Goal: Task Accomplishment & Management: Manage account settings

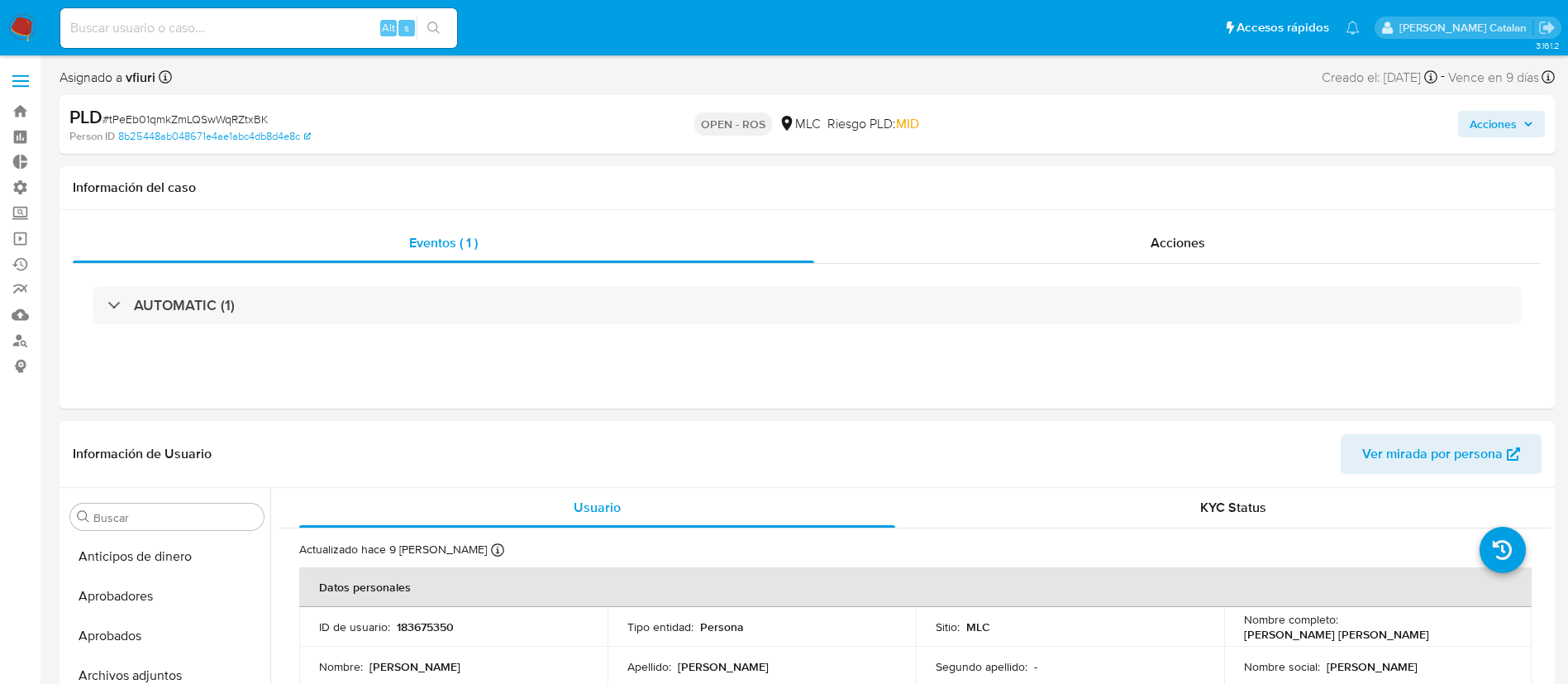
select select "10"
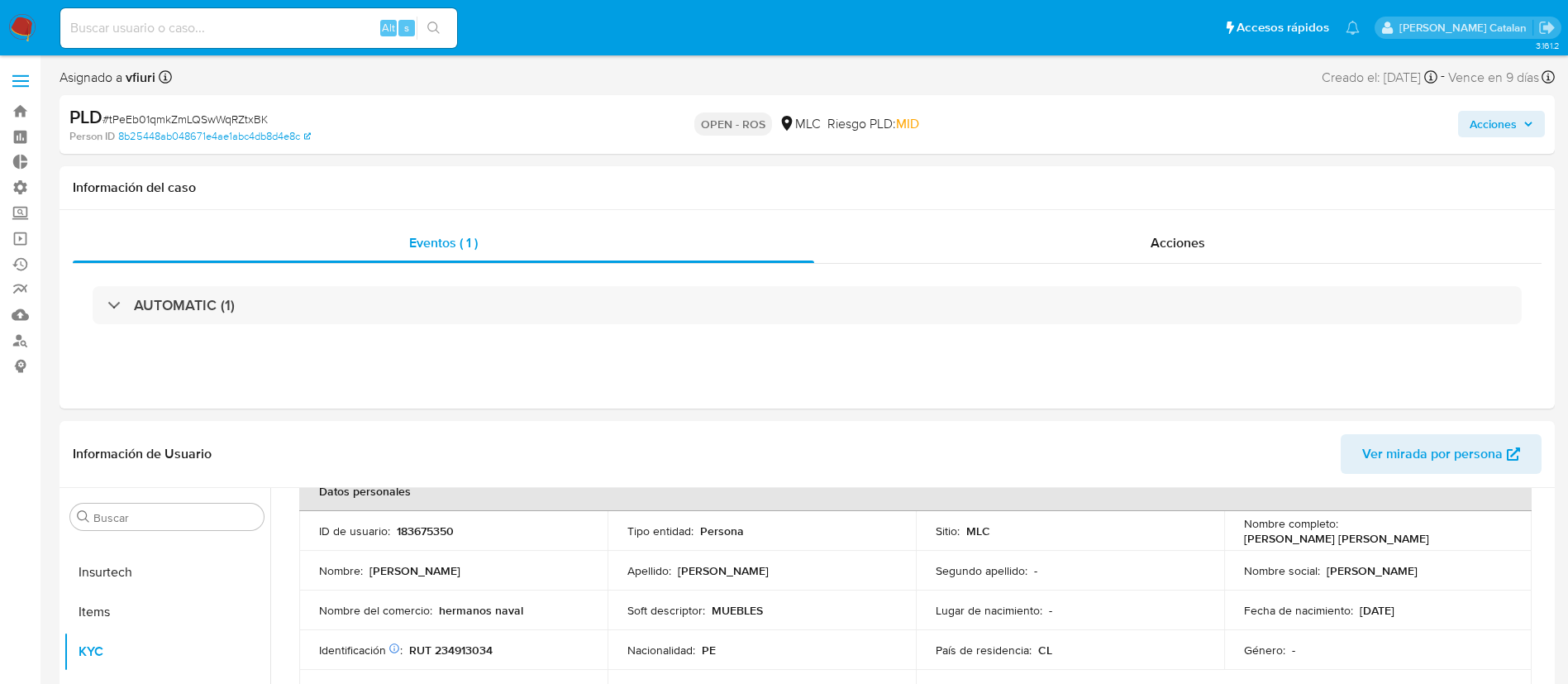
scroll to position [97, 0]
drag, startPoint x: 464, startPoint y: 532, endPoint x: 390, endPoint y: 530, distance: 74.0
click at [390, 530] on div "ID de usuario : 183675350" at bounding box center [453, 529] width 269 height 14
copy div "183675350"
click at [1124, 251] on div "Acciones" at bounding box center [1178, 242] width 728 height 39
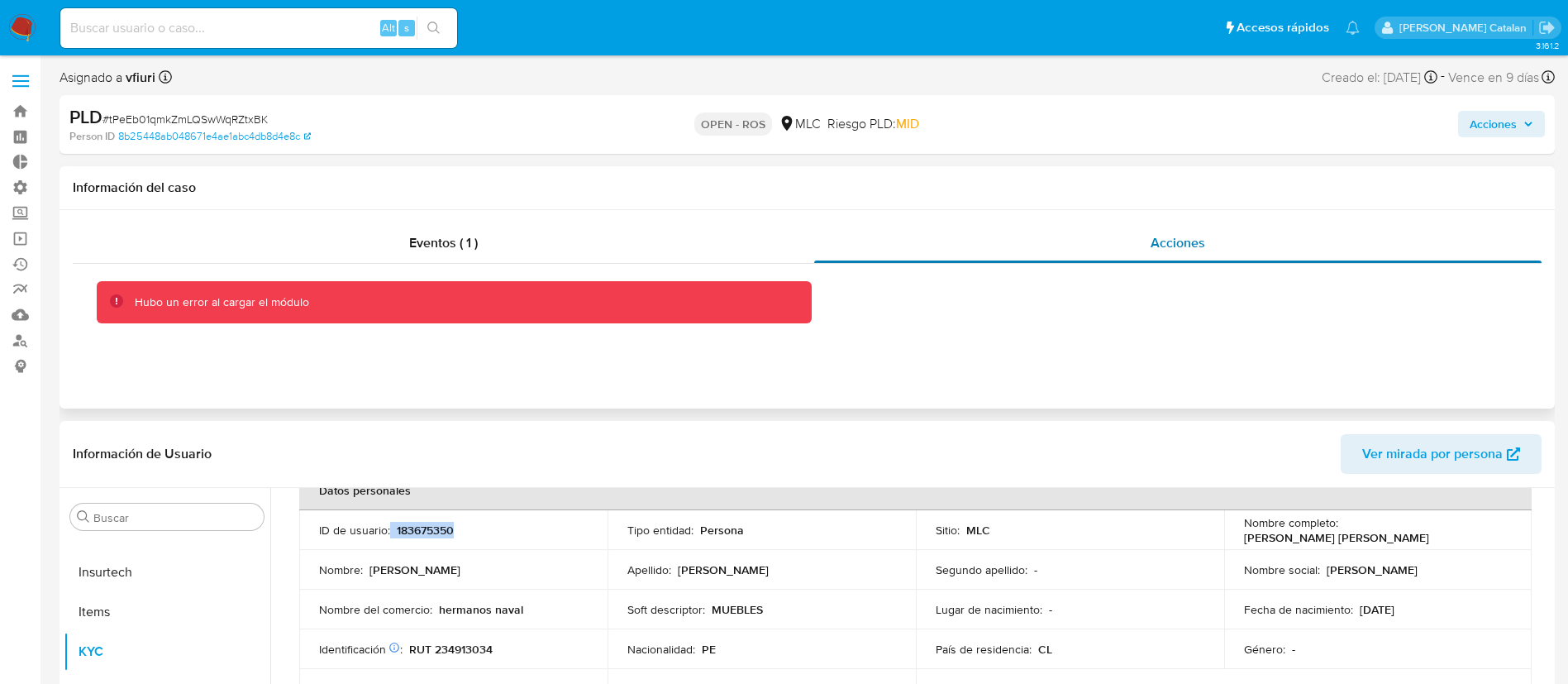
click at [1182, 230] on div "Acciones" at bounding box center [1178, 242] width 728 height 39
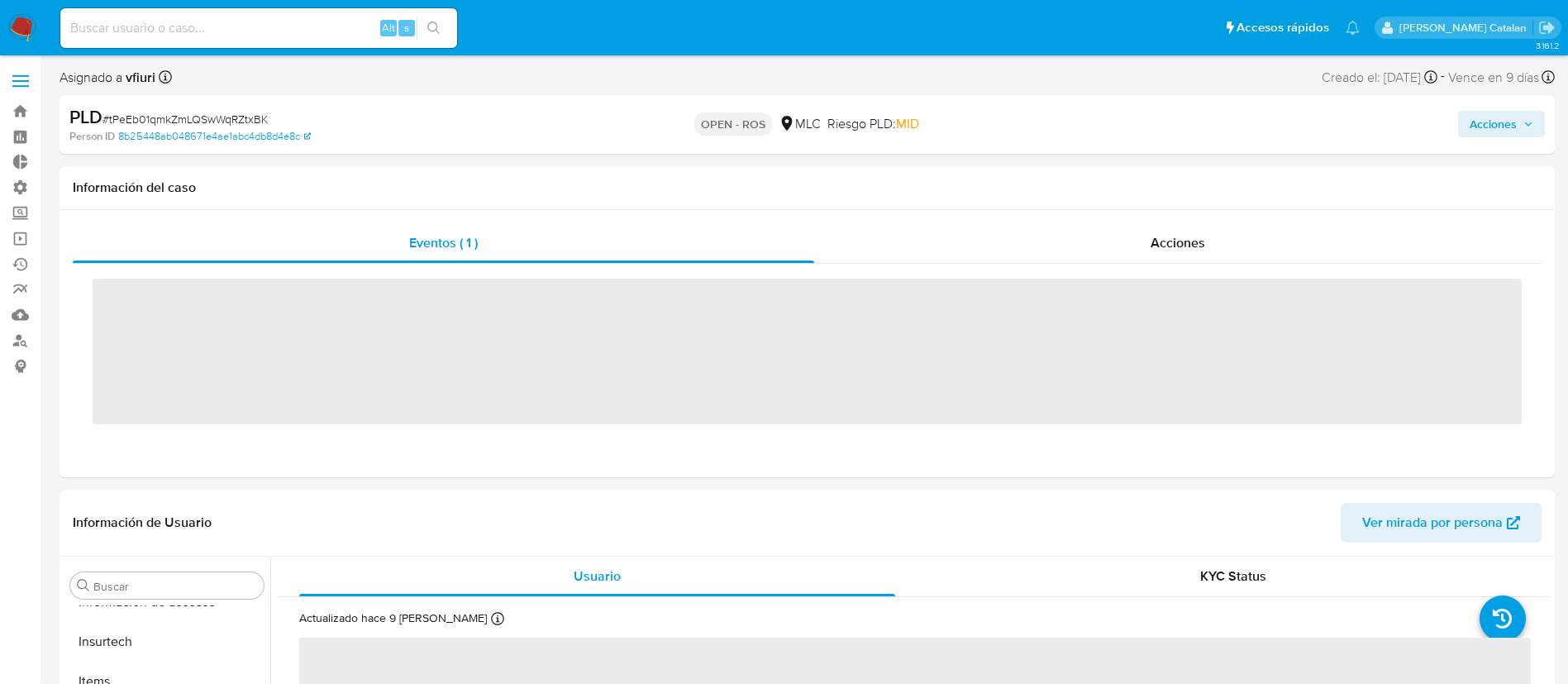
scroll to position [778, 0]
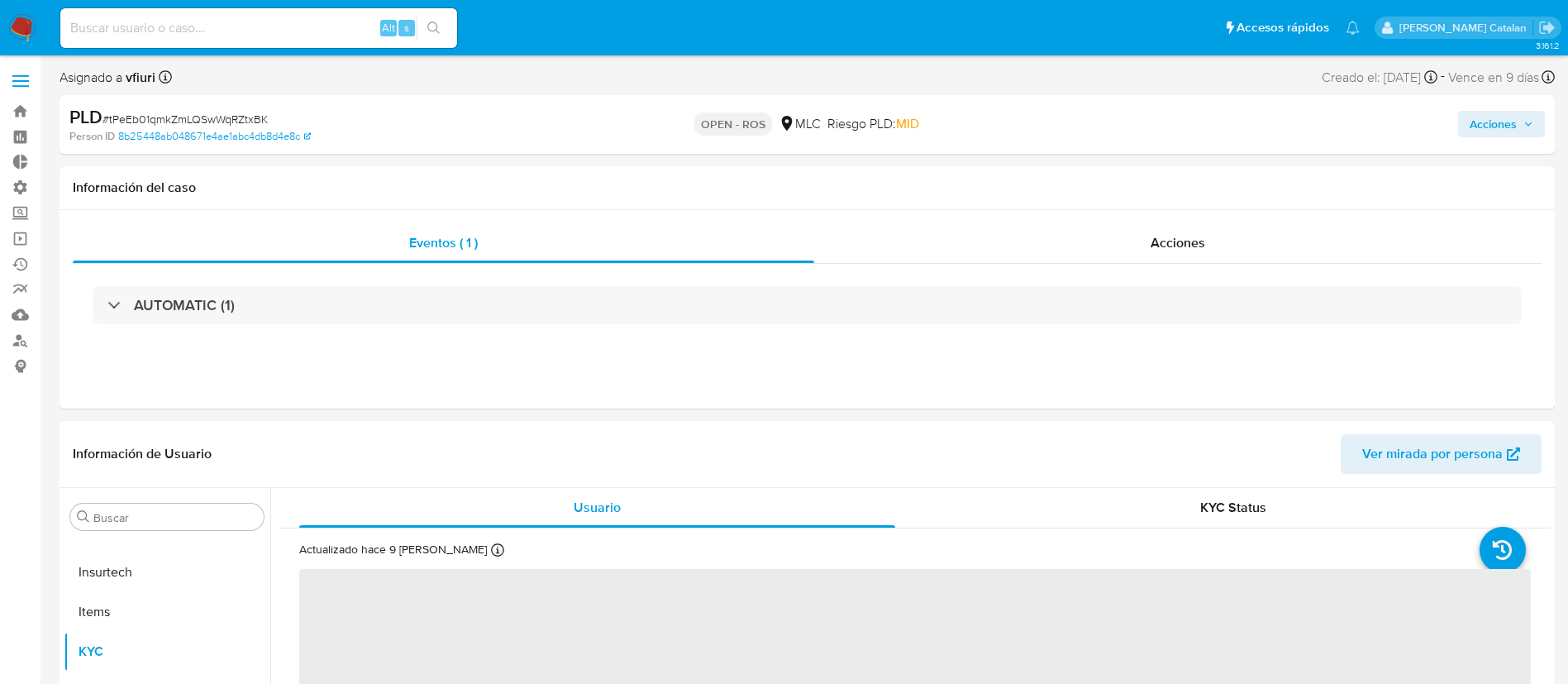
select select "10"
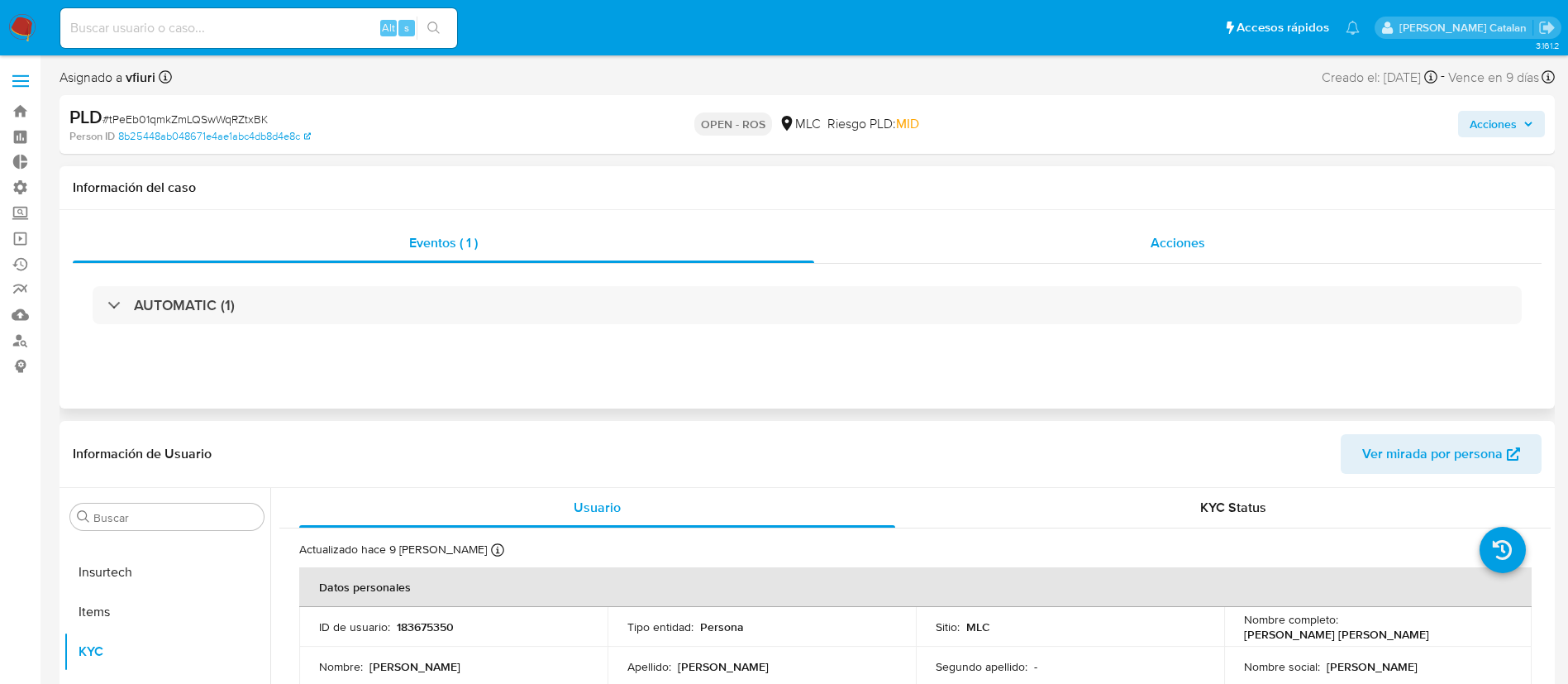
click at [1187, 241] on span "Acciones" at bounding box center [1178, 243] width 55 height 19
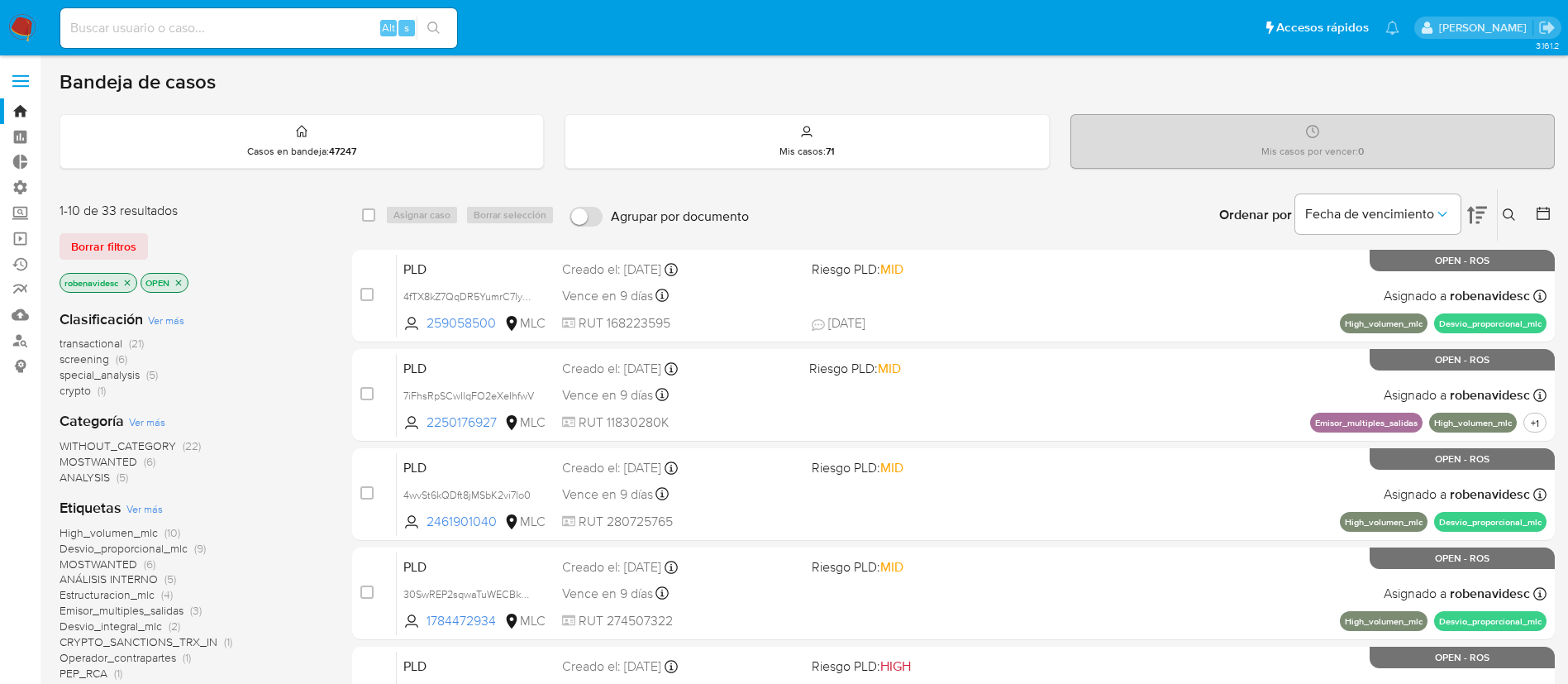
click at [1477, 213] on icon at bounding box center [1477, 215] width 20 height 20
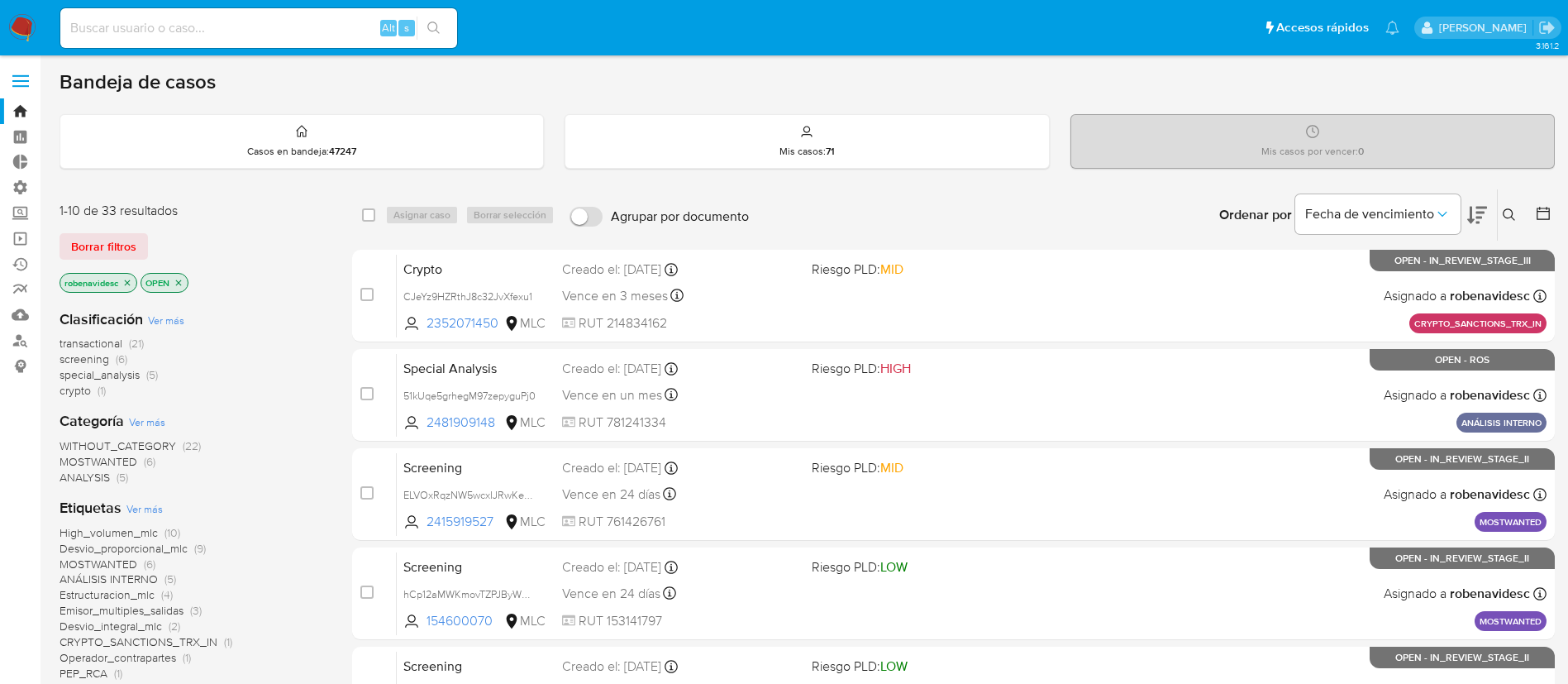
click at [1477, 213] on icon at bounding box center [1477, 215] width 20 height 20
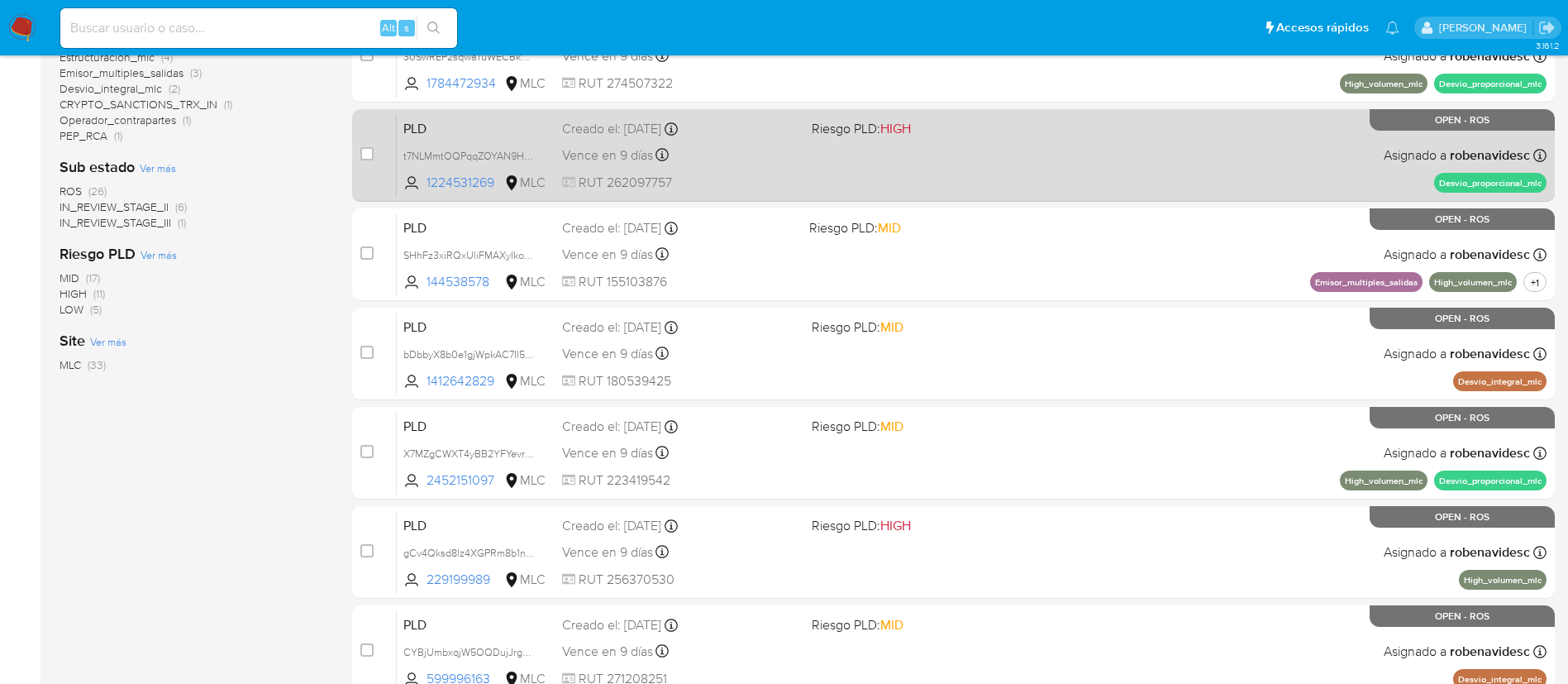
scroll to position [539, 0]
click at [1057, 162] on div "PLD t7NLMmtOQPqqZOYAN9HqWf8n 1224531269 MLC Riesgo PLD: HIGH Creado el: 12/07/2…" at bounding box center [972, 154] width 1150 height 84
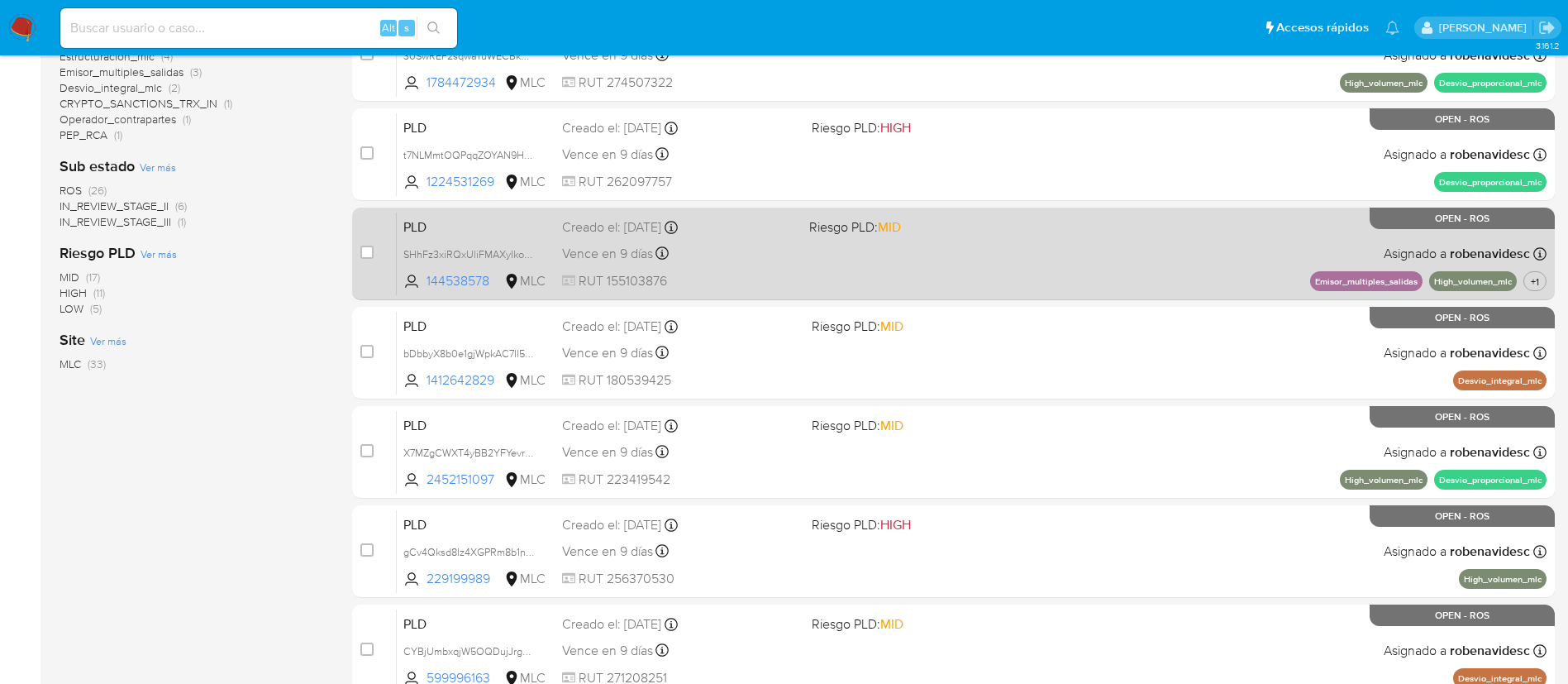
click at [976, 274] on div "PLD SHhFz3xiRQxUliFMAXyIkoXp 144538578 MLC Riesgo PLD: MID Creado el: 12/07/202…" at bounding box center [972, 253] width 1150 height 84
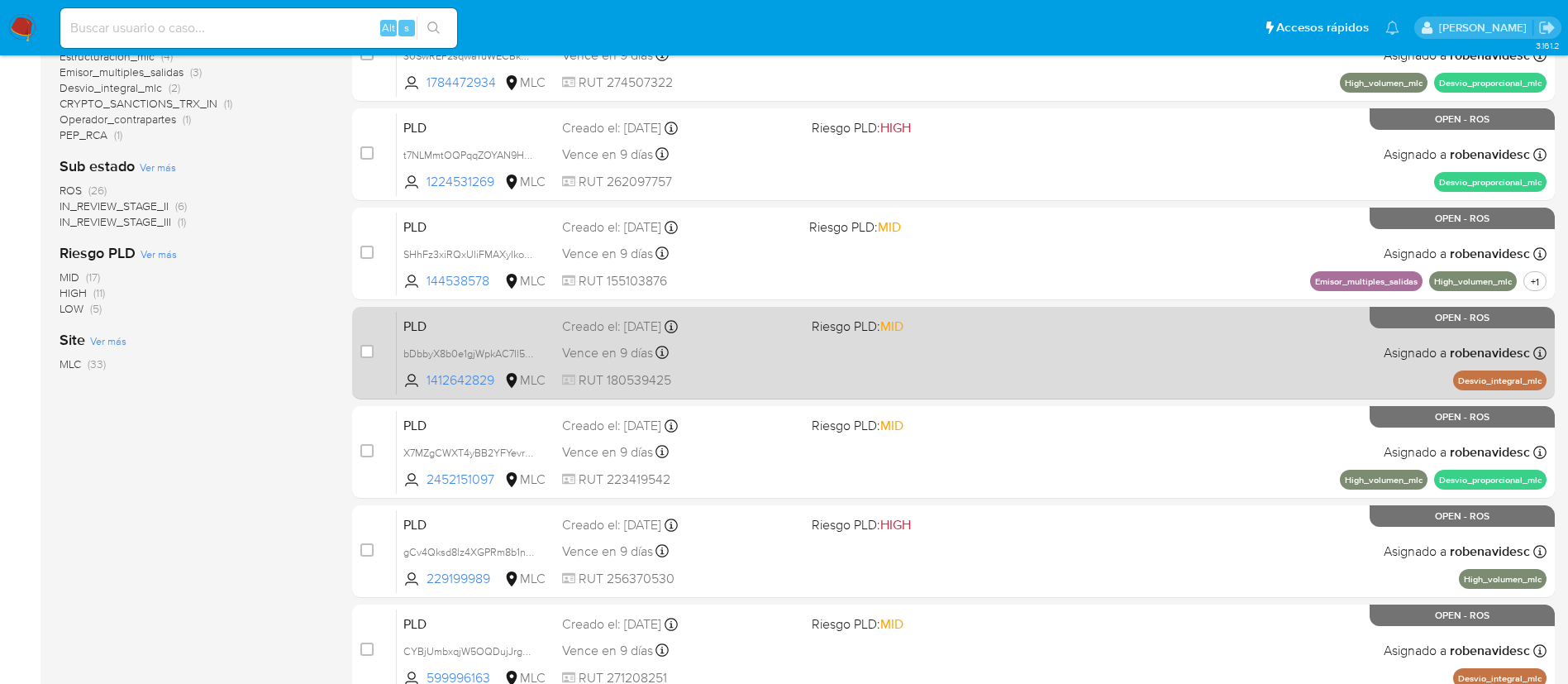
click at [1032, 359] on div "PLD bDbbyX8b0e1gjWpkAC7Il5GE 1412642829 MLC Riesgo PLD: MID Creado el: 12/07/20…" at bounding box center [972, 353] width 1150 height 84
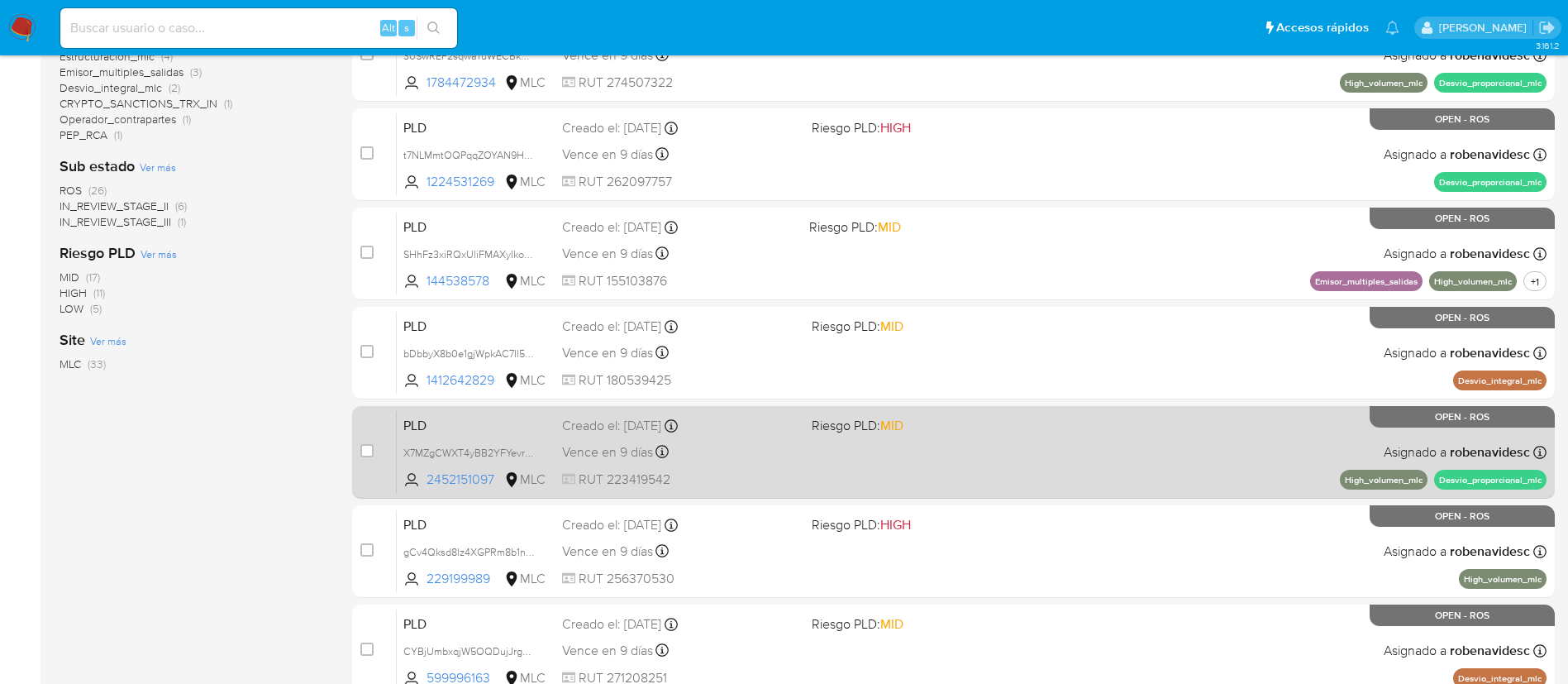
click at [943, 456] on div "PLD X7MZgCWXT4yBB2YFYevrNWva 2452151097 MLC Riesgo PLD: MID Creado el: 12/07/20…" at bounding box center [972, 452] width 1150 height 84
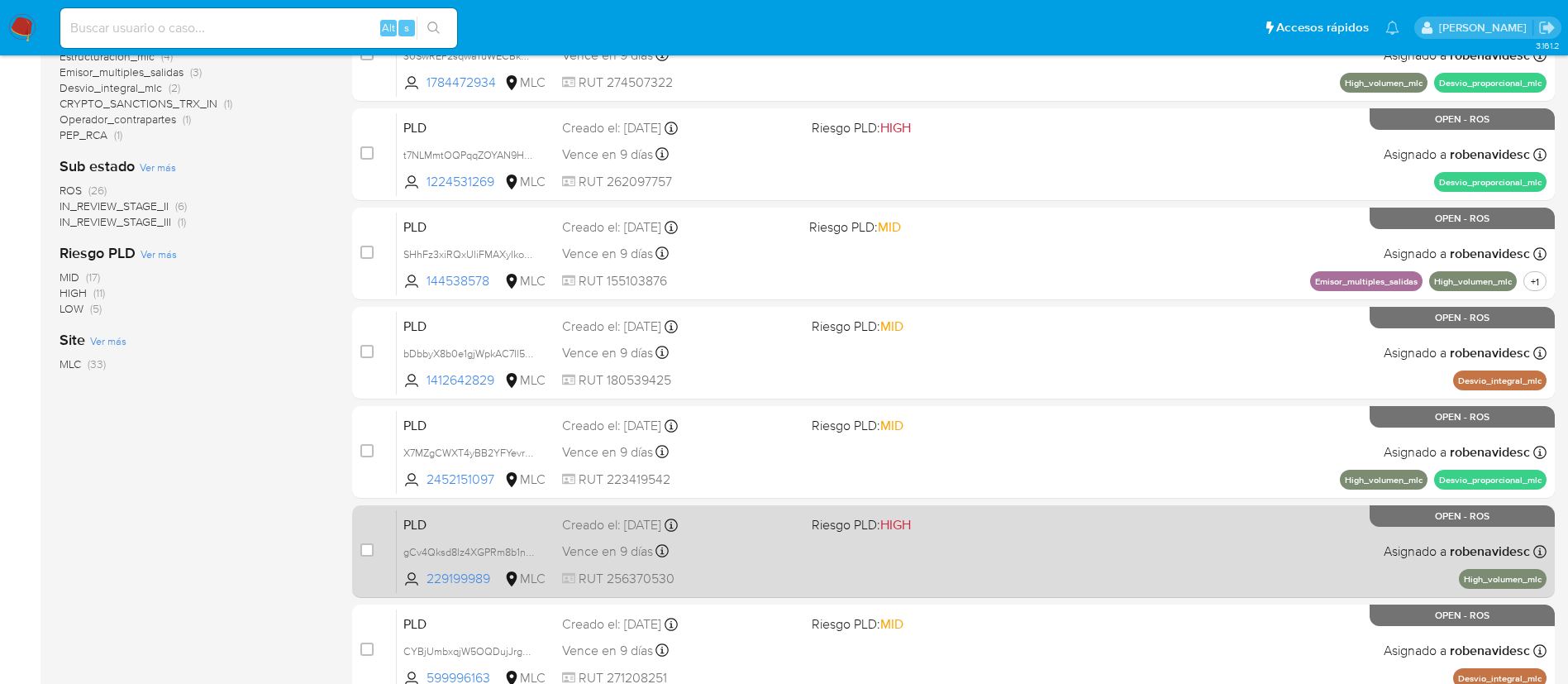
click at [929, 526] on span "Riesgo PLD: HIGH" at bounding box center [929, 524] width 236 height 21
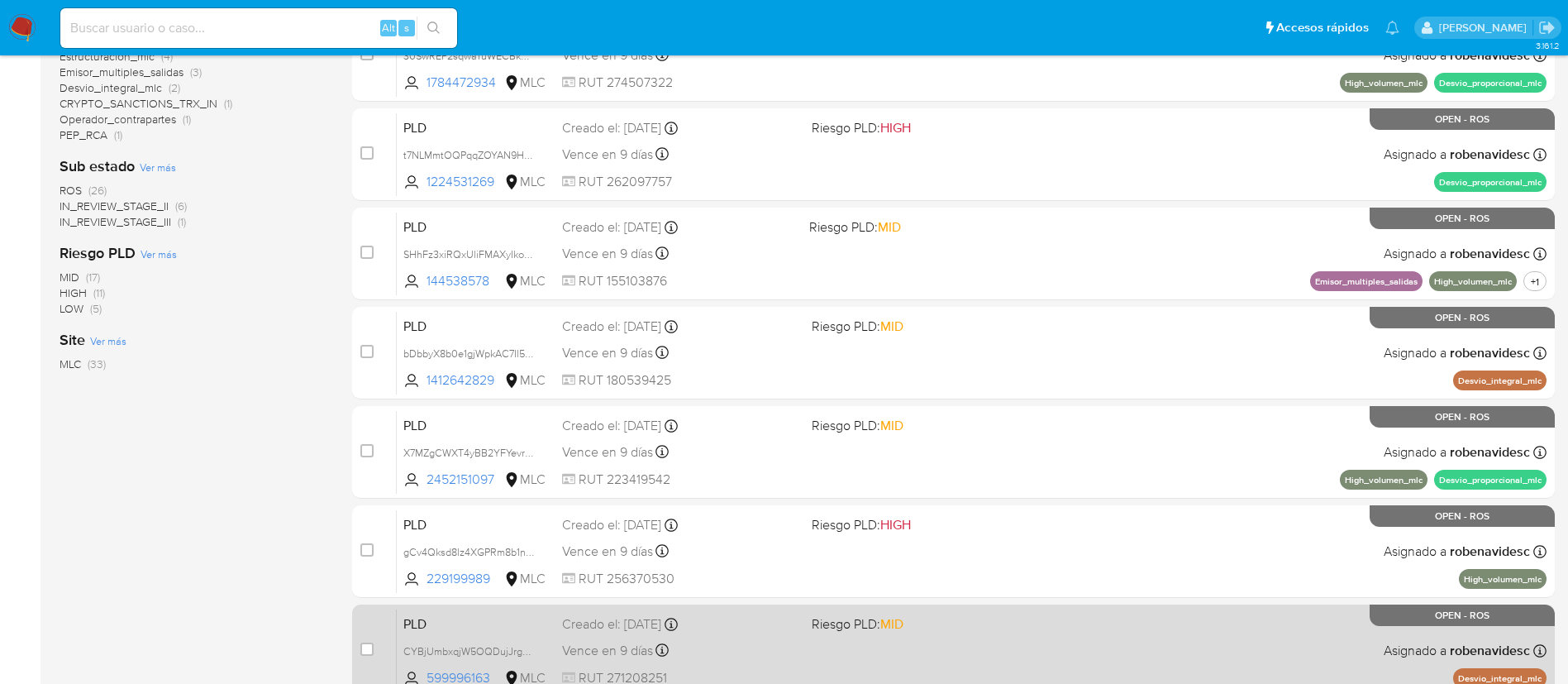
click at [925, 637] on div "PLD CYBjUmbxqjW5OQDujJrgvVcS 599996163 MLC Riesgo PLD: MID Creado el: 12/07/202…" at bounding box center [972, 650] width 1150 height 84
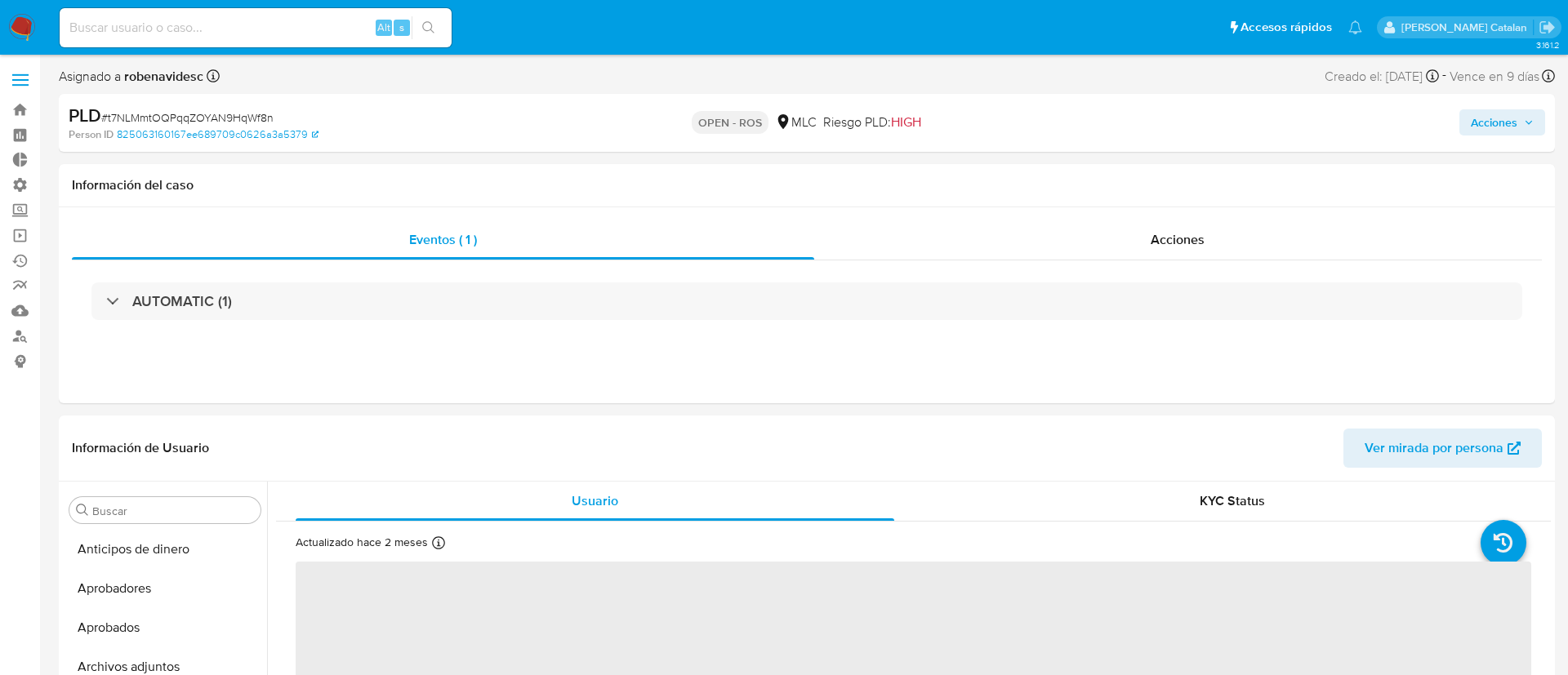
select select "10"
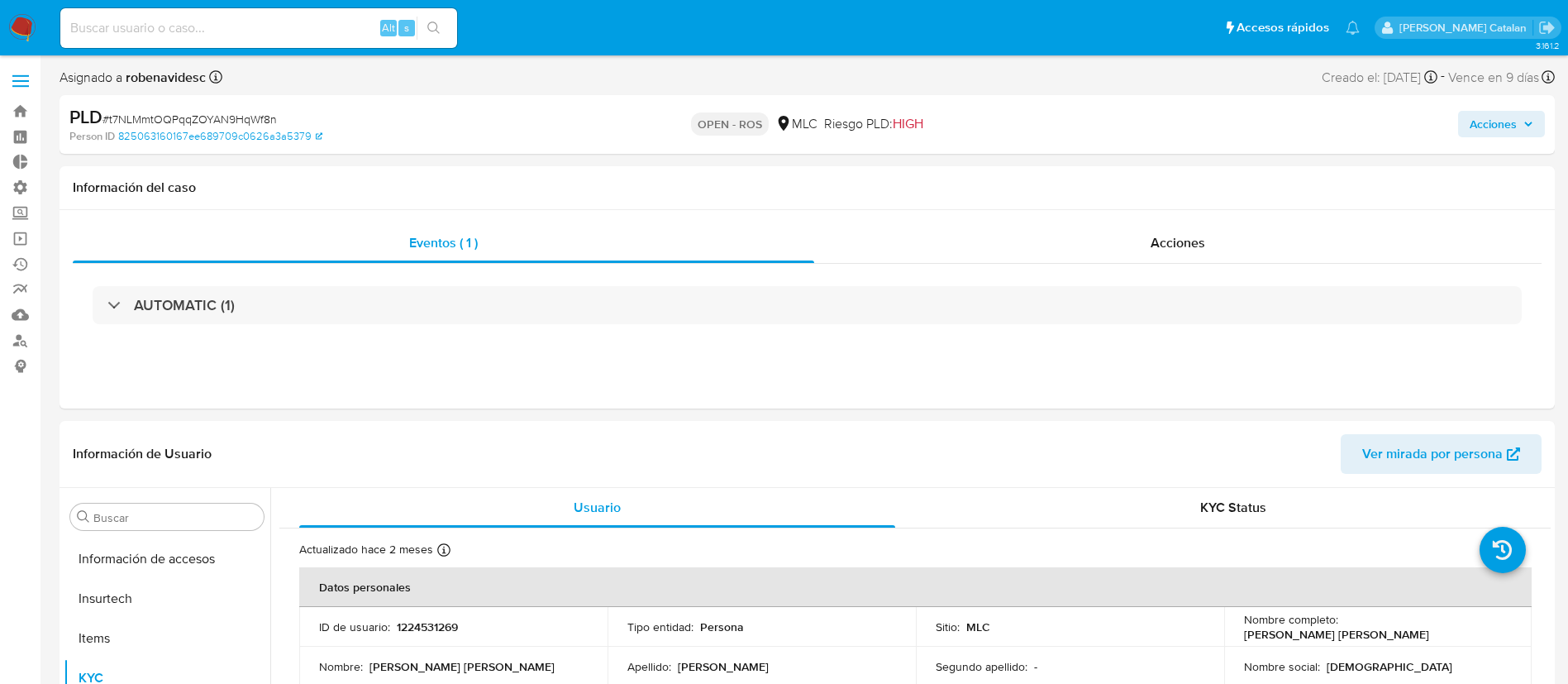
scroll to position [778, 0]
click at [1170, 256] on div "Acciones" at bounding box center [1178, 242] width 728 height 39
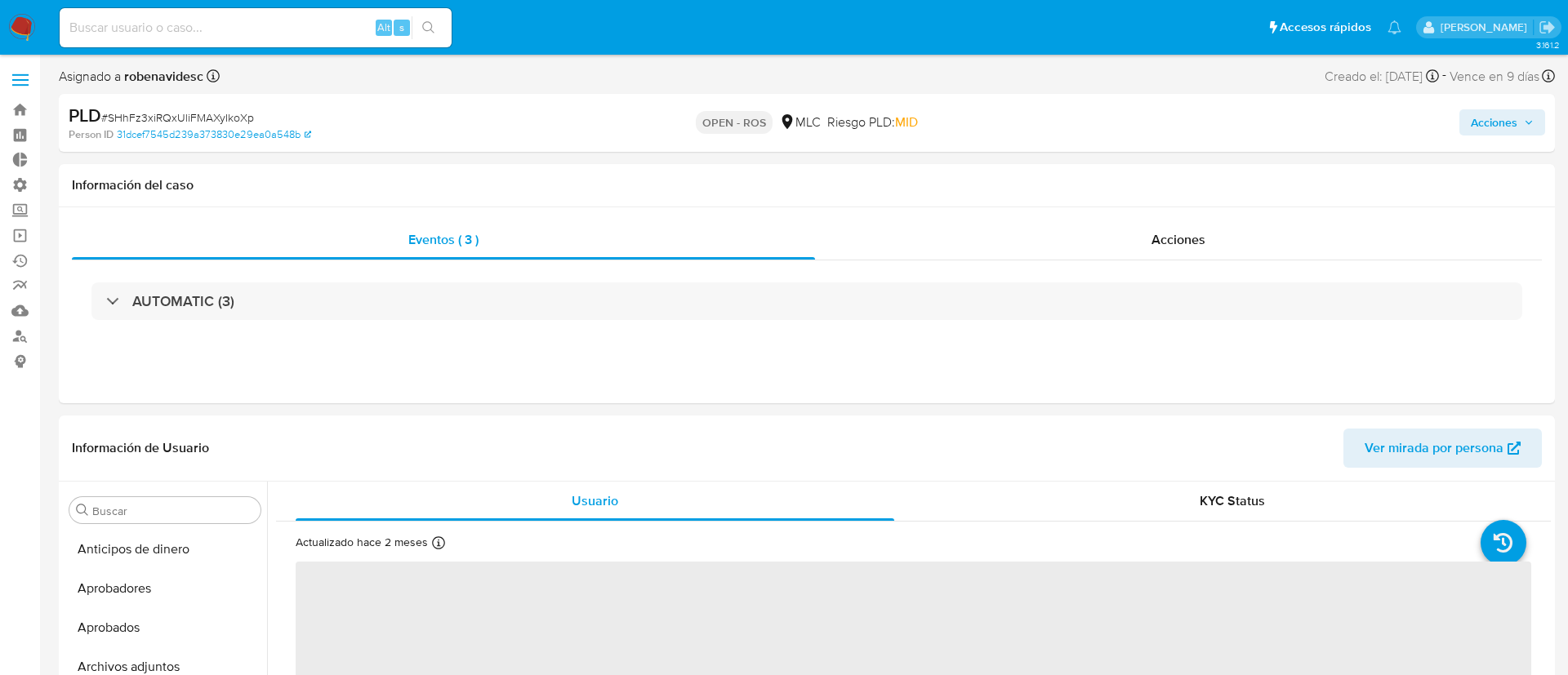
select select "10"
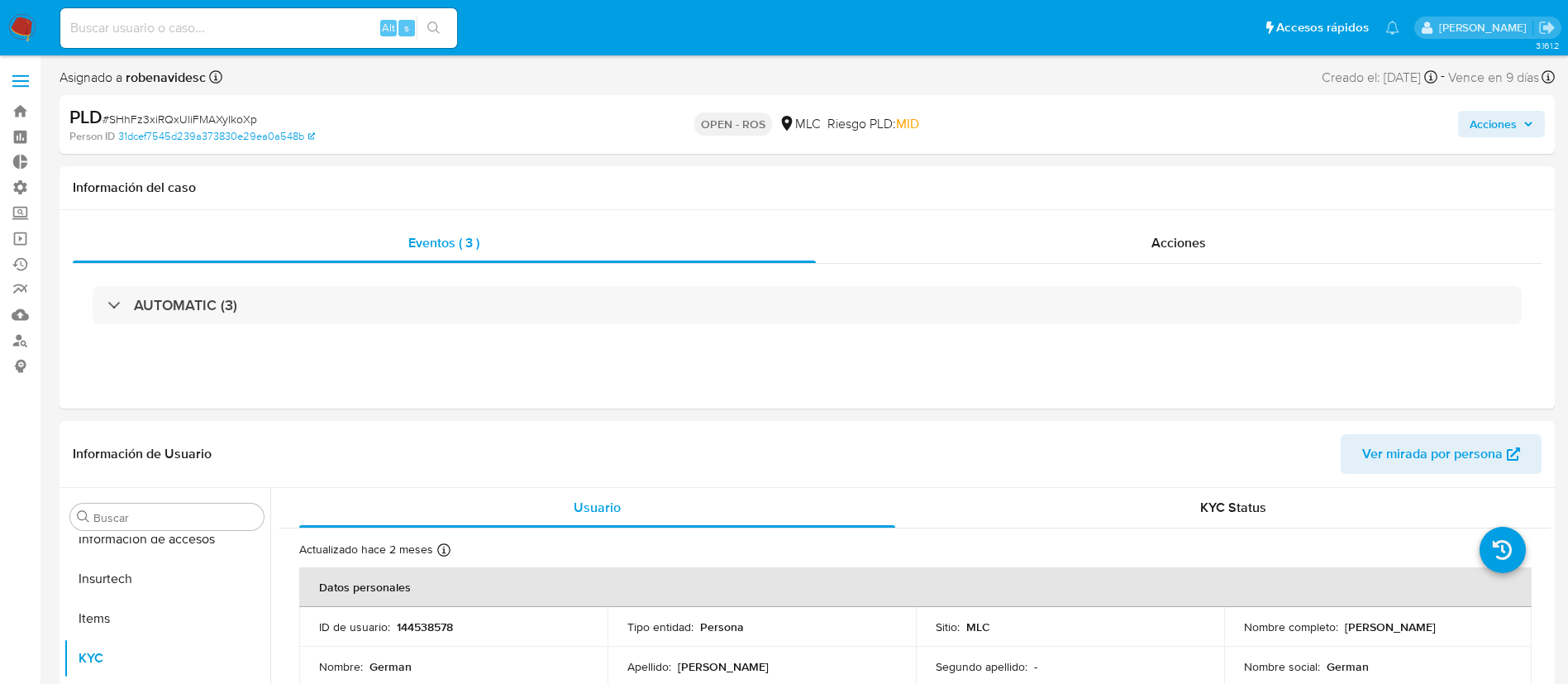
scroll to position [778, 0]
drag, startPoint x: 1201, startPoint y: 268, endPoint x: 1230, endPoint y: 242, distance: 38.9
click at [1230, 242] on div "Eventos ( 3 ) Acciones AUTOMATIC (3)" at bounding box center [808, 284] width 1469 height 123
click at [1230, 242] on div "Acciones" at bounding box center [1179, 242] width 727 height 39
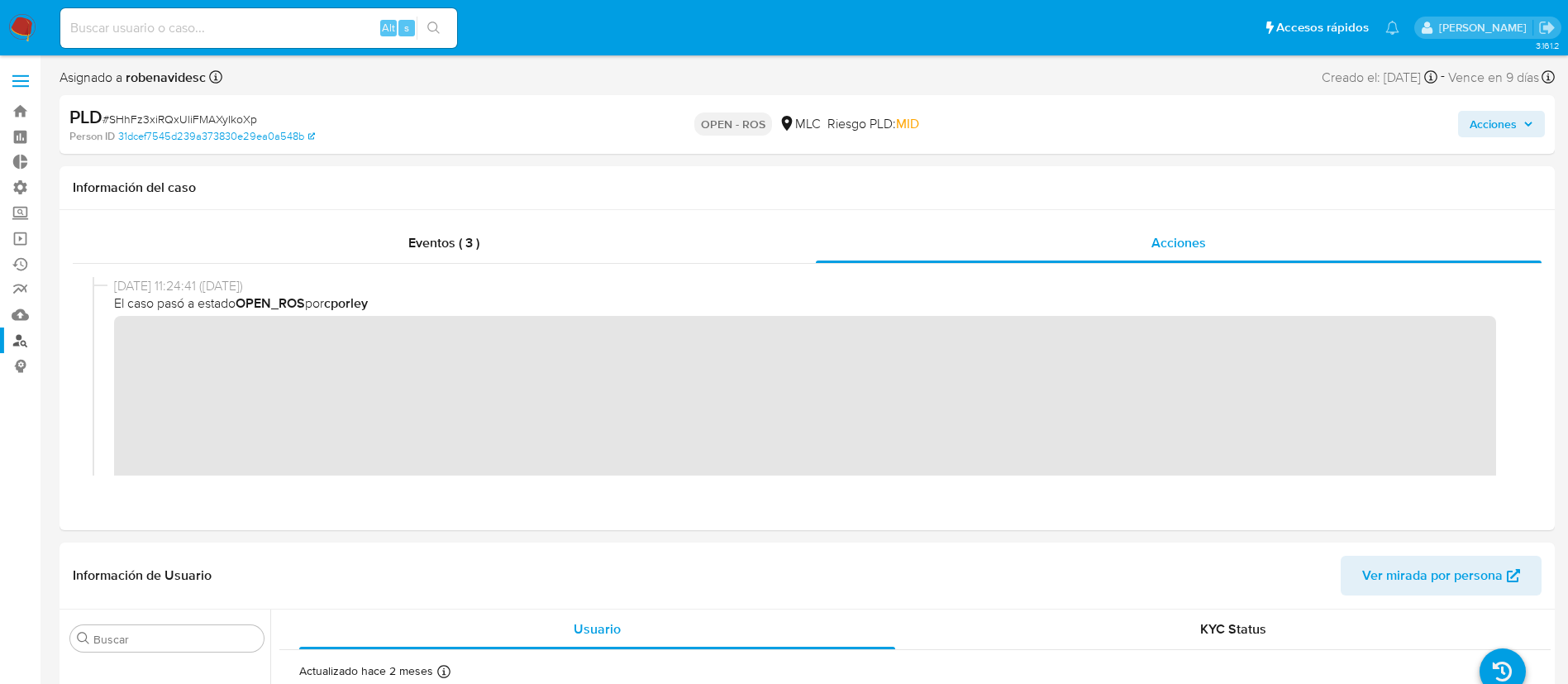
scroll to position [1, 0]
click at [112, 345] on div "29/09/2025 11:24:41 (hace 2 días) El caso pasó a estado OPEN_ROS por cporley" at bounding box center [807, 459] width 1430 height 366
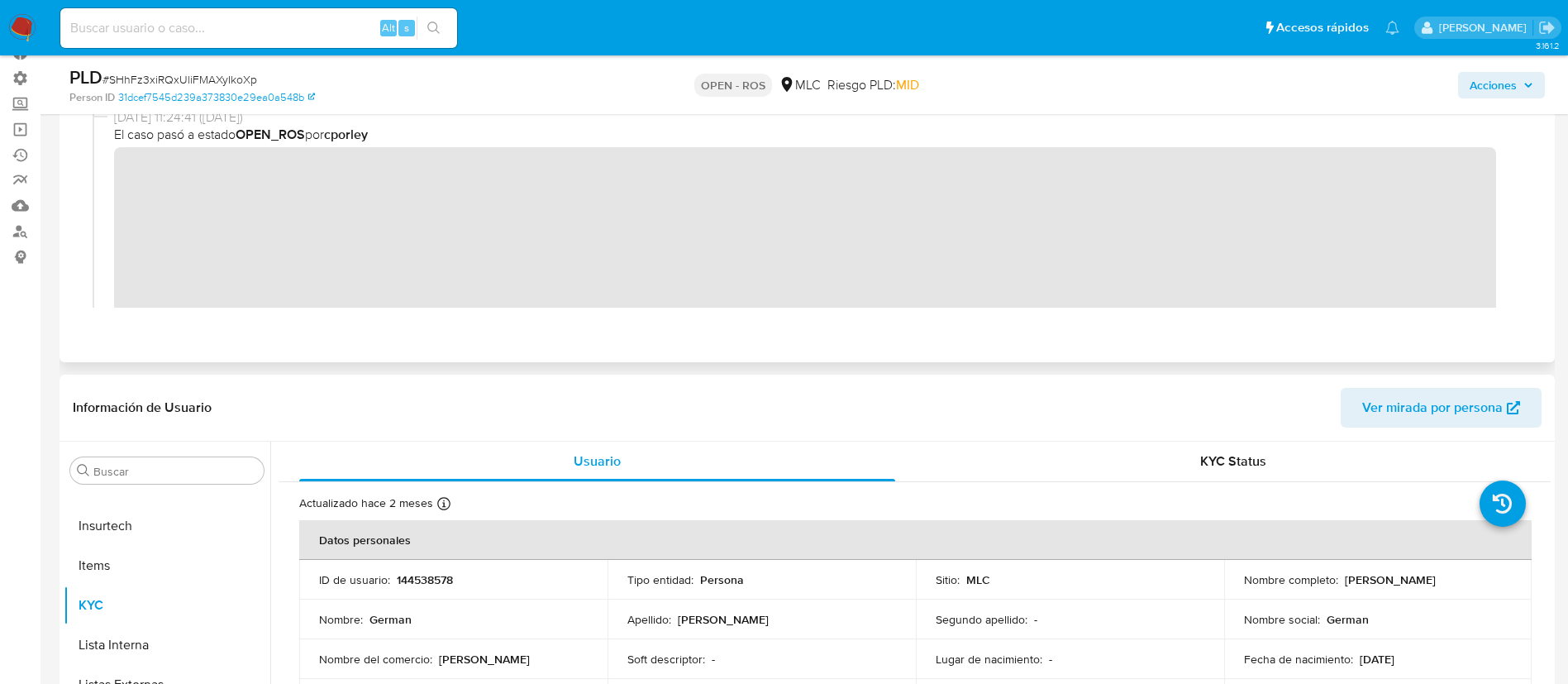
scroll to position [110, 0]
drag, startPoint x: 485, startPoint y: 577, endPoint x: 393, endPoint y: 575, distance: 92.0
click at [393, 575] on div "ID de usuario : 144538578" at bounding box center [453, 577] width 269 height 14
copy div "144538578"
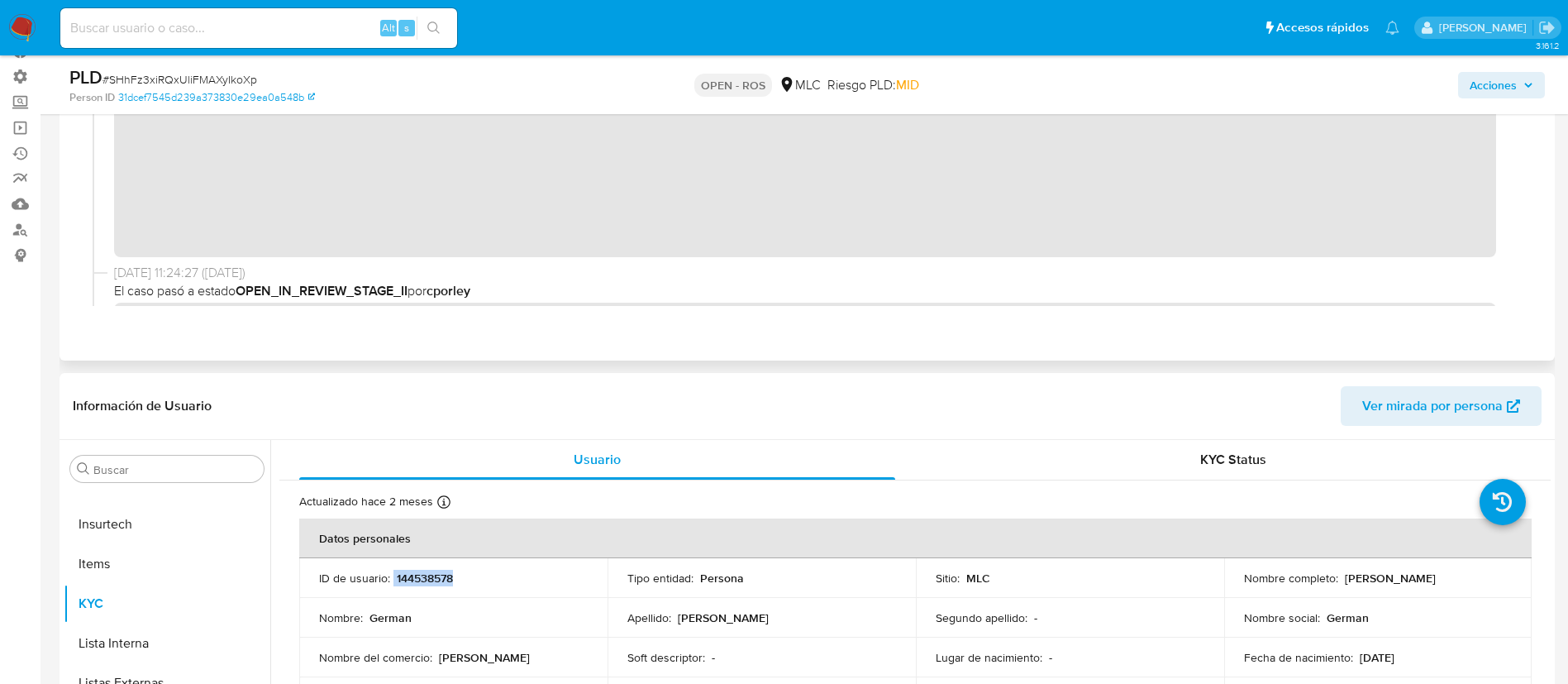
scroll to position [211, 0]
click at [900, 502] on div "Actualizado hace 2 meses Creado: 06/02/2021 10:52:55 Actualizado: 06/08/2025 11…" at bounding box center [895, 504] width 1191 height 21
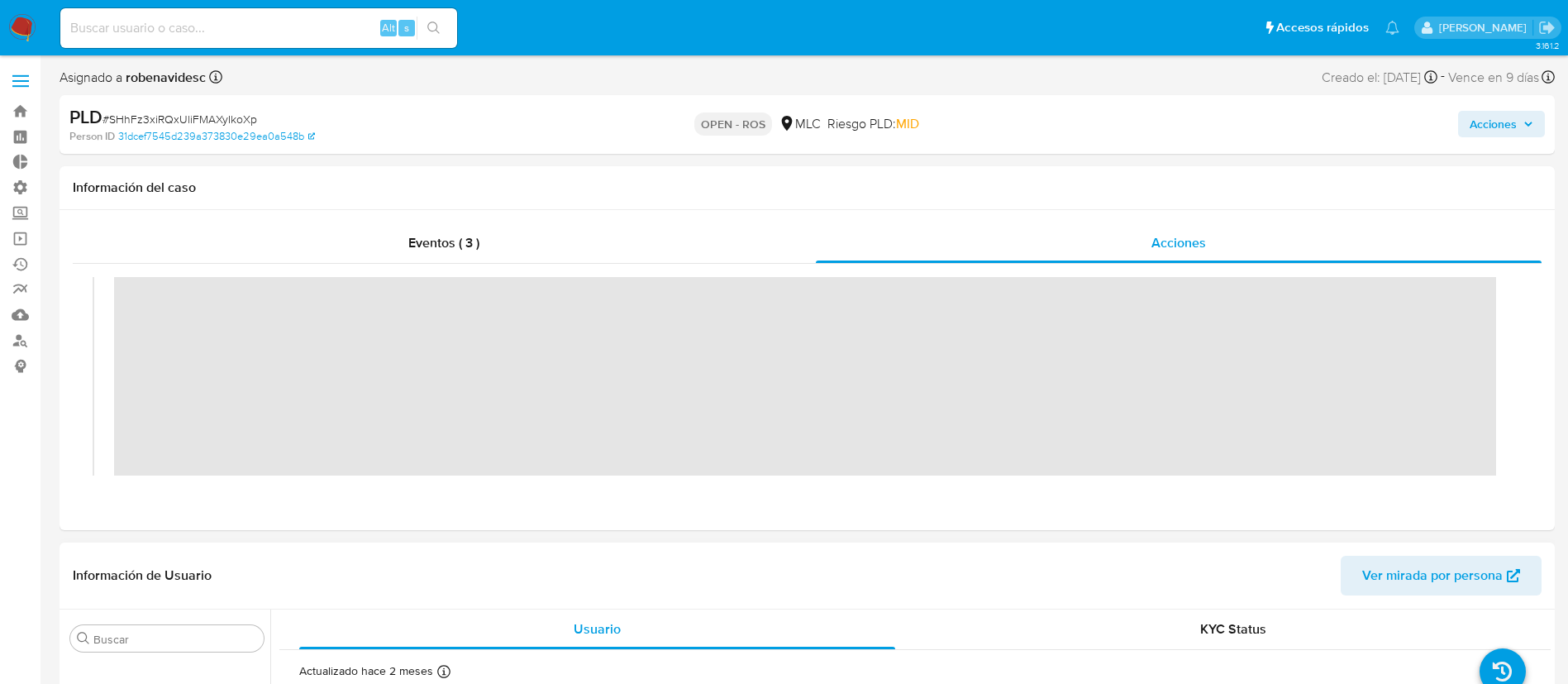
scroll to position [0, 0]
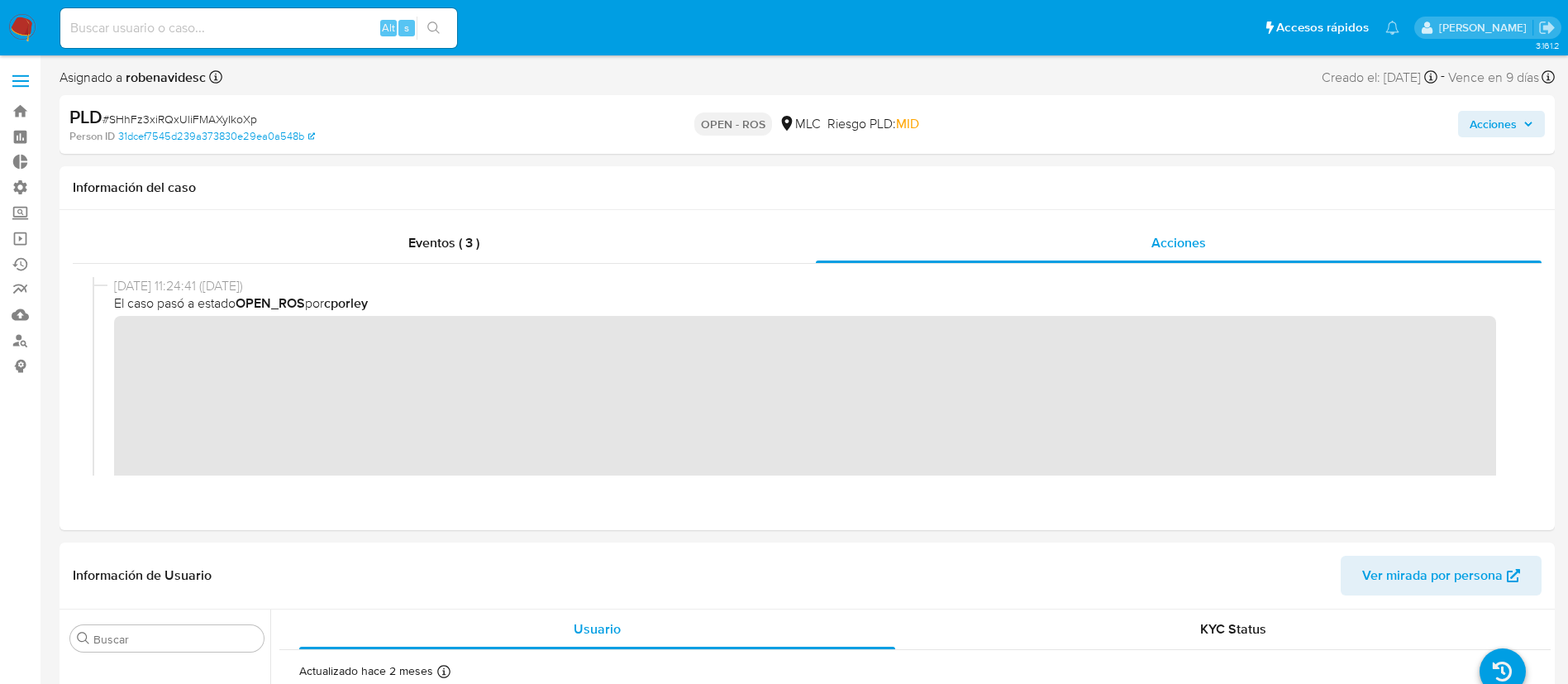
click at [1501, 131] on span "Acciones" at bounding box center [1493, 124] width 47 height 27
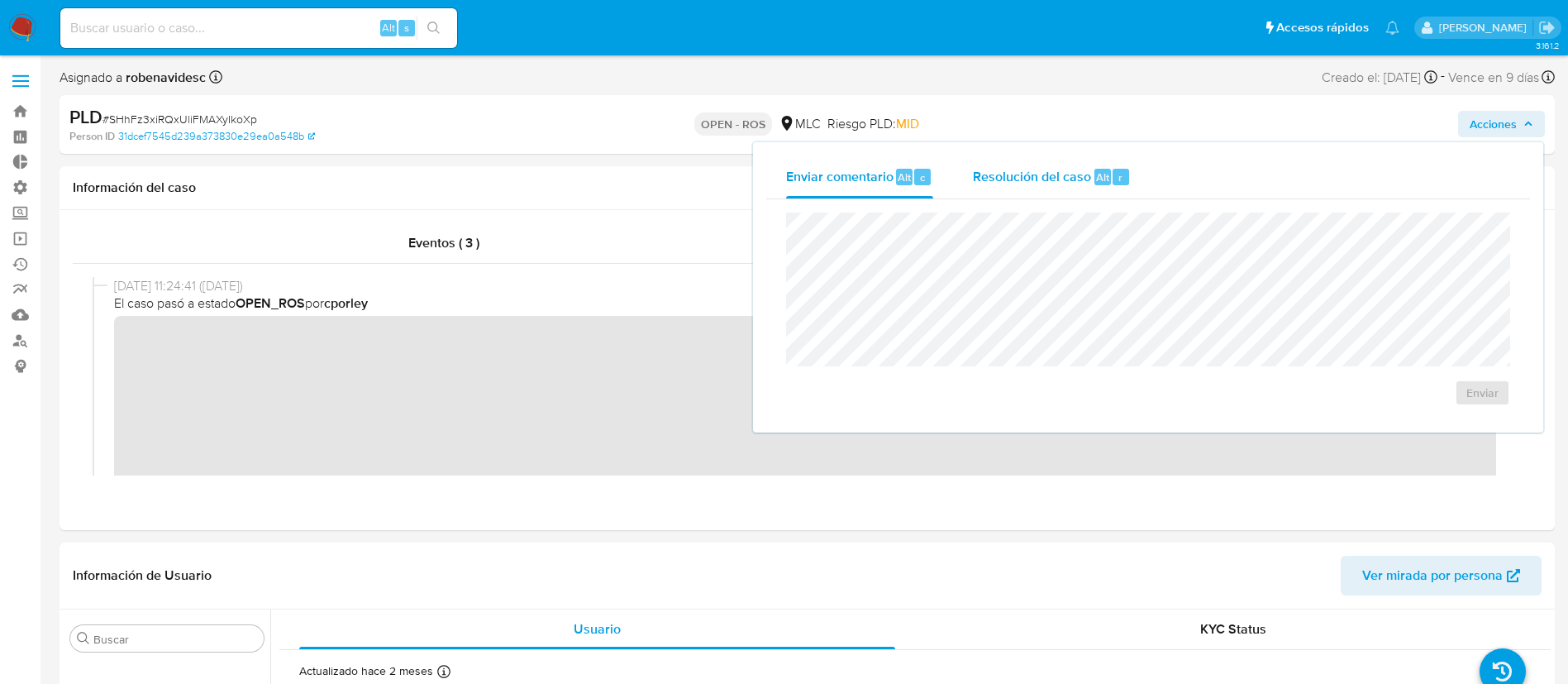
click at [1058, 179] on span "Resolución del caso" at bounding box center [1031, 177] width 118 height 19
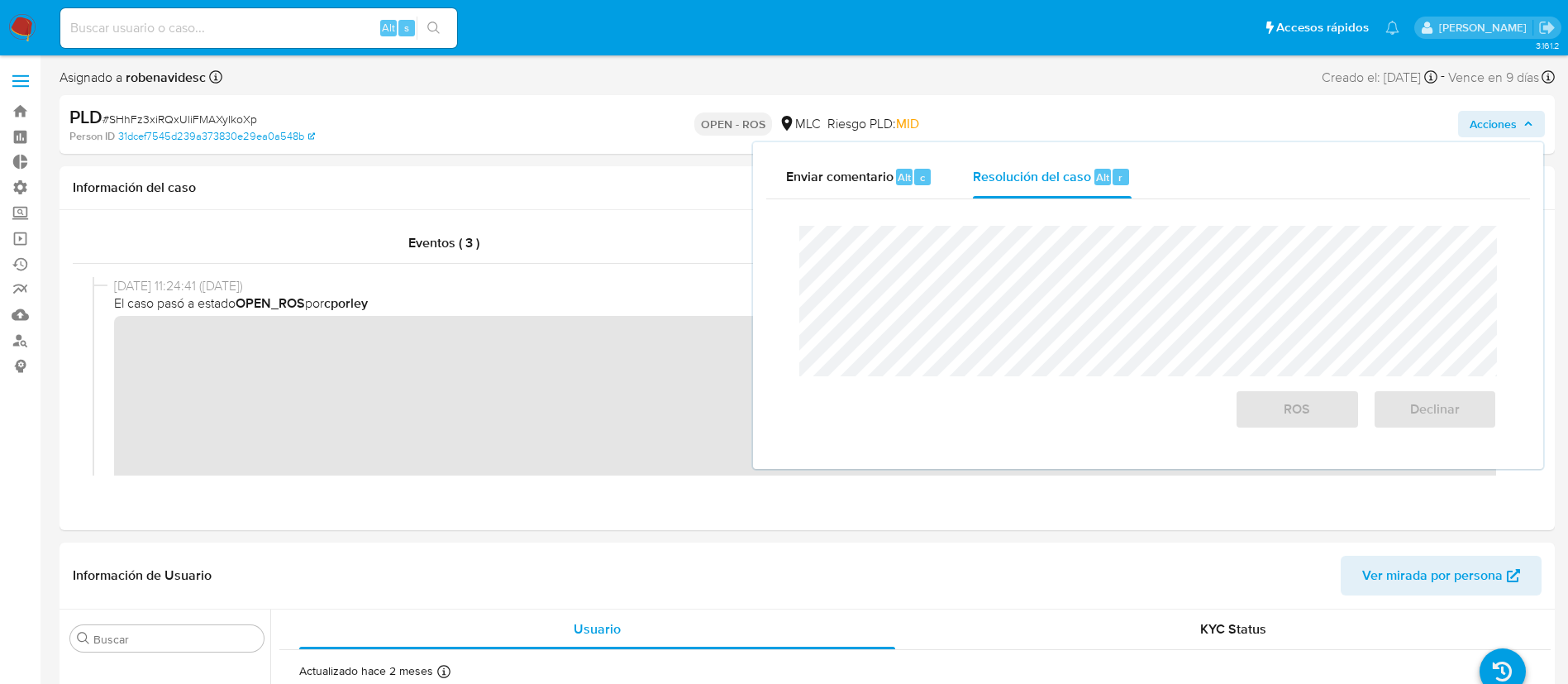
click at [1035, 206] on div "Cierre de caso ROS Declinar" at bounding box center [1148, 327] width 764 height 256
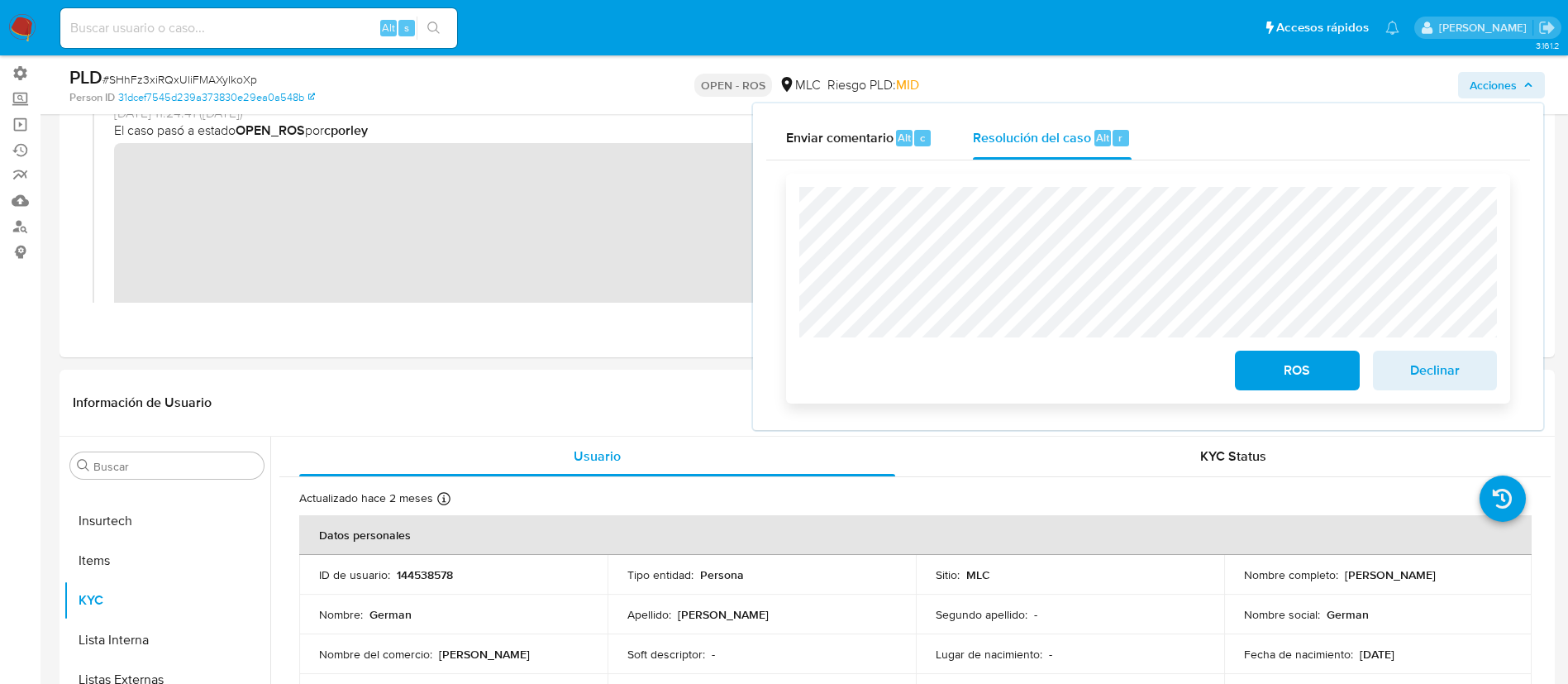
scroll to position [123, 0]
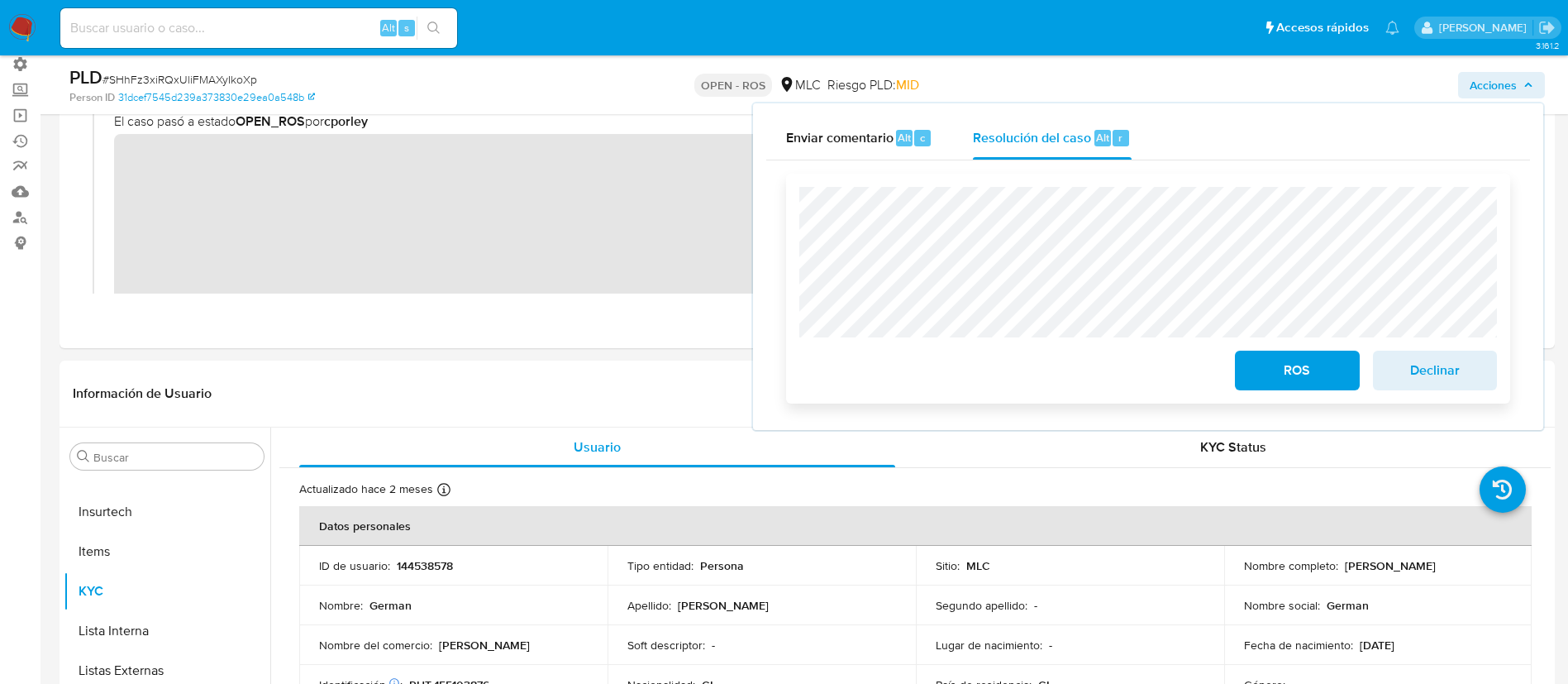
click at [1256, 365] on button "ROS" at bounding box center [1296, 370] width 124 height 39
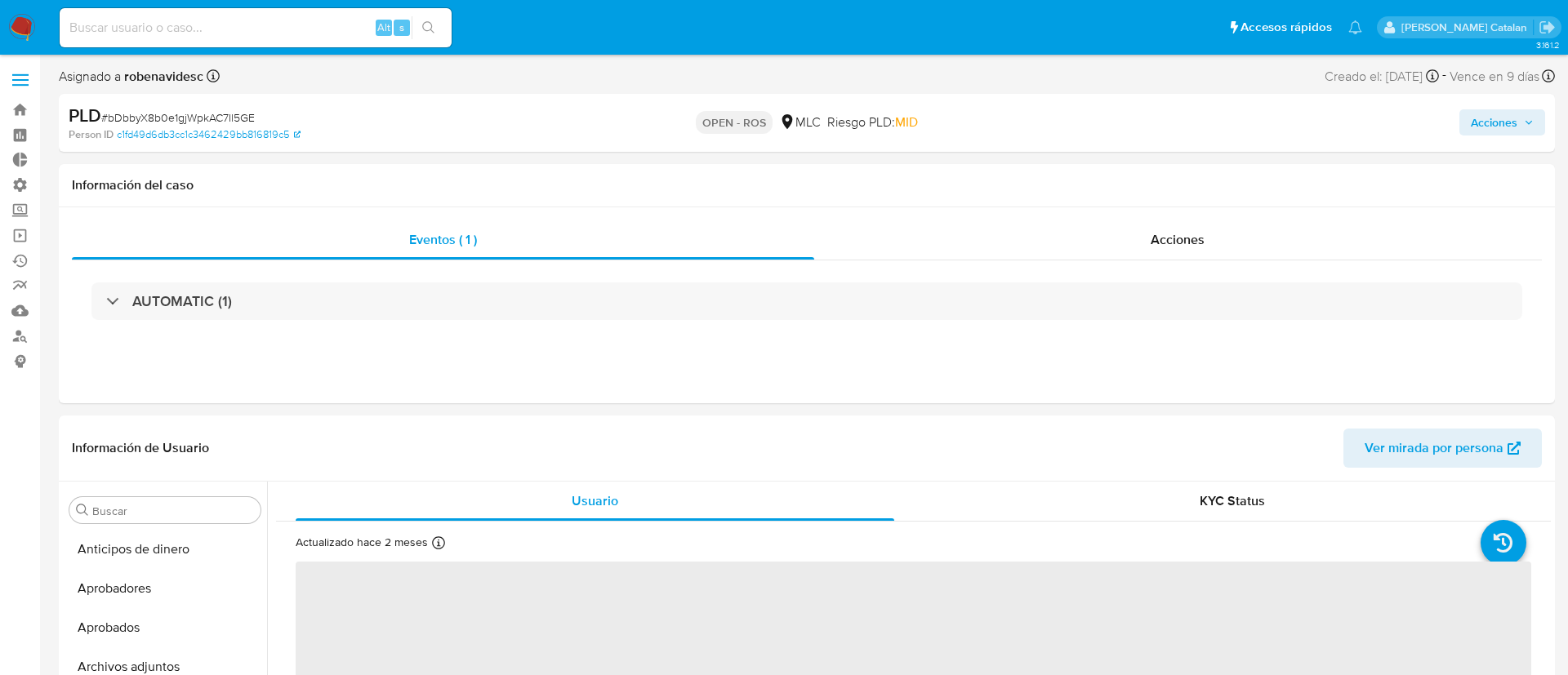
select select "10"
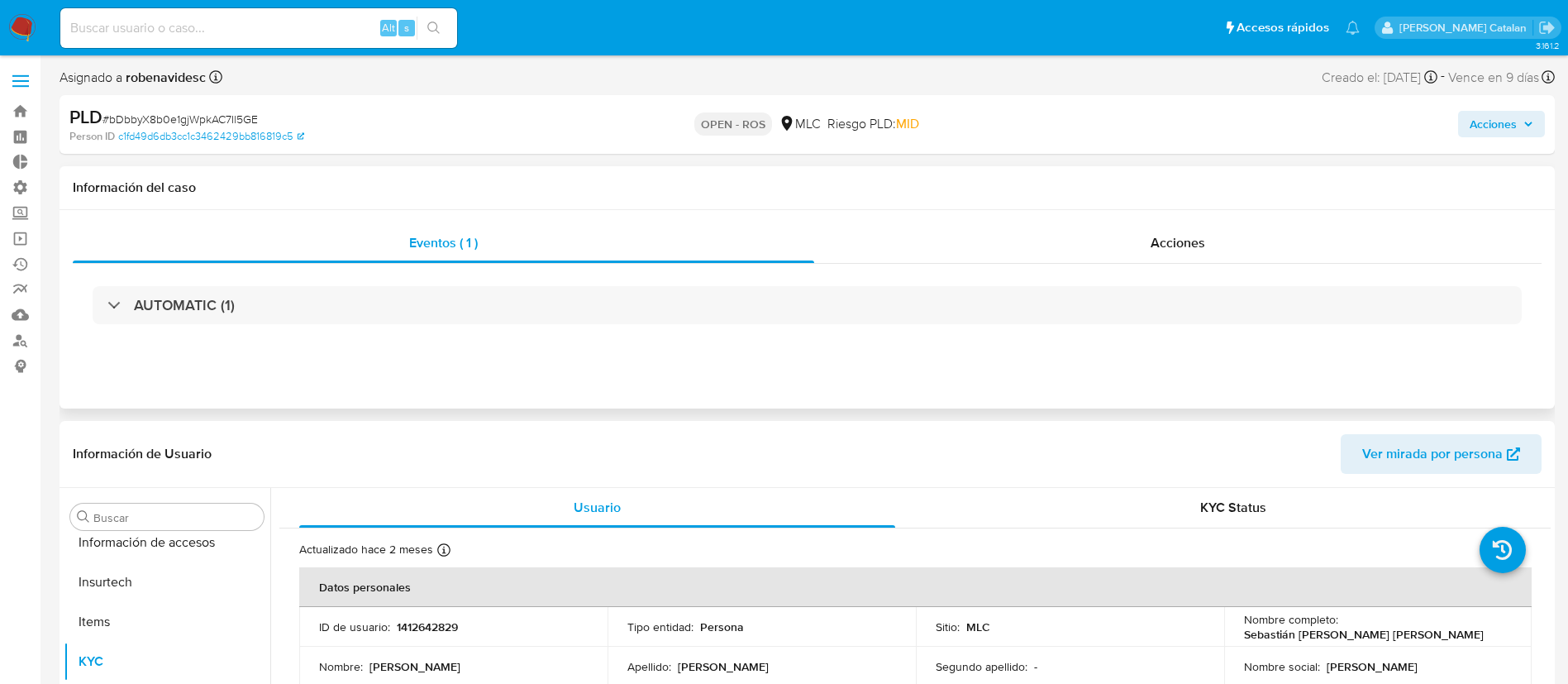
scroll to position [778, 0]
click at [1149, 246] on div "Acciones" at bounding box center [1178, 242] width 728 height 39
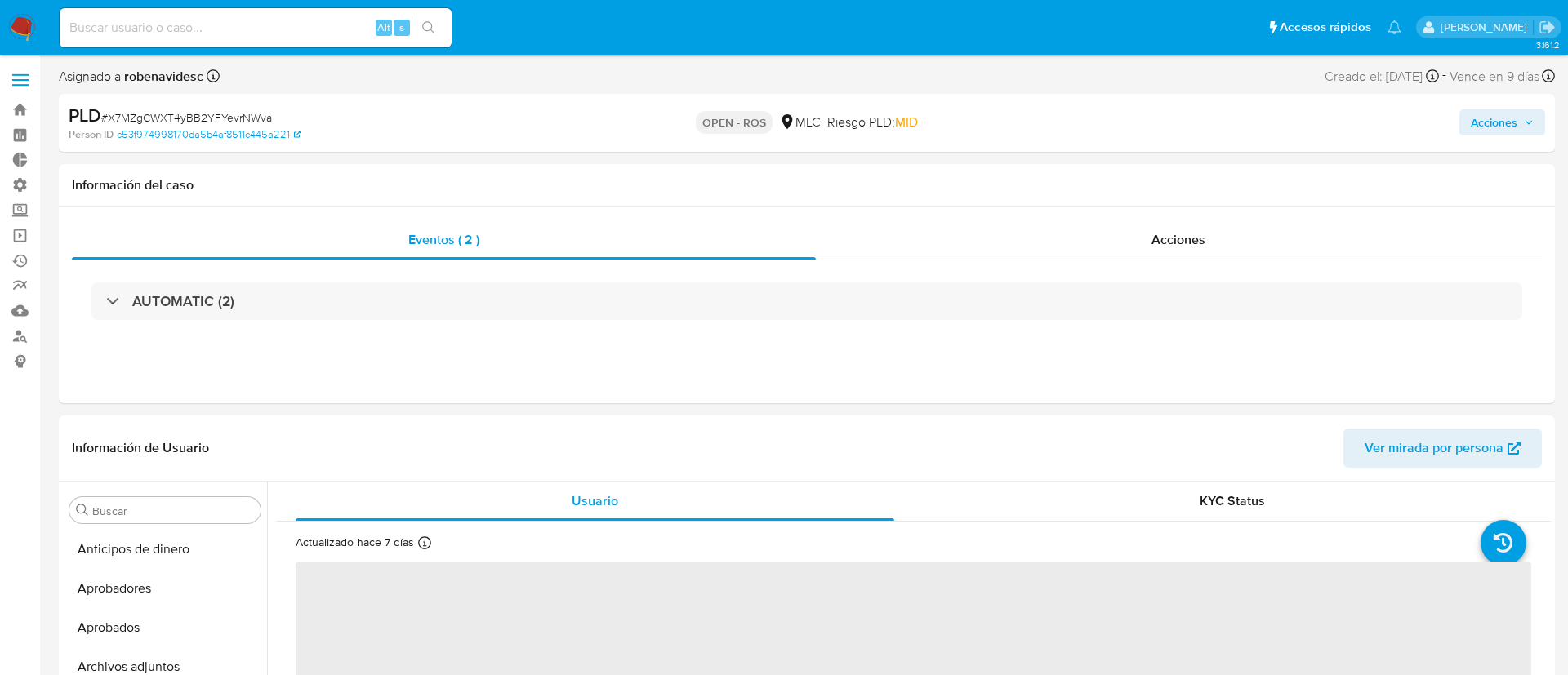
select select "10"
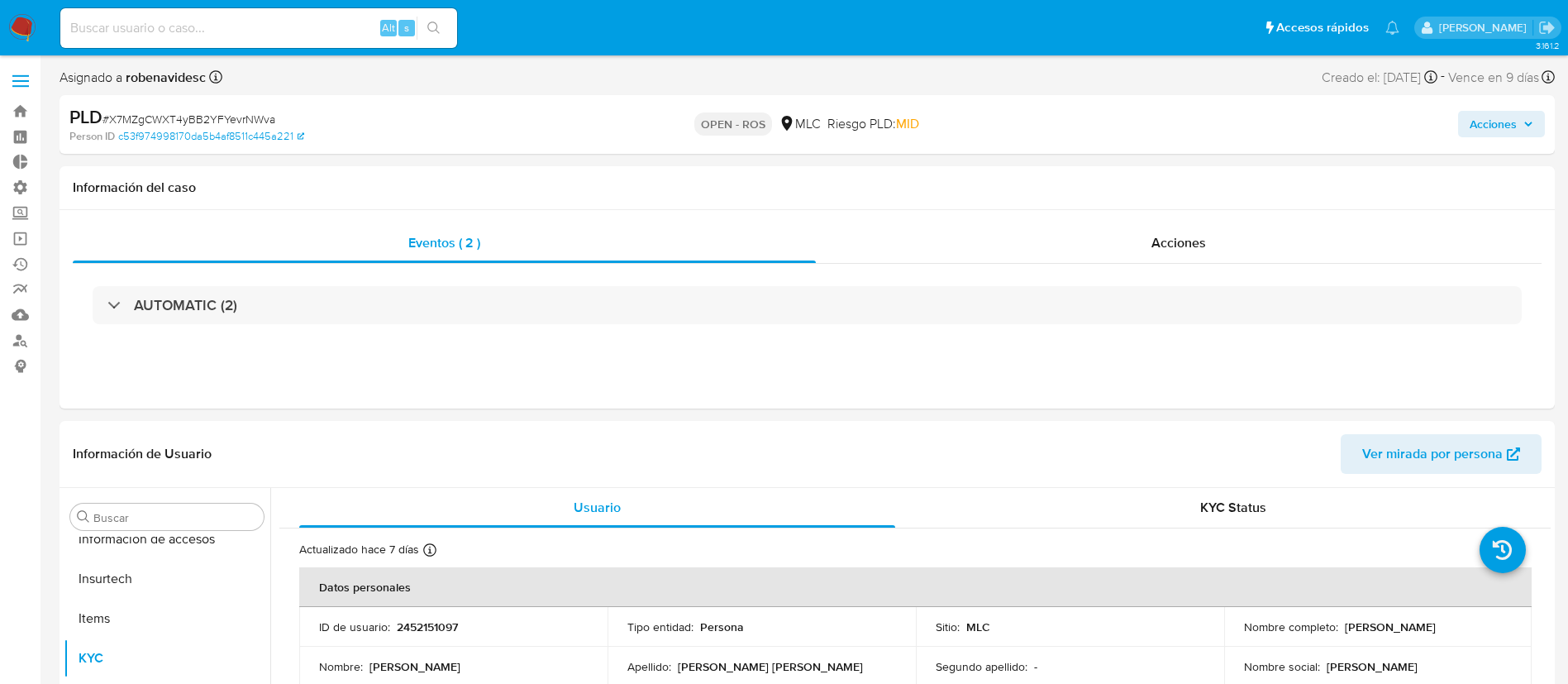
scroll to position [778, 0]
click at [1212, 223] on div "Acciones" at bounding box center [1179, 242] width 726 height 39
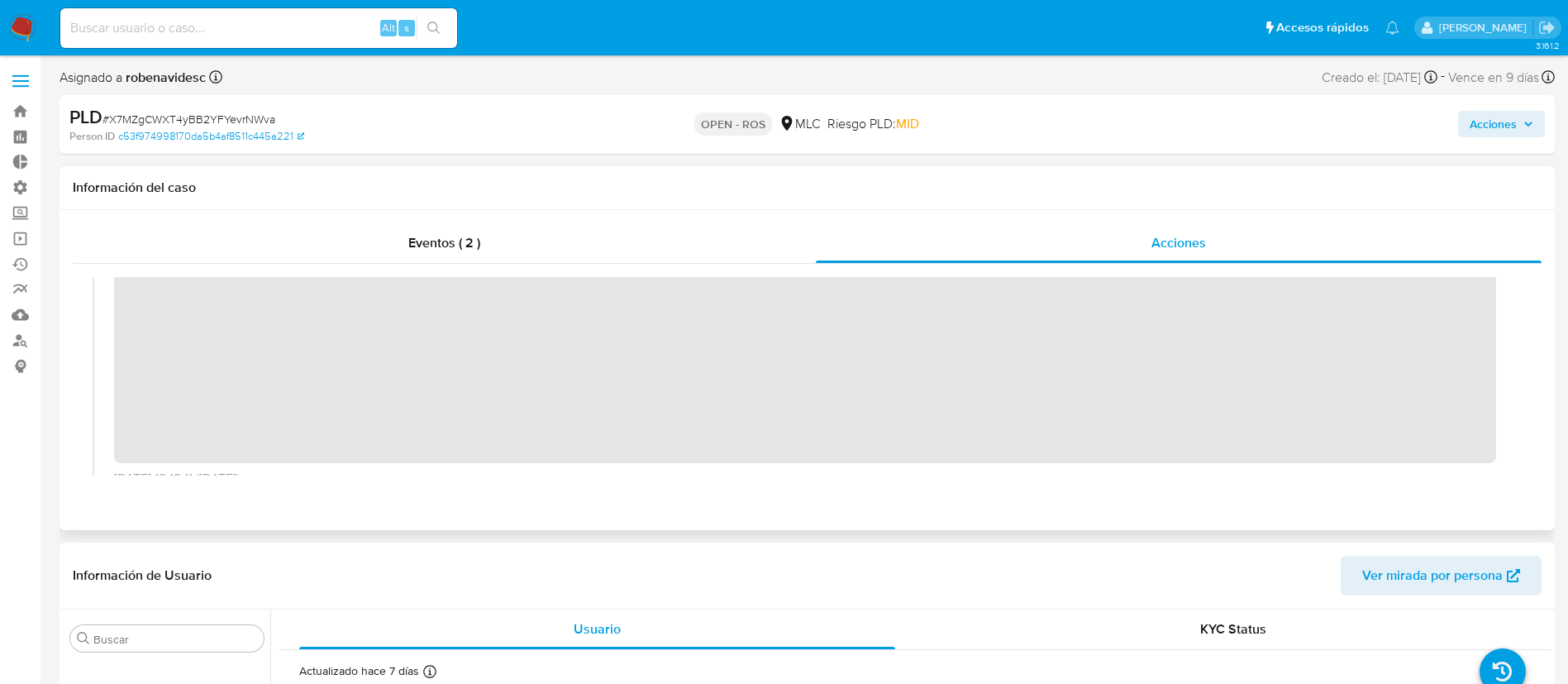
scroll to position [0, 0]
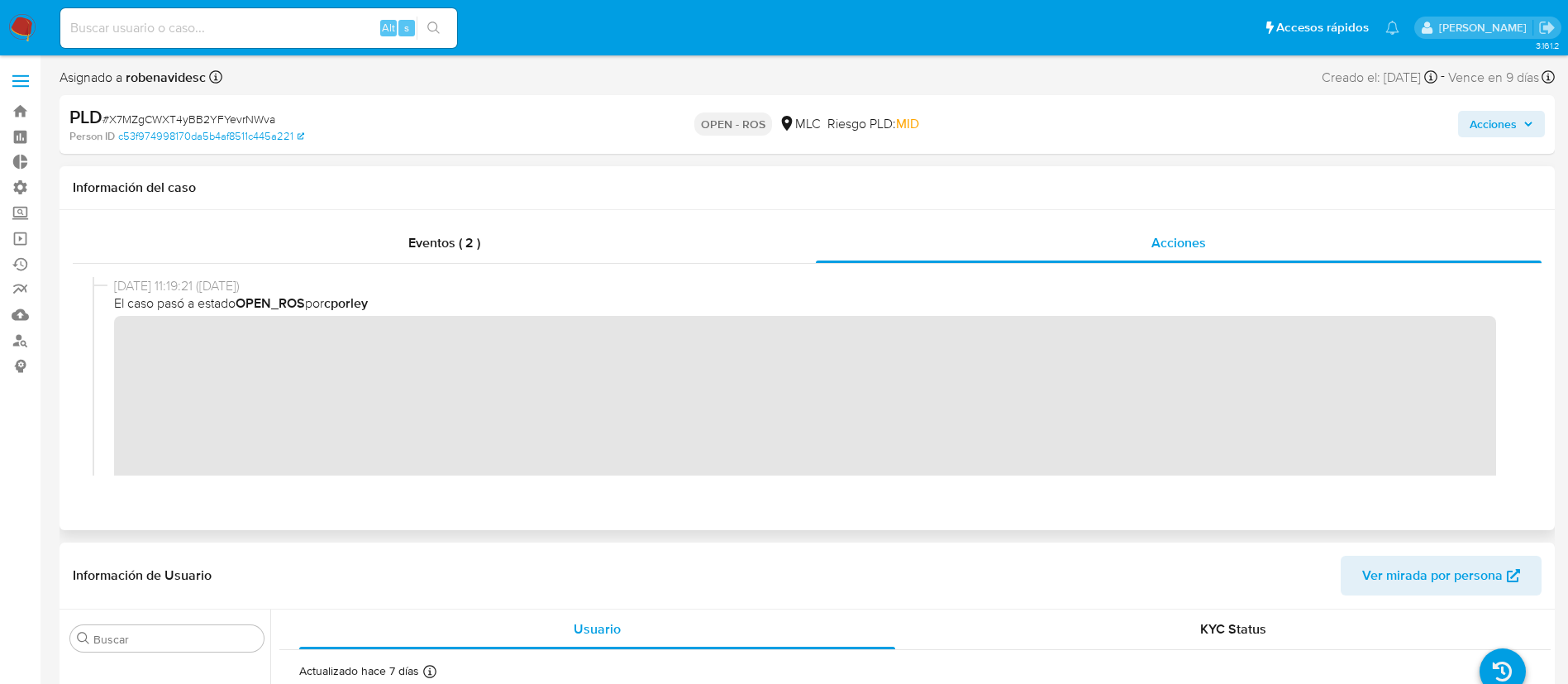
click at [113, 342] on div "[DATE] 11:19:21 ([DATE]) El caso pasó a estado OPEN_ROS por cporley" at bounding box center [807, 420] width 1430 height 286
click at [916, 506] on div "Eventos ( 2 ) Acciones" at bounding box center [808, 370] width 1496 height 320
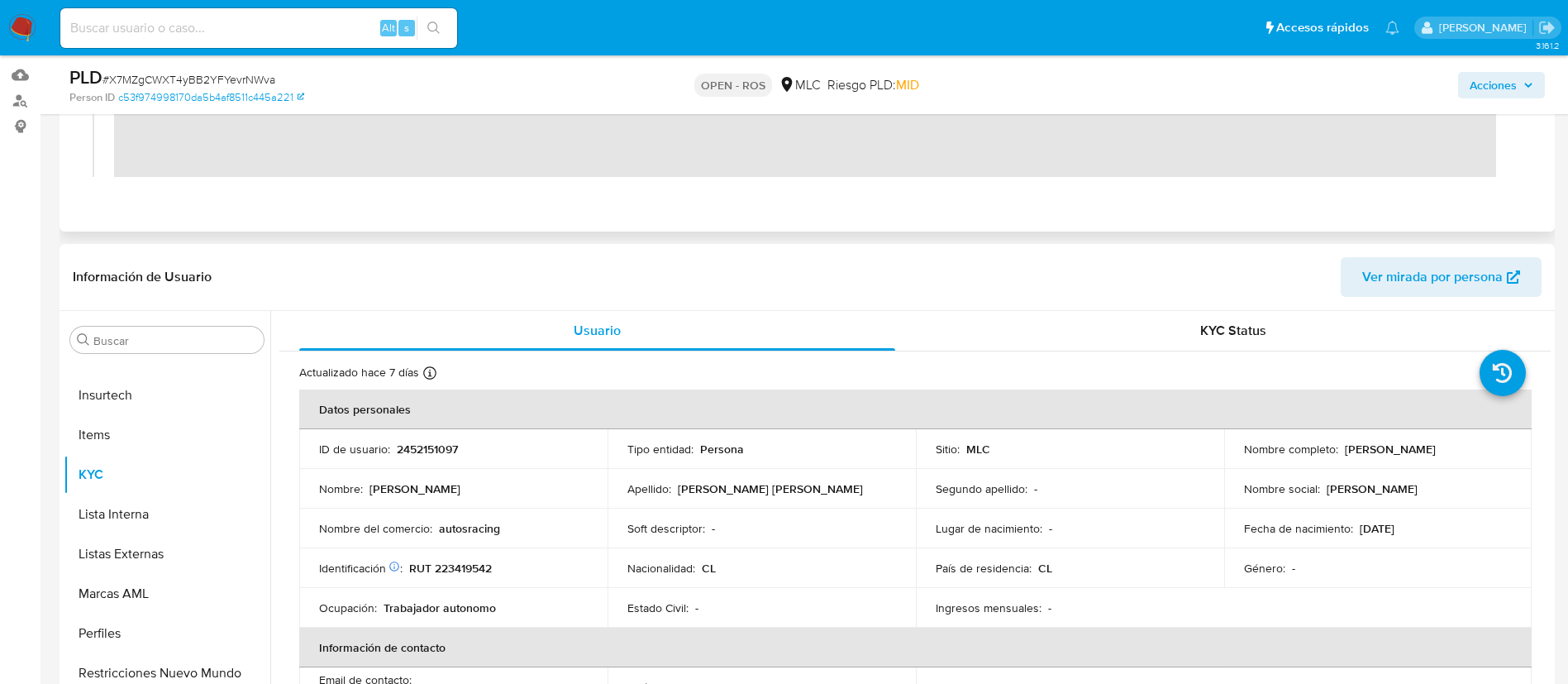
scroll to position [241, 0]
drag, startPoint x: 472, startPoint y: 448, endPoint x: 394, endPoint y: 449, distance: 78.0
click at [394, 449] on div "ID de usuario : 2452151097" at bounding box center [453, 448] width 269 height 14
copy div "2452151097"
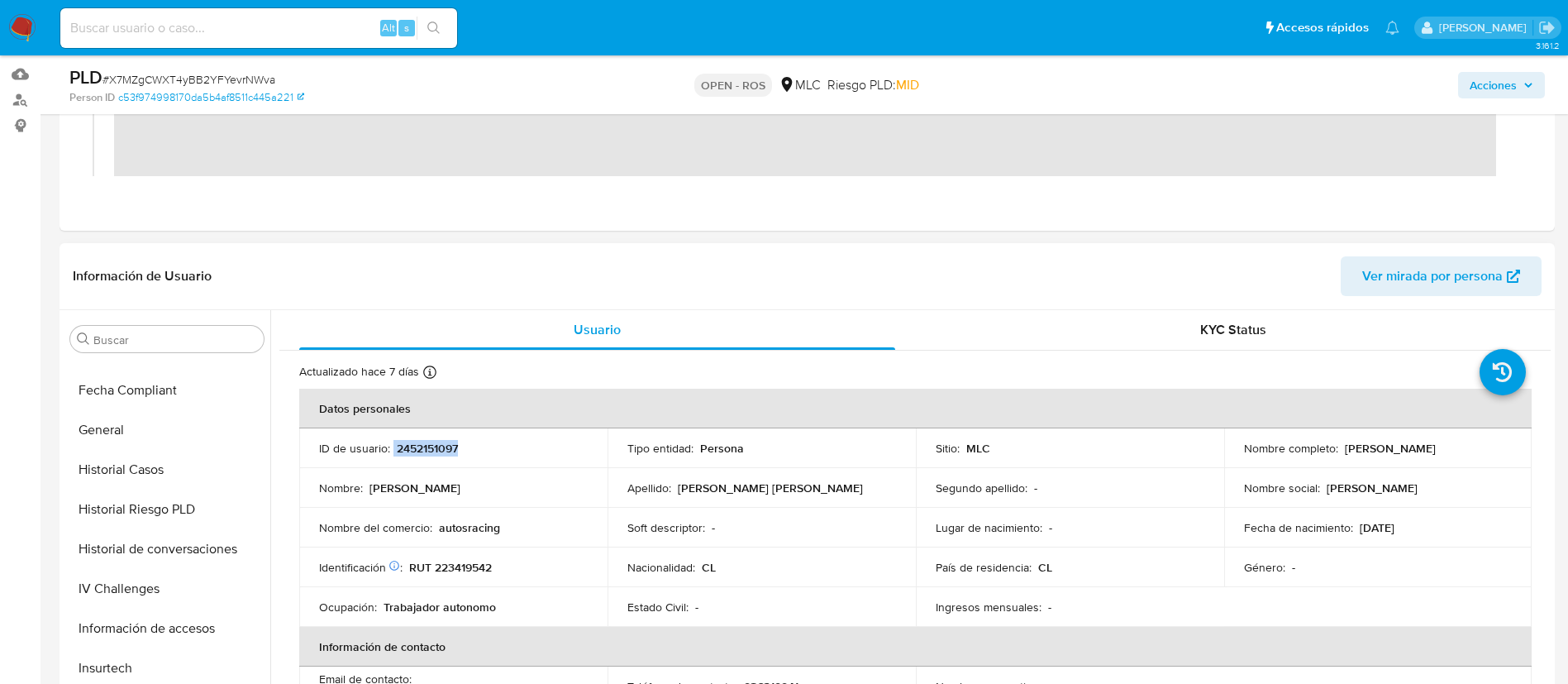
scroll to position [496, 0]
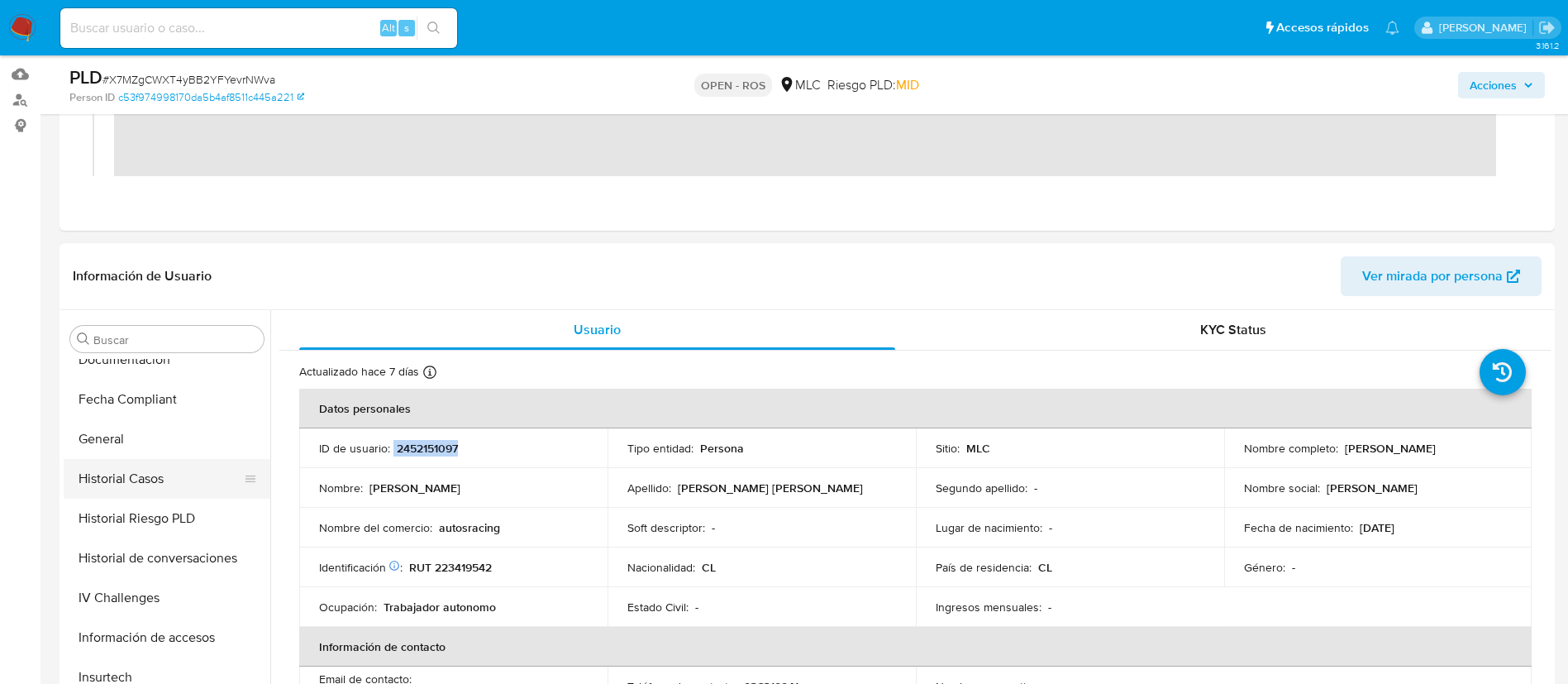
click at [138, 479] on button "Historial Casos" at bounding box center [159, 478] width 193 height 39
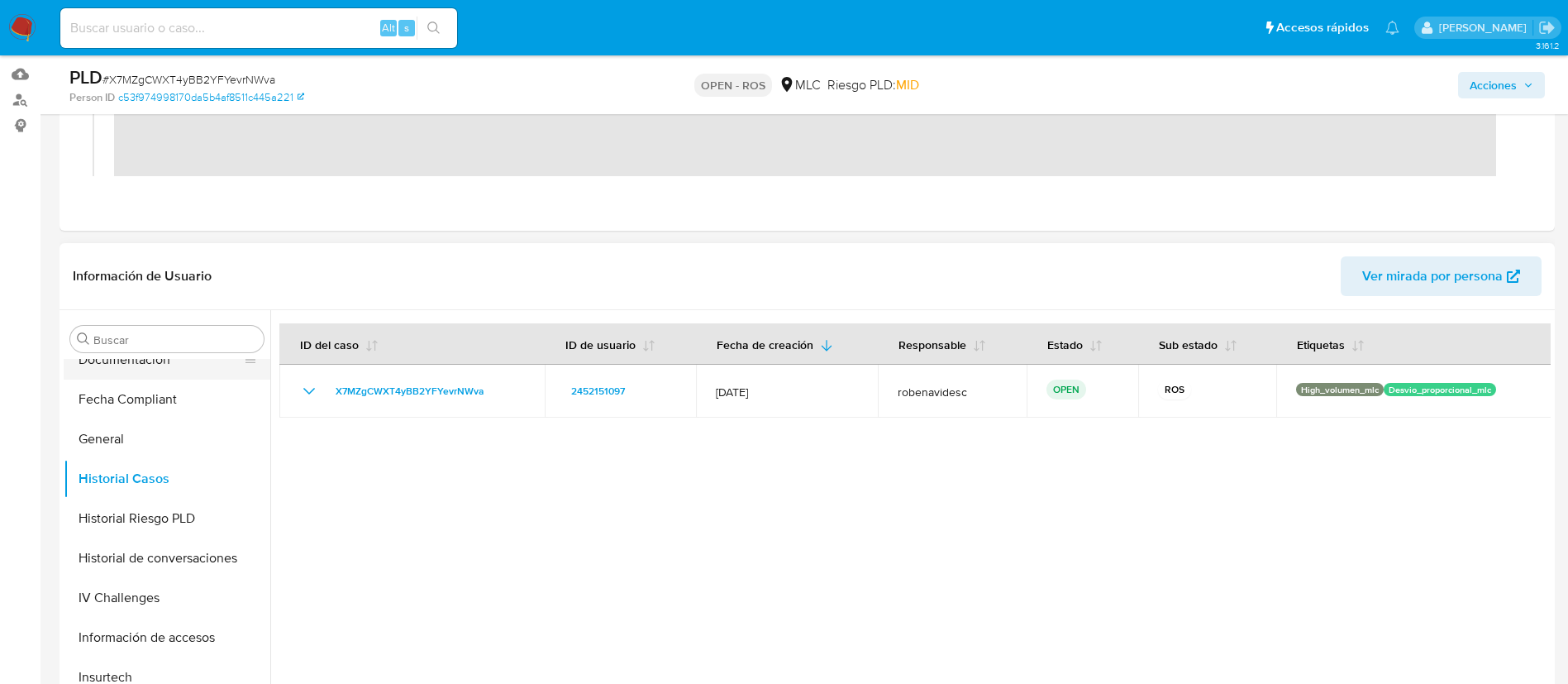
click at [156, 371] on button "Documentación" at bounding box center [159, 359] width 193 height 39
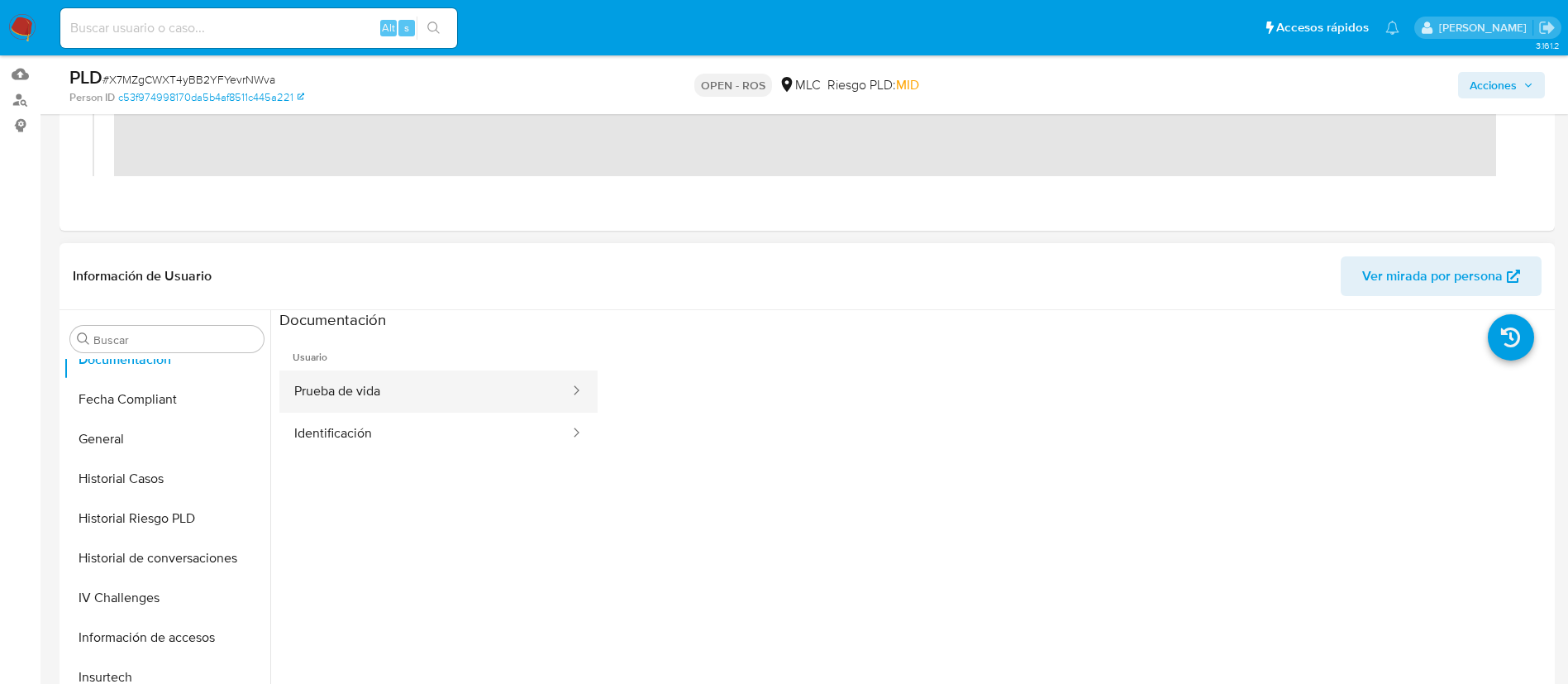
click at [326, 390] on button "Prueba de vida" at bounding box center [425, 392] width 292 height 42
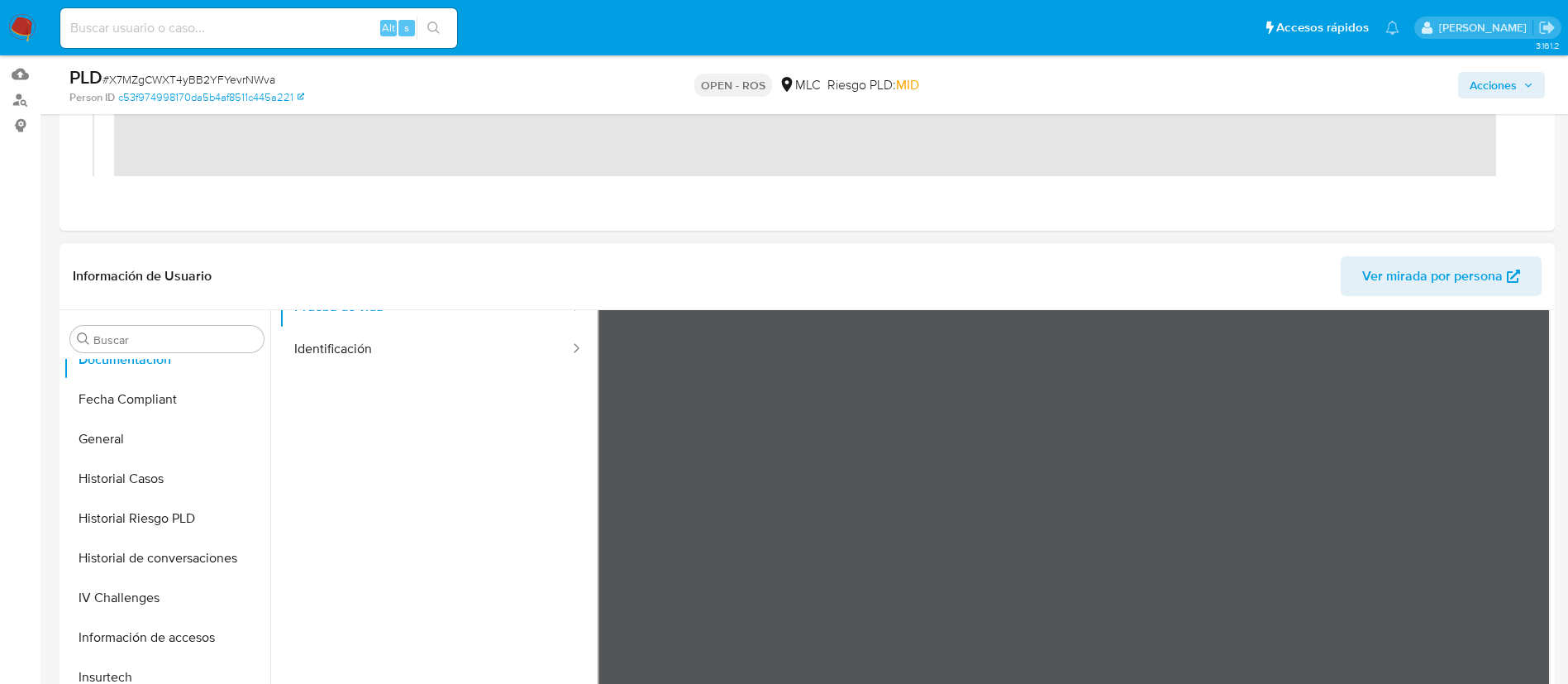
scroll to position [97, 0]
click at [433, 332] on button "Identificación" at bounding box center [425, 337] width 292 height 42
click at [550, 515] on ul "Usuario Prueba de vida Identificación" at bounding box center [438, 473] width 318 height 476
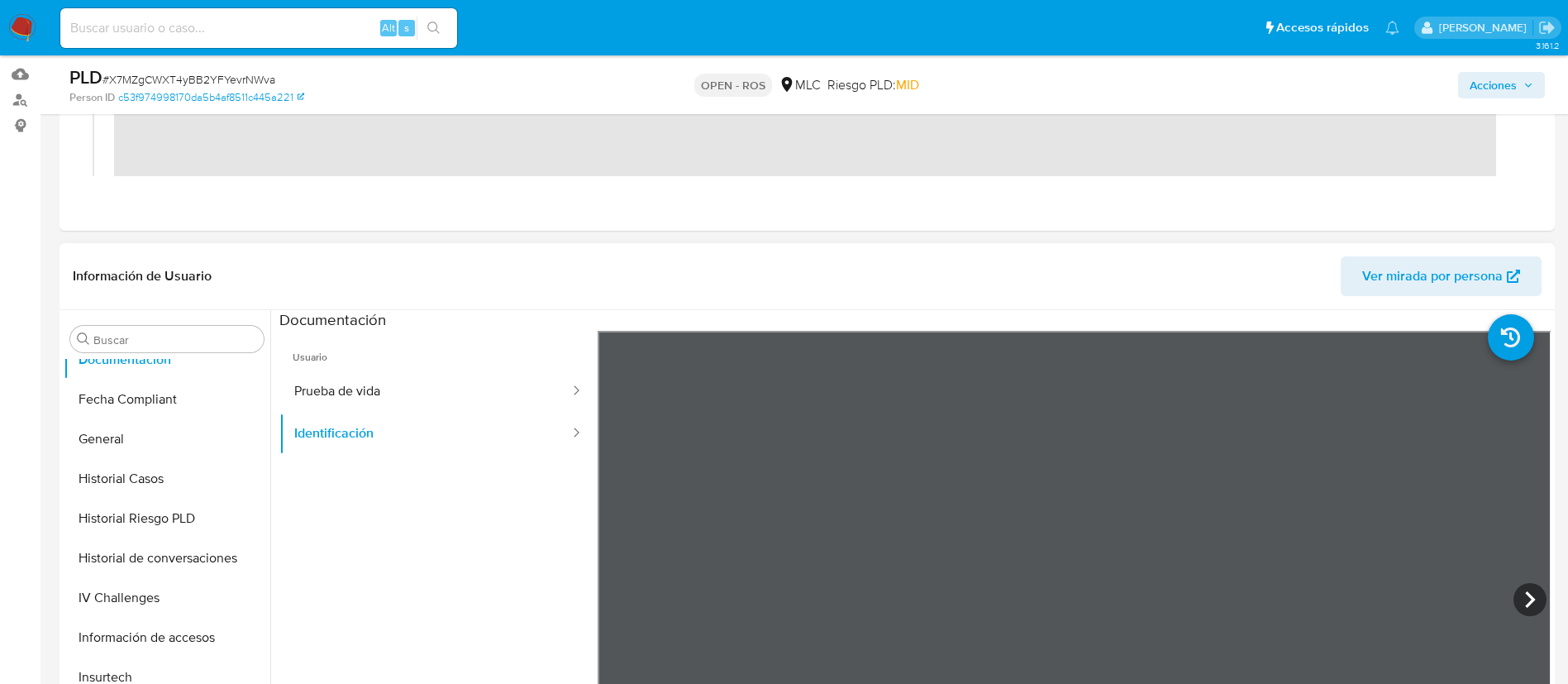
scroll to position [0, 0]
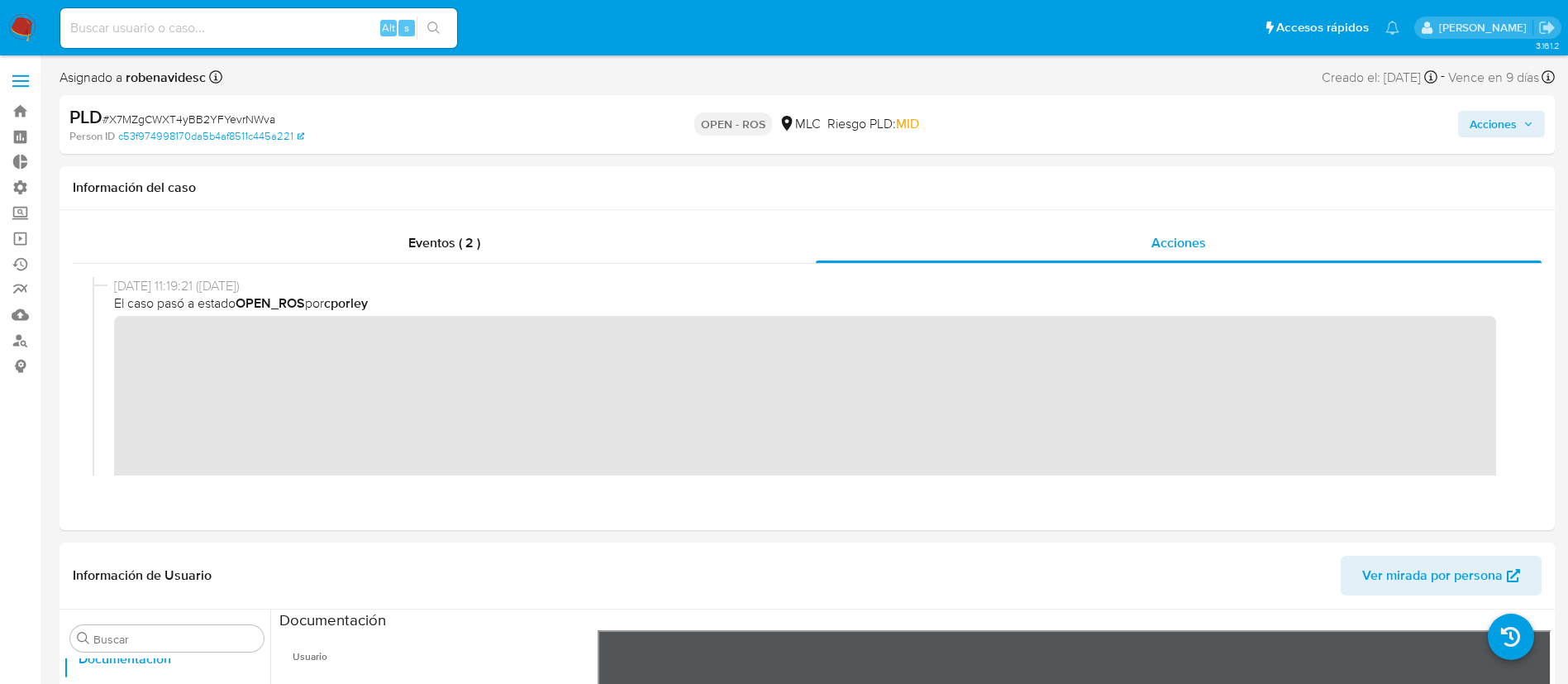
click at [1496, 124] on span "Acciones" at bounding box center [1493, 124] width 47 height 27
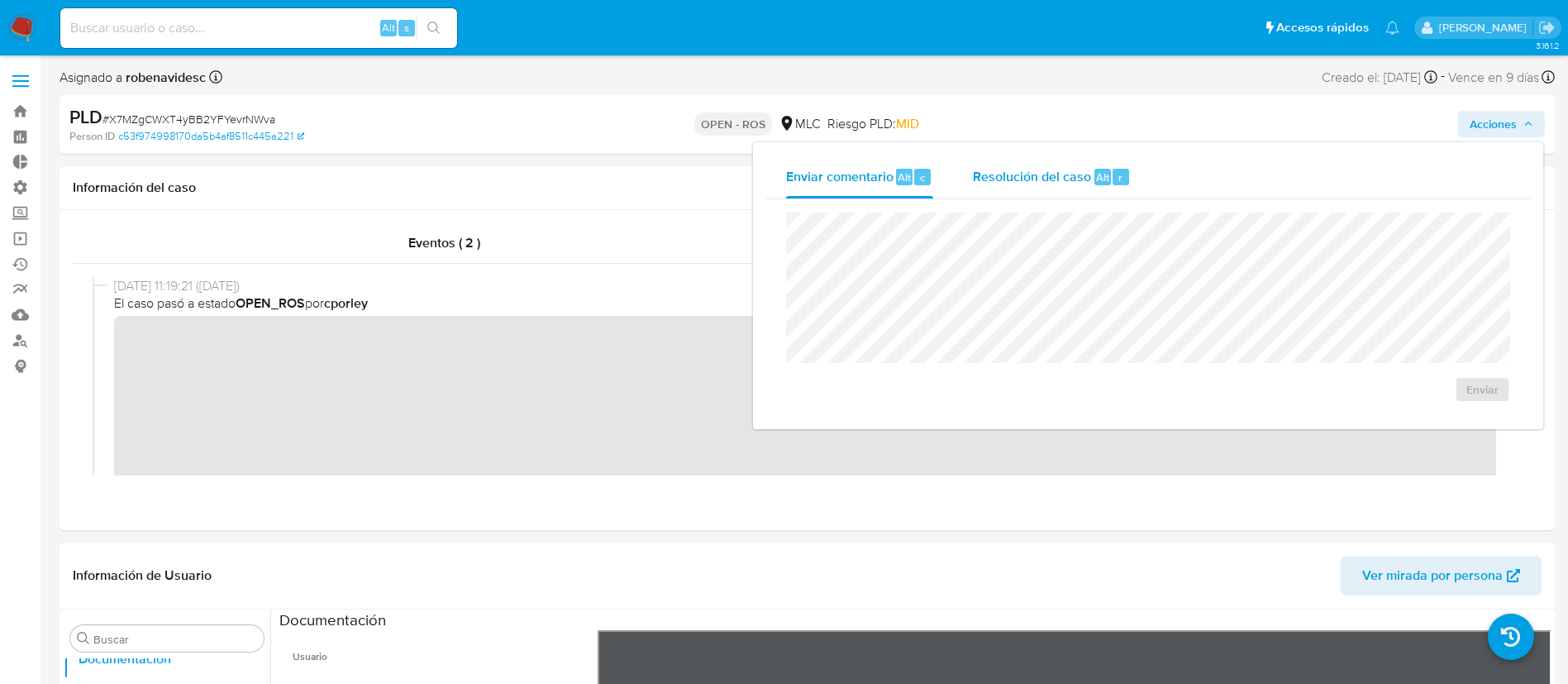
click at [1067, 176] on span "Resolución del caso" at bounding box center [1031, 177] width 118 height 19
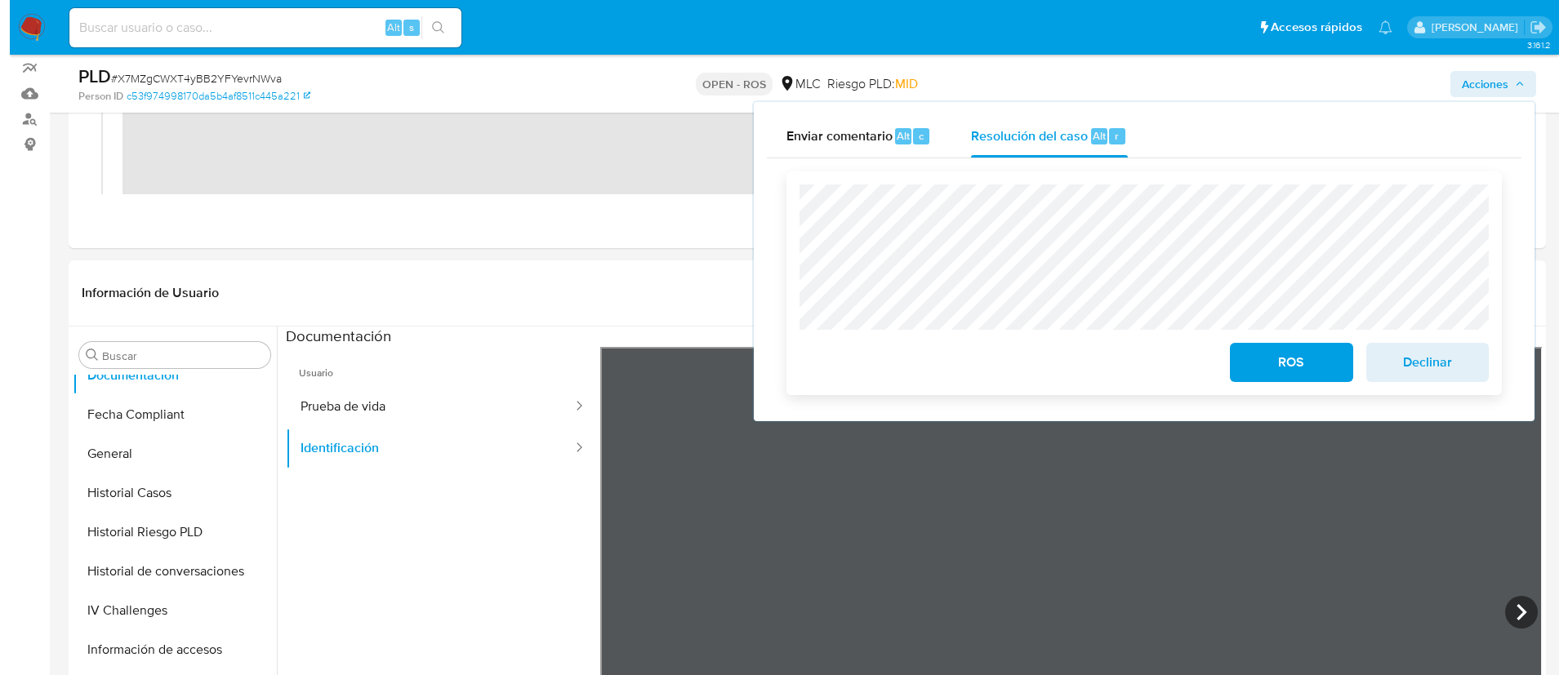
scroll to position [244, 0]
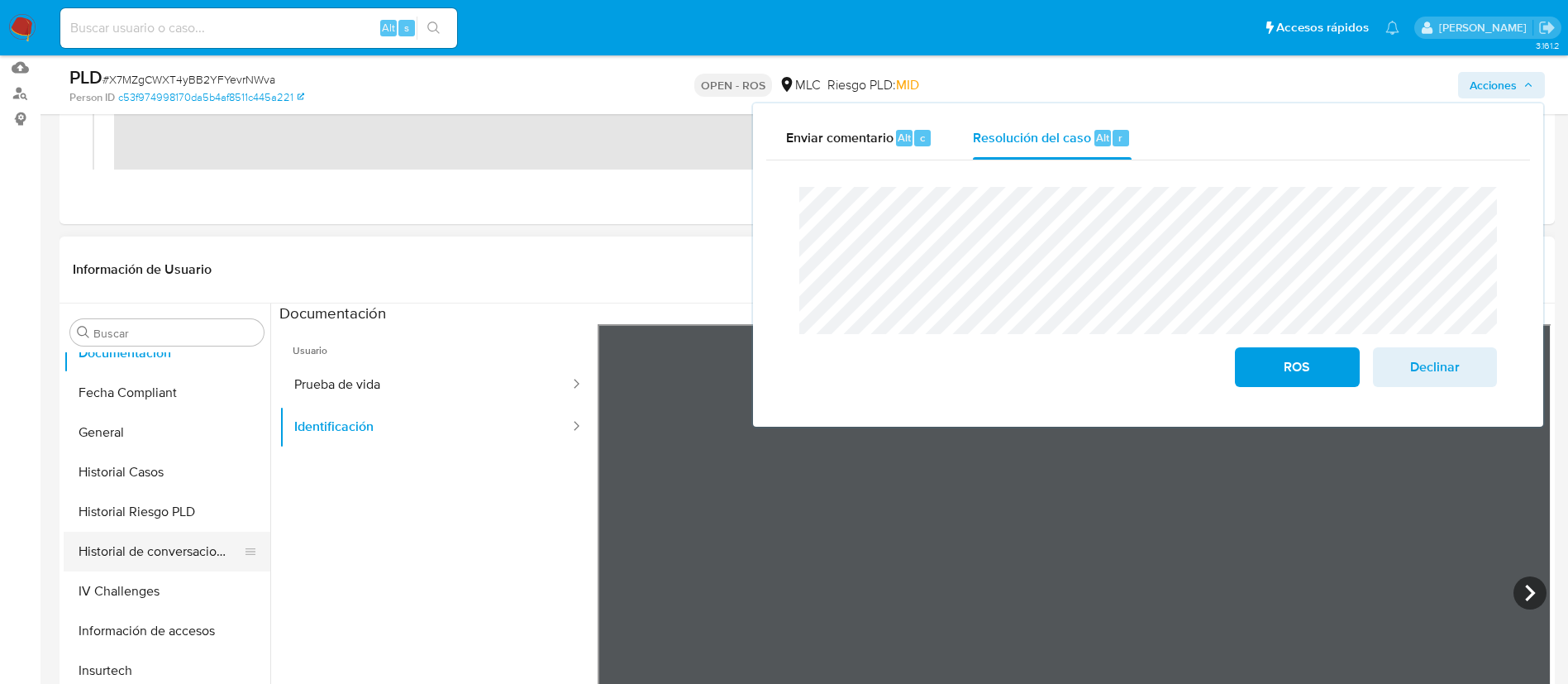
click at [146, 555] on button "Historial de conversaciones" at bounding box center [159, 551] width 193 height 39
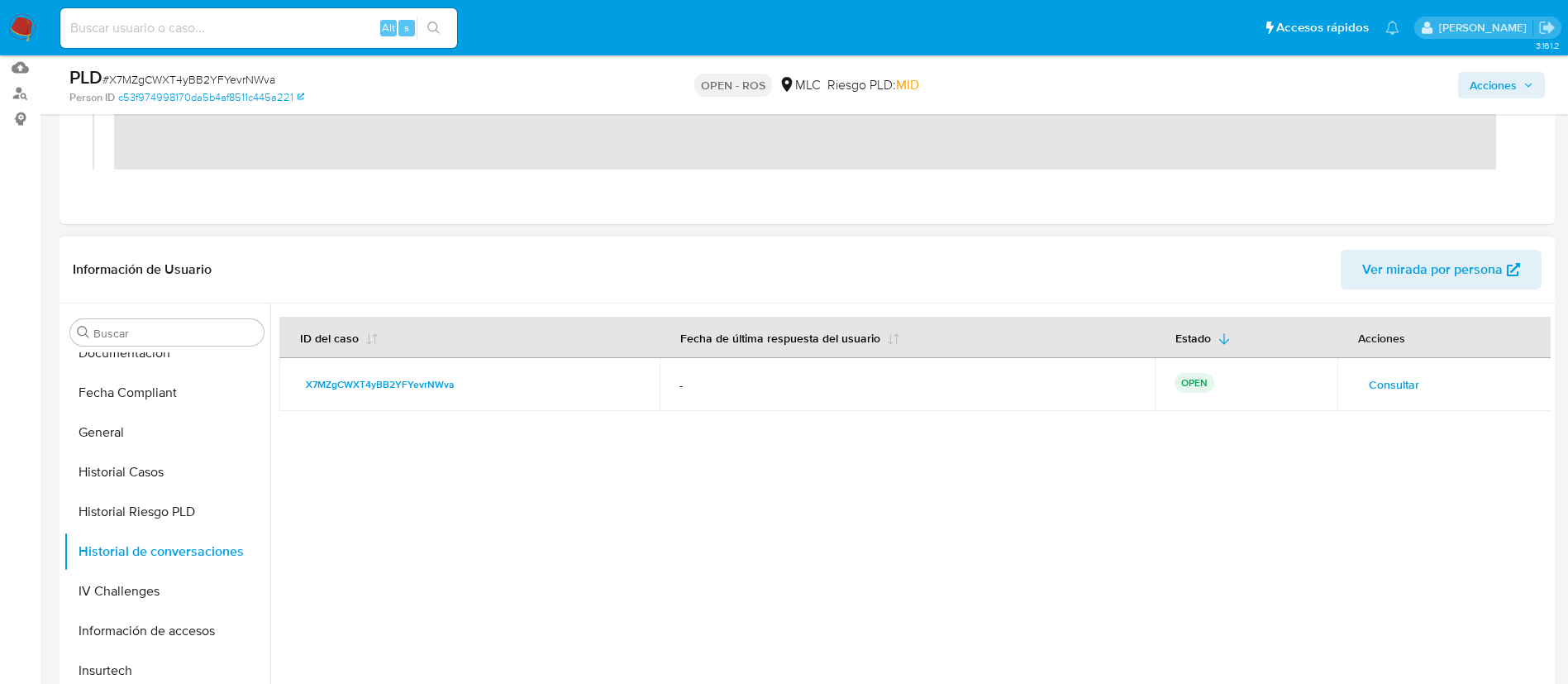
click at [1395, 383] on span "Consultar" at bounding box center [1394, 384] width 51 height 23
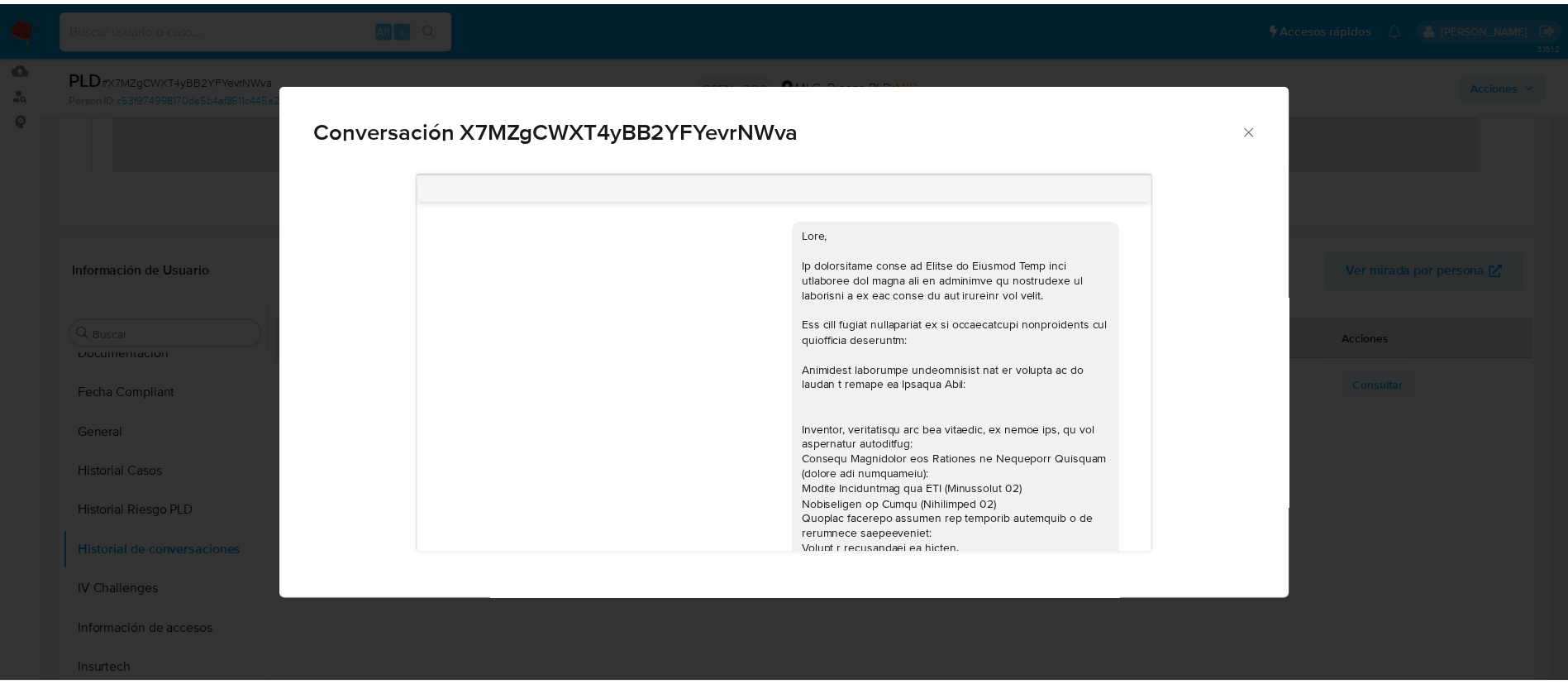
scroll to position [313, 0]
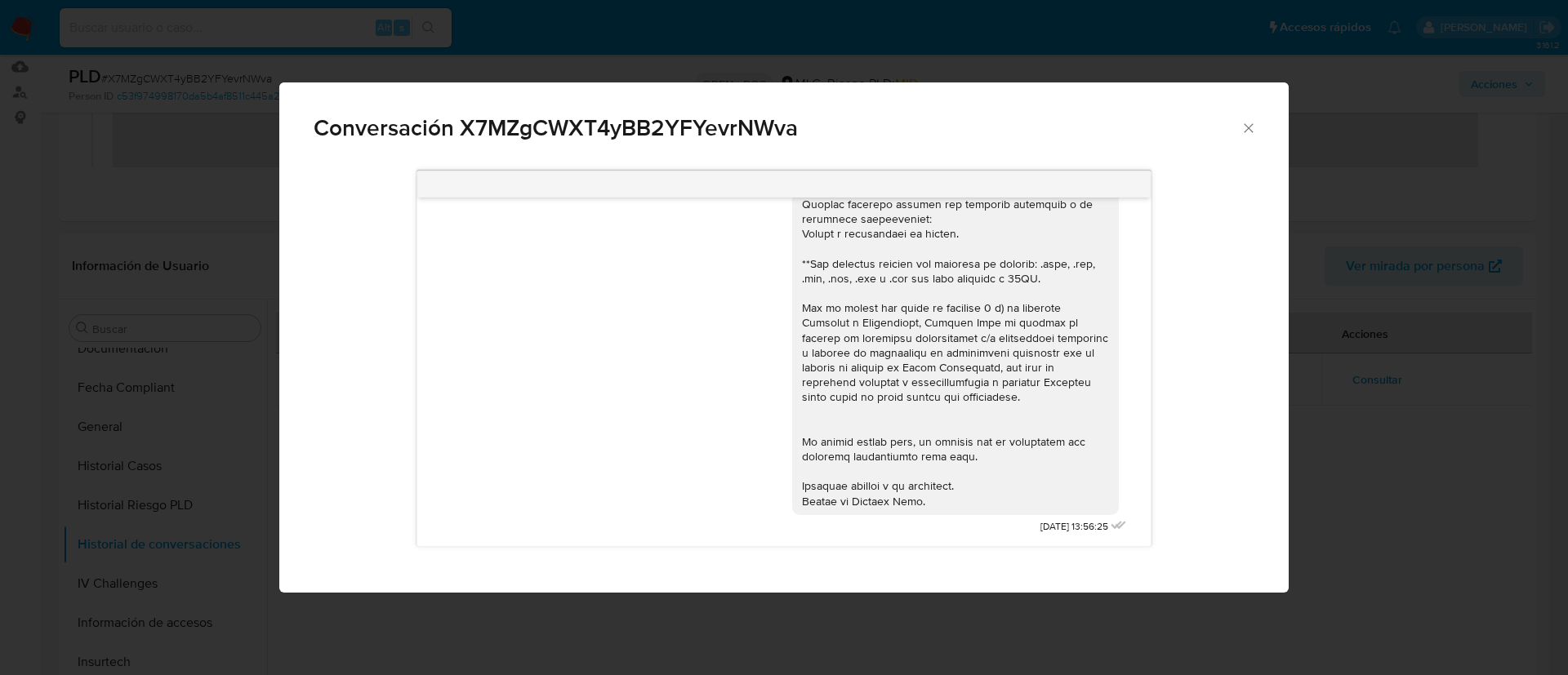
click at [1248, 134] on icon "Cerrar" at bounding box center [1248, 128] width 16 height 16
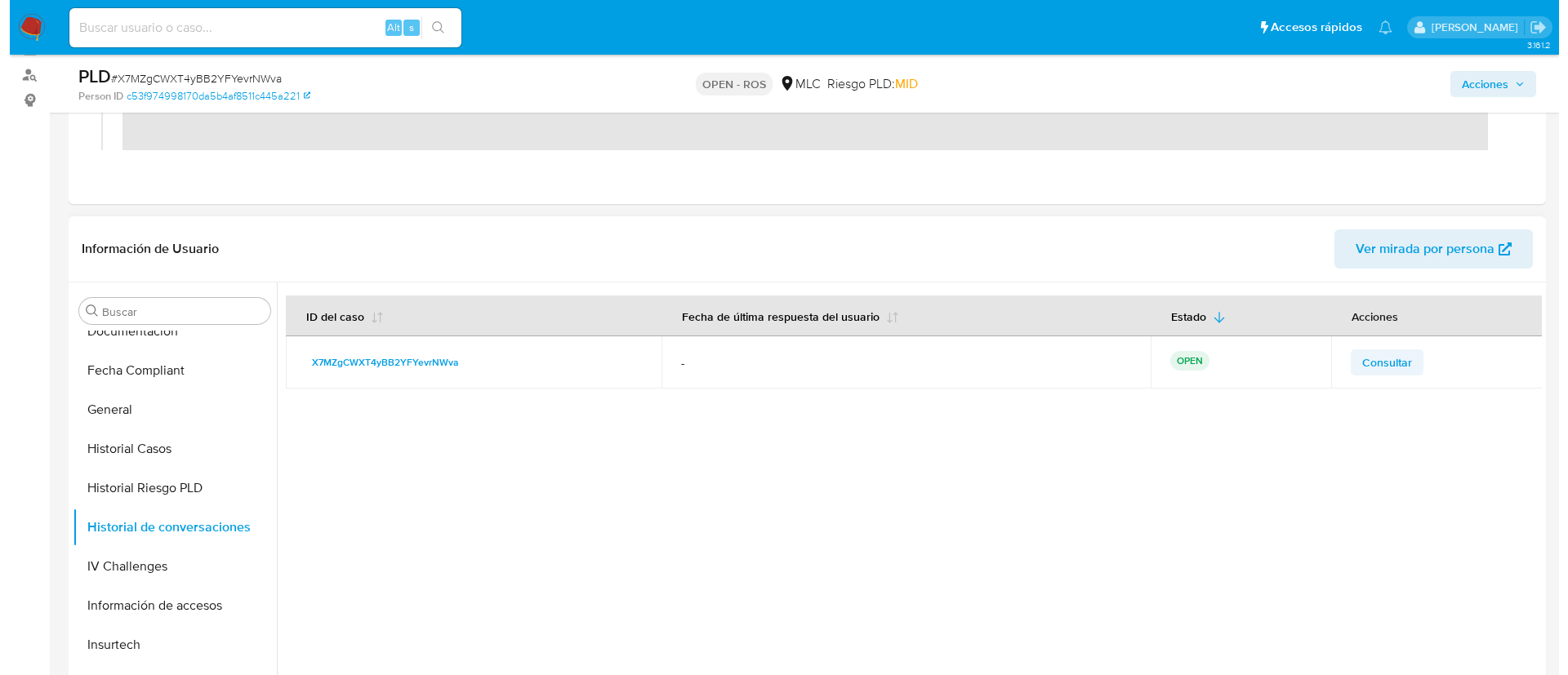
scroll to position [262, 0]
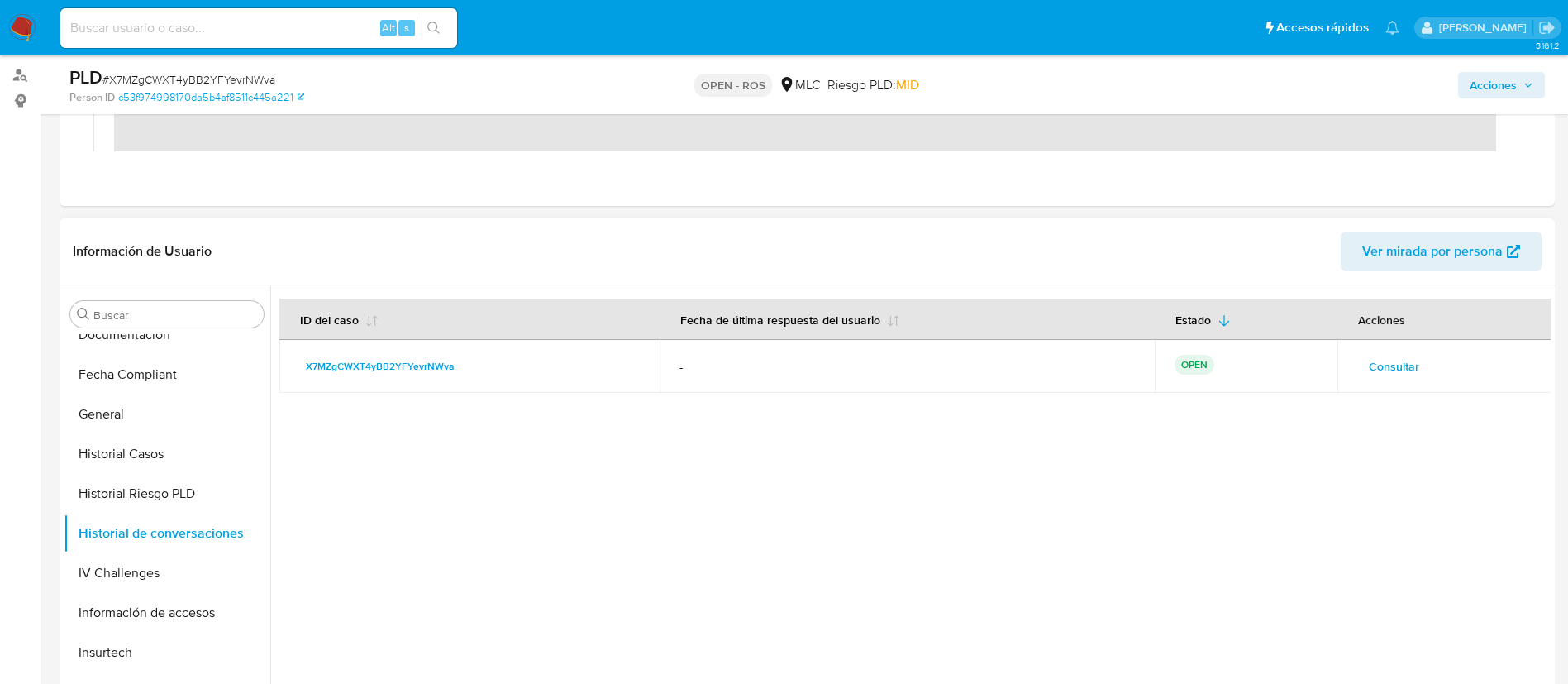
click at [1391, 372] on span "Consultar" at bounding box center [1394, 366] width 51 height 23
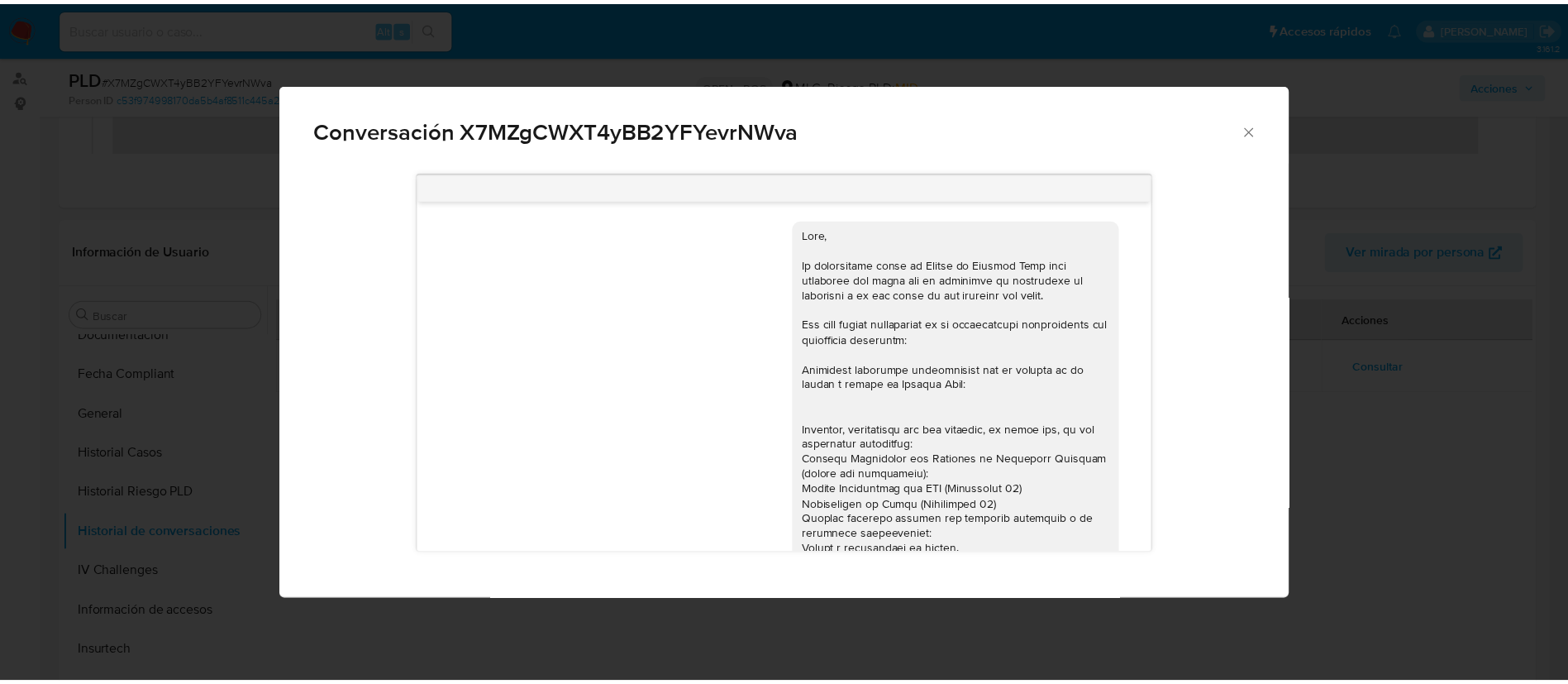
scroll to position [313, 0]
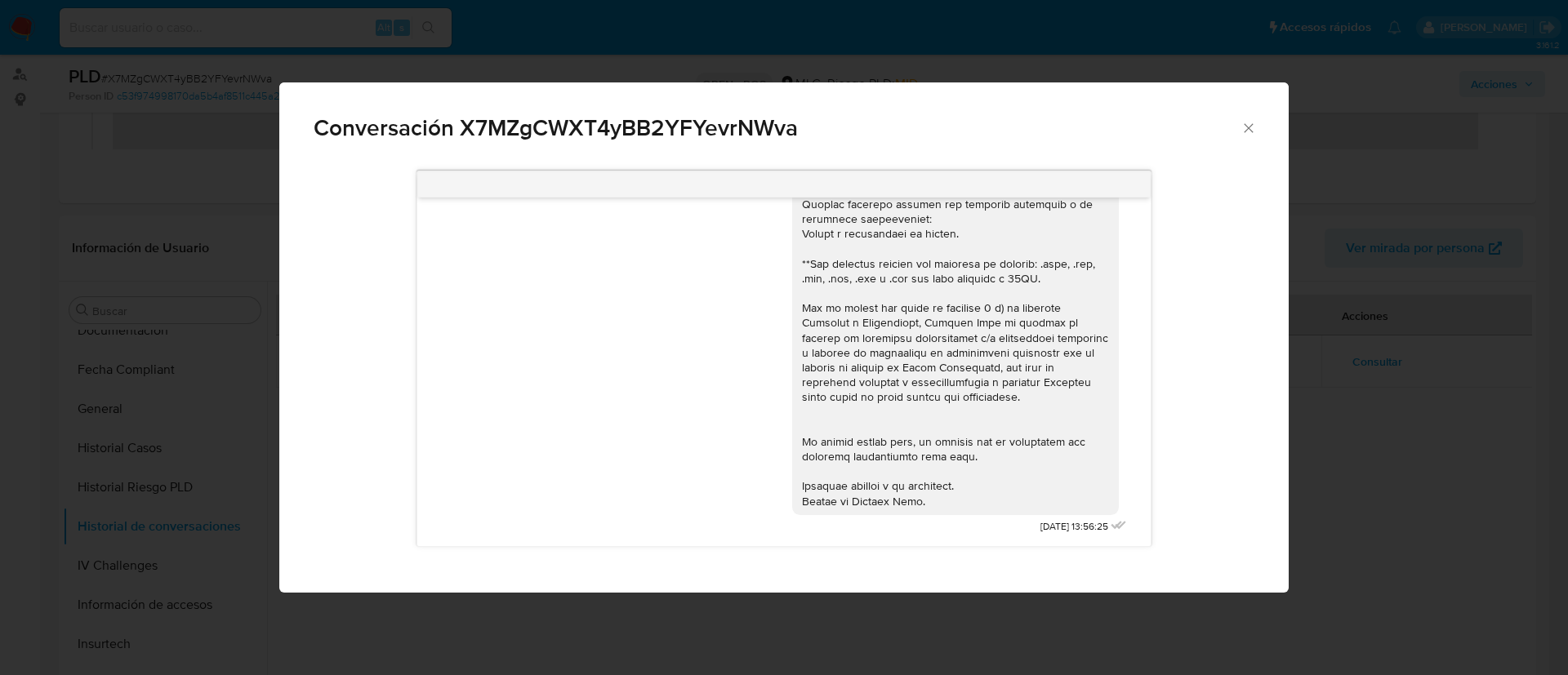
click at [1246, 132] on icon "Cerrar" at bounding box center [1248, 128] width 16 height 16
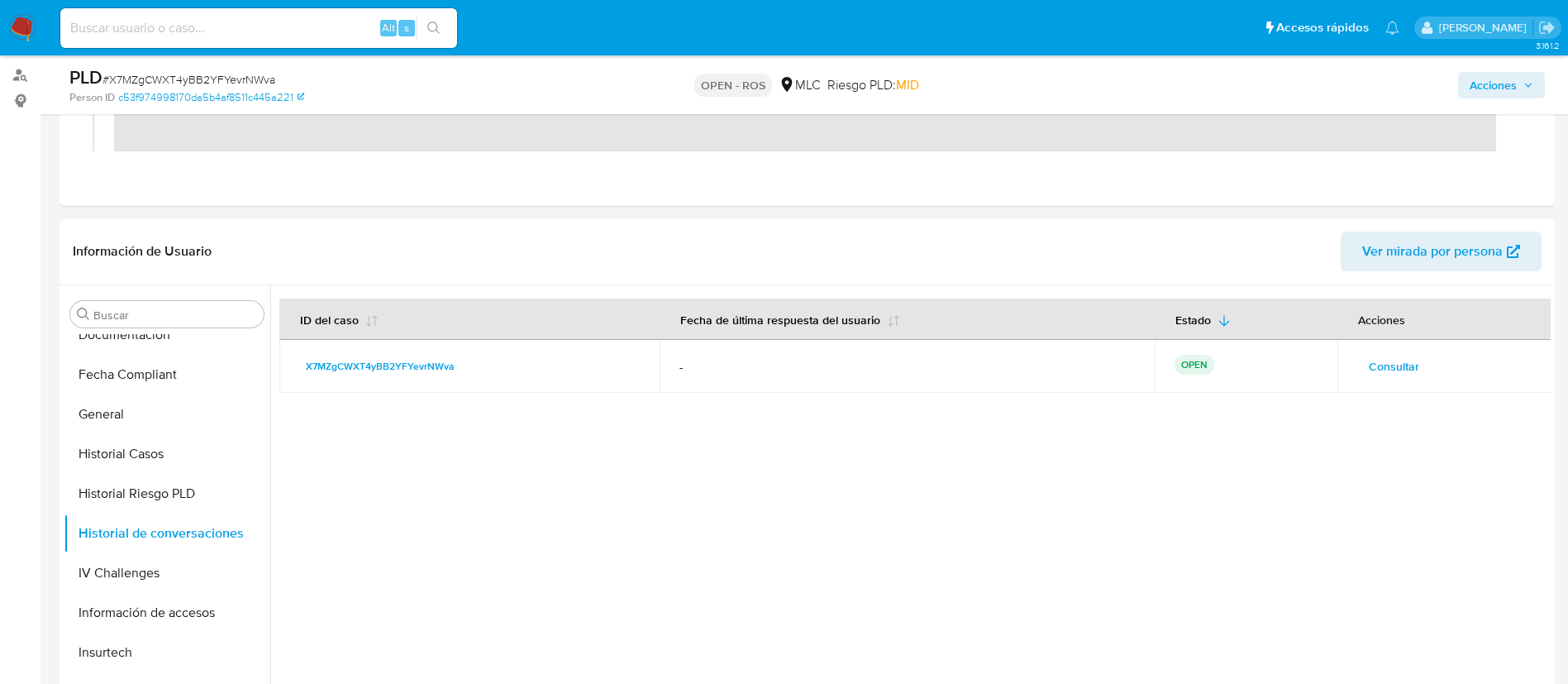
click at [1216, 250] on header "Información de Usuario Ver mirada por persona" at bounding box center [808, 251] width 1469 height 39
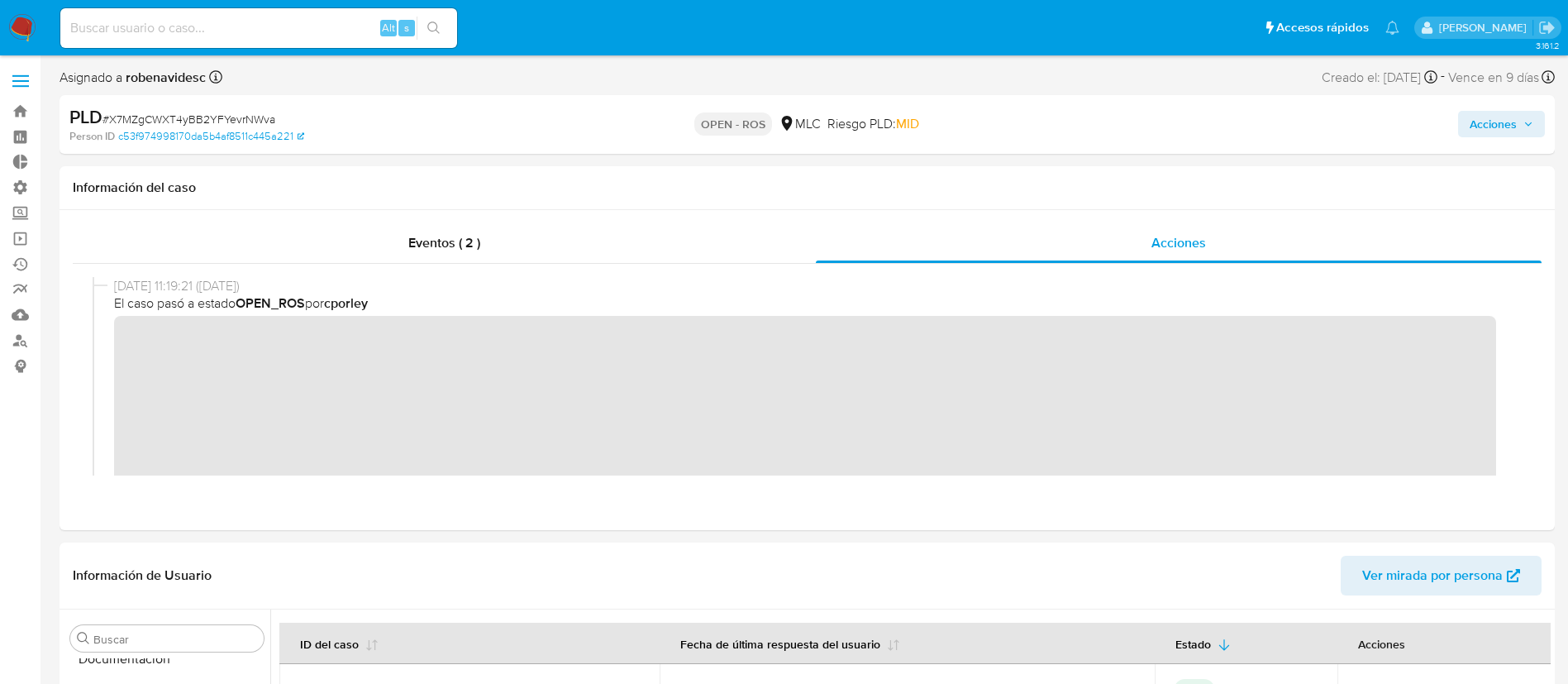
click at [1471, 134] on span "Acciones" at bounding box center [1493, 124] width 47 height 27
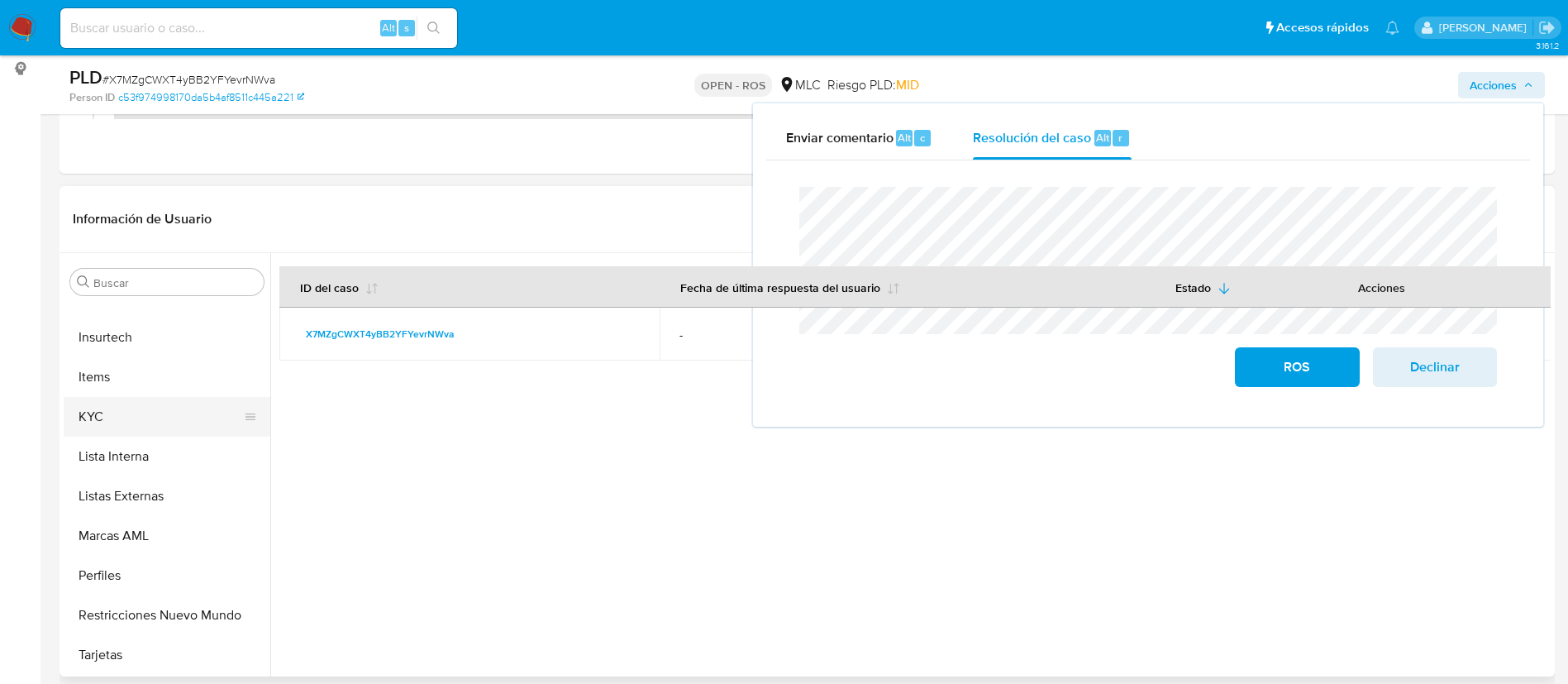
scroll to position [696, 0]
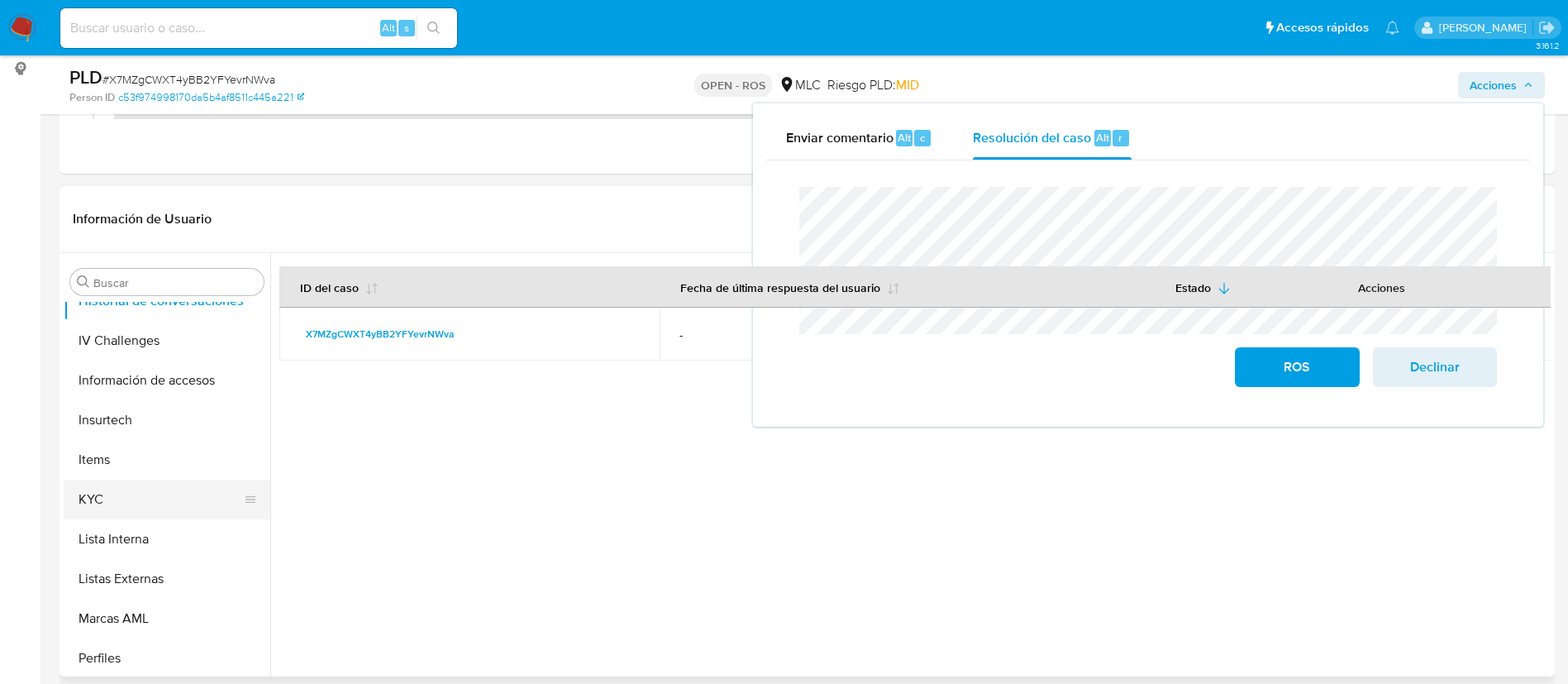
click at [112, 507] on button "KYC" at bounding box center [159, 499] width 193 height 39
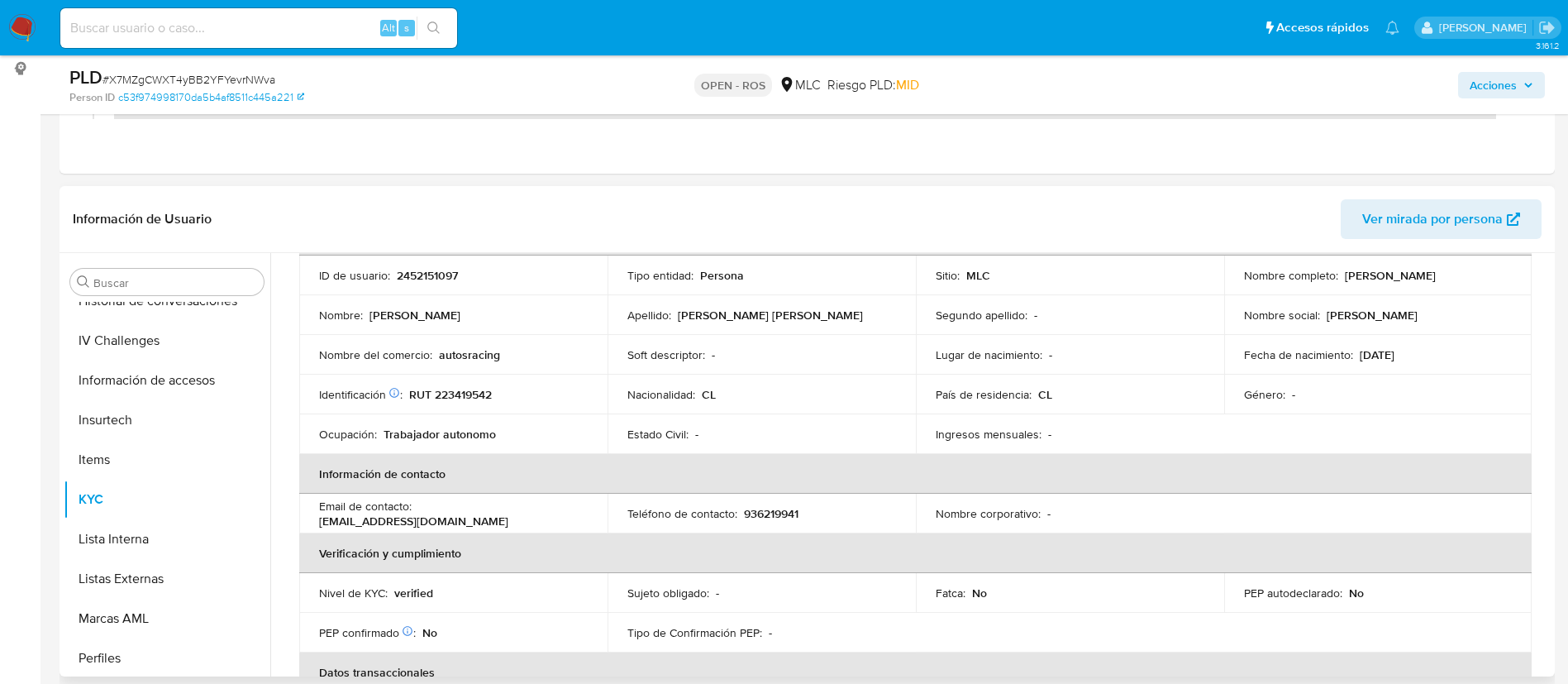
scroll to position [0, 0]
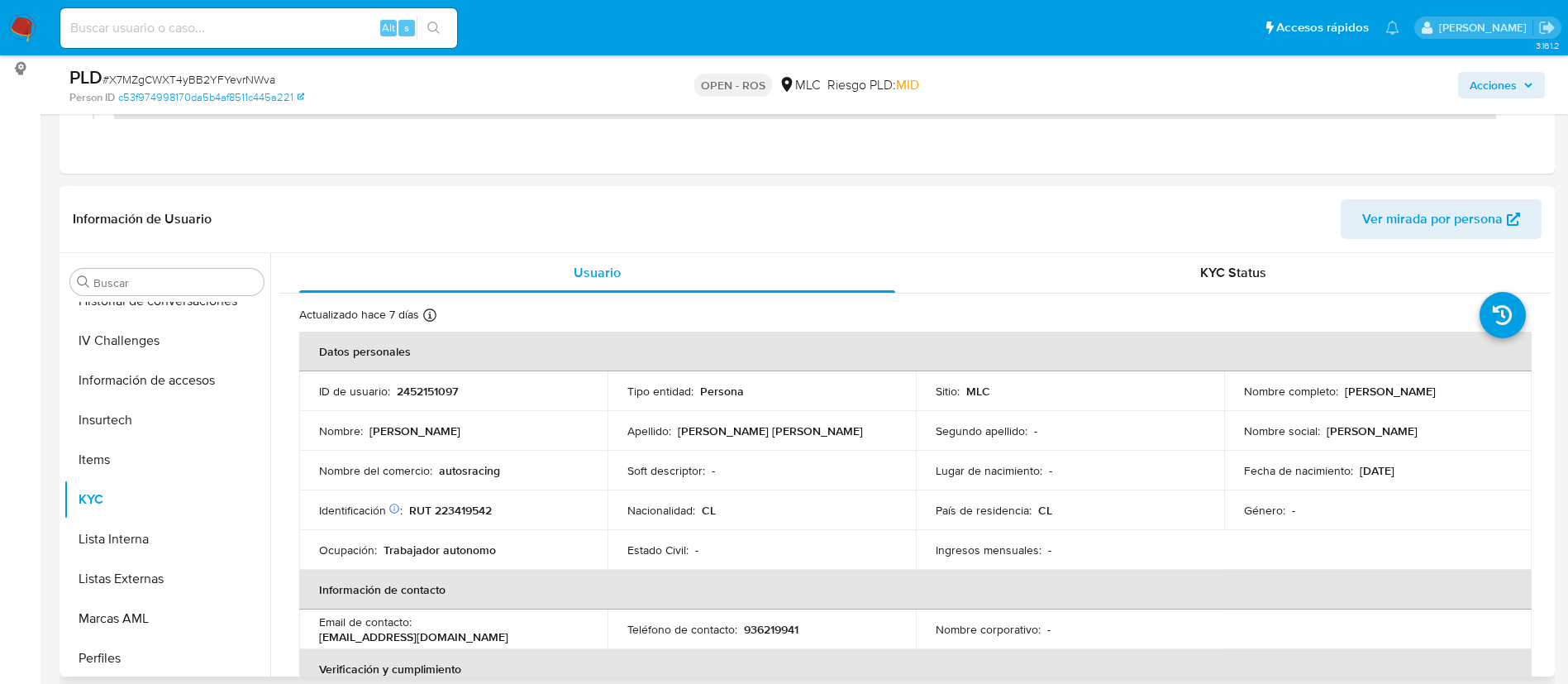
drag, startPoint x: 1220, startPoint y: 271, endPoint x: 970, endPoint y: 310, distance: 253.0
drag, startPoint x: 1412, startPoint y: 403, endPoint x: 1237, endPoint y: 403, distance: 175.0
click at [1237, 403] on td "Nombre completo : Jesús Armando Opazo Peñailillo" at bounding box center [1378, 391] width 308 height 39
copy p "Jesús Armando Opazo Peñailillo"
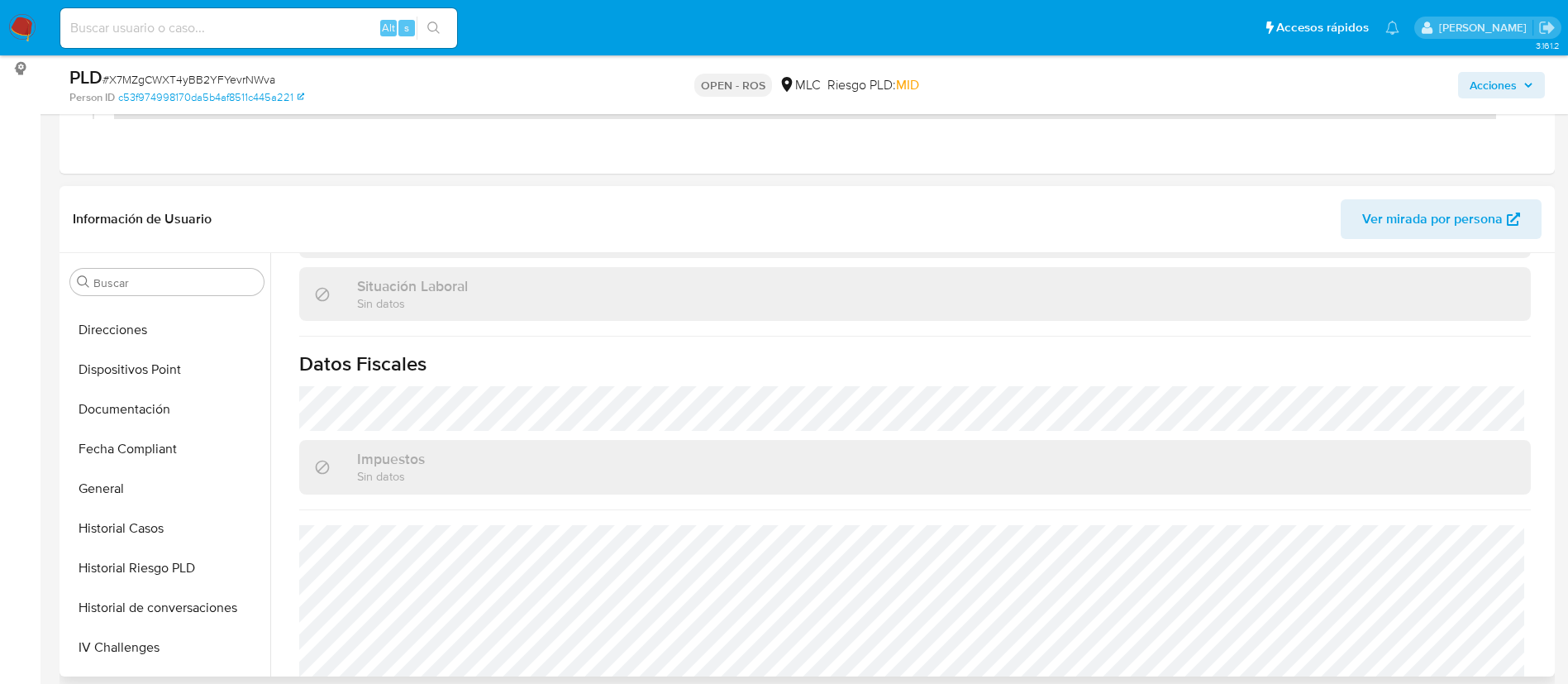
scroll to position [348, 0]
click at [106, 383] on button "Direcciones" at bounding box center [159, 370] width 193 height 39
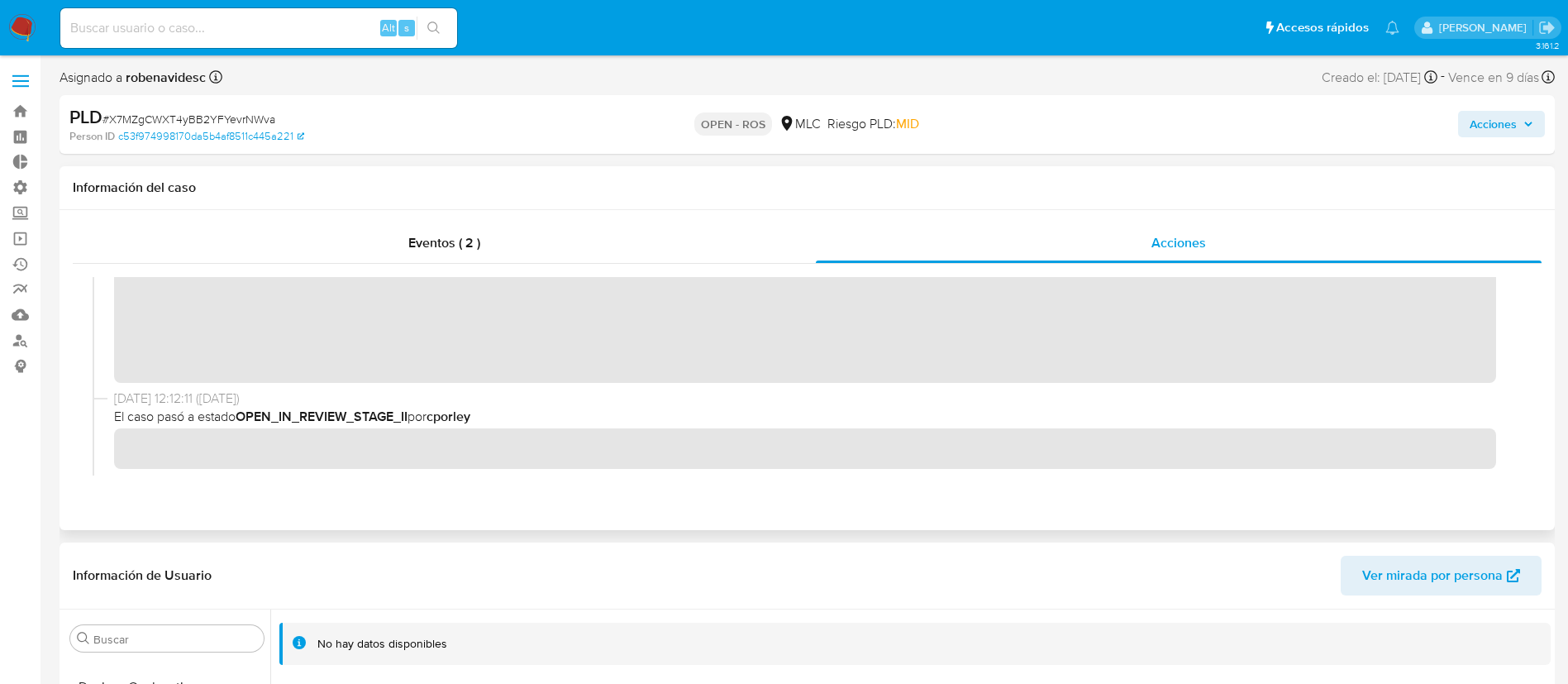
scroll to position [0, 0]
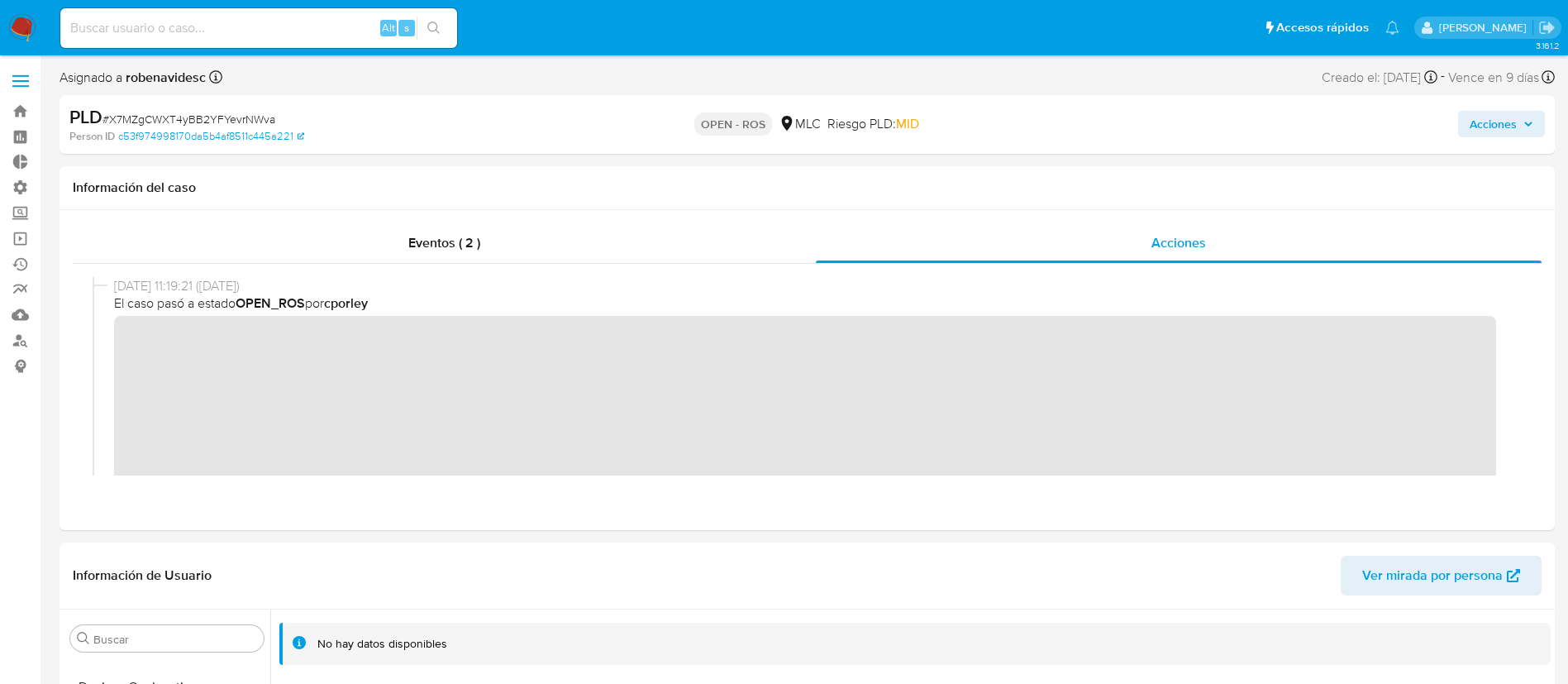
click at [1463, 123] on button "Acciones" at bounding box center [1502, 124] width 86 height 27
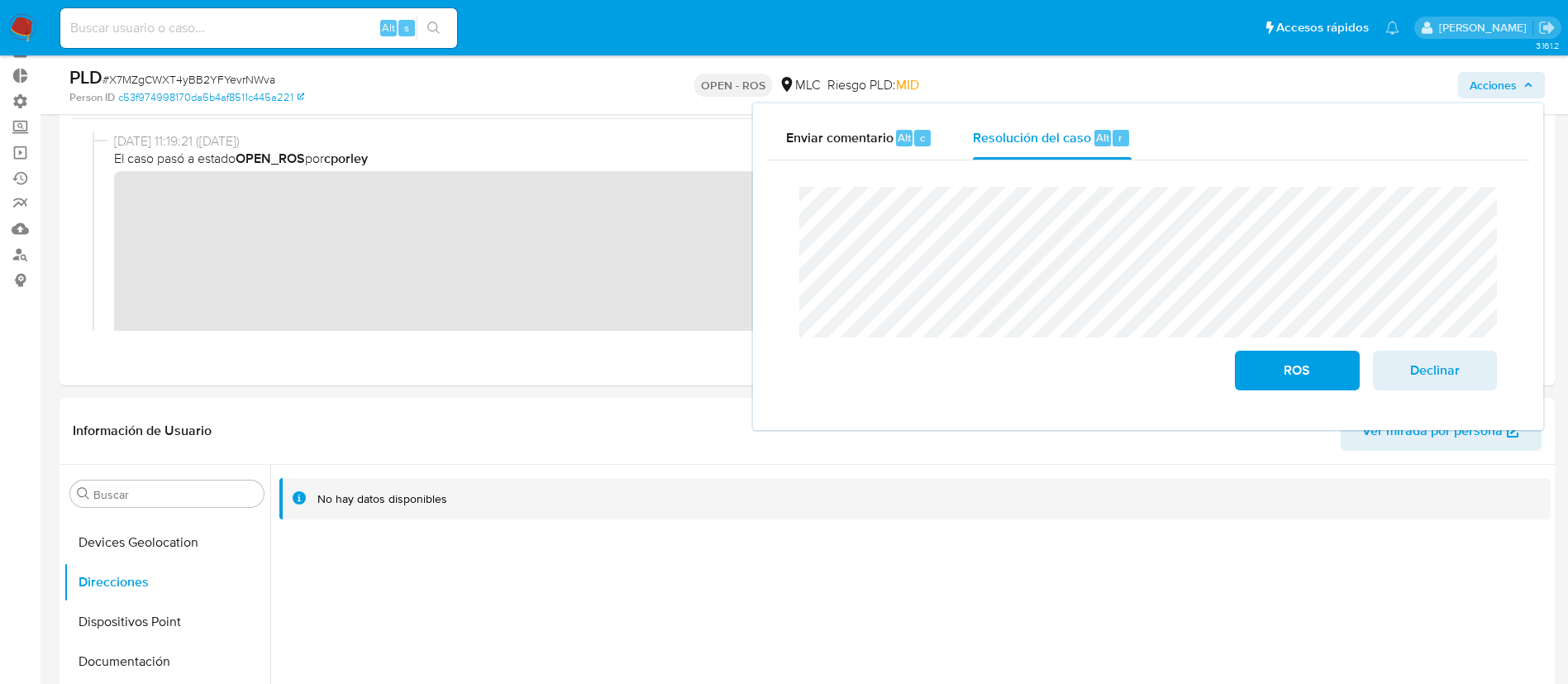
scroll to position [86, 0]
click at [1247, 362] on button "ROS" at bounding box center [1296, 370] width 124 height 39
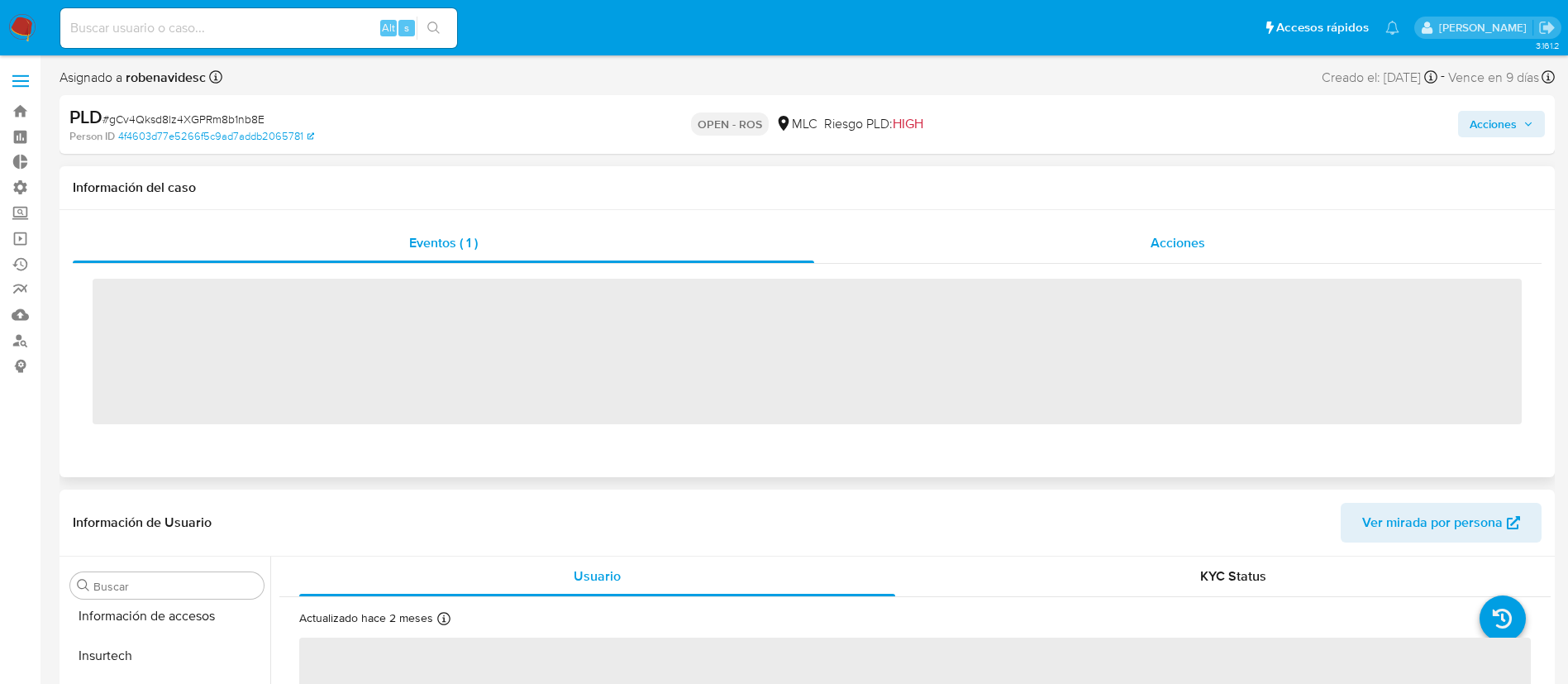
scroll to position [778, 0]
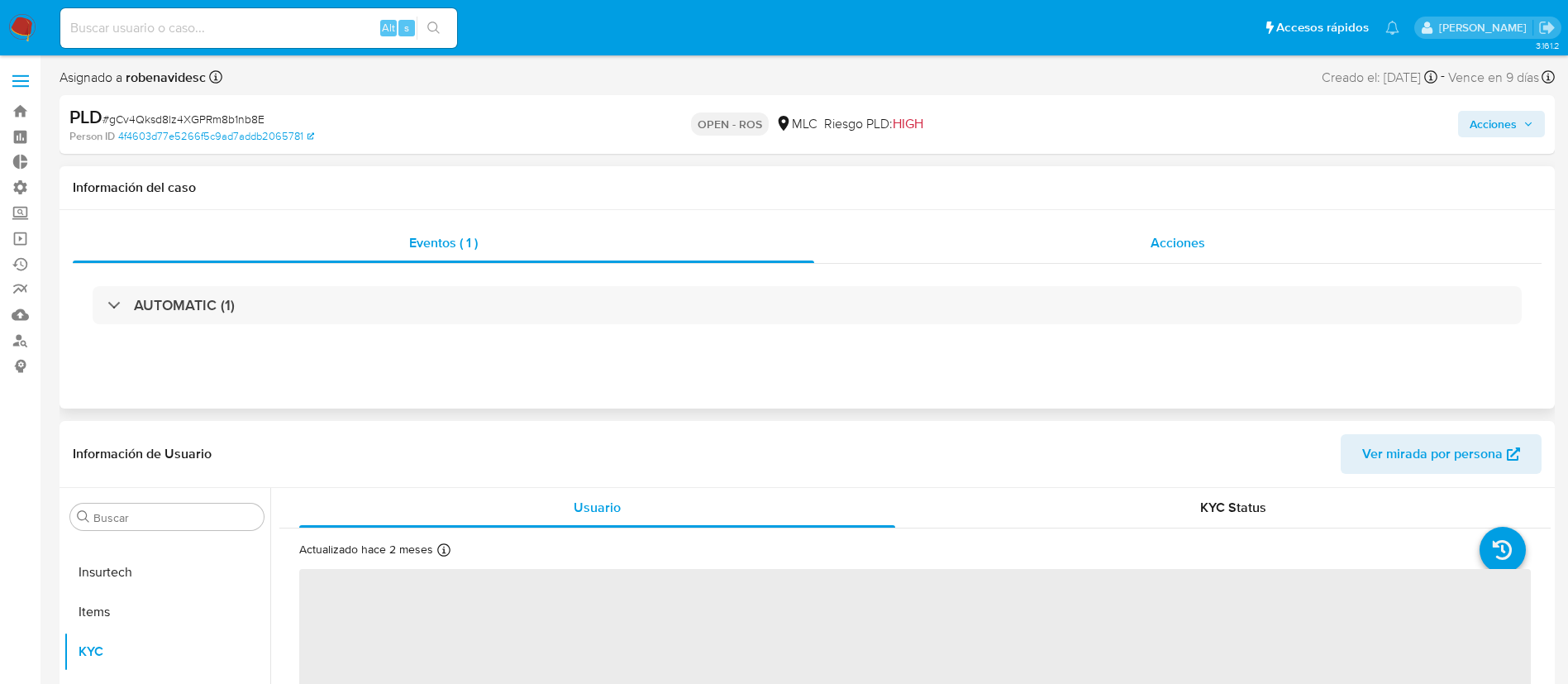
click at [1025, 242] on div "Acciones" at bounding box center [1178, 242] width 728 height 39
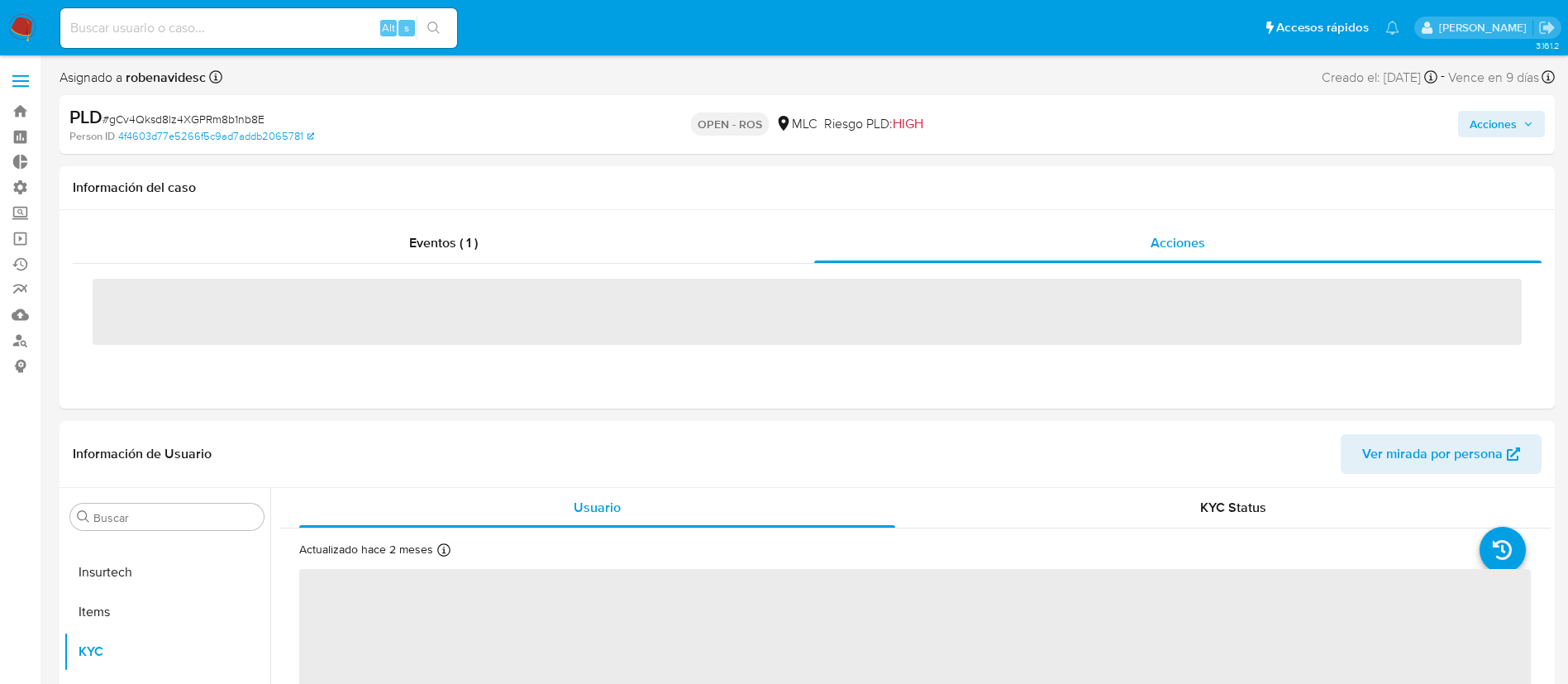
select select "10"
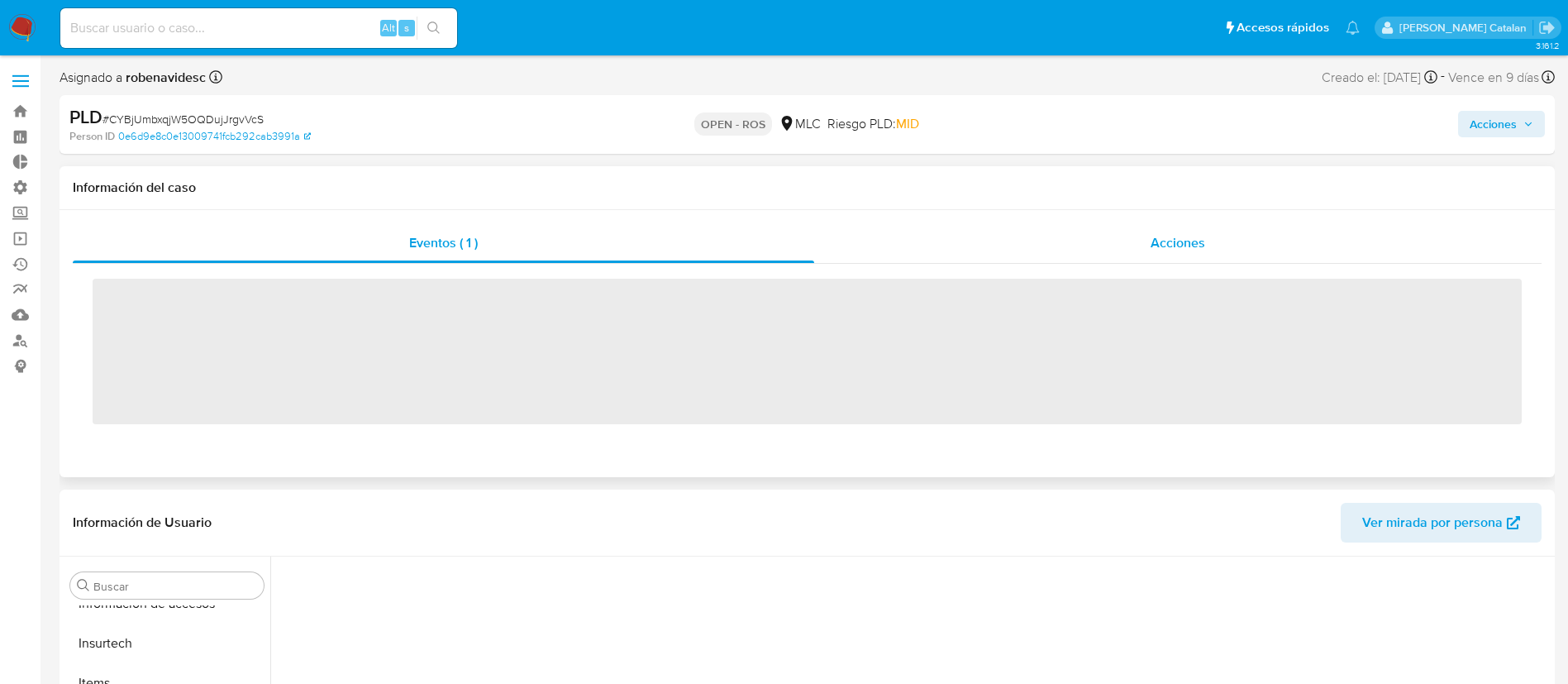
scroll to position [778, 0]
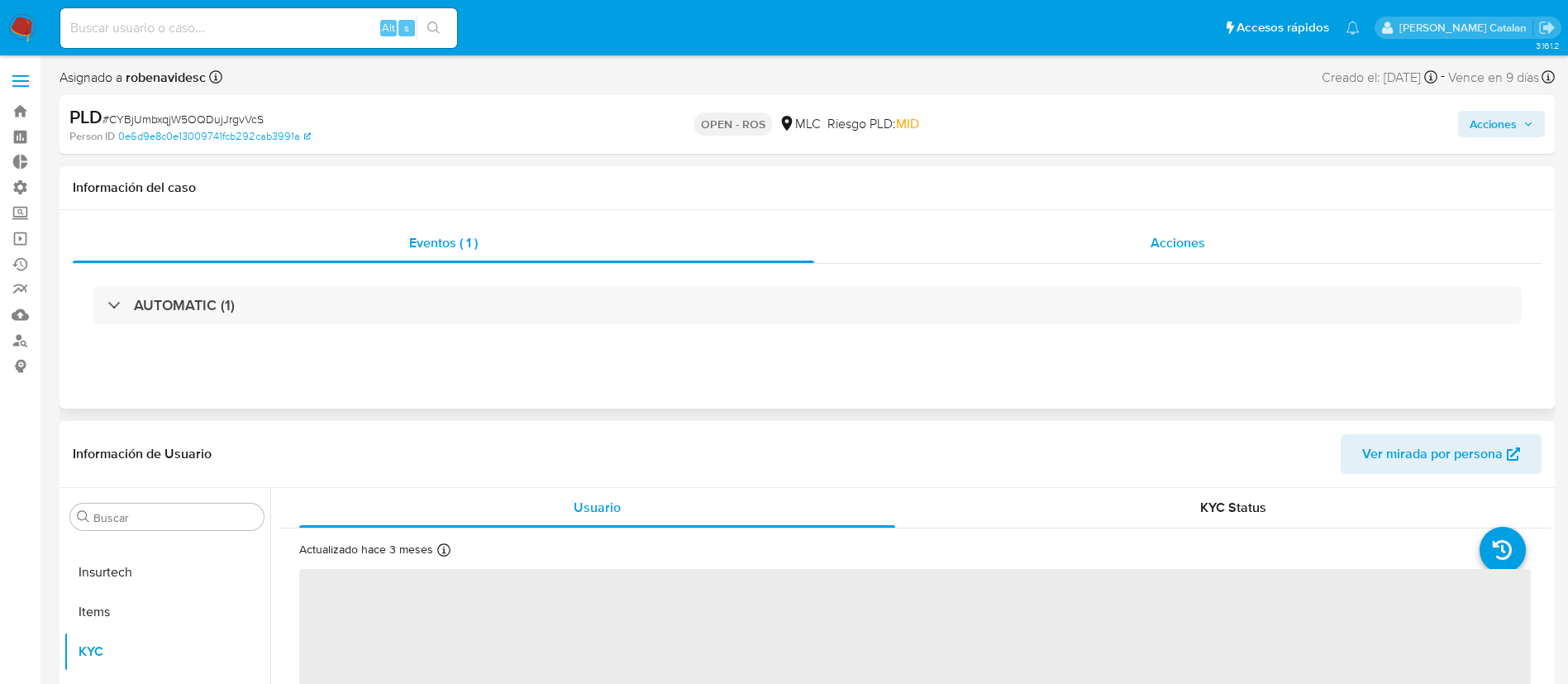
click at [1159, 255] on div "Acciones" at bounding box center [1178, 242] width 728 height 39
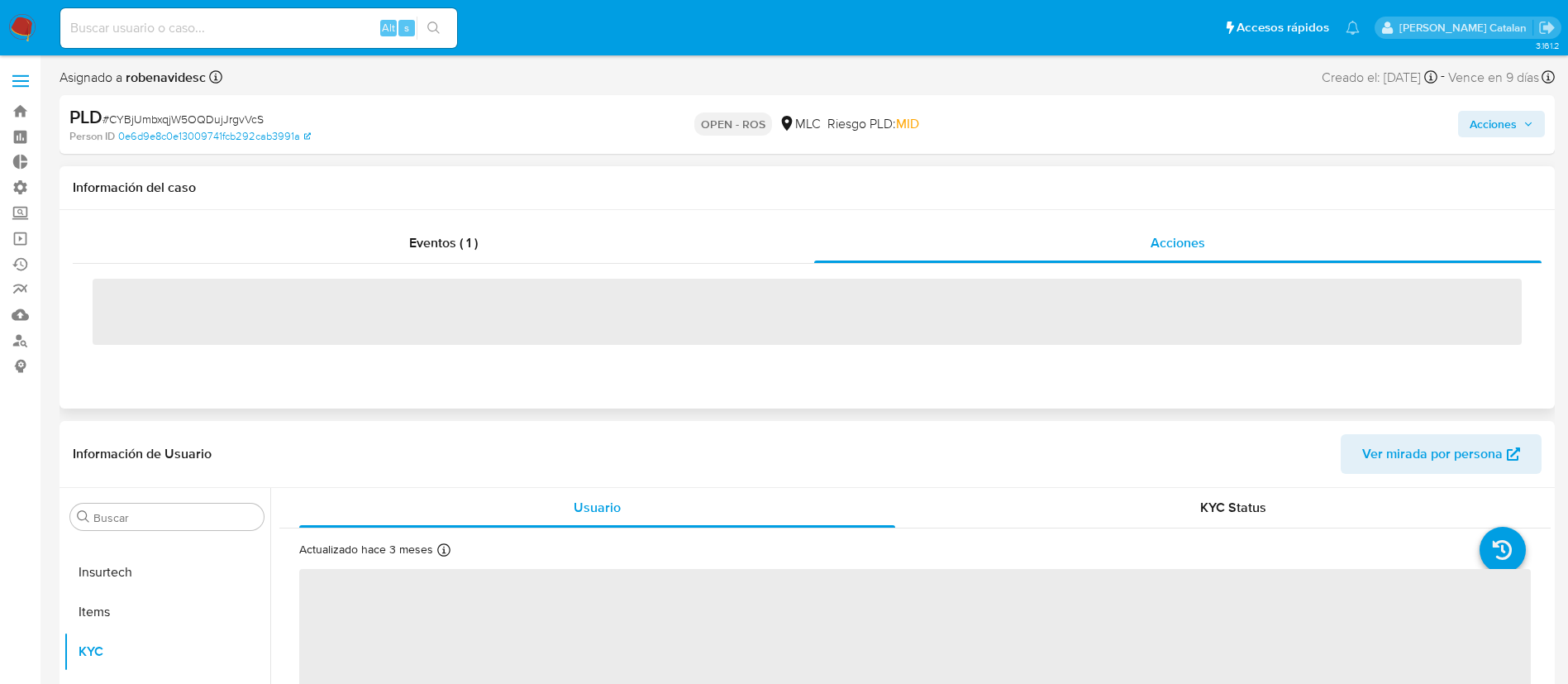
select select "10"
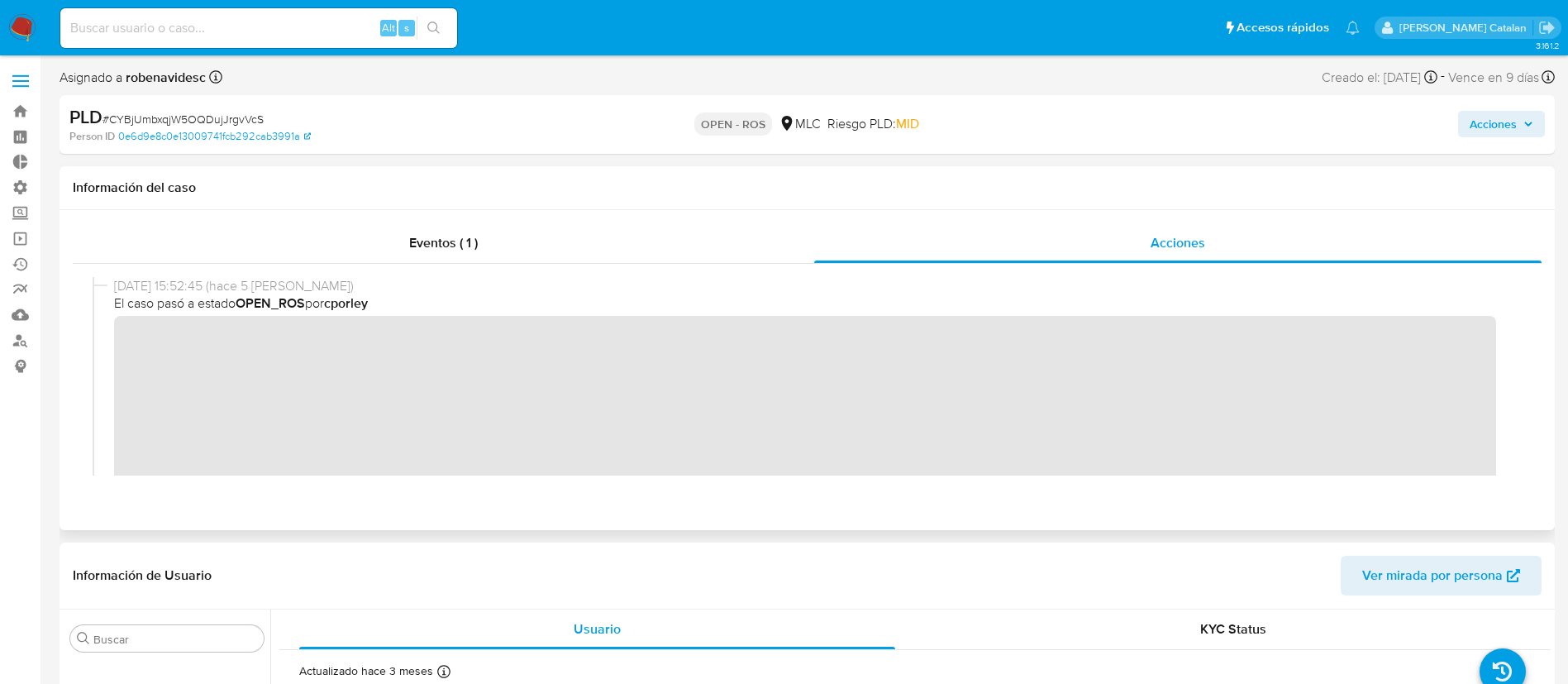
scroll to position [1, 0]
click at [112, 341] on div "[DATE] 15:52:45 (hace 5 [PERSON_NAME]) El caso pasó a estado OPEN_ROS por cporl…" at bounding box center [807, 420] width 1430 height 286
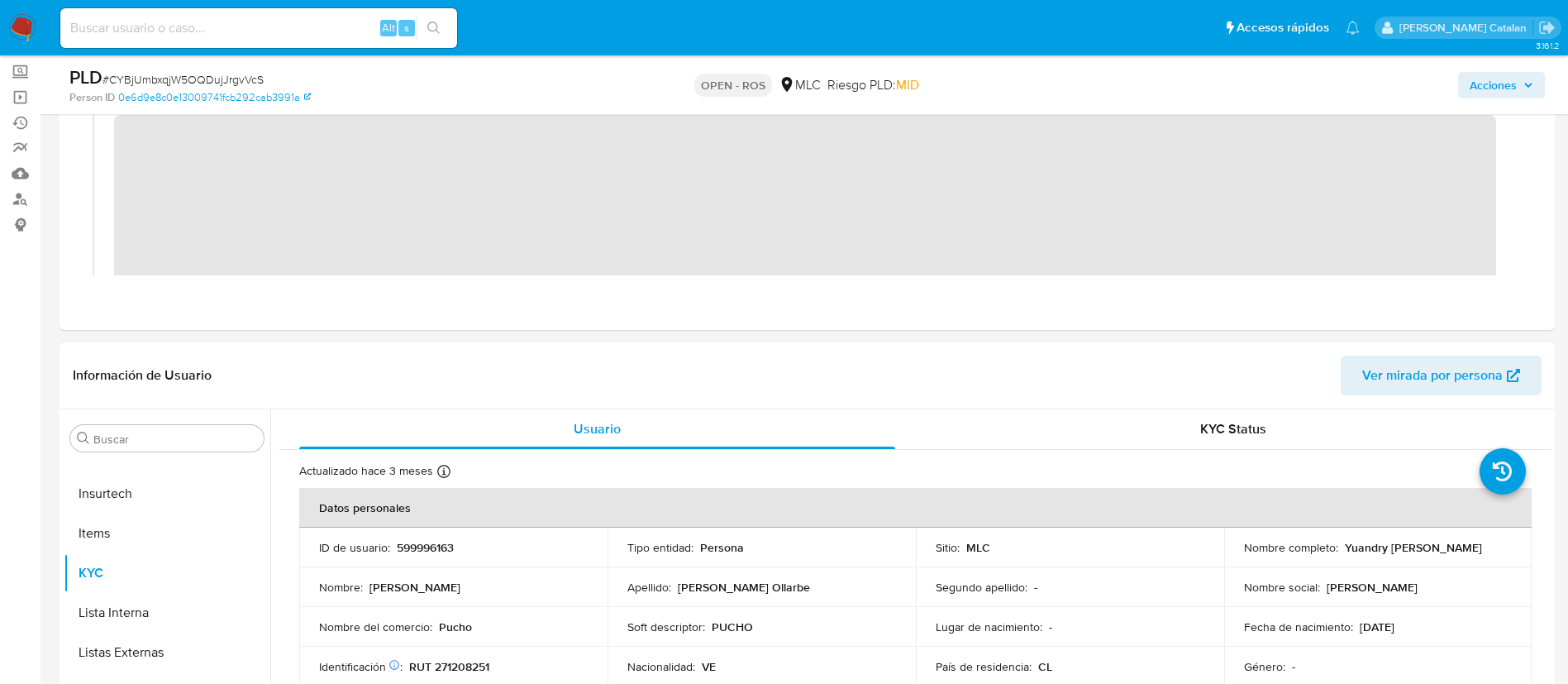
scroll to position [144, 0]
drag, startPoint x: 493, startPoint y: 555, endPoint x: 396, endPoint y: 546, distance: 97.4
click at [396, 546] on td "ID de usuario : 599996163" at bounding box center [453, 545] width 308 height 39
copy p "599996163"
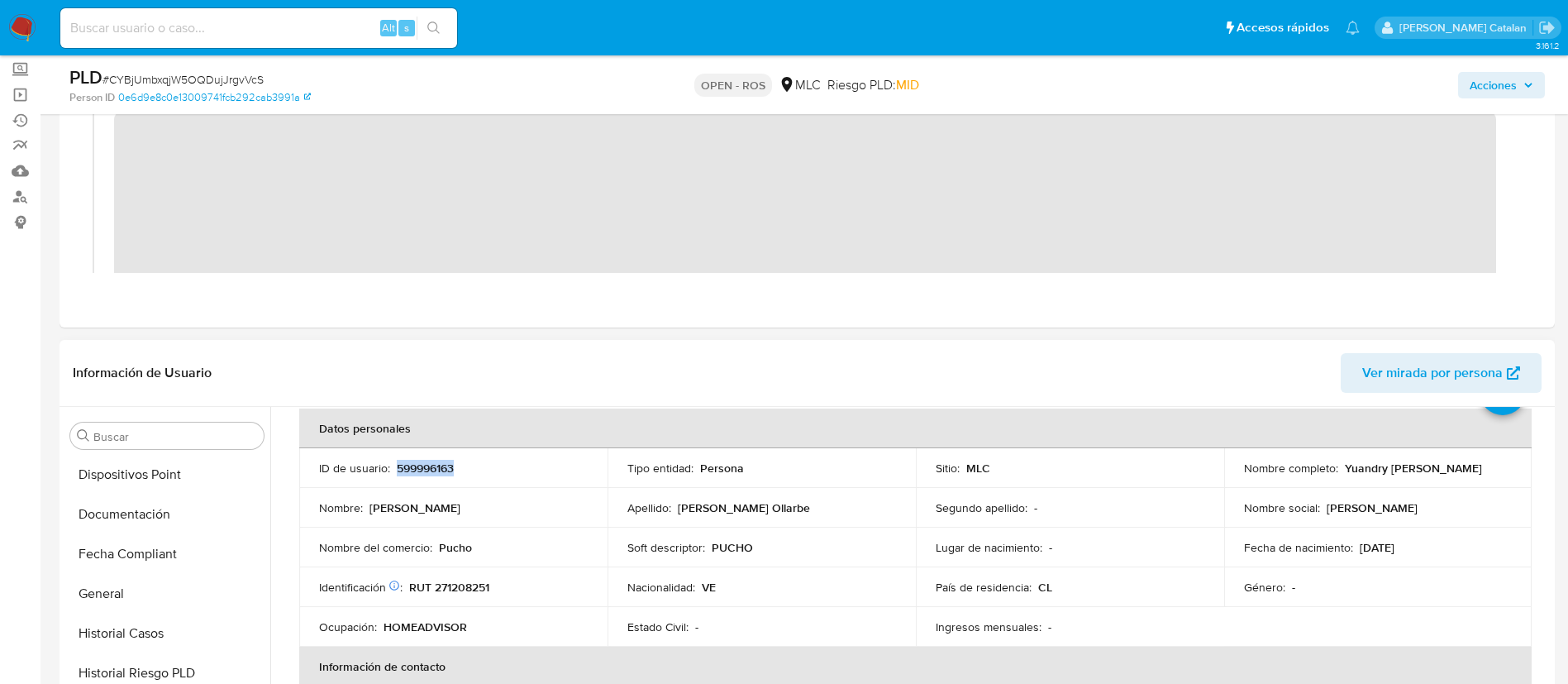
scroll to position [436, 0]
click at [153, 519] on button "Documentación" at bounding box center [166, 516] width 206 height 39
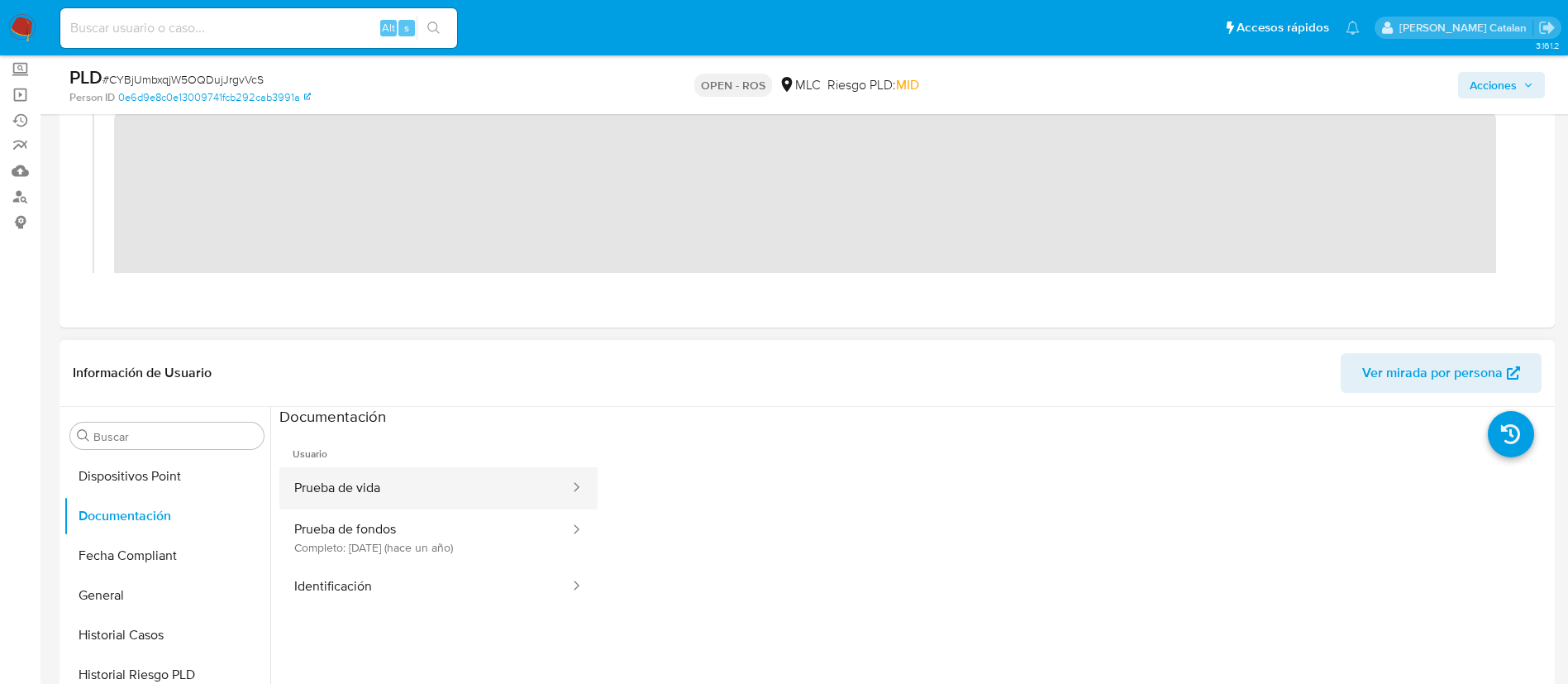
click at [470, 502] on button "Prueba de vida" at bounding box center [425, 488] width 292 height 42
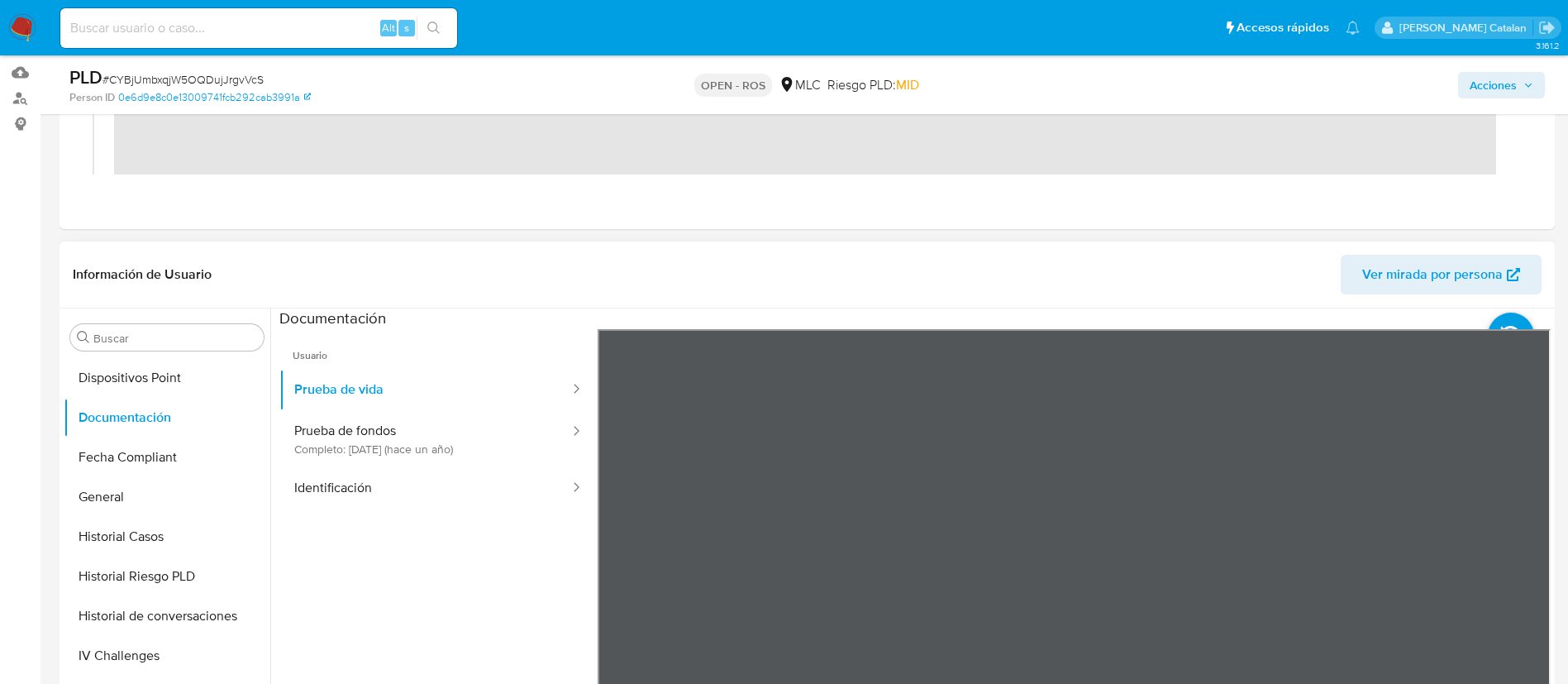
scroll to position [323, 0]
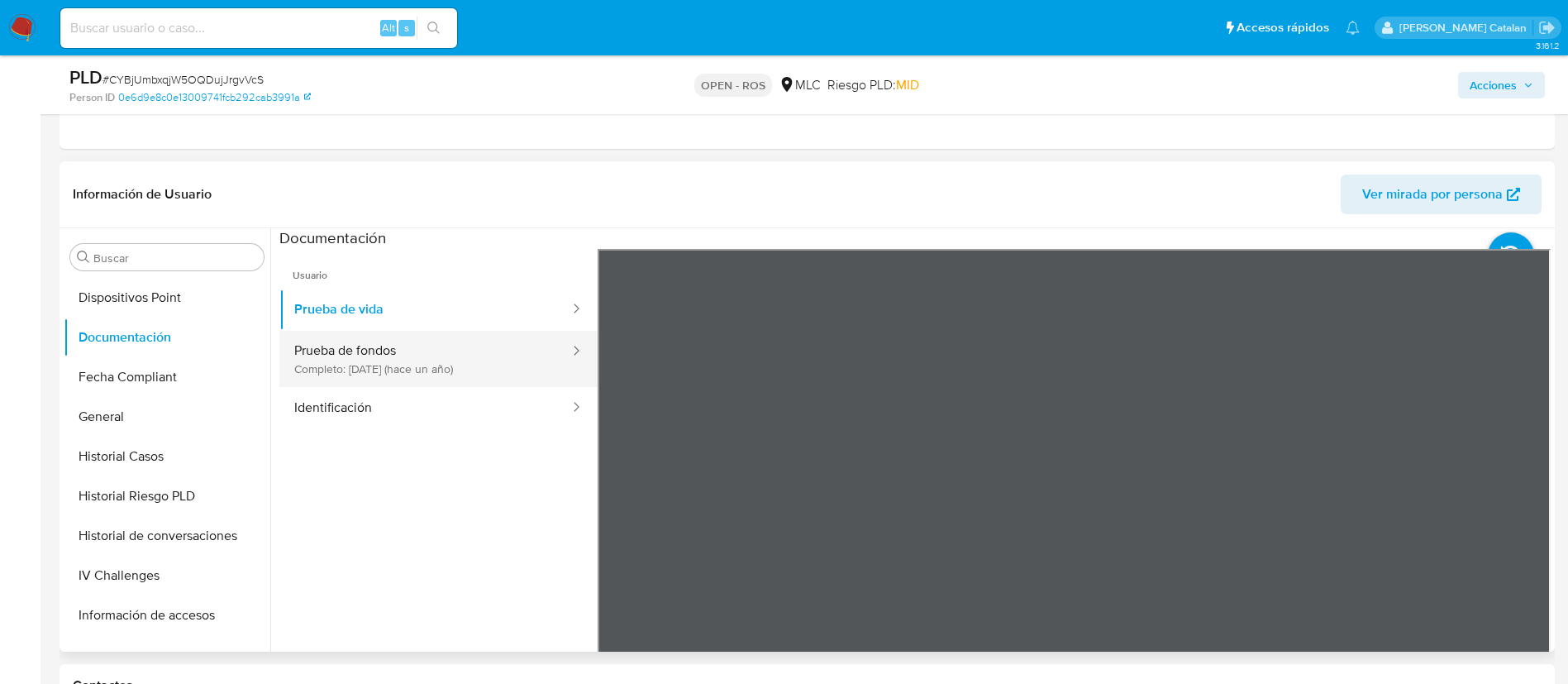
click at [413, 342] on button "Prueba de fondos Completo: 10/07/2024 (hace un año)" at bounding box center [425, 358] width 292 height 57
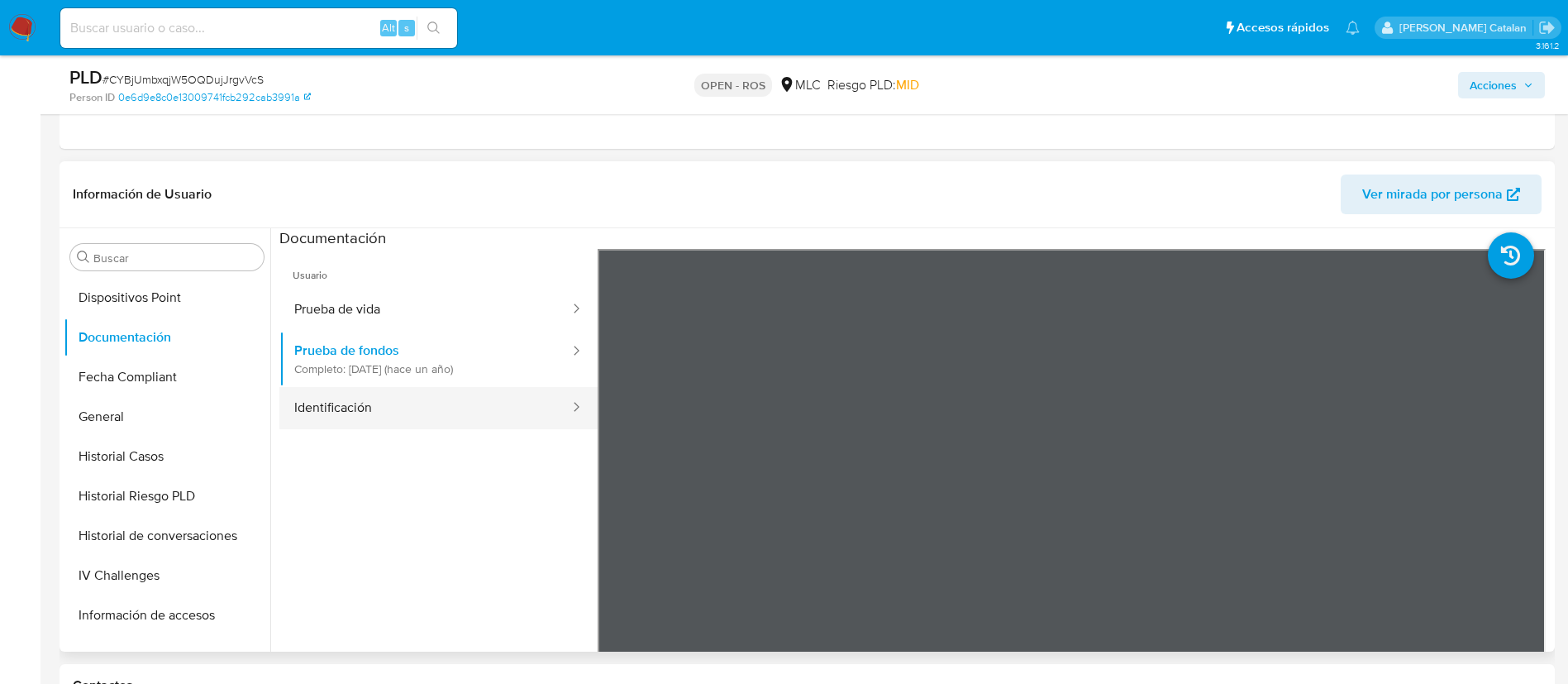
click at [445, 400] on button "Identificación" at bounding box center [425, 408] width 292 height 42
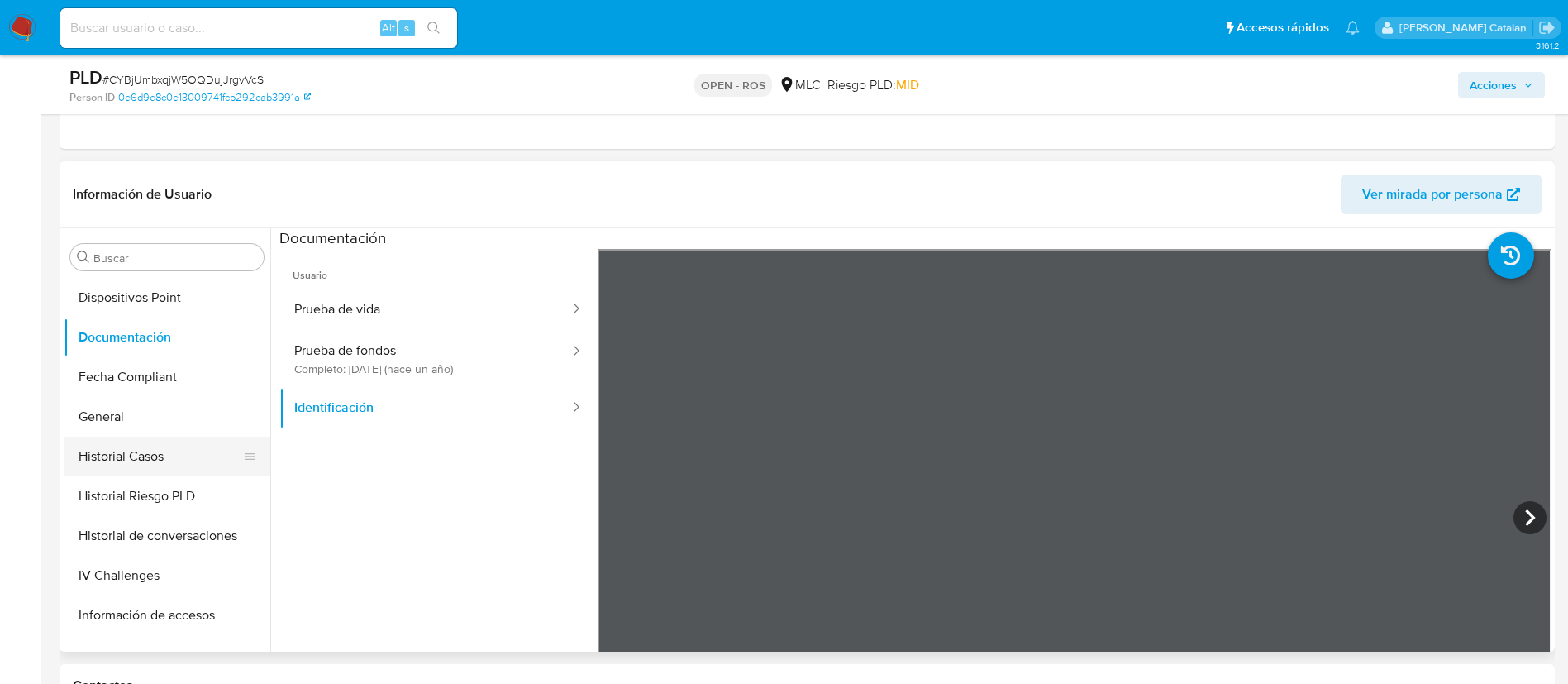
click at [125, 451] on button "Historial Casos" at bounding box center [159, 456] width 193 height 39
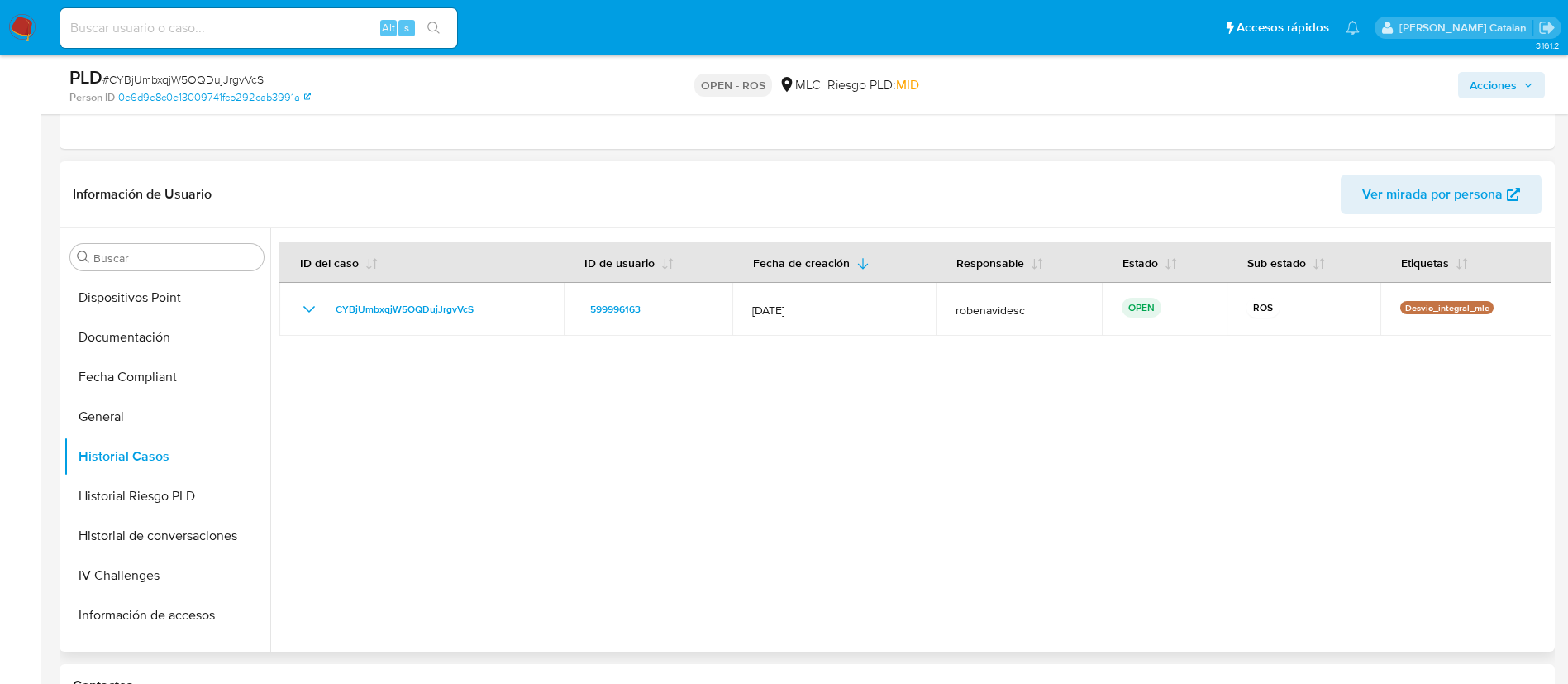
click at [885, 580] on div at bounding box center [911, 440] width 1281 height 424
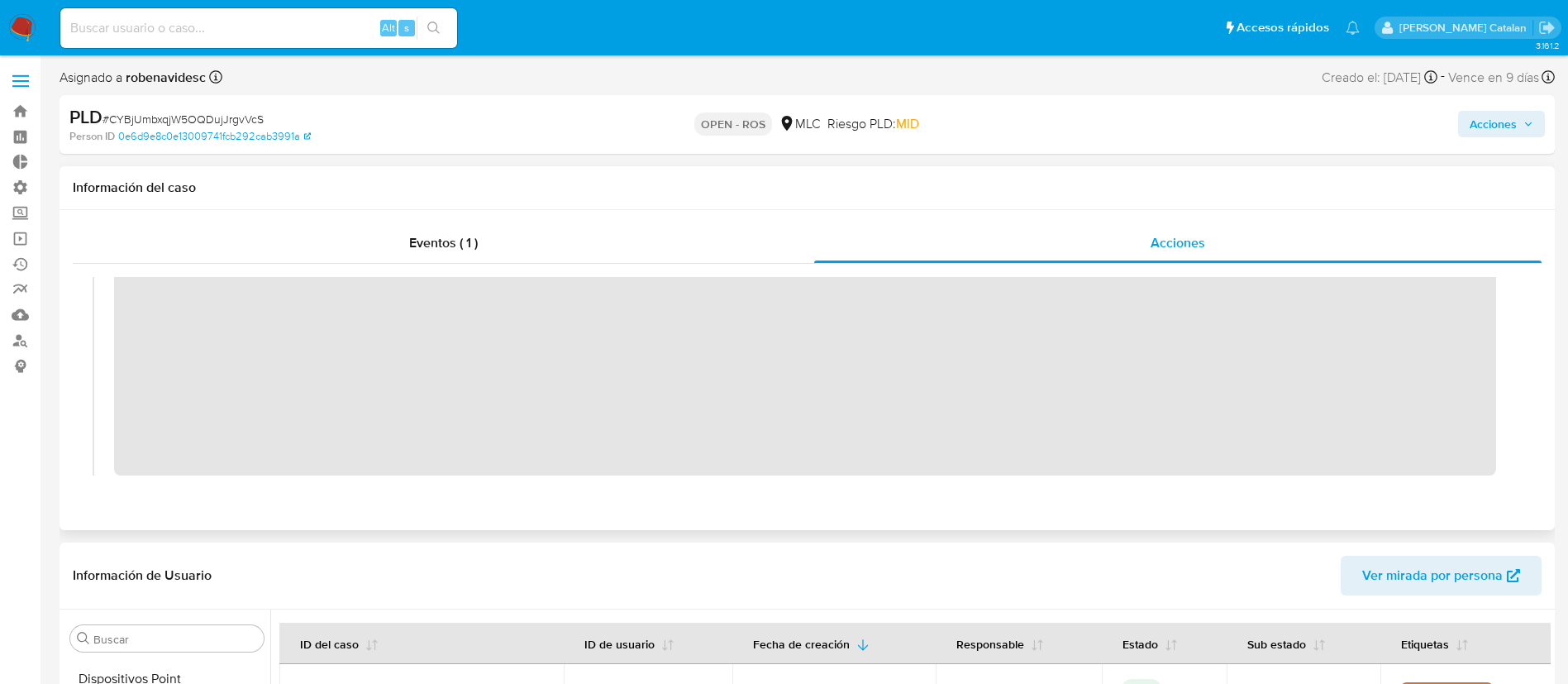
scroll to position [0, 0]
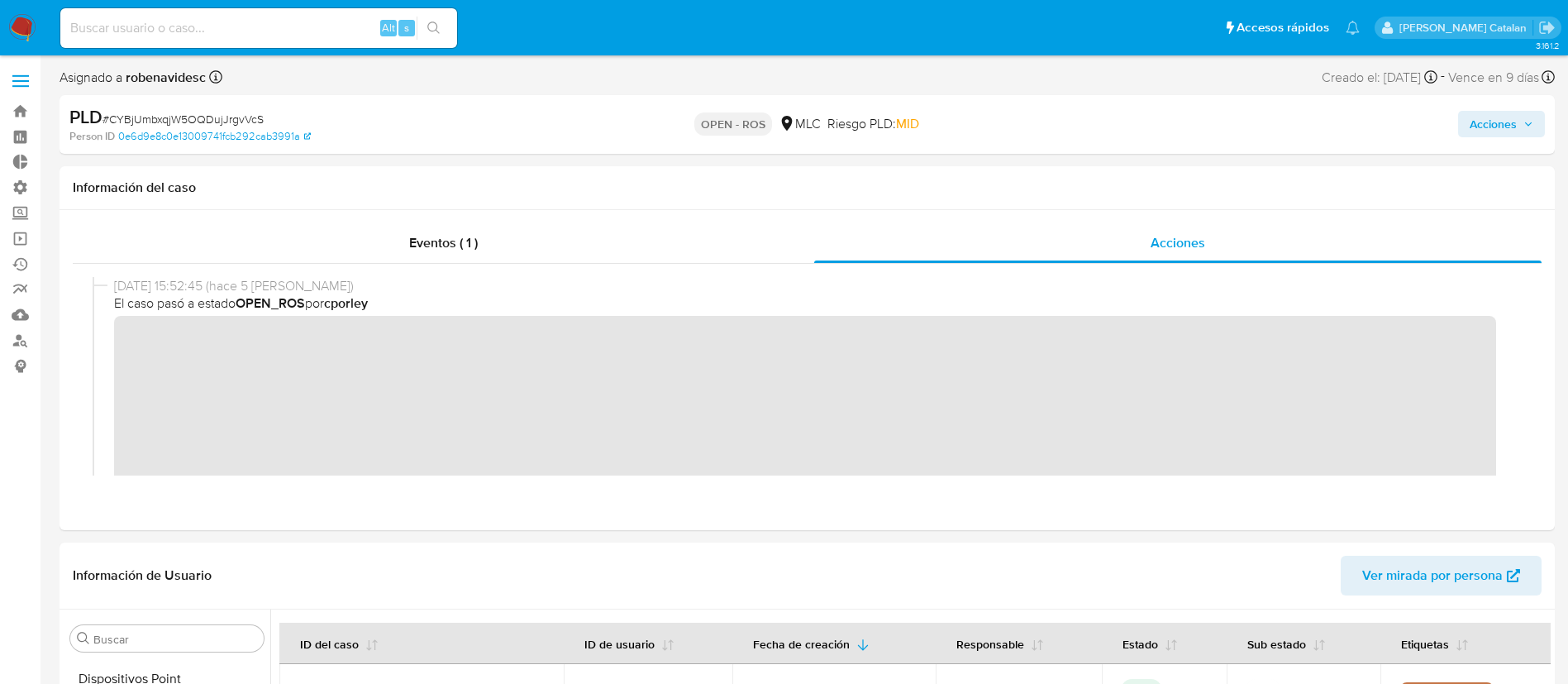
click at [1489, 134] on span "Acciones" at bounding box center [1493, 124] width 47 height 27
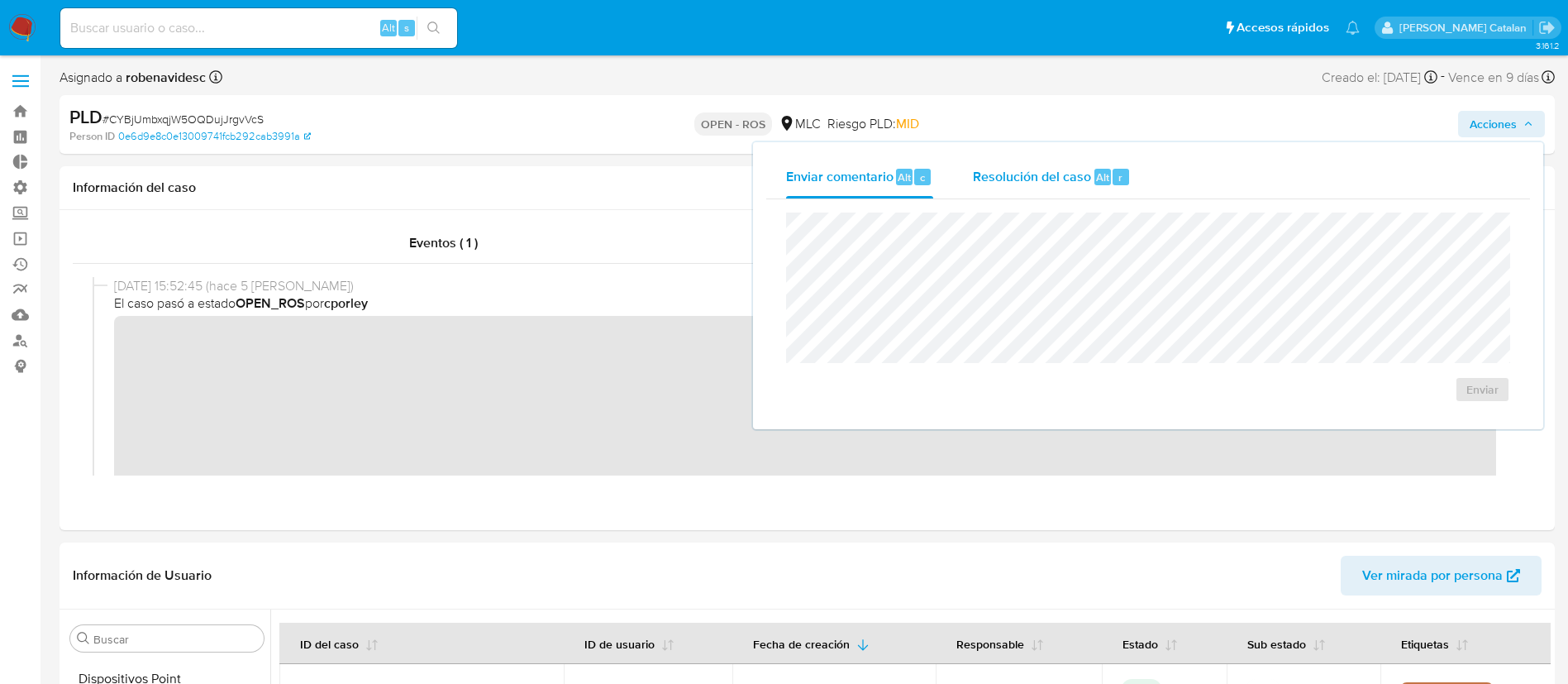
click at [1077, 162] on div "Resolución del caso Alt r" at bounding box center [1051, 177] width 157 height 43
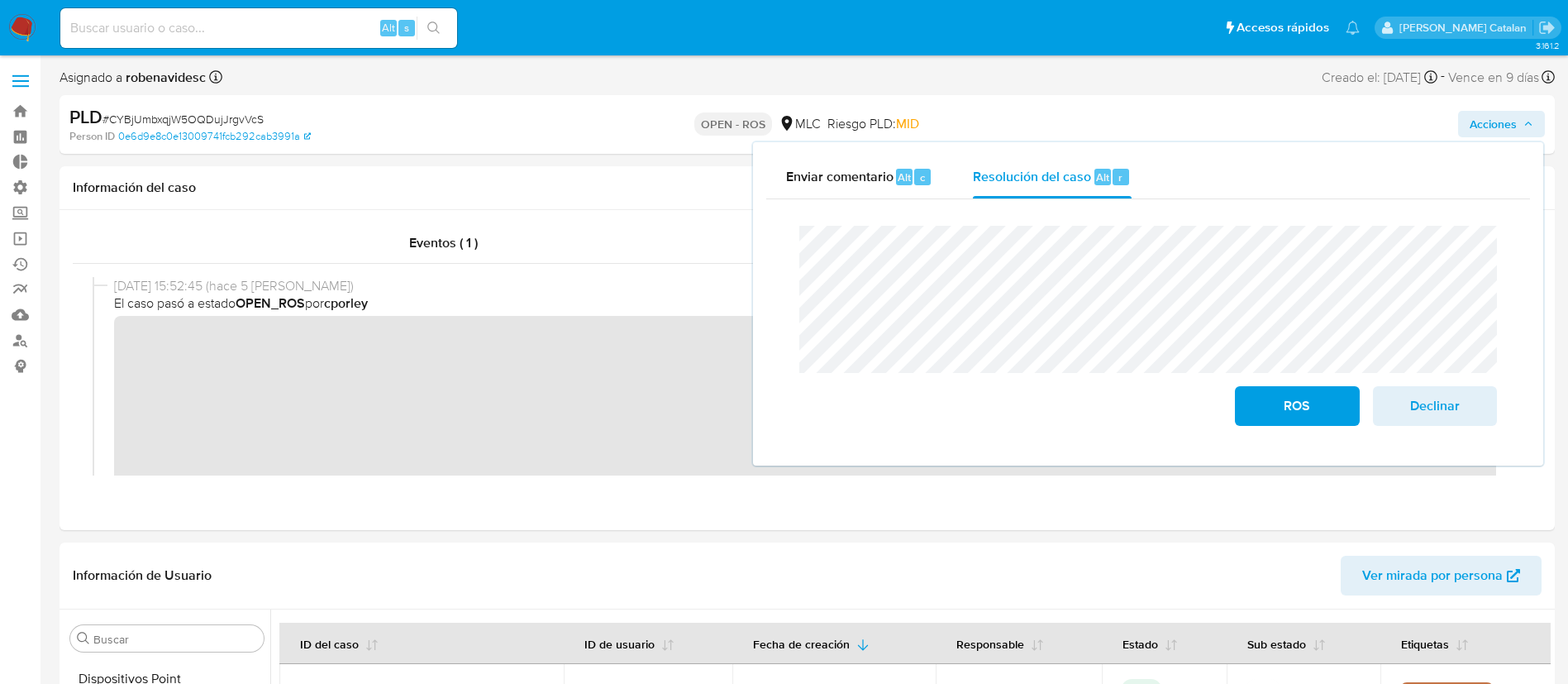
click at [757, 258] on div "Enviar comentario Alt c Resolución del caso Alt r Cierre de caso ROS Declinar" at bounding box center [1147, 304] width 790 height 324
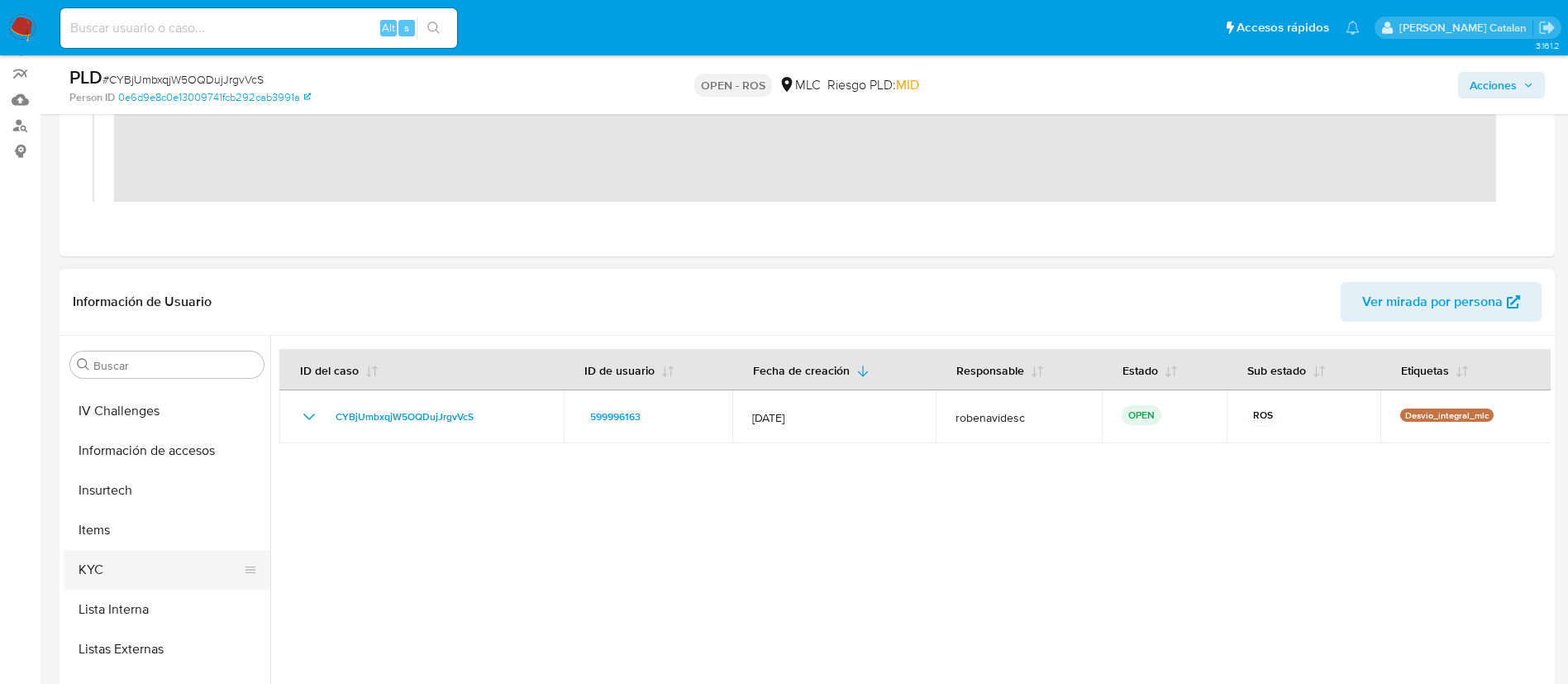
scroll to position [709, 0]
click at [105, 574] on button "KYC" at bounding box center [159, 569] width 193 height 39
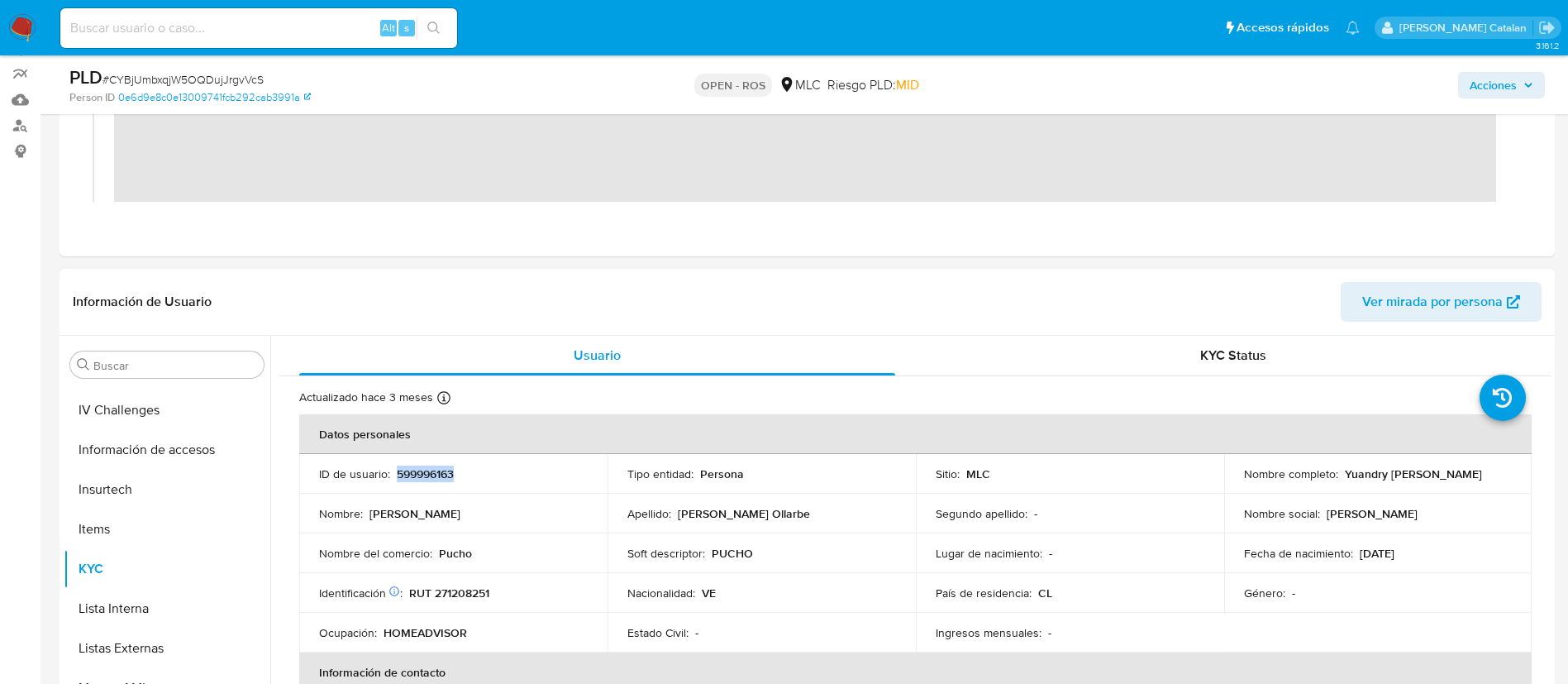
drag, startPoint x: 472, startPoint y: 483, endPoint x: 395, endPoint y: 470, distance: 78.1
click at [395, 470] on td "ID de usuario : 599996163" at bounding box center [453, 474] width 308 height 39
copy p "599996163"
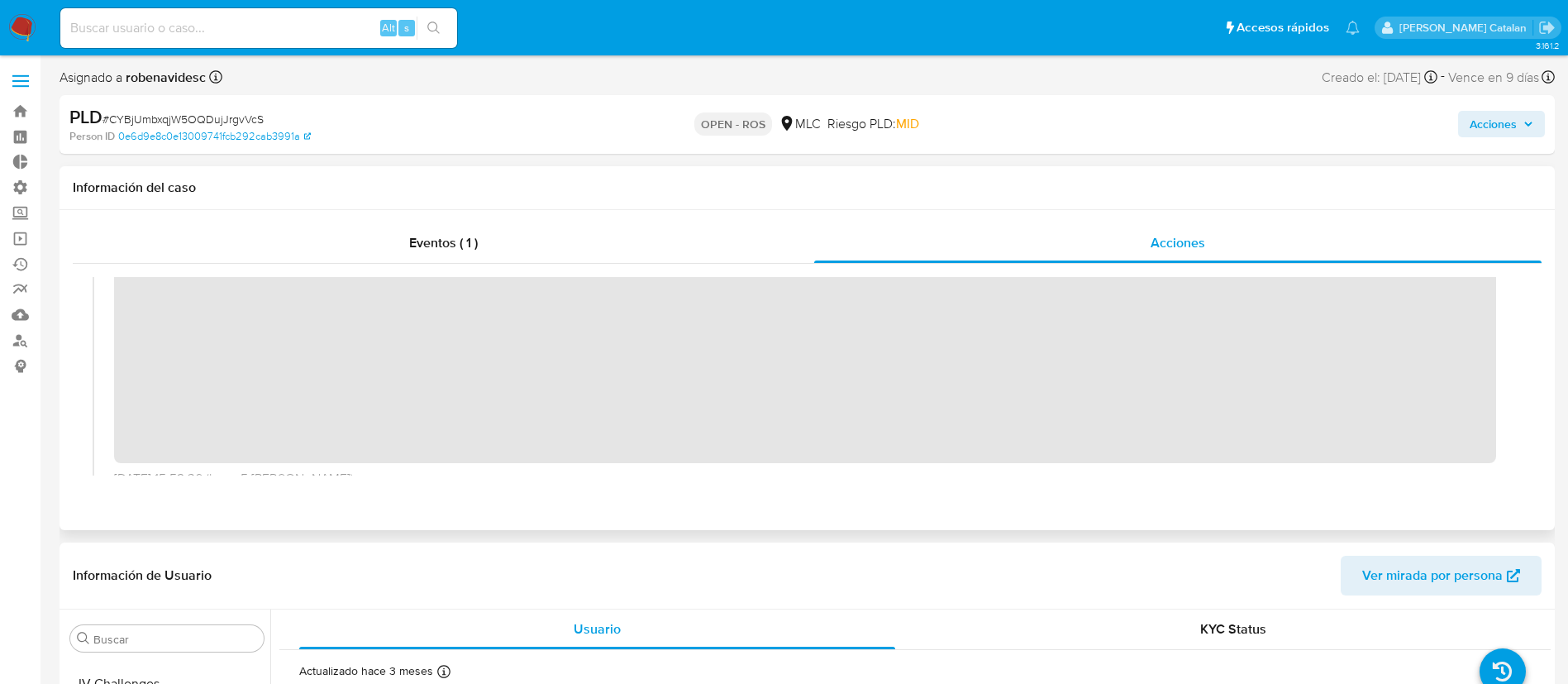
scroll to position [92, 0]
drag, startPoint x: 1512, startPoint y: 109, endPoint x: 1497, endPoint y: 122, distance: 19.8
click at [1497, 122] on div "Acciones" at bounding box center [1301, 124] width 488 height 38
click at [1497, 122] on span "Acciones" at bounding box center [1493, 124] width 47 height 27
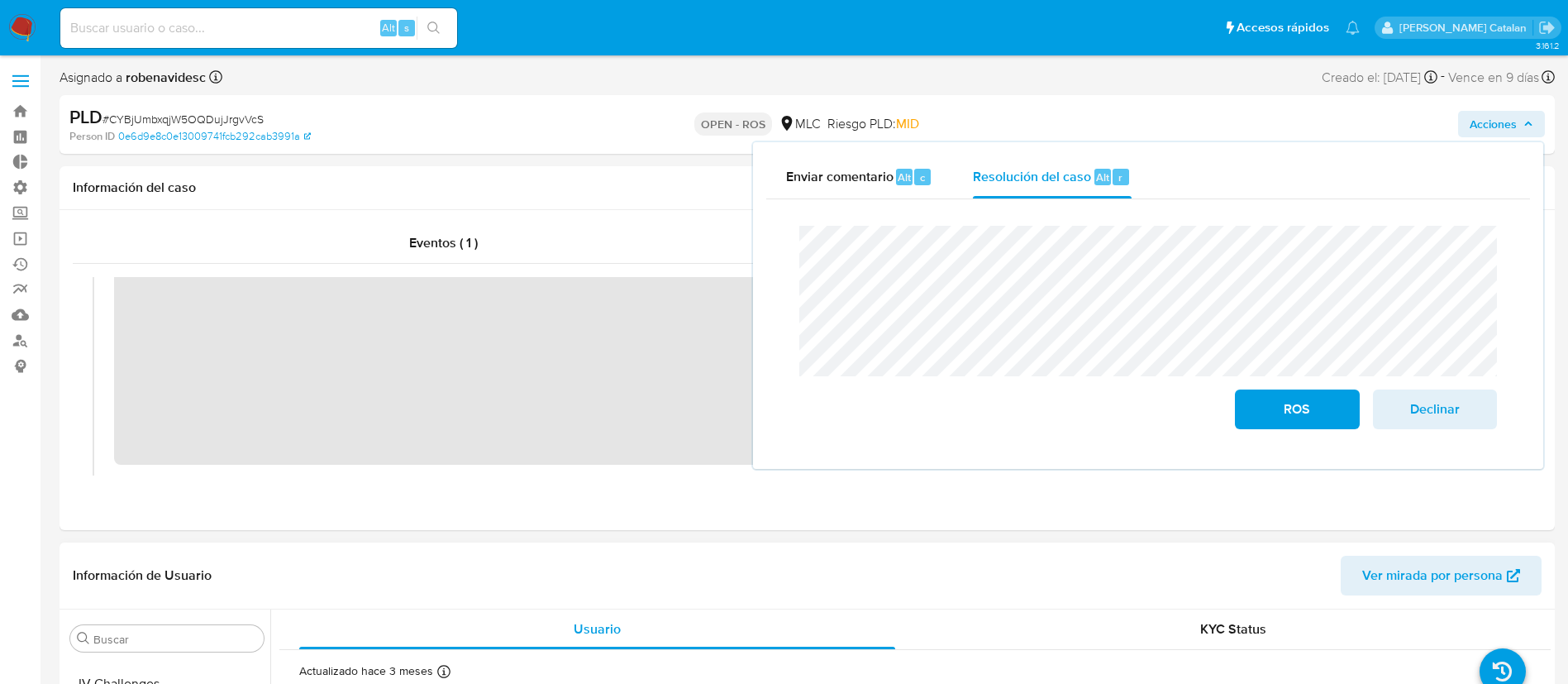
click at [796, 578] on header "Información de Usuario Ver mirada por persona" at bounding box center [808, 575] width 1469 height 39
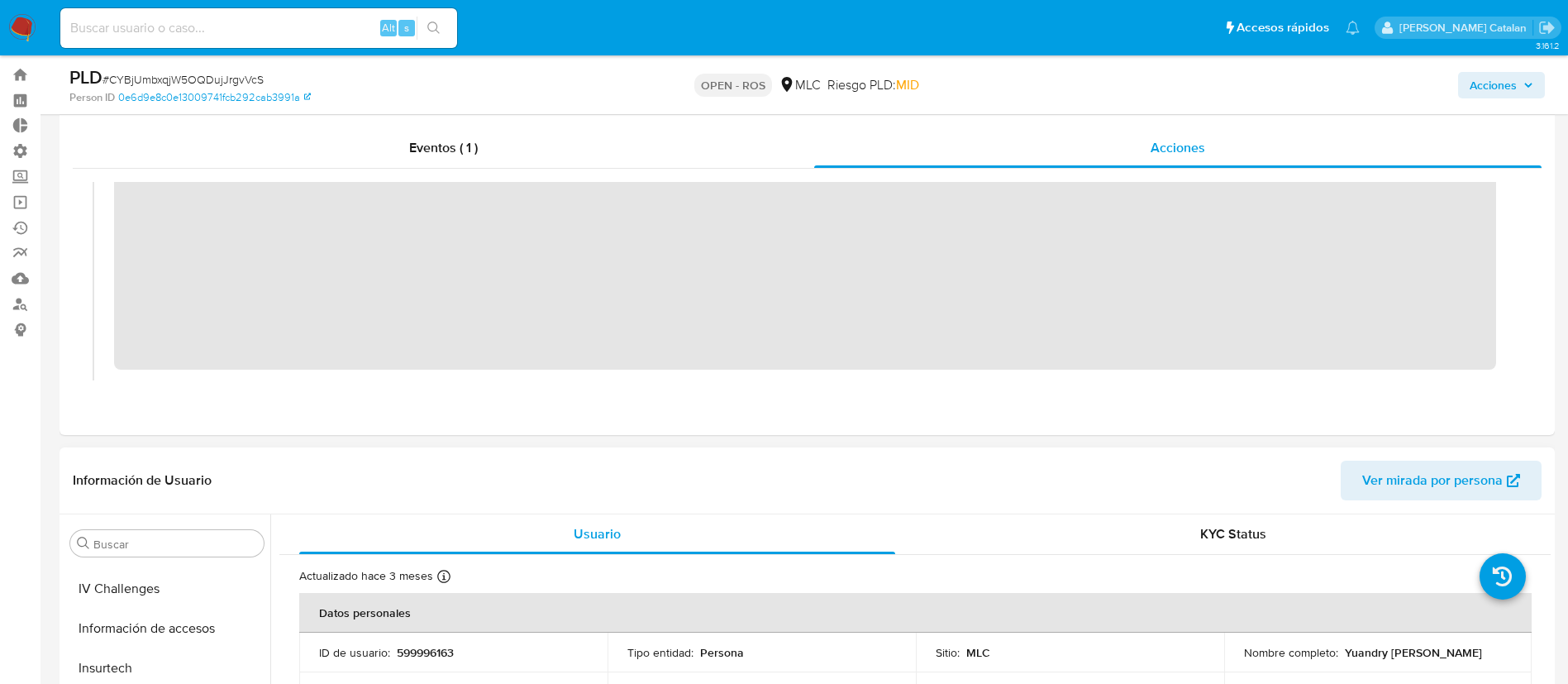
scroll to position [0, 0]
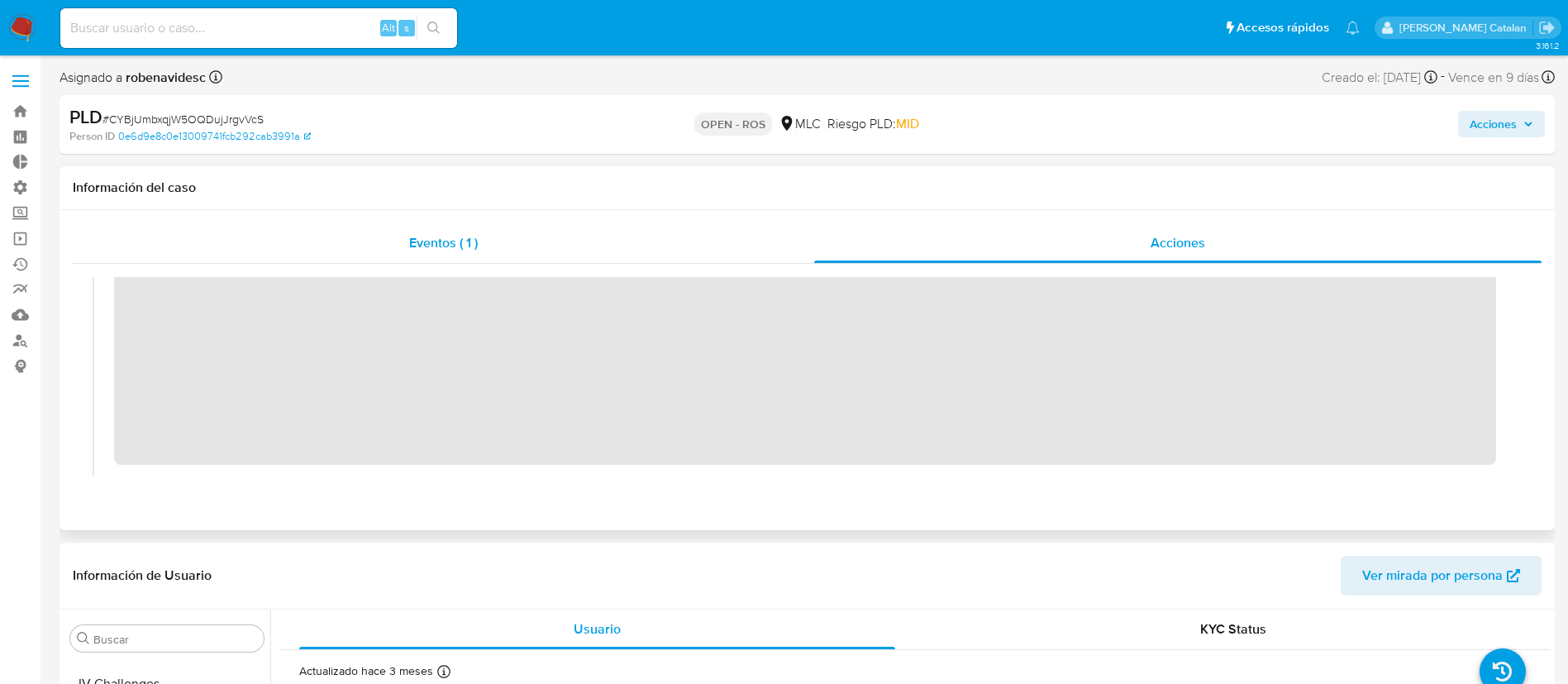
click at [449, 236] on span "Eventos ( 1 )" at bounding box center [443, 243] width 68 height 19
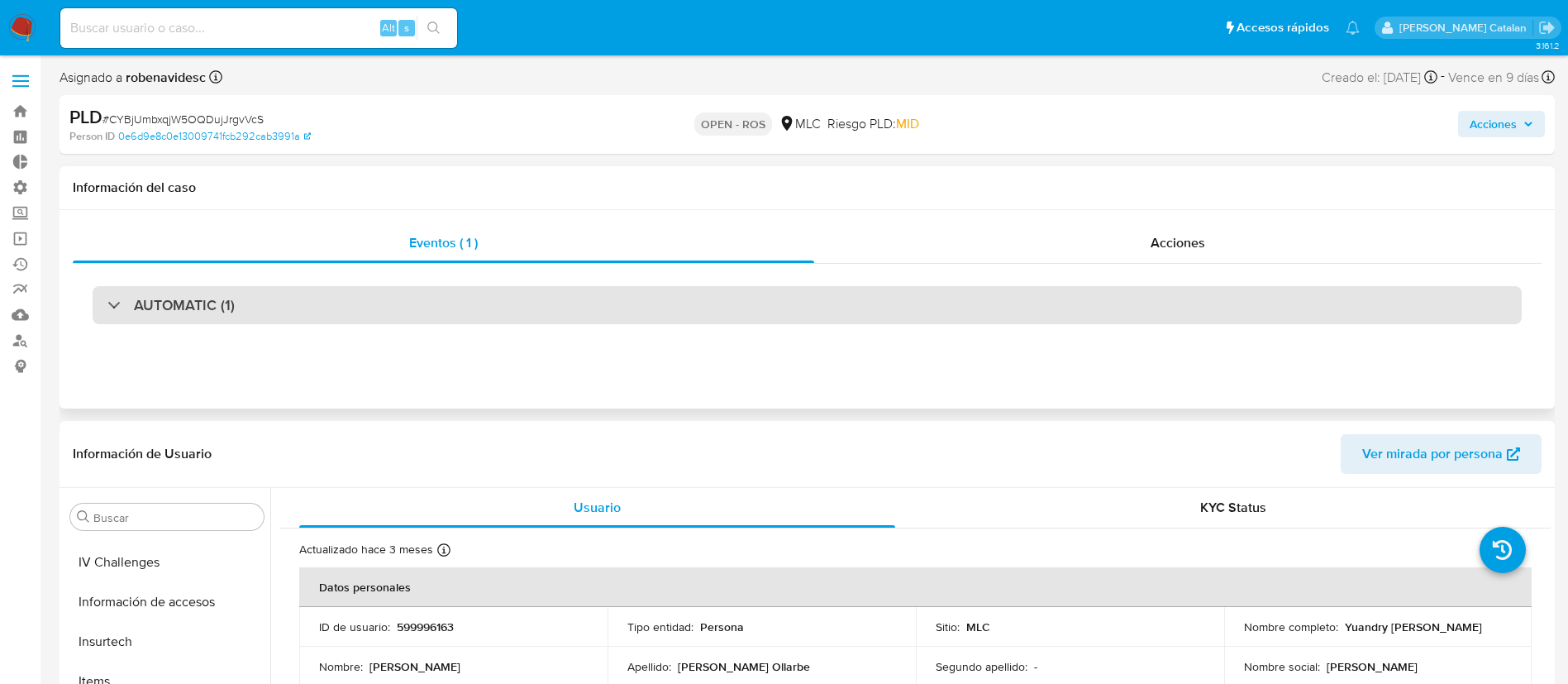
click at [497, 310] on div "AUTOMATIC (1)" at bounding box center [807, 305] width 1430 height 38
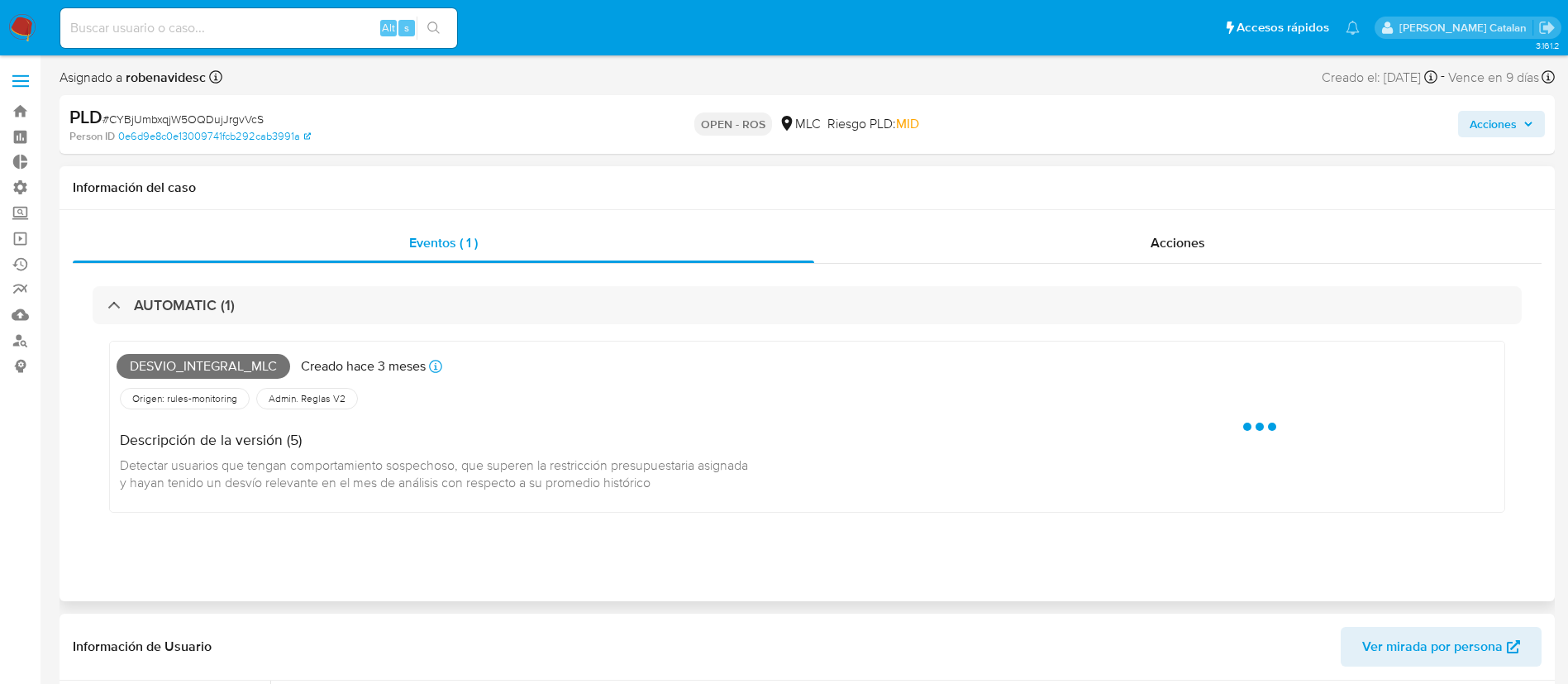
click at [563, 391] on div "Origen: rules-monitoring Referencia al id de la tabla rule-result en rules-moni…" at bounding box center [568, 398] width 905 height 28
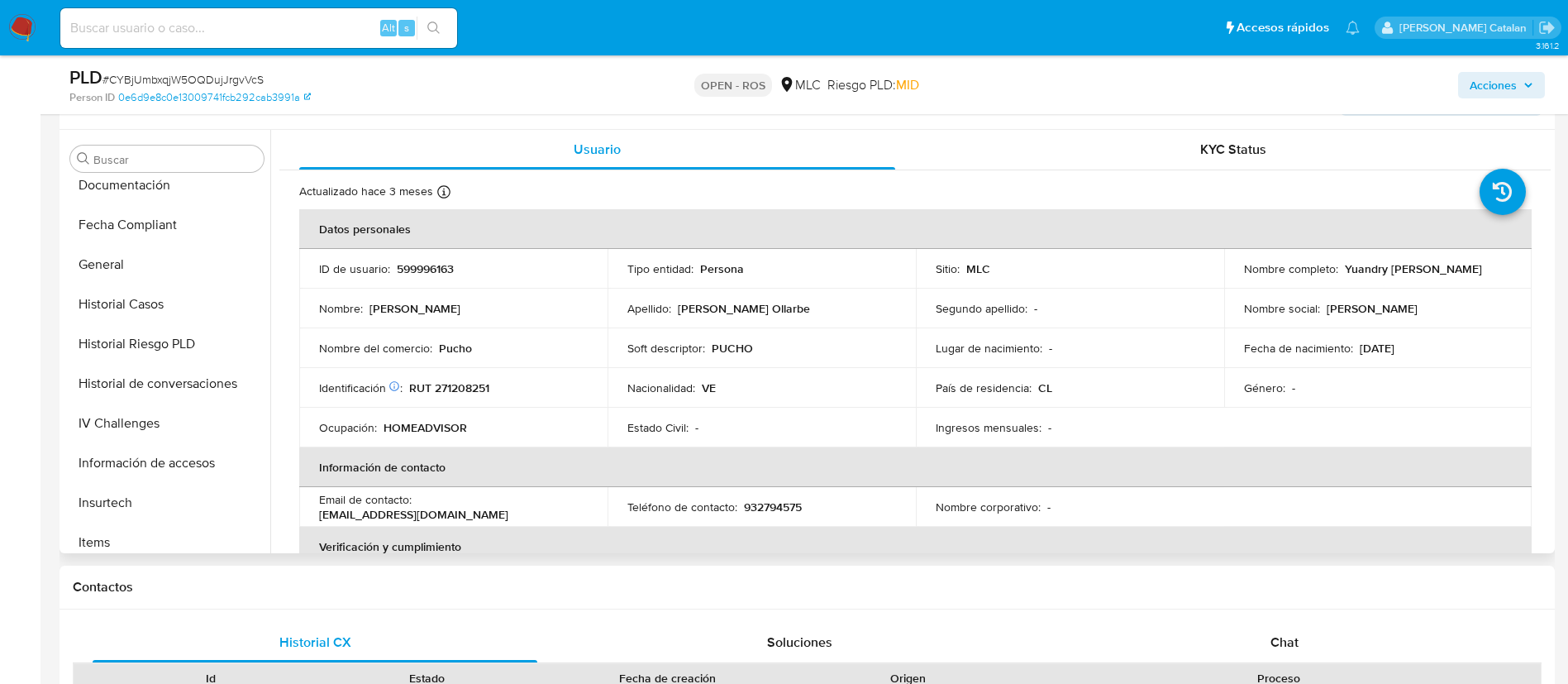
scroll to position [526, 0]
click at [134, 345] on button "Historial de conversaciones" at bounding box center [159, 346] width 193 height 39
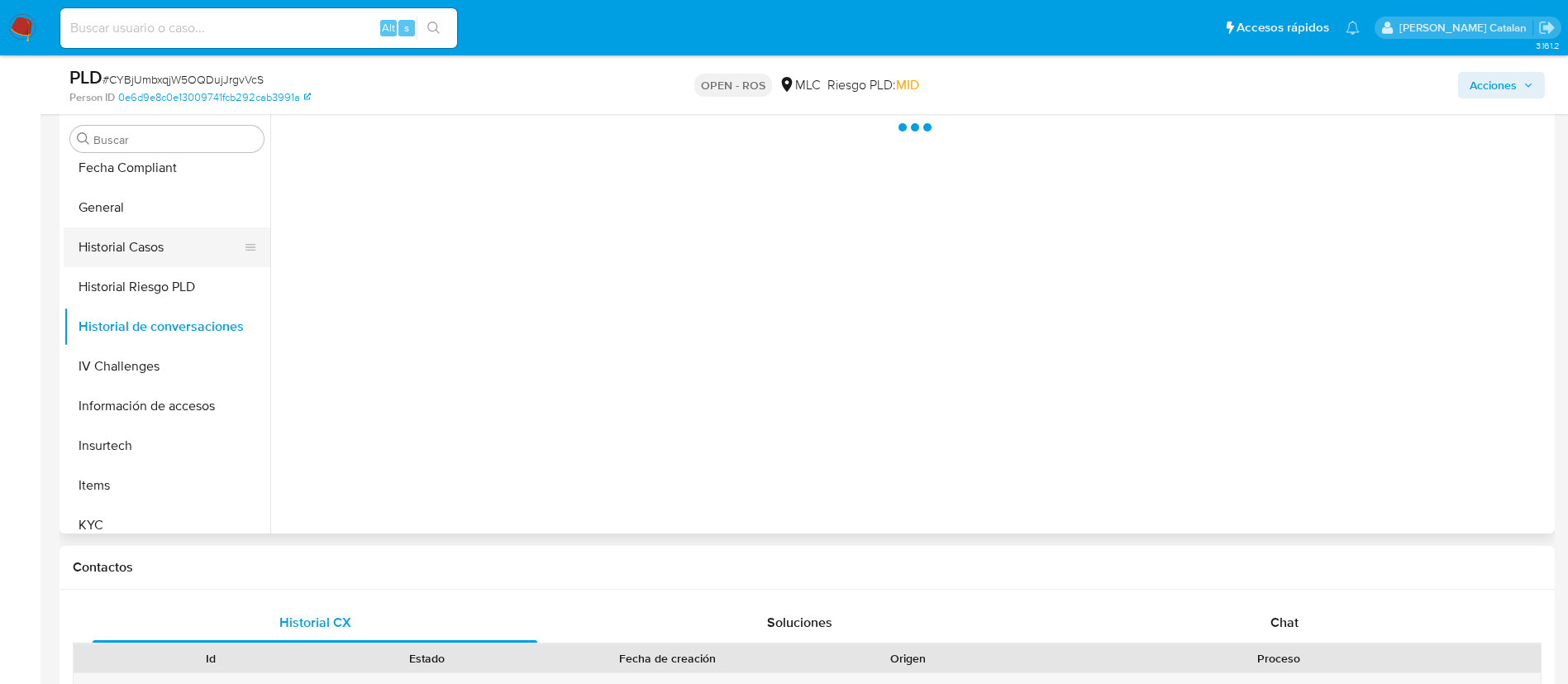
click at [135, 247] on button "Historial Casos" at bounding box center [159, 247] width 193 height 39
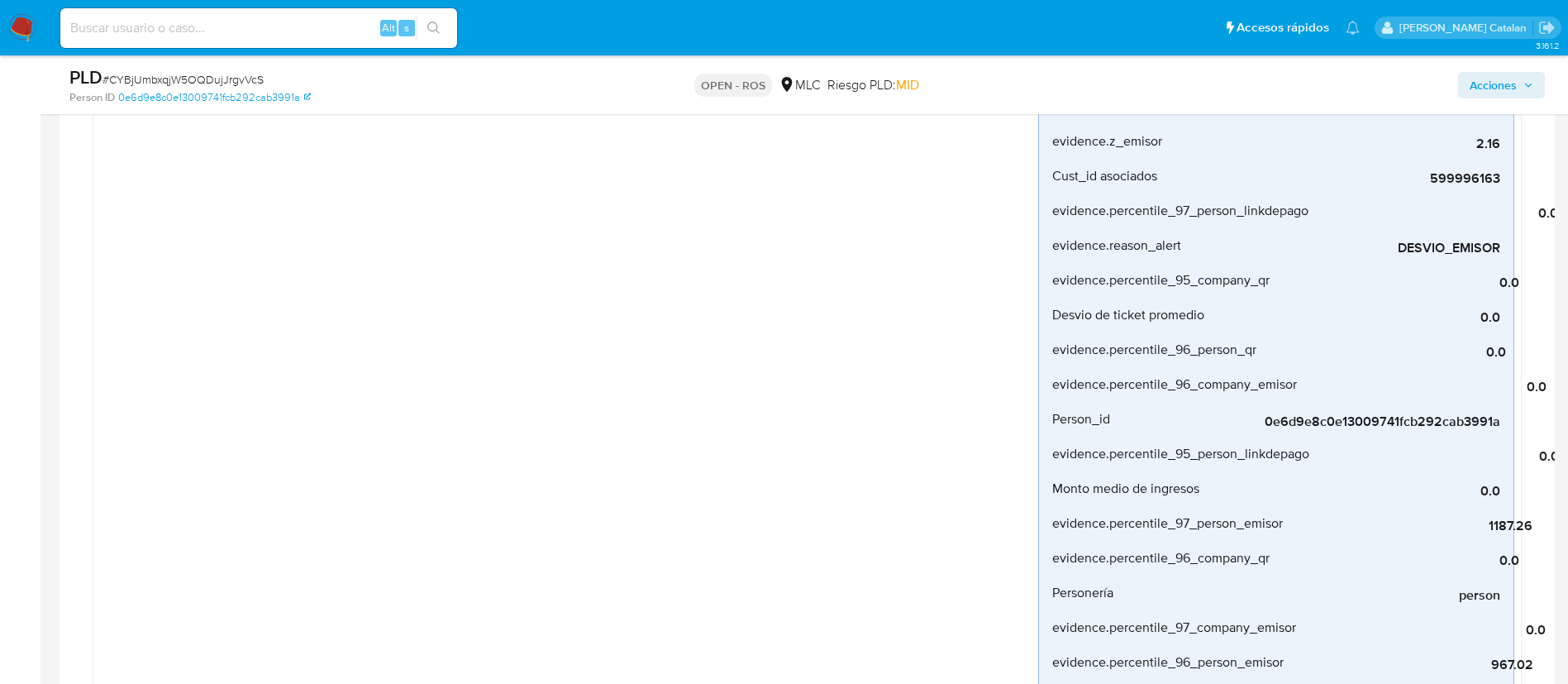
scroll to position [0, 0]
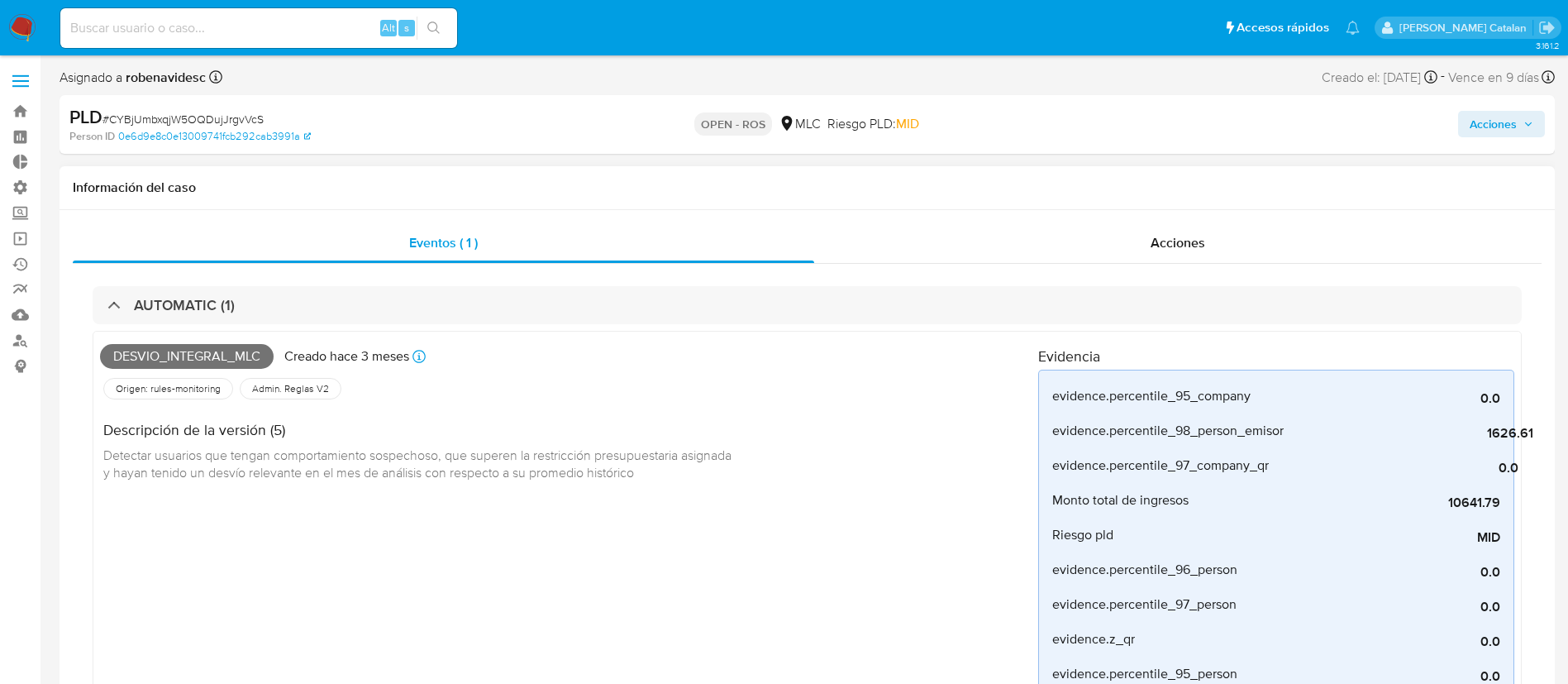
click at [1147, 251] on div "Acciones" at bounding box center [1178, 242] width 728 height 39
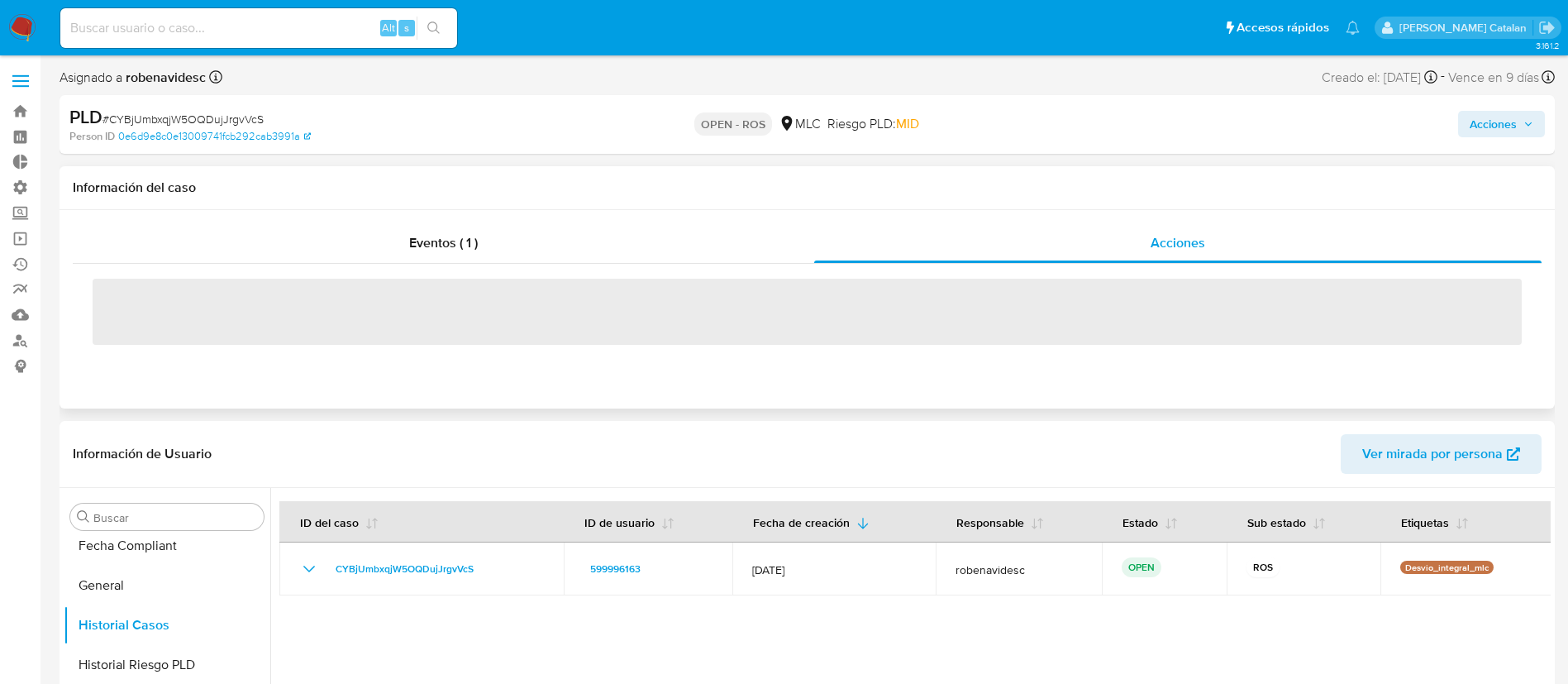
click at [1092, 181] on h1 "Información del caso" at bounding box center [808, 187] width 1469 height 16
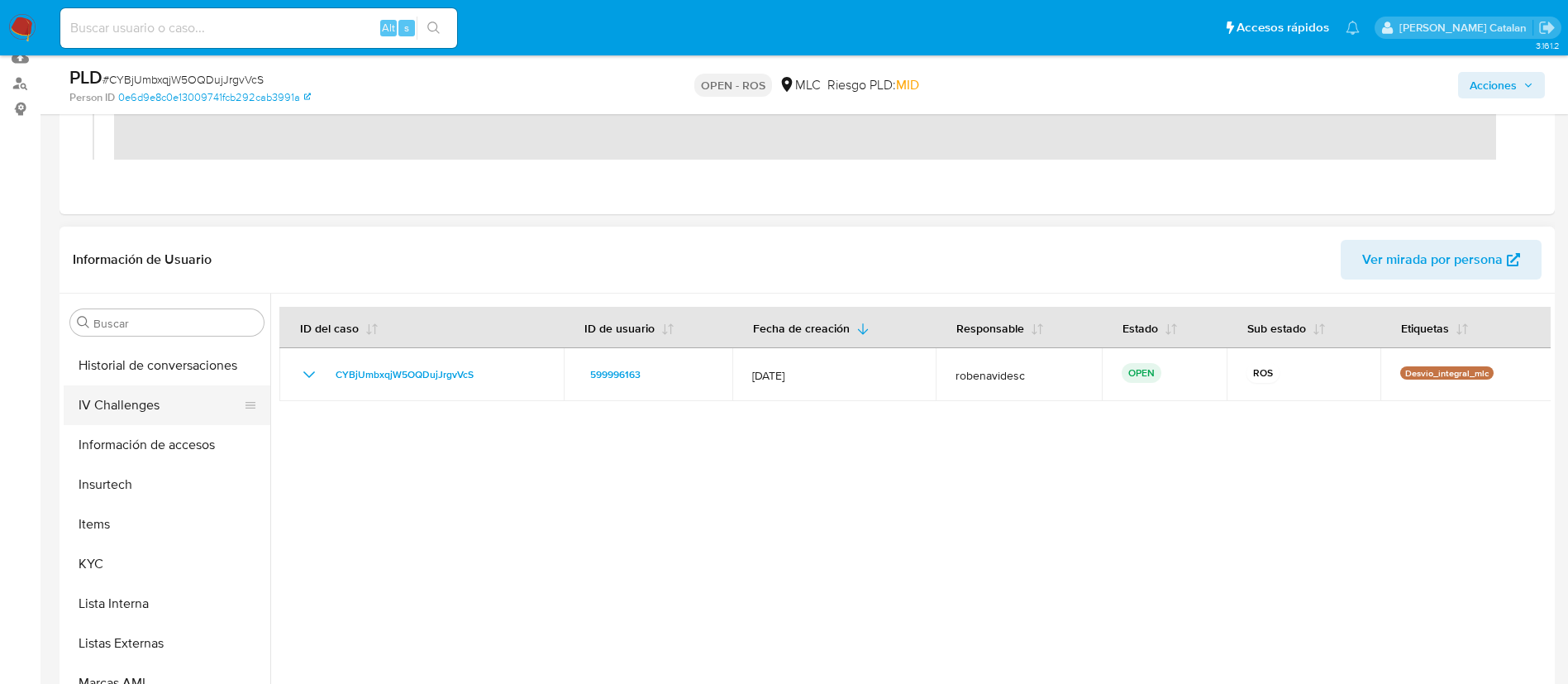
scroll to position [778, 0]
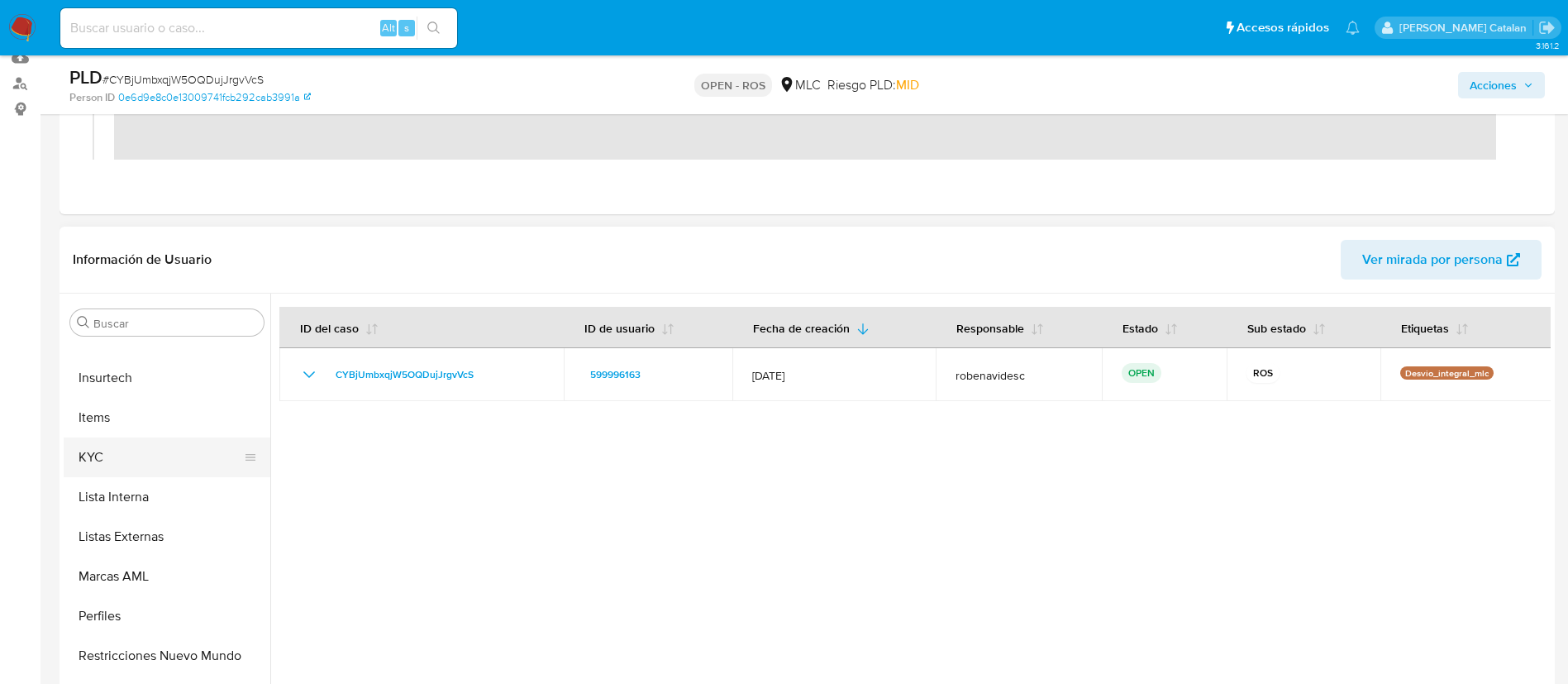
click at [105, 455] on button "KYC" at bounding box center [159, 456] width 193 height 39
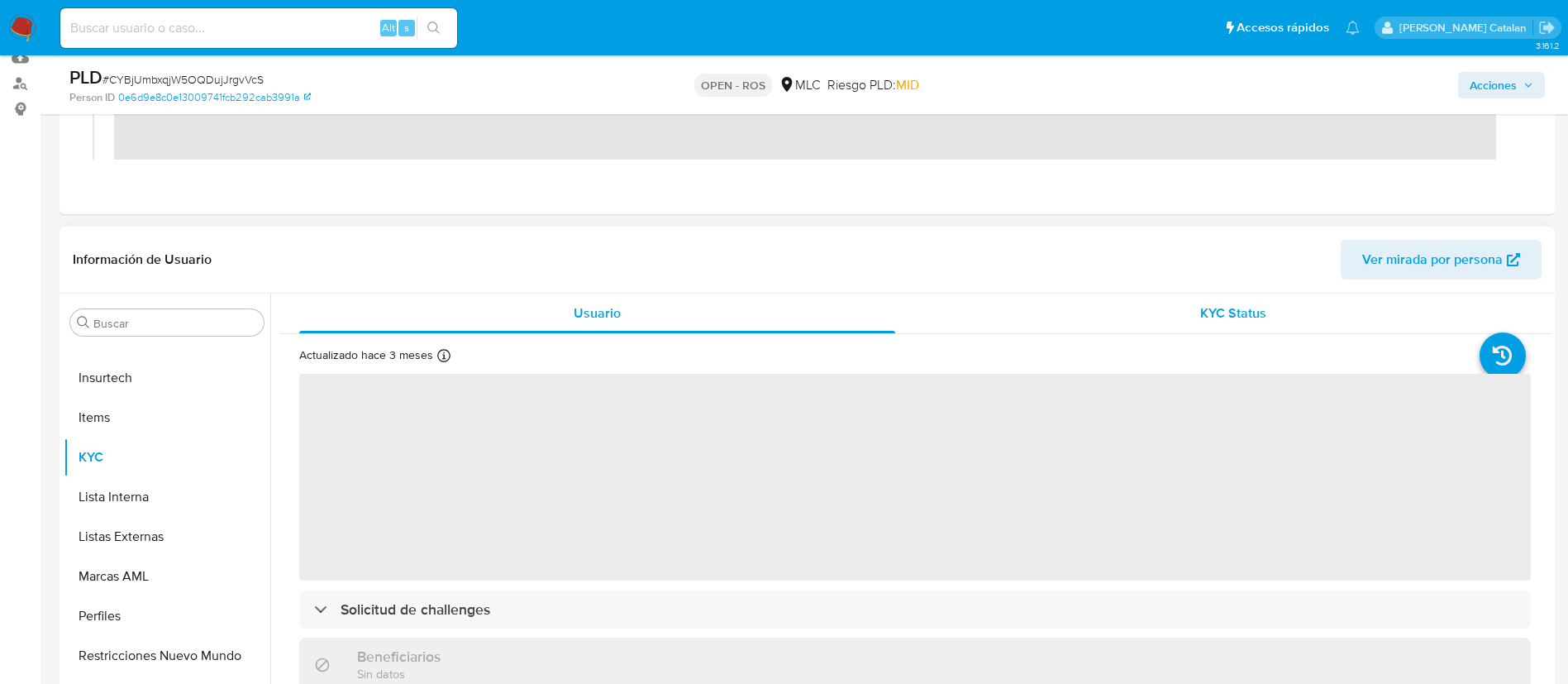
click at [1200, 306] on span "KYC Status" at bounding box center [1233, 313] width 66 height 19
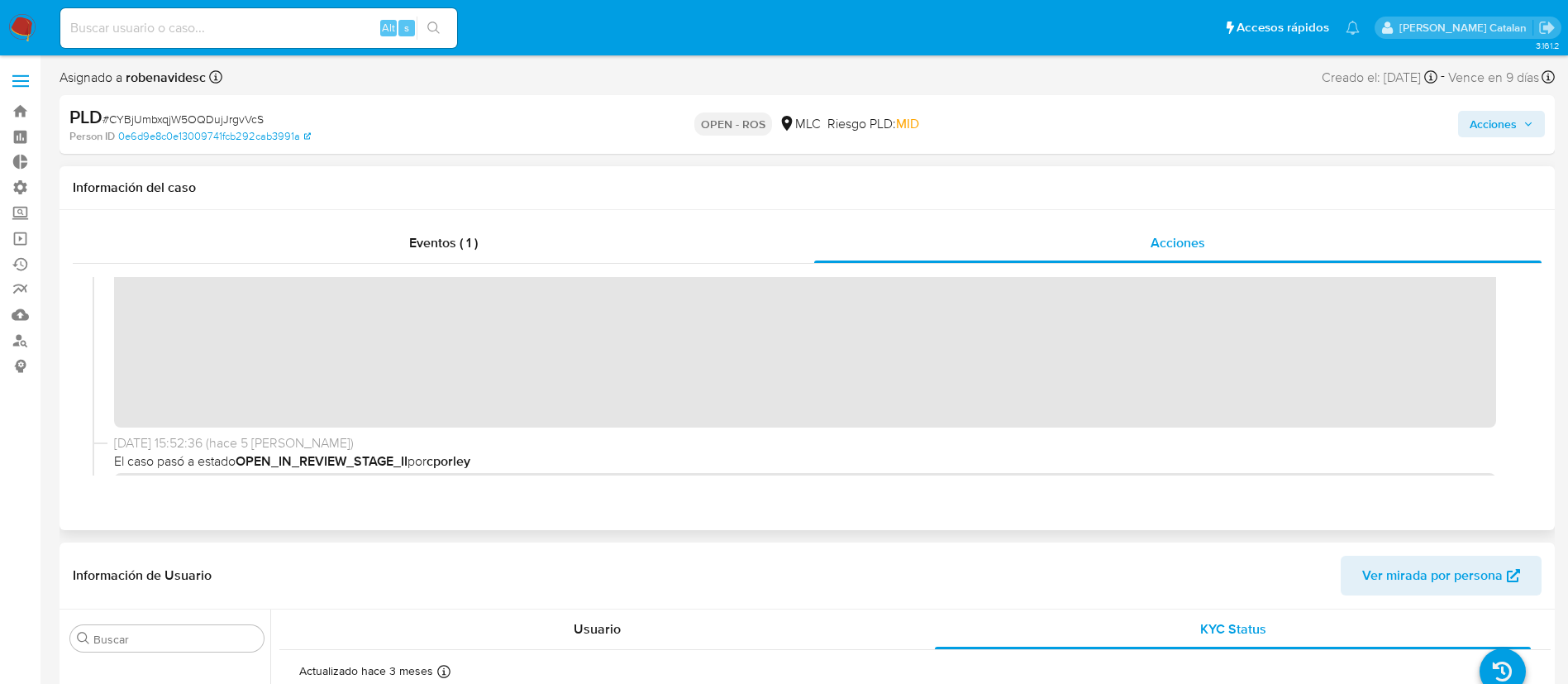
scroll to position [0, 0]
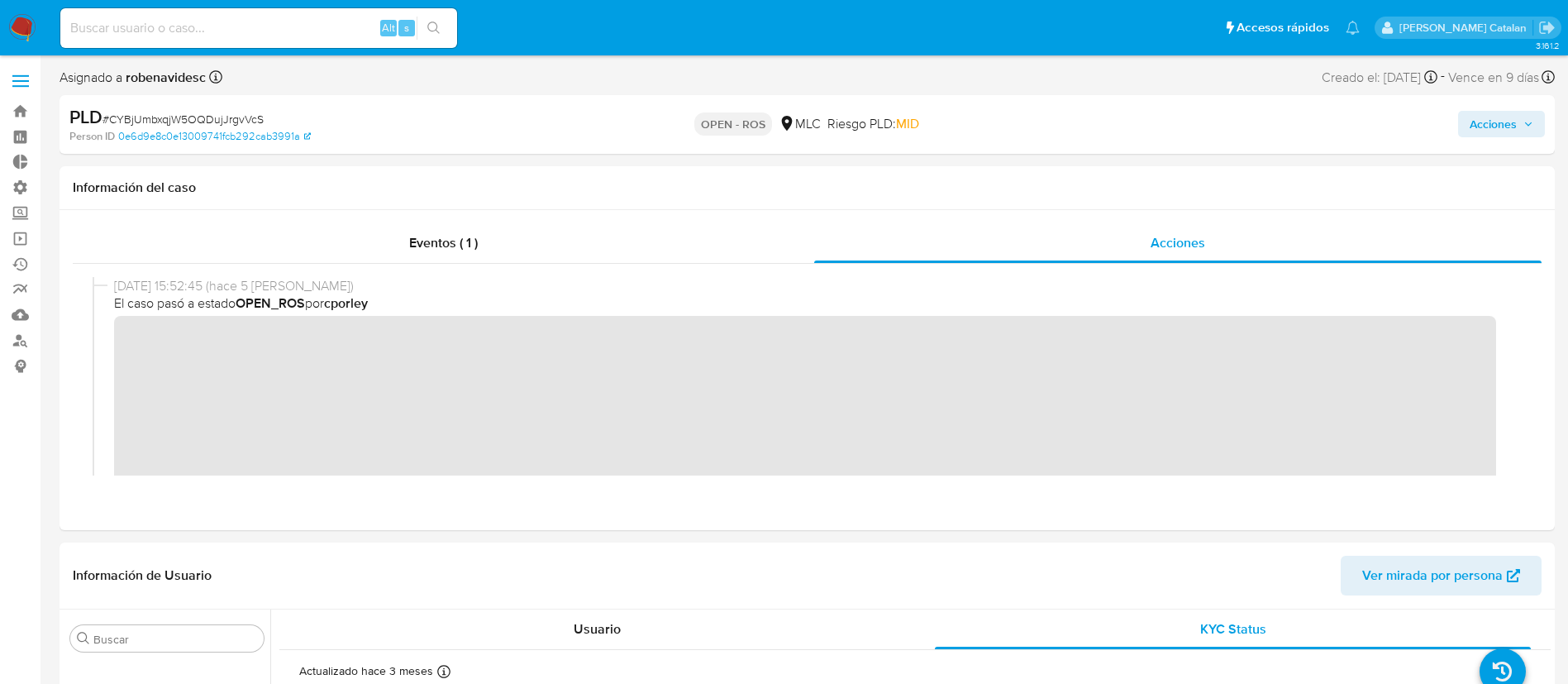
click at [1476, 128] on span "Acciones" at bounding box center [1493, 124] width 47 height 27
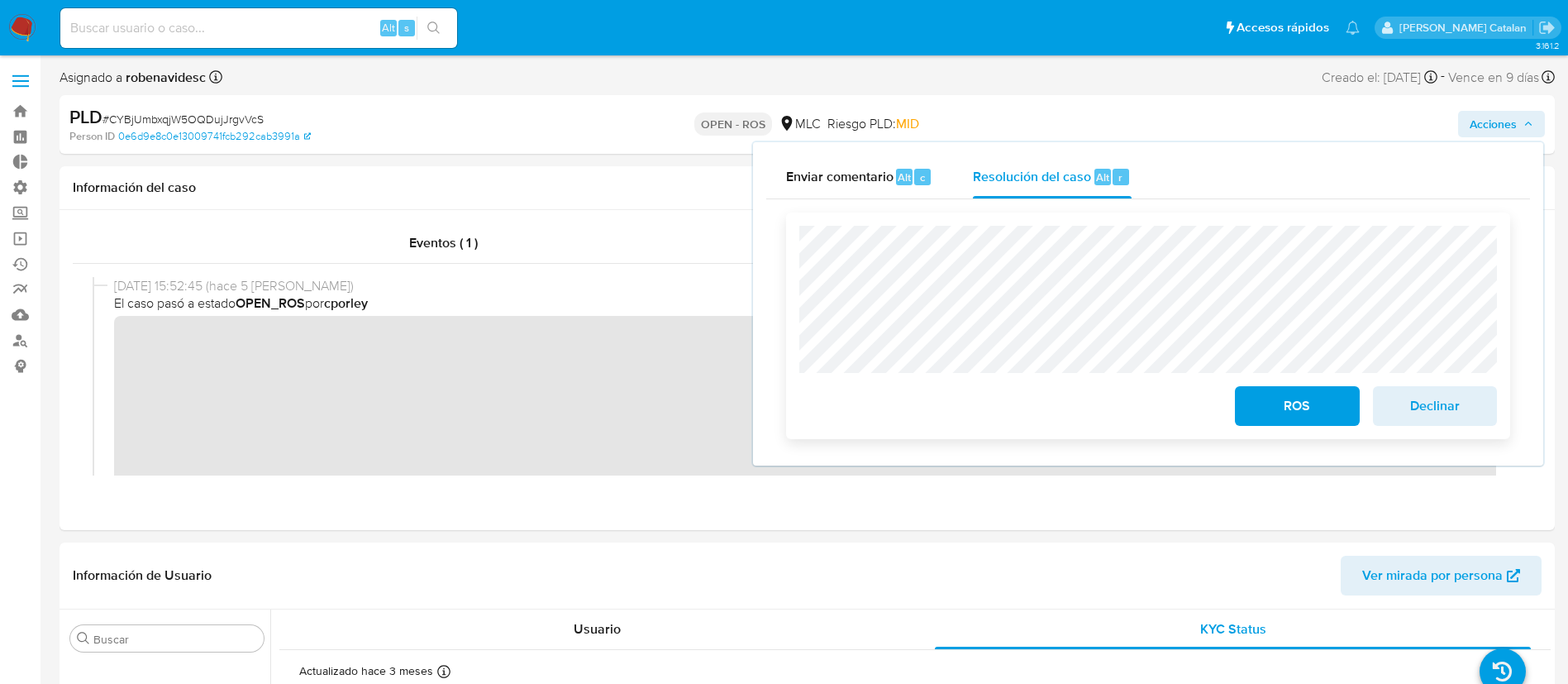
click at [1224, 402] on div "ROS Declinar" at bounding box center [1148, 403] width 698 height 46
click at [1282, 403] on span "ROS" at bounding box center [1297, 406] width 81 height 37
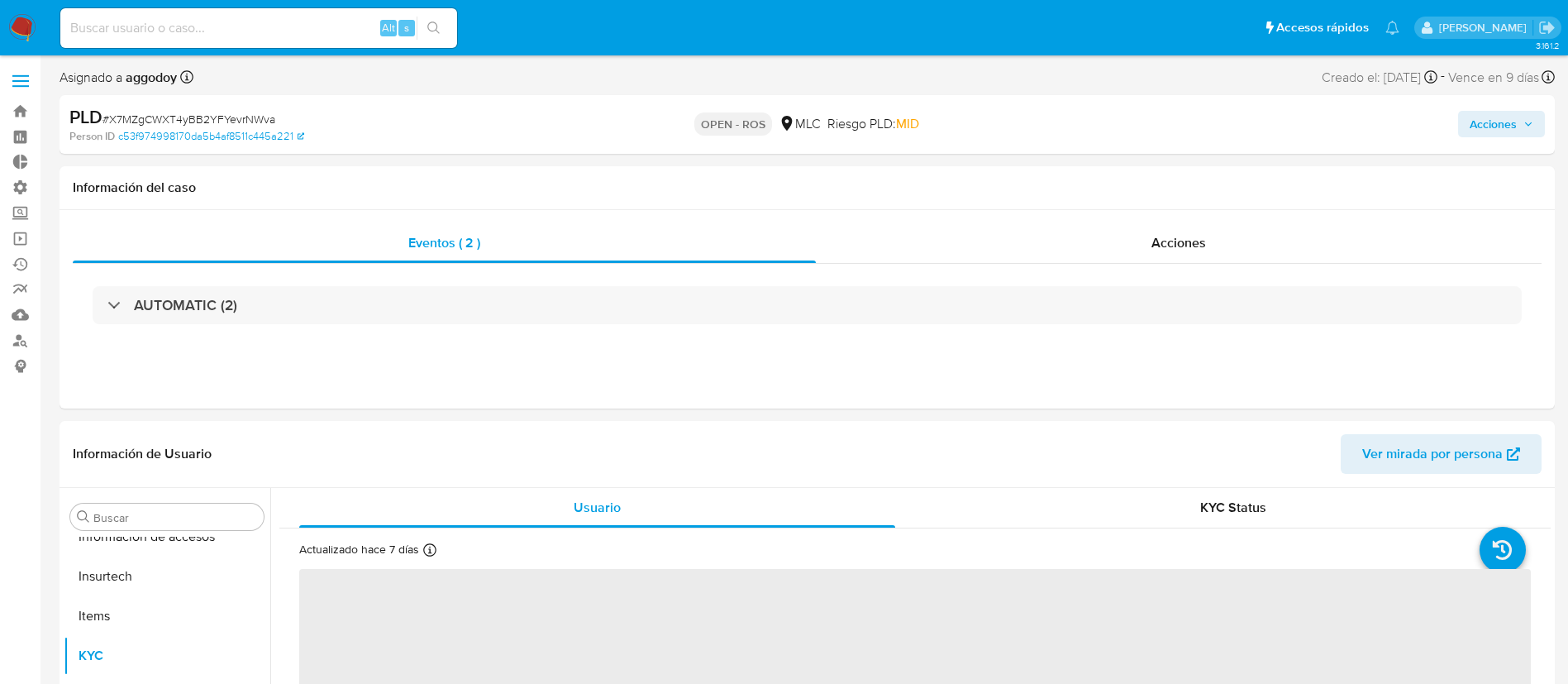
scroll to position [778, 0]
select select "10"
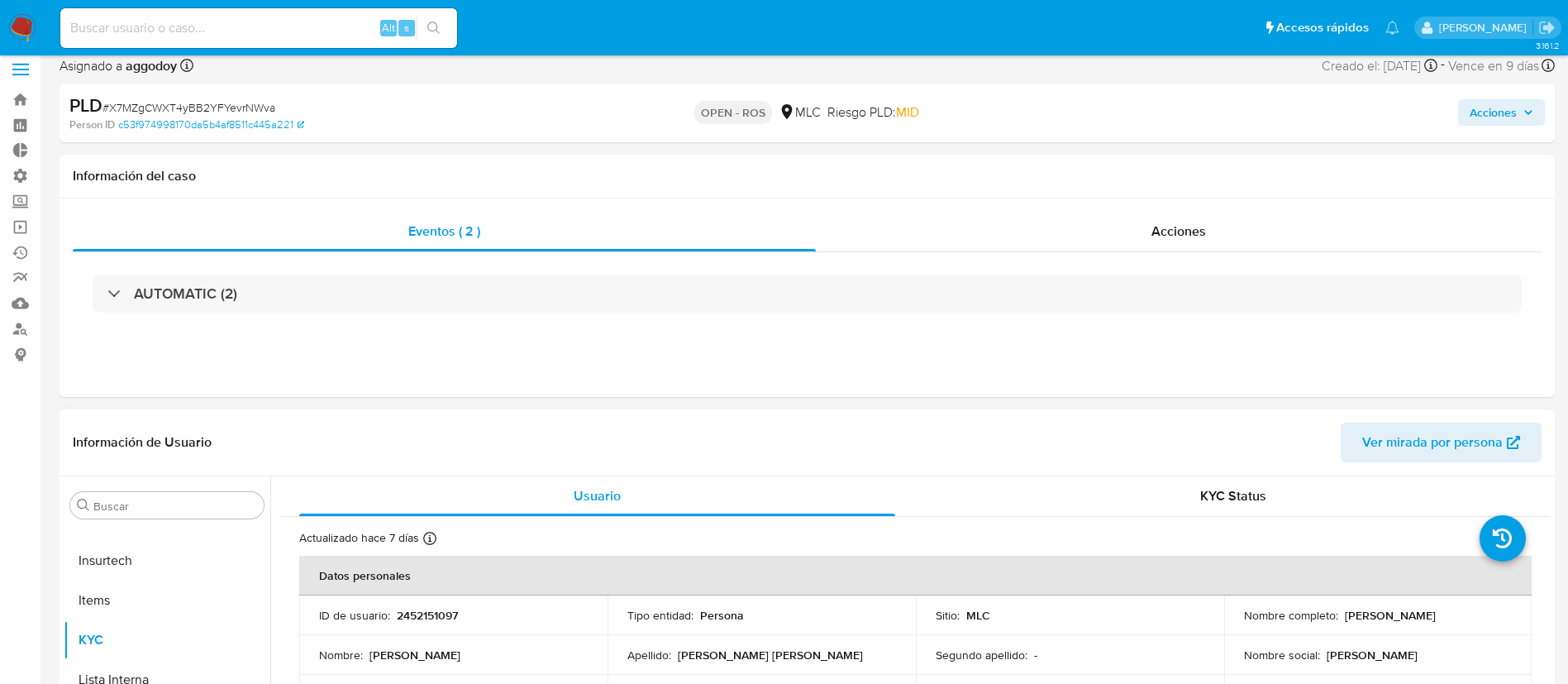
scroll to position [0, 0]
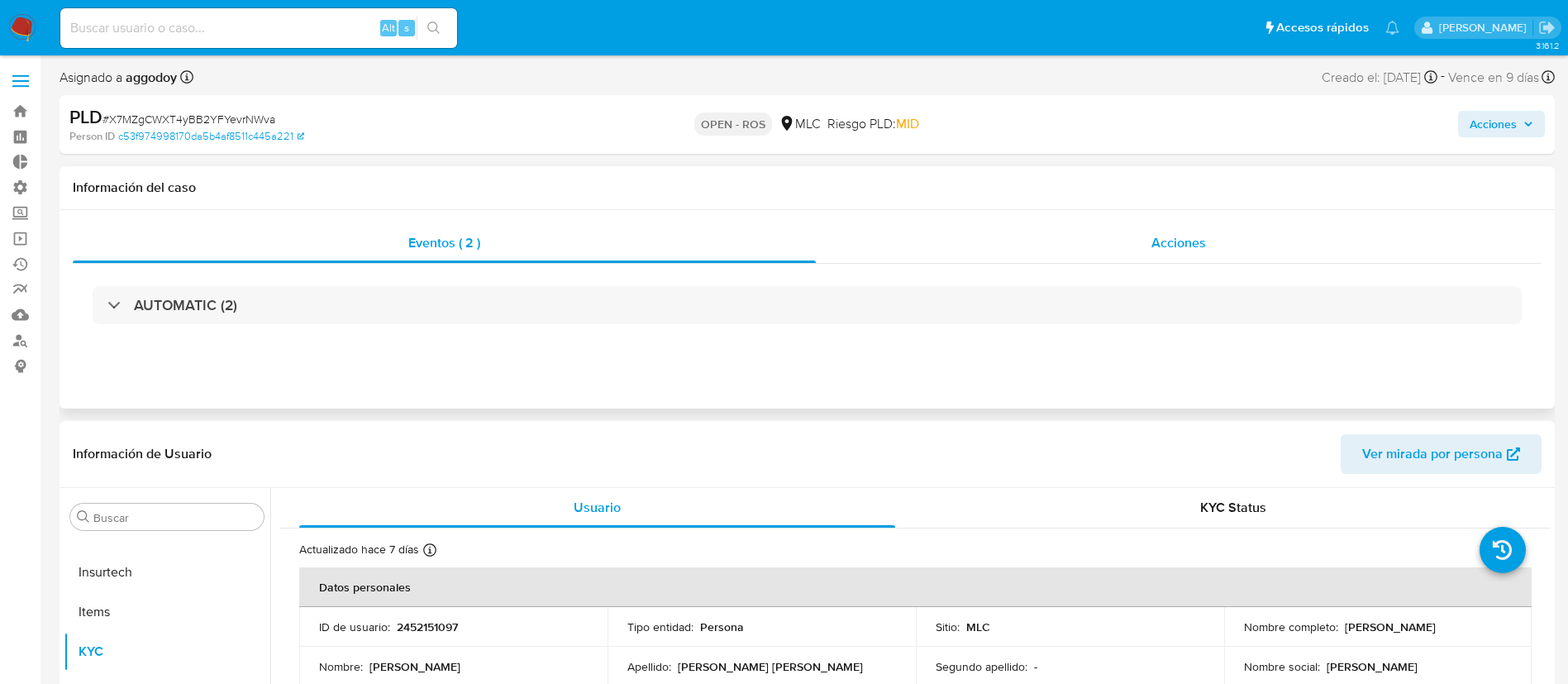
click at [1146, 243] on div "Acciones" at bounding box center [1179, 242] width 726 height 39
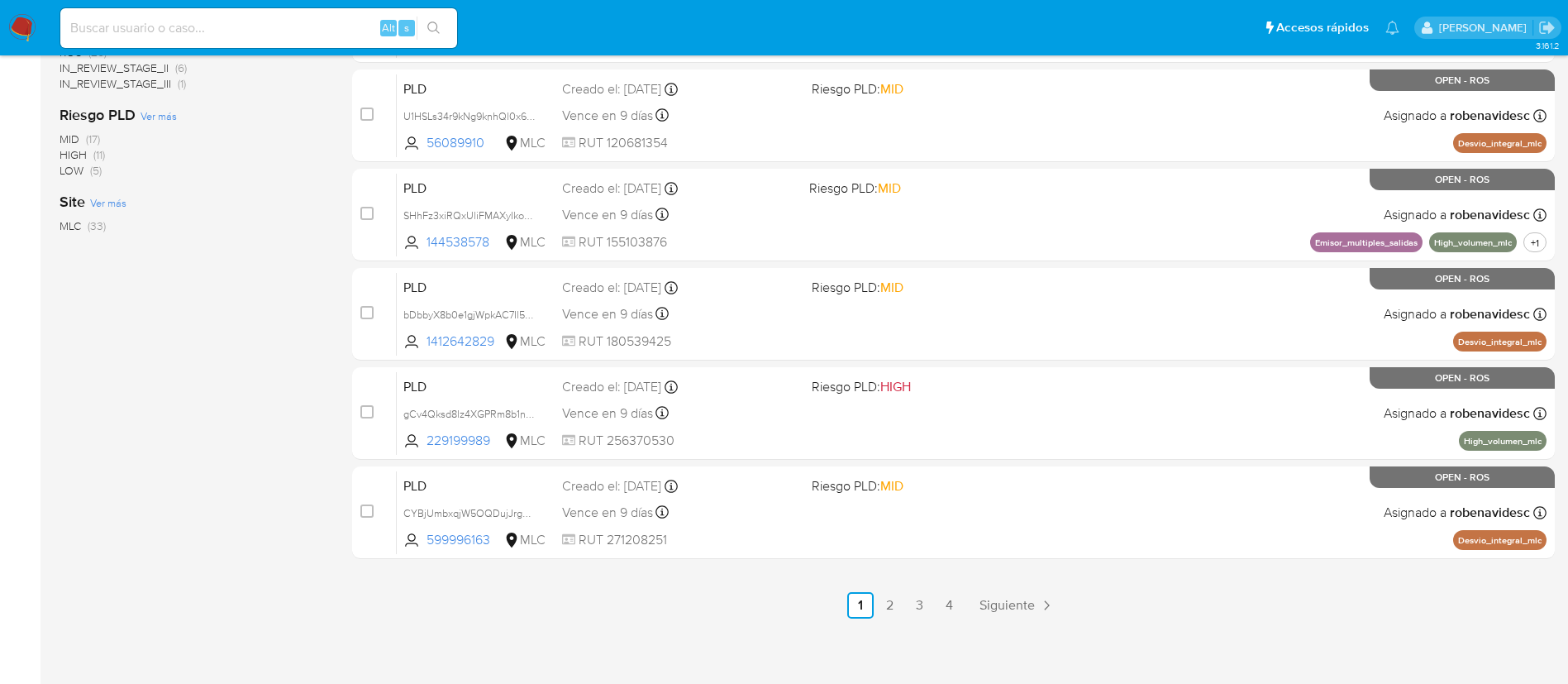
scroll to position [681, 0]
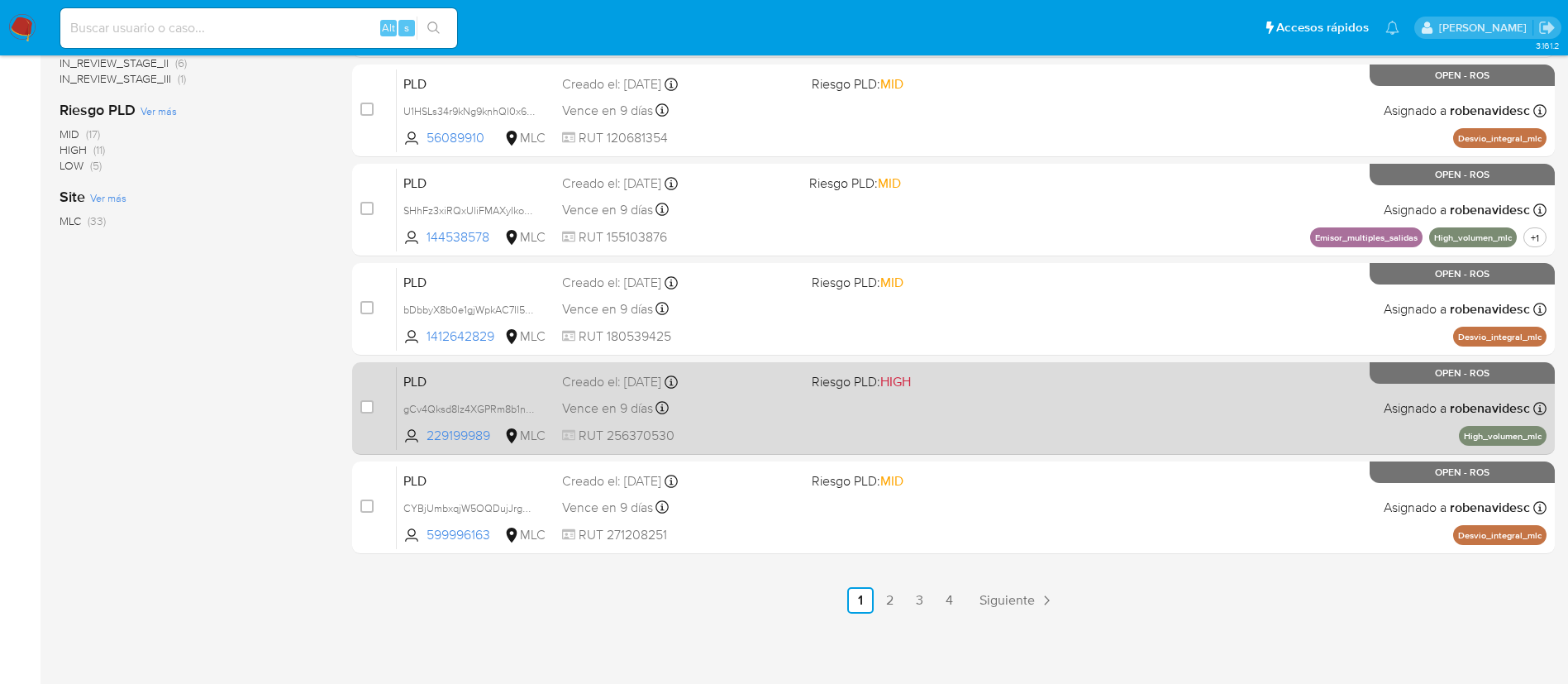
click at [966, 398] on div "PLD gCv4Qksd8lz4XGPRm8b1nb8E 229199989 MLC Riesgo PLD: HIGH Creado el: 12/07/20…" at bounding box center [972, 407] width 1150 height 84
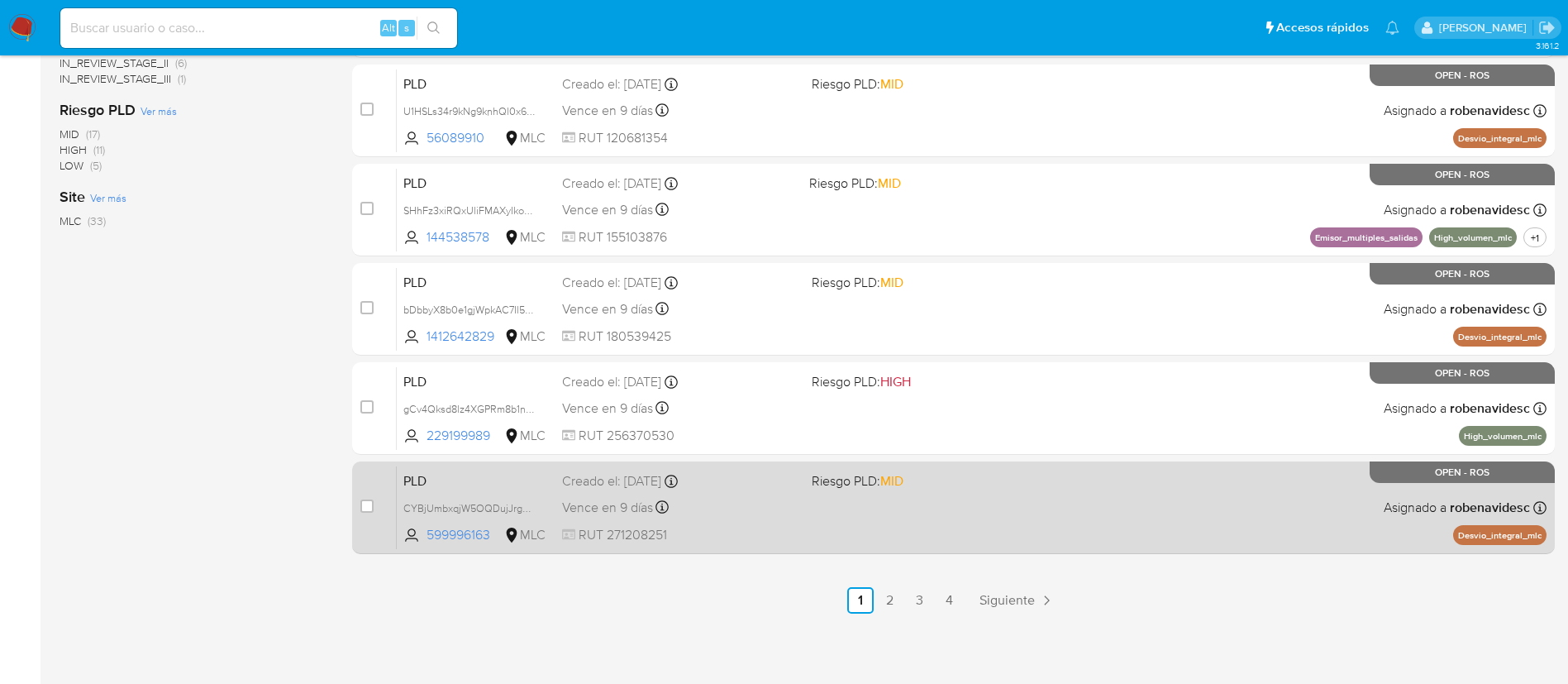
click at [870, 497] on div "PLD CYBjUmbxqjW5OQDujJrgvVcS 599996163 MLC Riesgo PLD: MID Creado el: 12/07/202…" at bounding box center [972, 507] width 1150 height 84
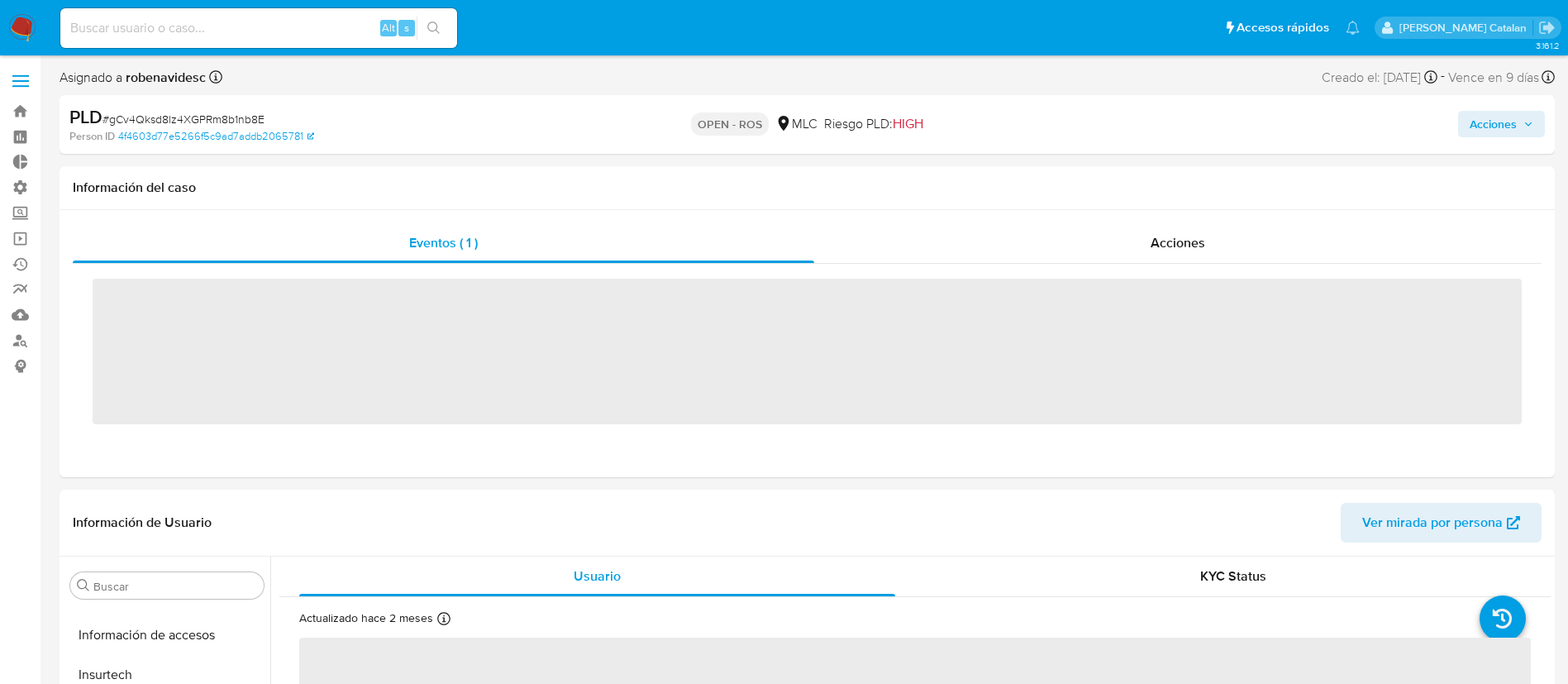
scroll to position [778, 0]
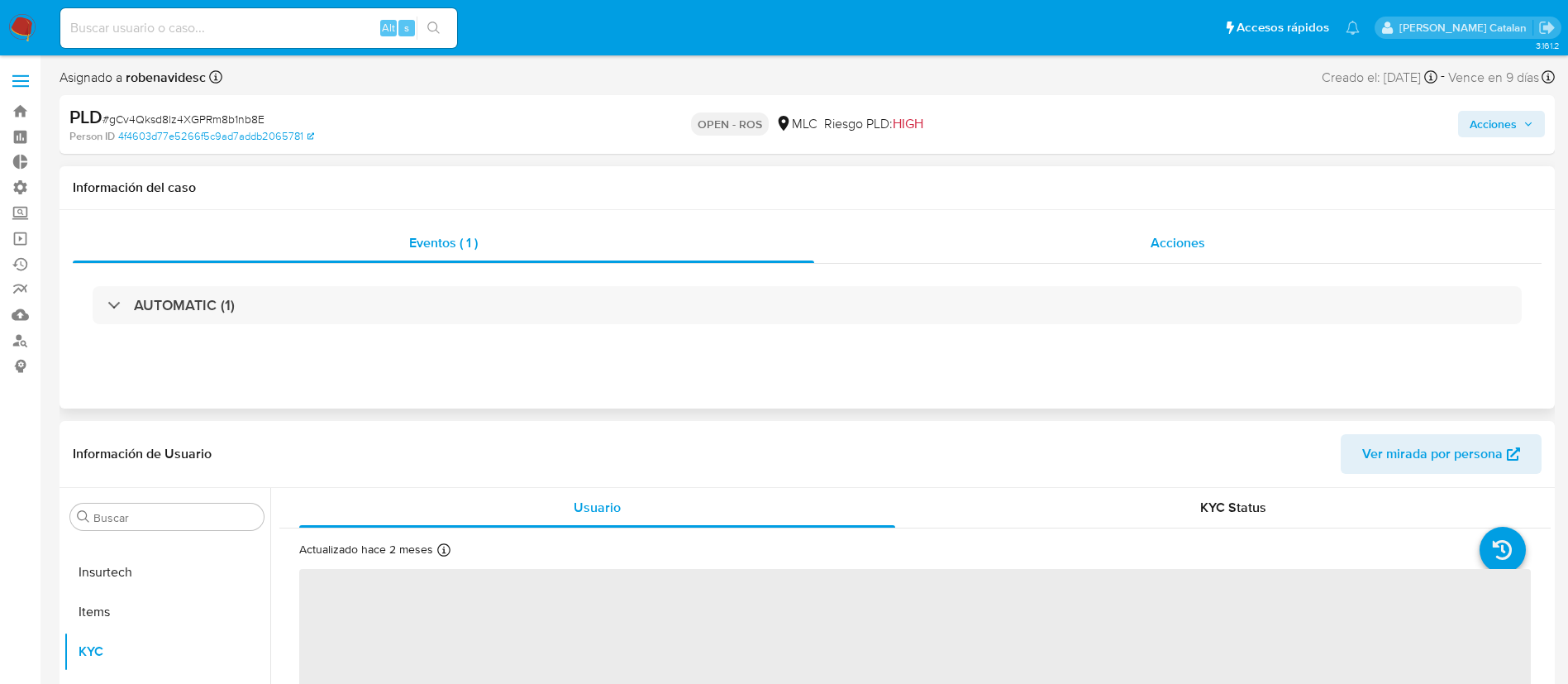
select select "10"
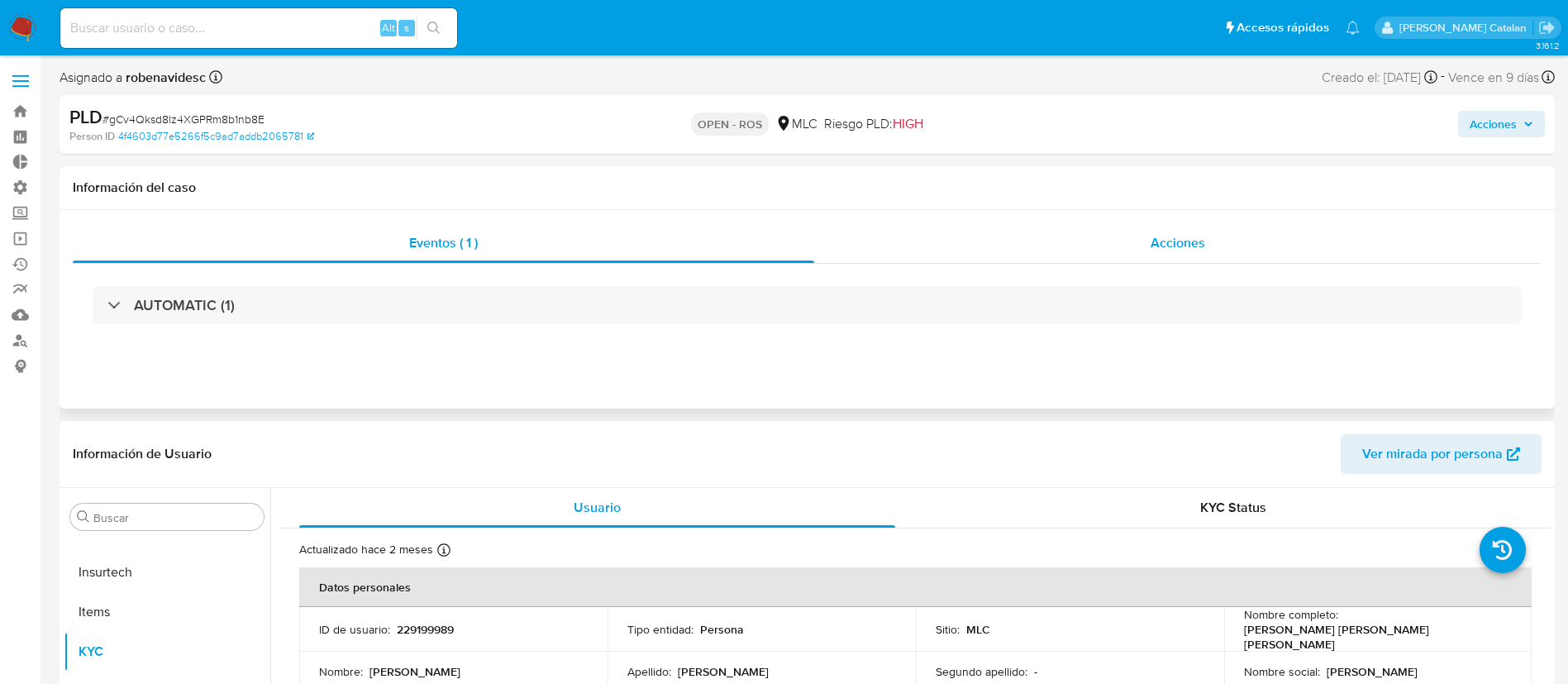
click at [1149, 242] on div "Acciones" at bounding box center [1178, 242] width 728 height 39
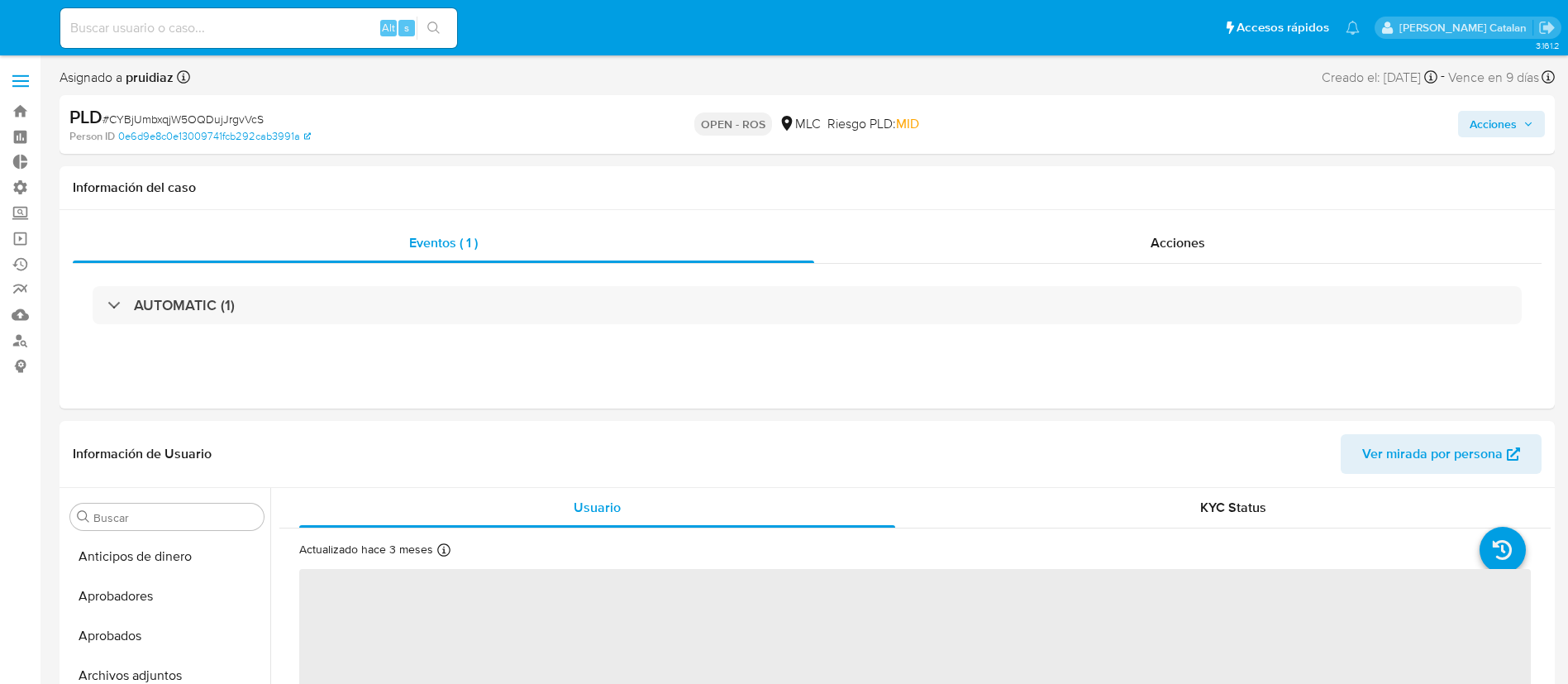
select select "10"
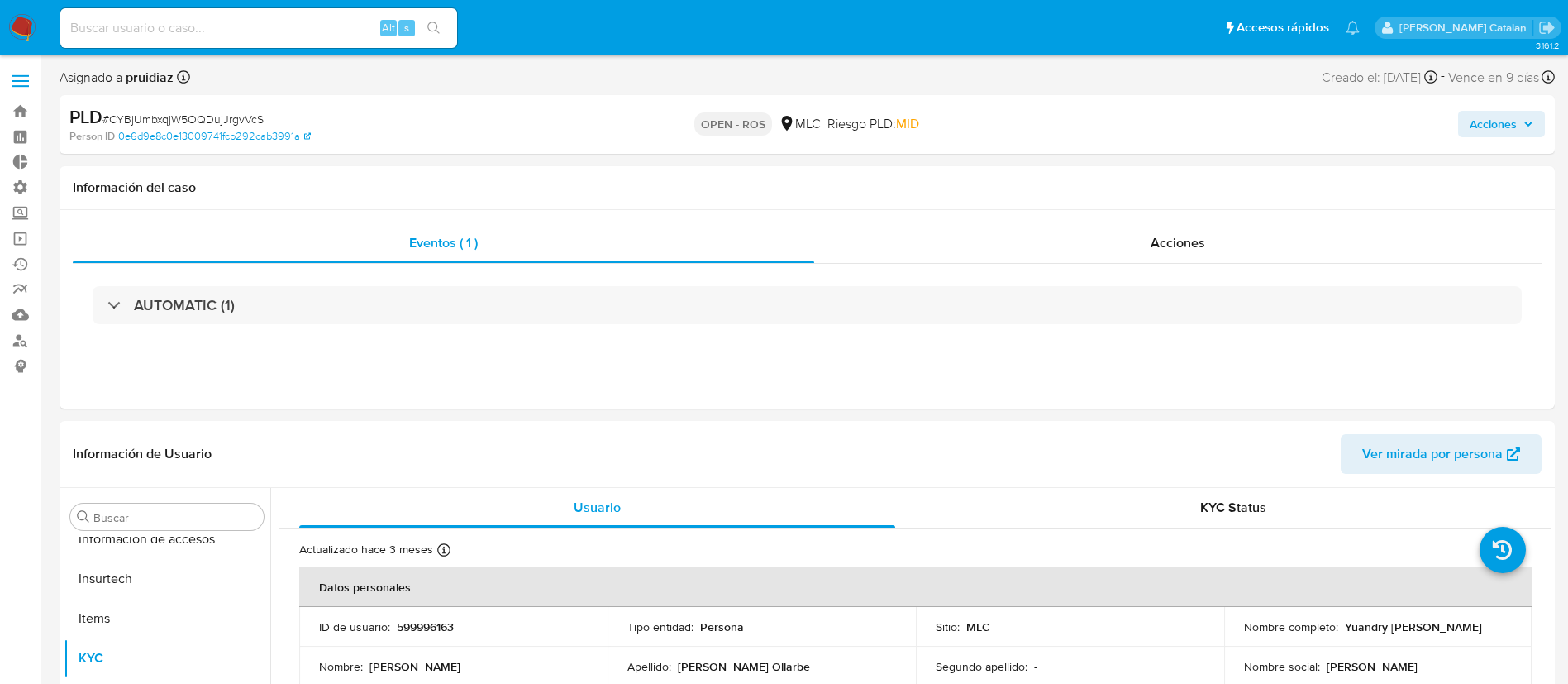
scroll to position [778, 0]
click at [1133, 250] on div "Acciones" at bounding box center [1178, 242] width 728 height 39
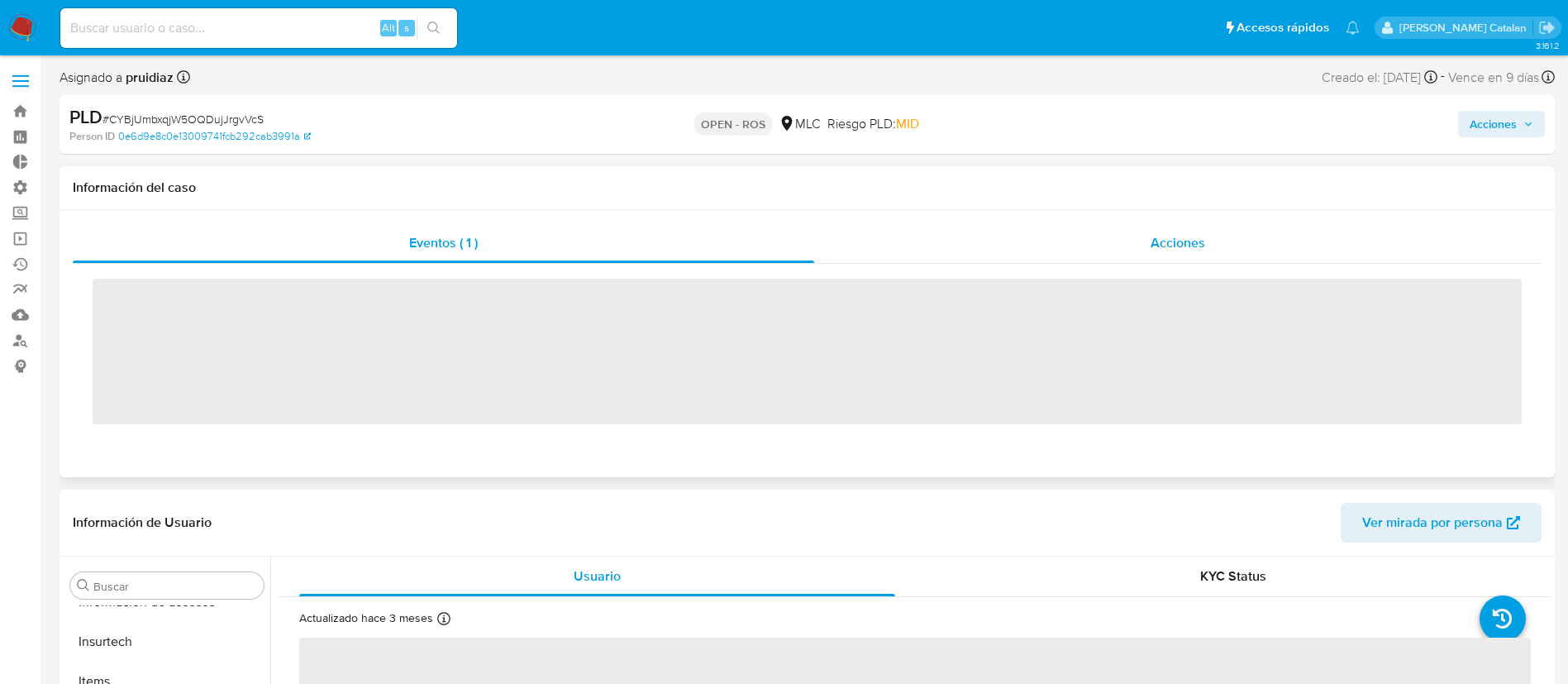
scroll to position [778, 0]
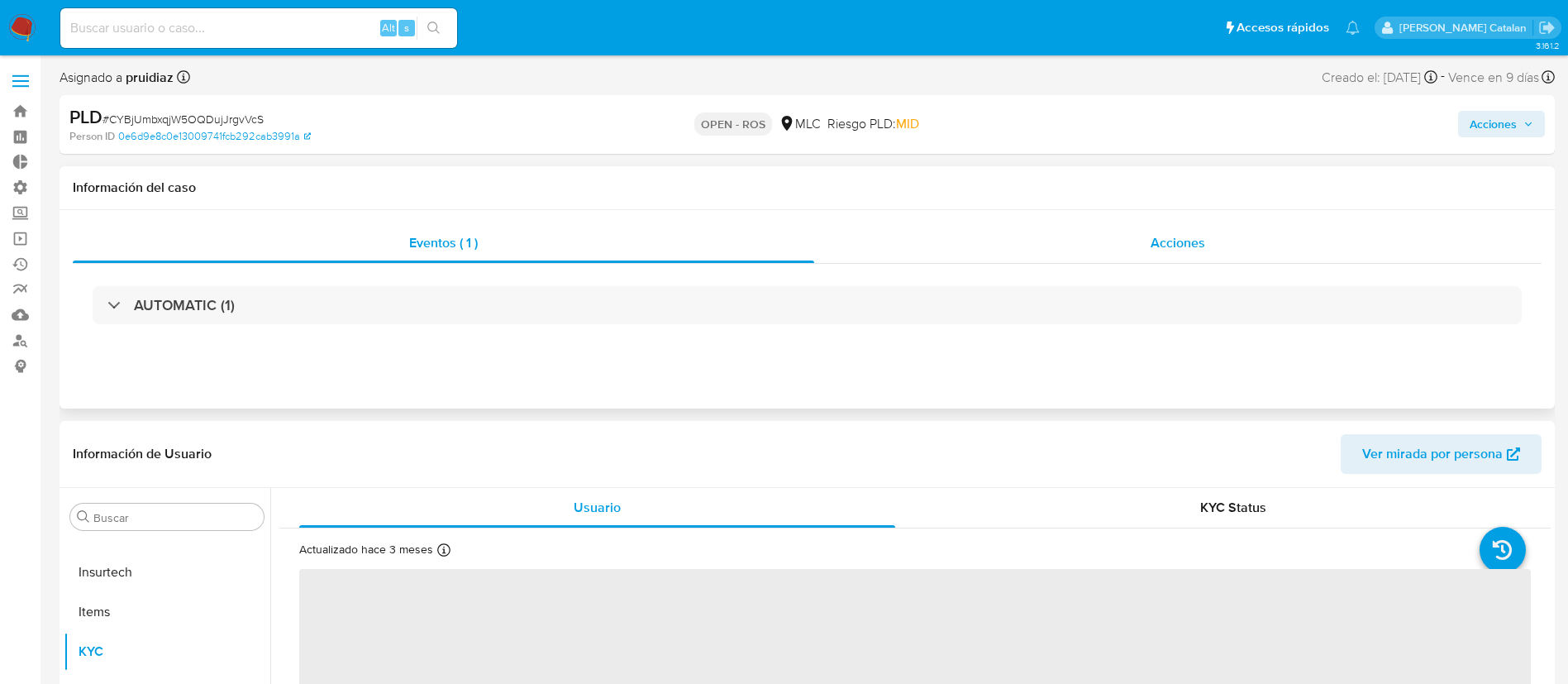
click at [1100, 255] on div "Acciones" at bounding box center [1178, 242] width 728 height 39
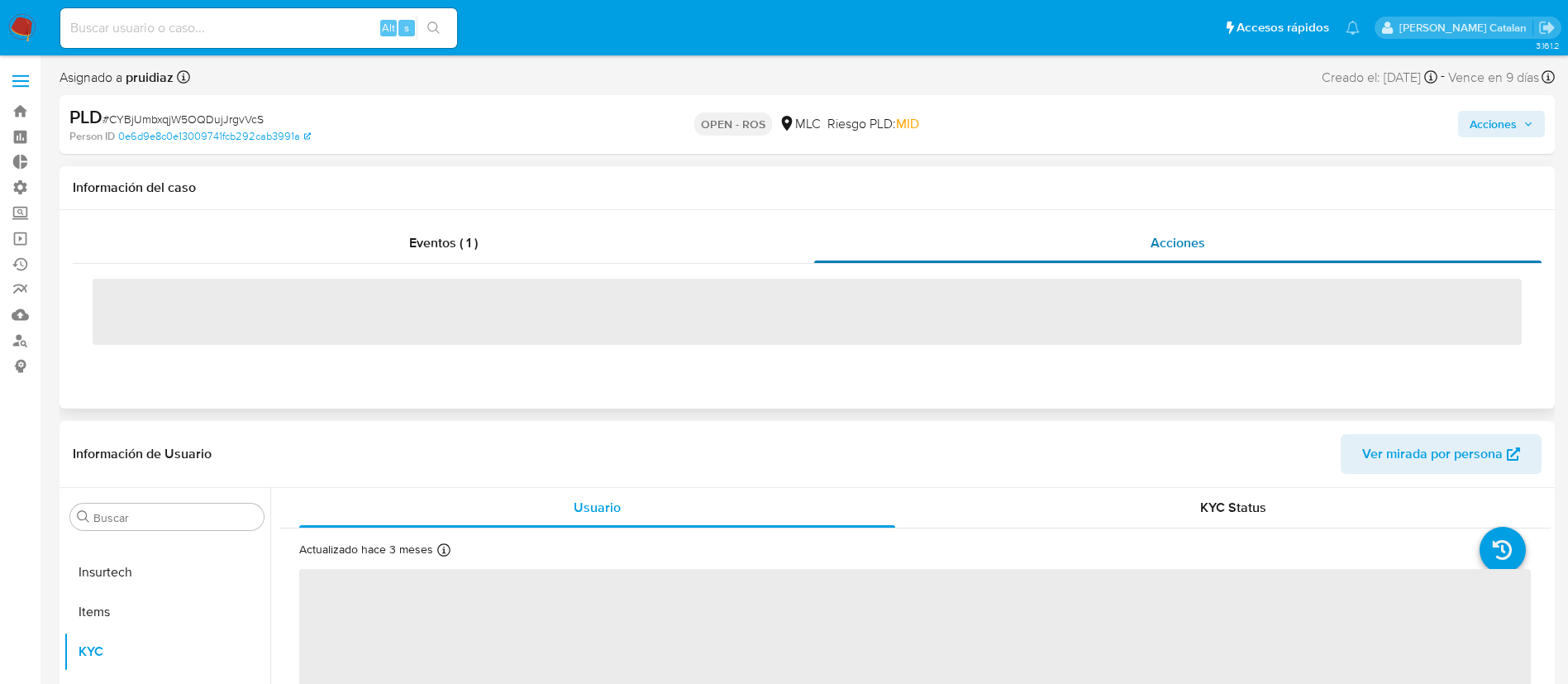
select select "10"
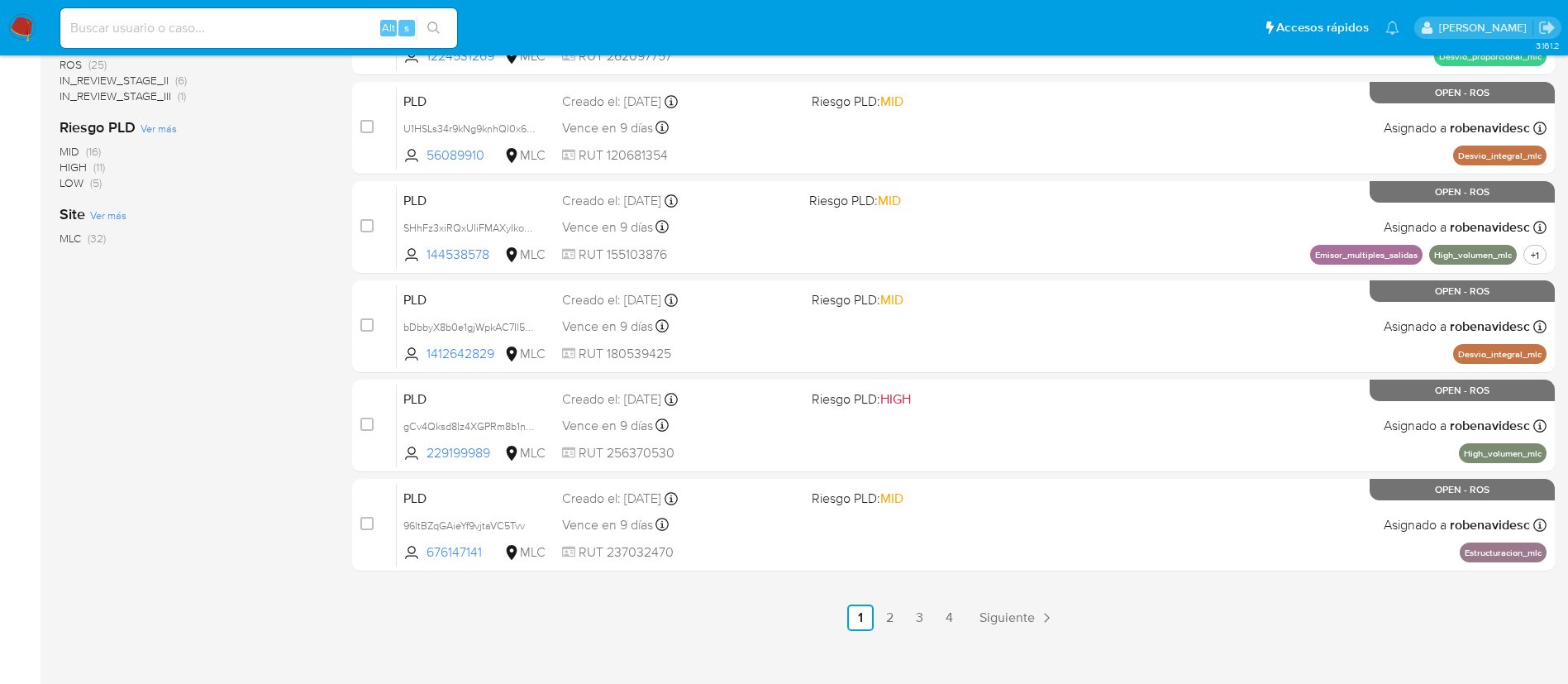
scroll to position [681, 0]
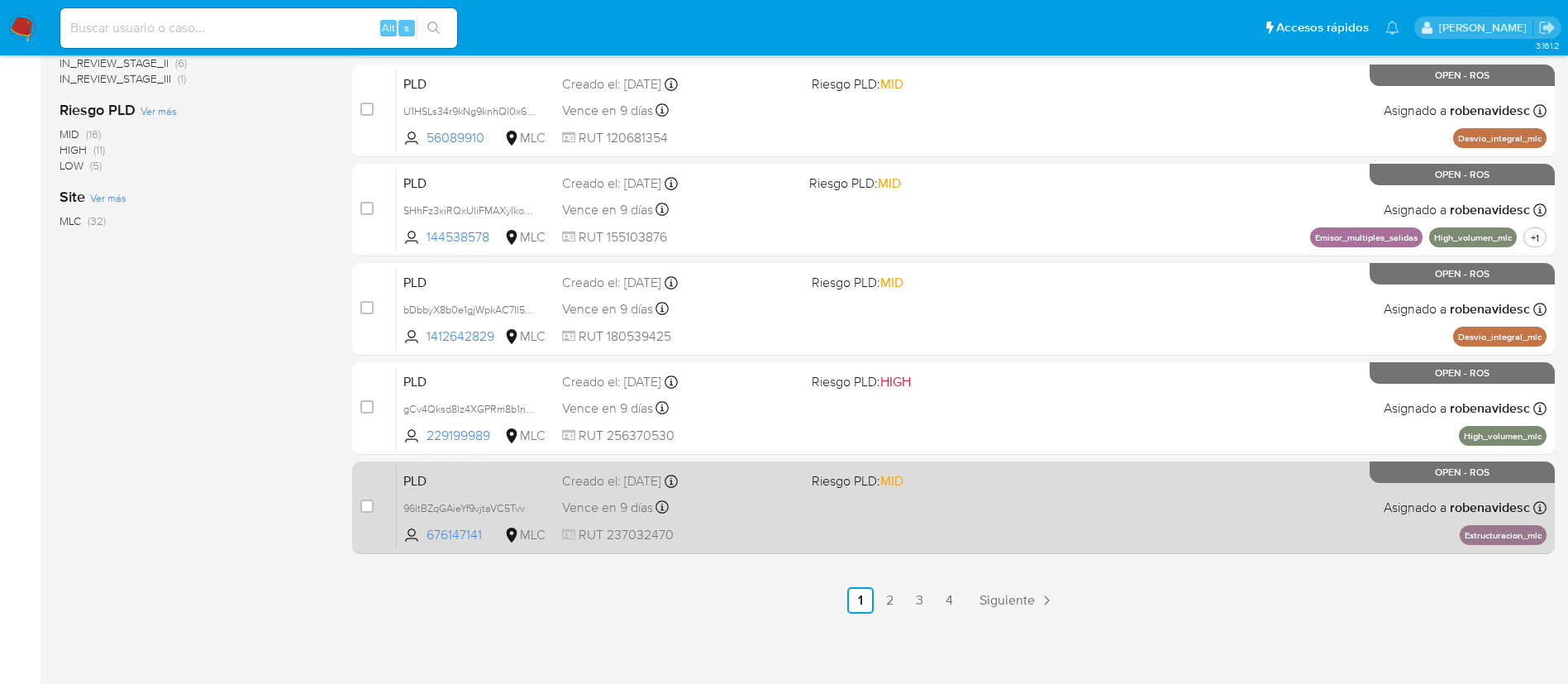
click at [753, 489] on div "Creado el: 12/07/2025 Creado el: 12/07/2025 15:08:50" at bounding box center [680, 481] width 236 height 18
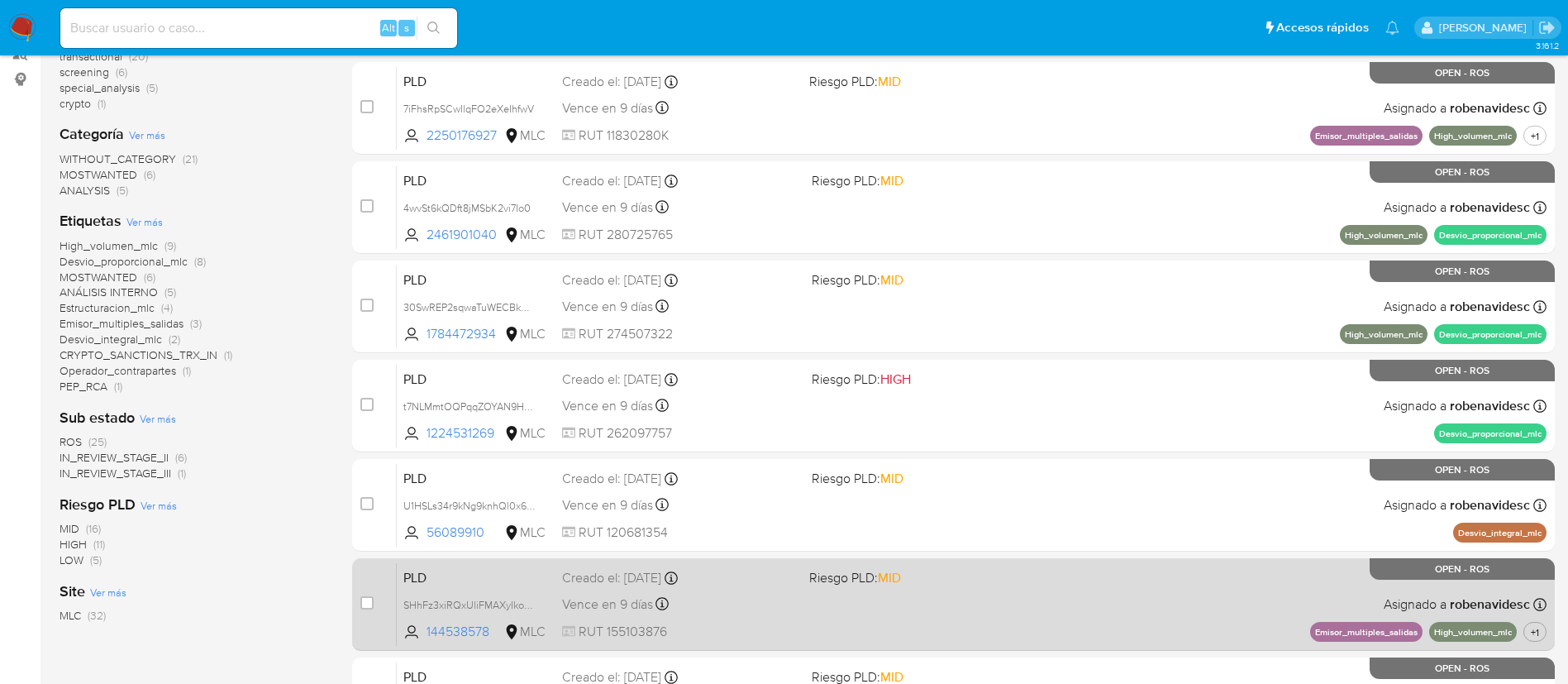
scroll to position [0, 0]
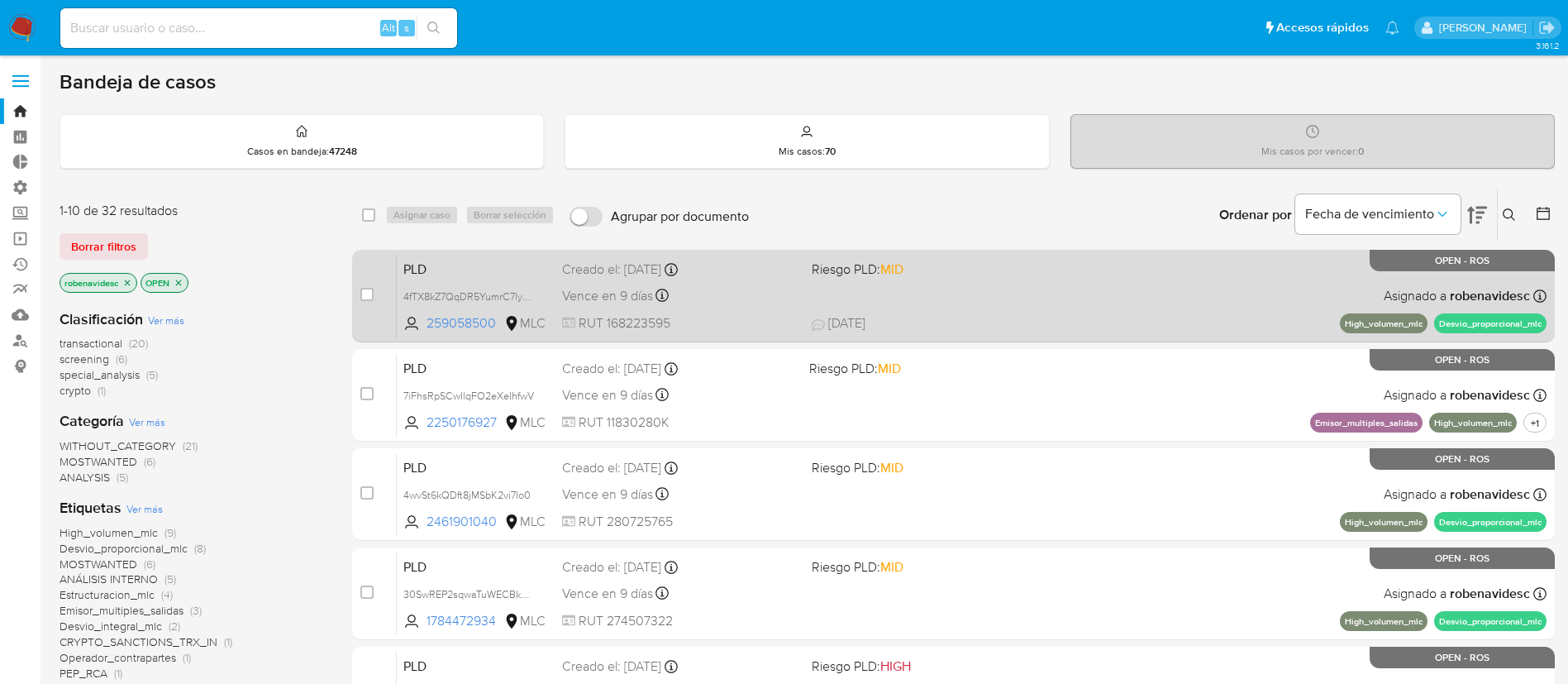
click at [985, 261] on span "Riesgo PLD: MID" at bounding box center [929, 268] width 236 height 21
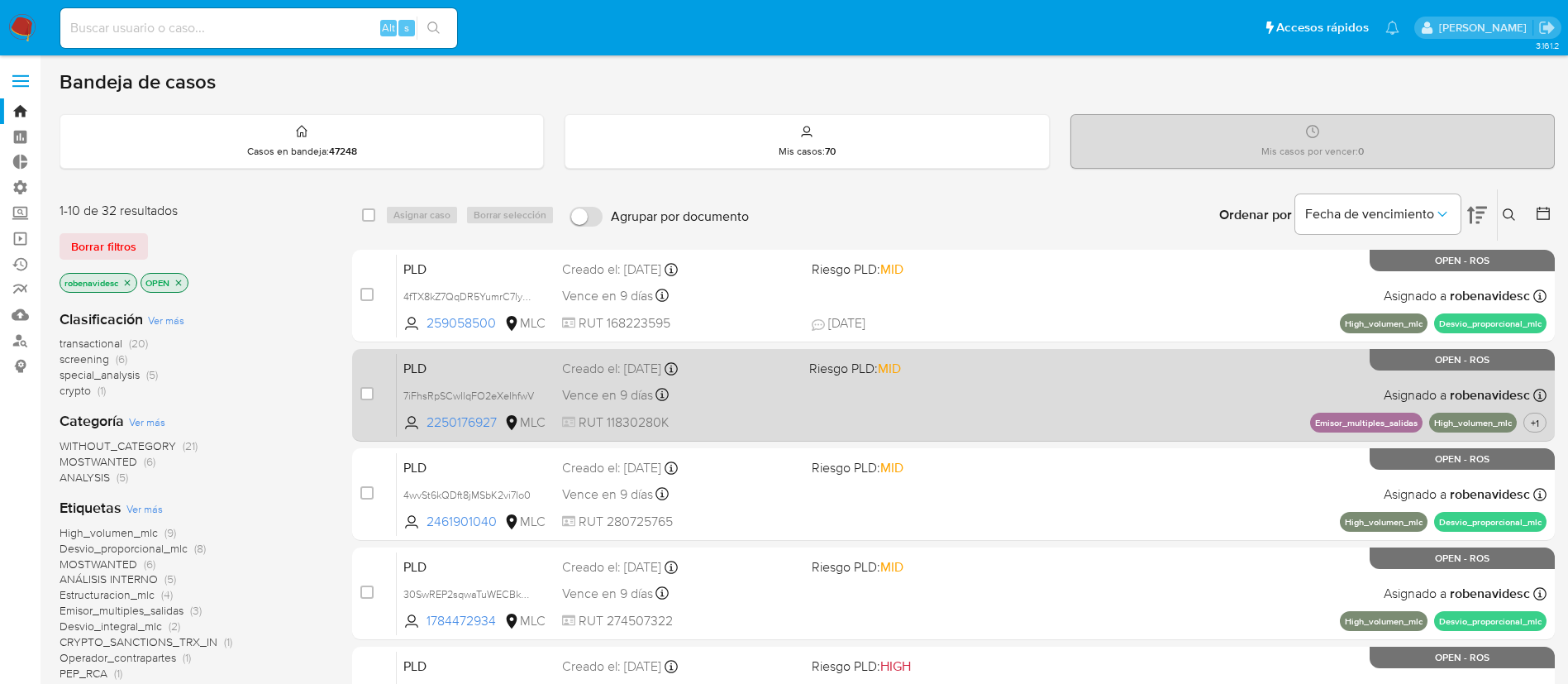
click at [987, 424] on div "PLD 7iFhsRpSCwIlqFO2eXeIhfwV 2250176927 MLC Riesgo PLD: MID Creado el: 12/07/20…" at bounding box center [972, 395] width 1150 height 84
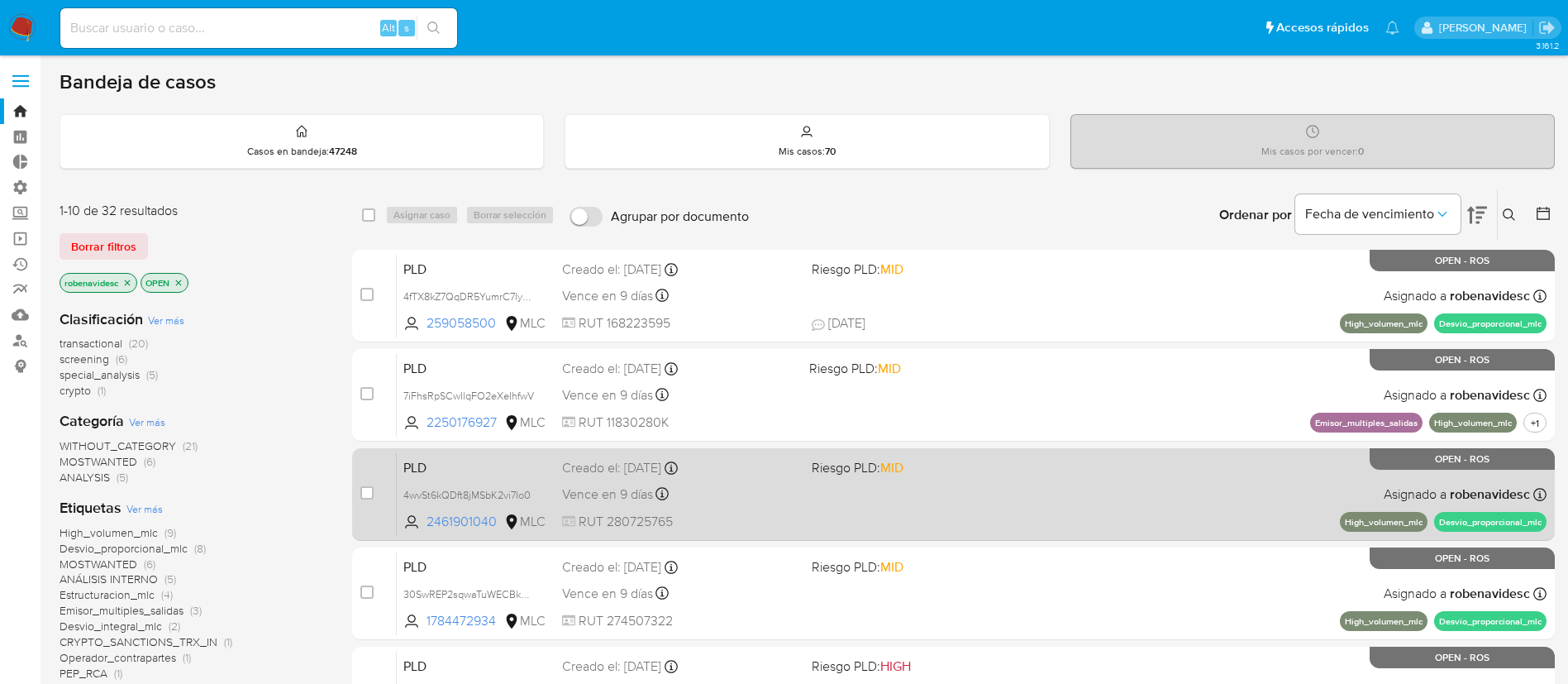
click at [1016, 518] on div "PLD 4wvSt6kQDft8jMSbK2vi7Io0 2461901040 MLC Riesgo PLD: MID Creado el: 12/07/20…" at bounding box center [972, 494] width 1150 height 84
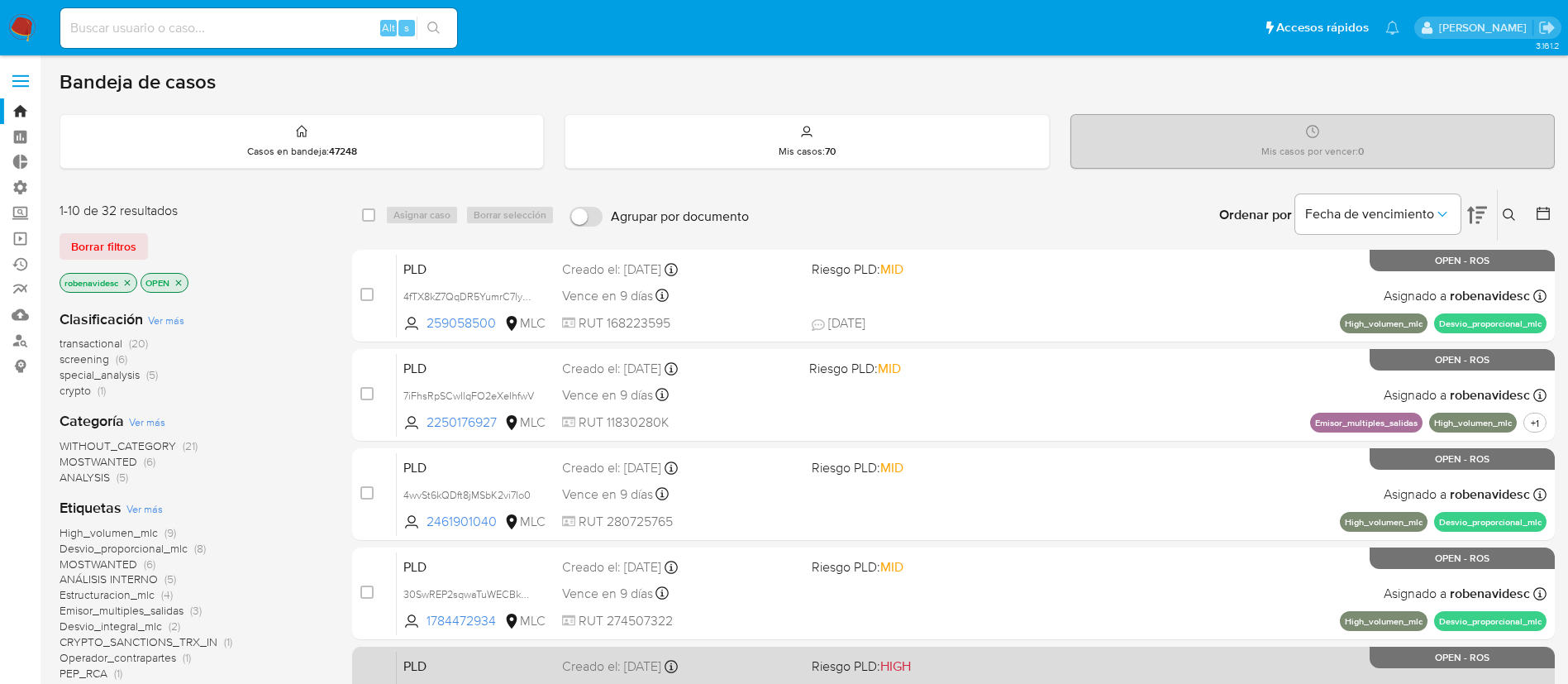
click at [949, 651] on div "PLD t7NLMmtOQPqqZOYAN9HqWf8n 1224531269 MLC Riesgo PLD: HIGH Creado el: 12/07/2…" at bounding box center [972, 693] width 1150 height 84
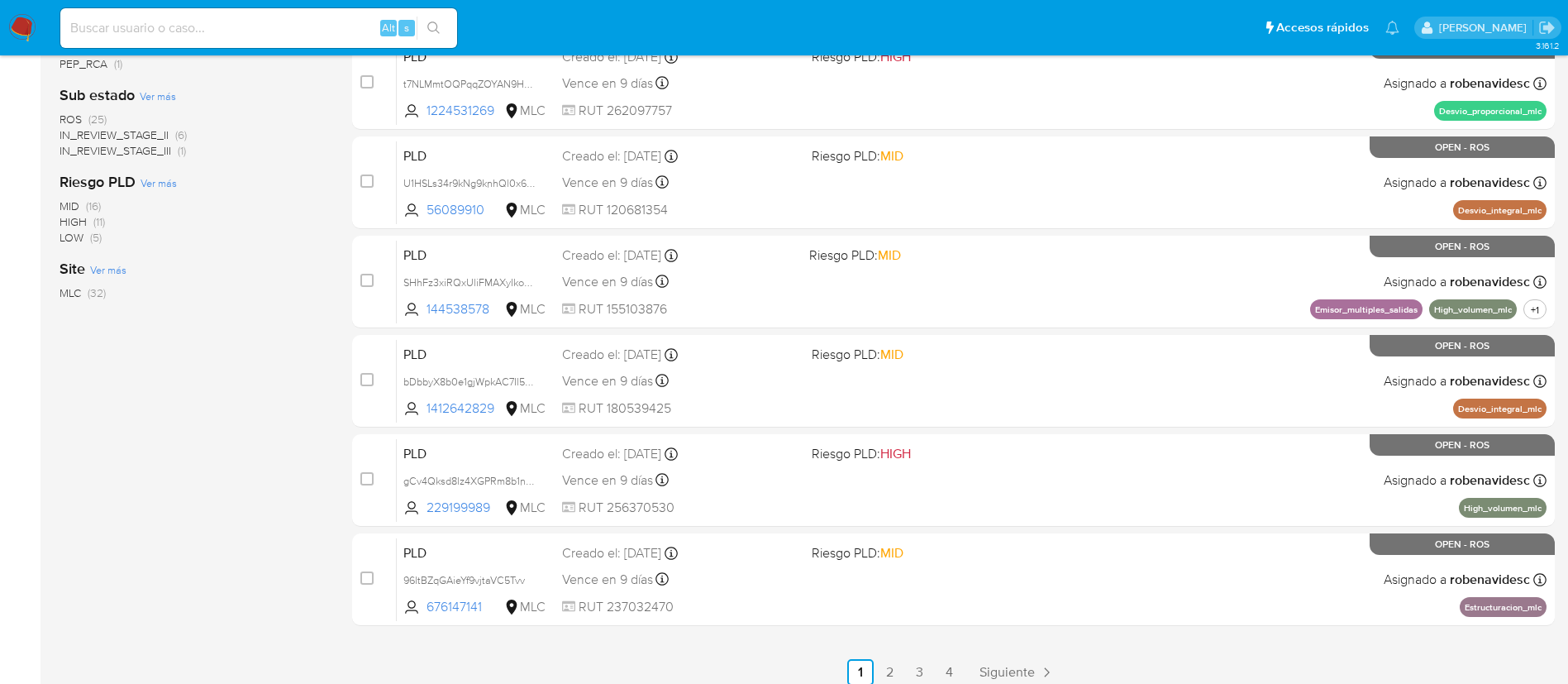
scroll to position [642, 0]
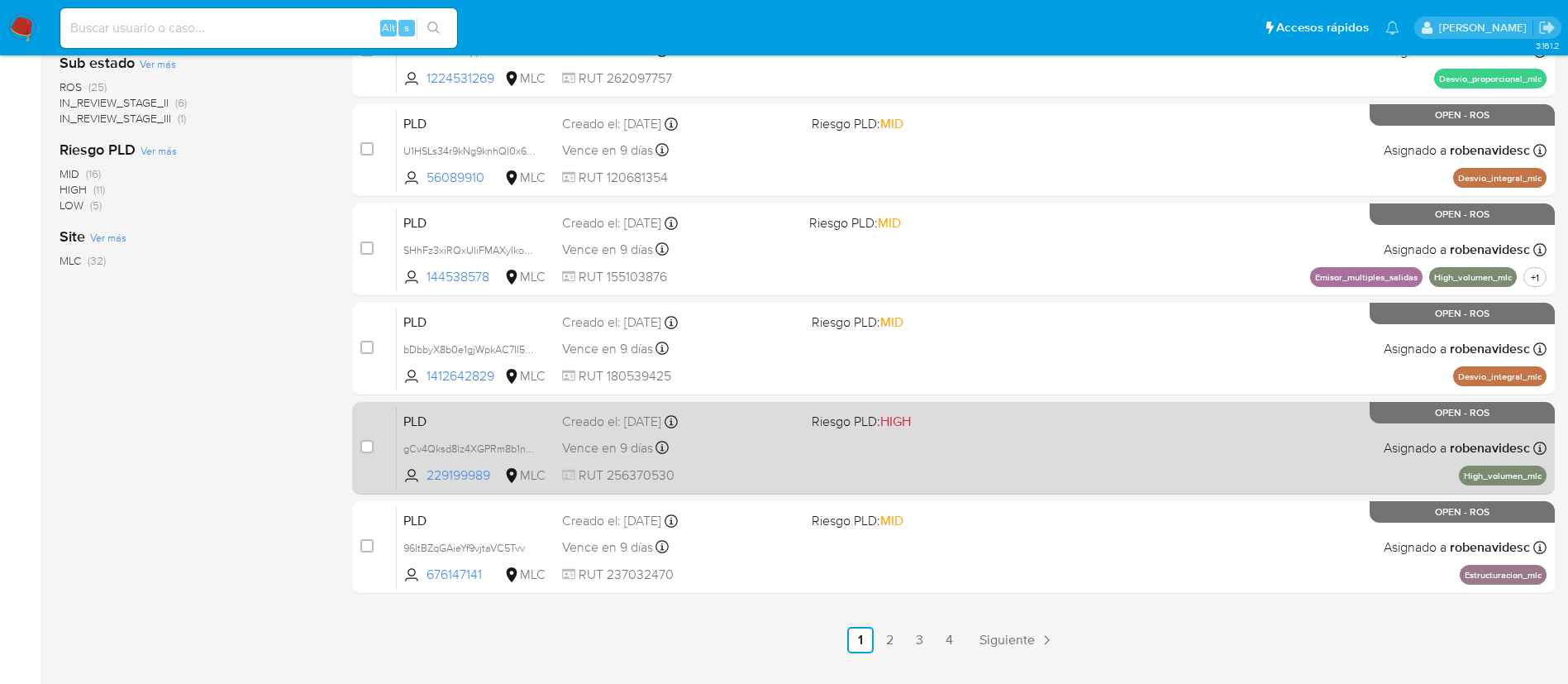
click at [1009, 450] on div "PLD gCv4Qksd8lz4XGPRm8b1nb8E 229199989 MLC Riesgo PLD: HIGH Creado el: 12/07/20…" at bounding box center [972, 448] width 1150 height 84
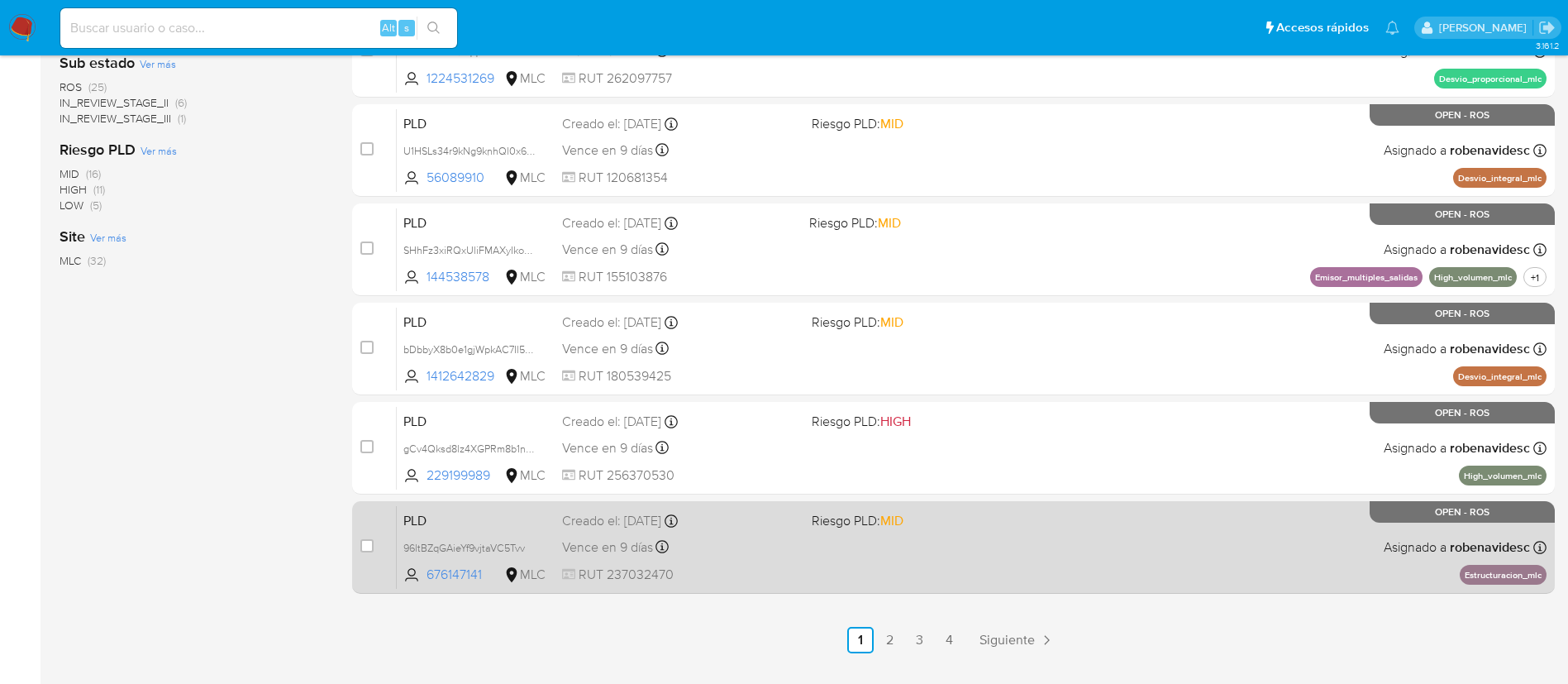
click at [969, 512] on span "Riesgo PLD: MID" at bounding box center [929, 520] width 236 height 21
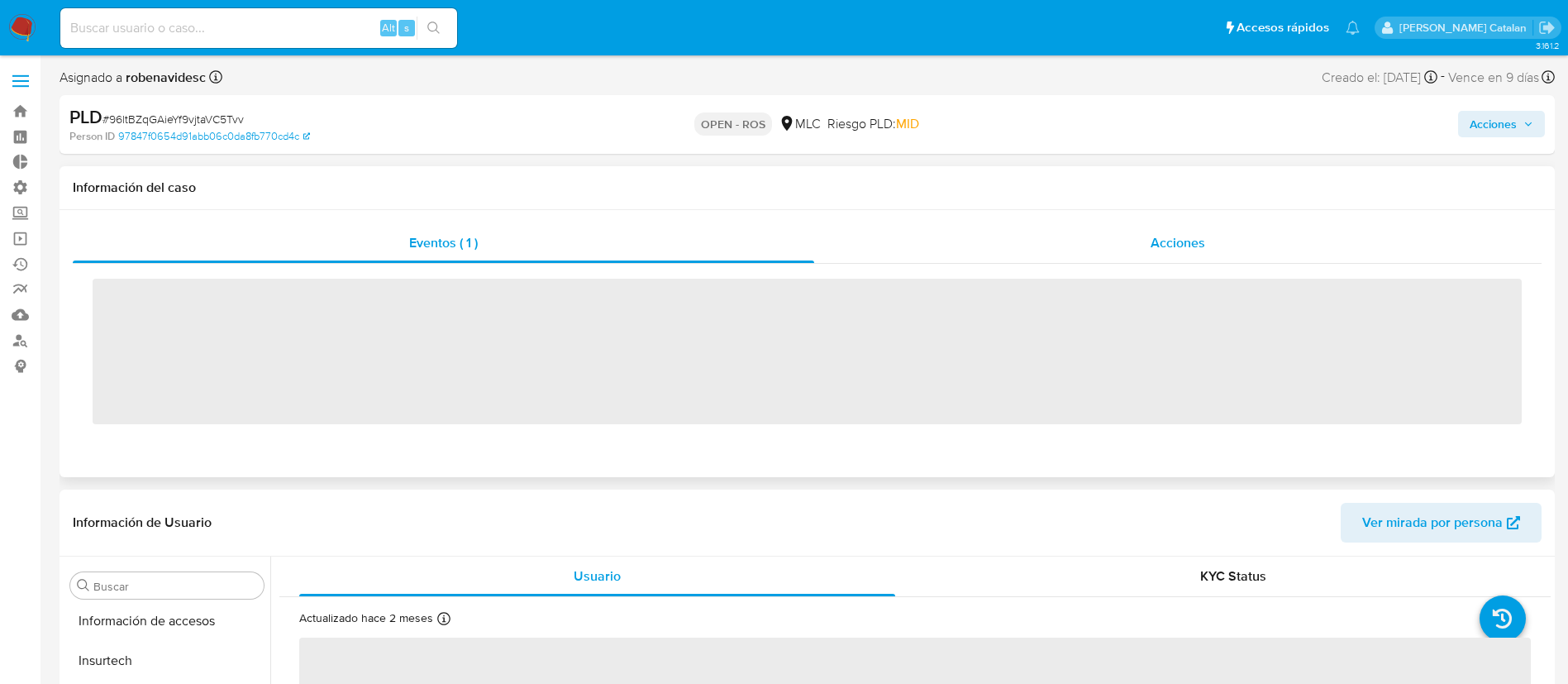
scroll to position [778, 0]
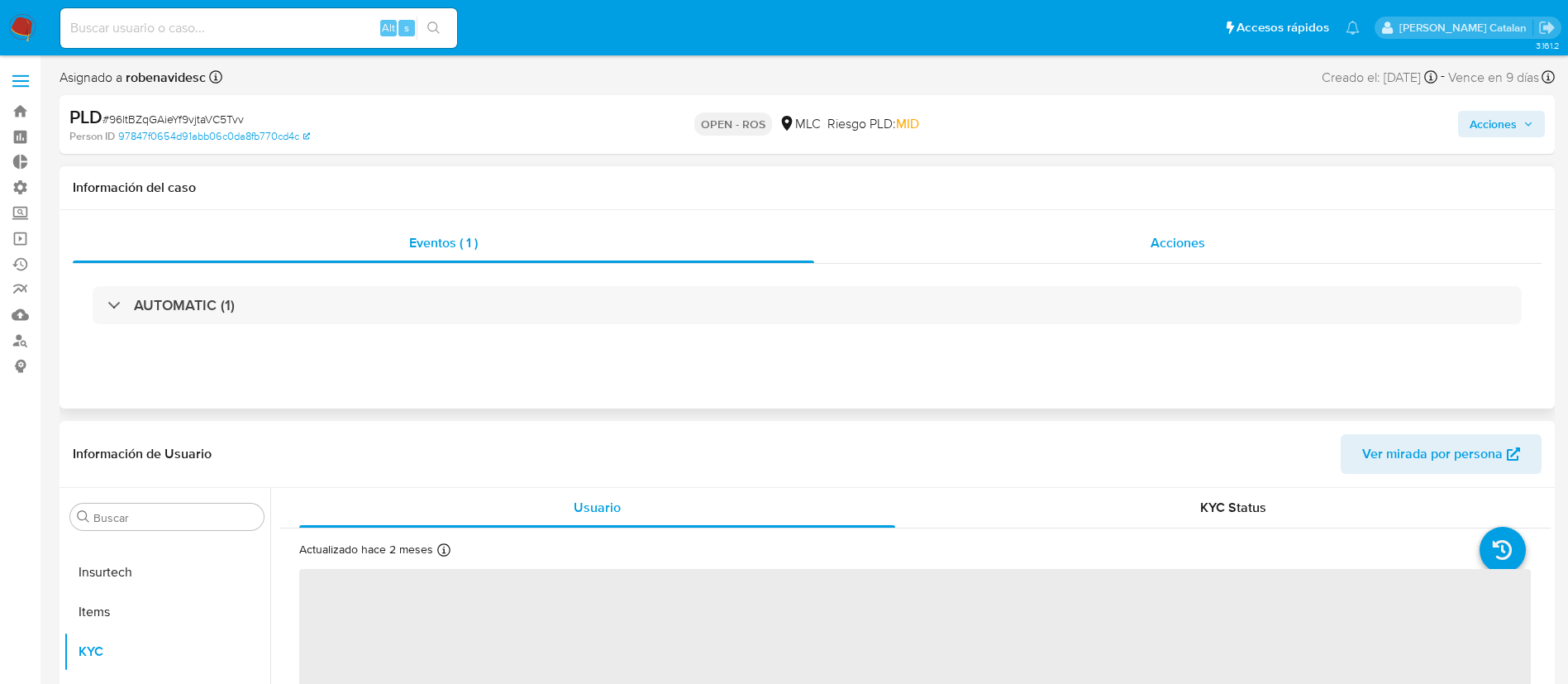
click at [1103, 230] on div "Acciones" at bounding box center [1178, 242] width 728 height 39
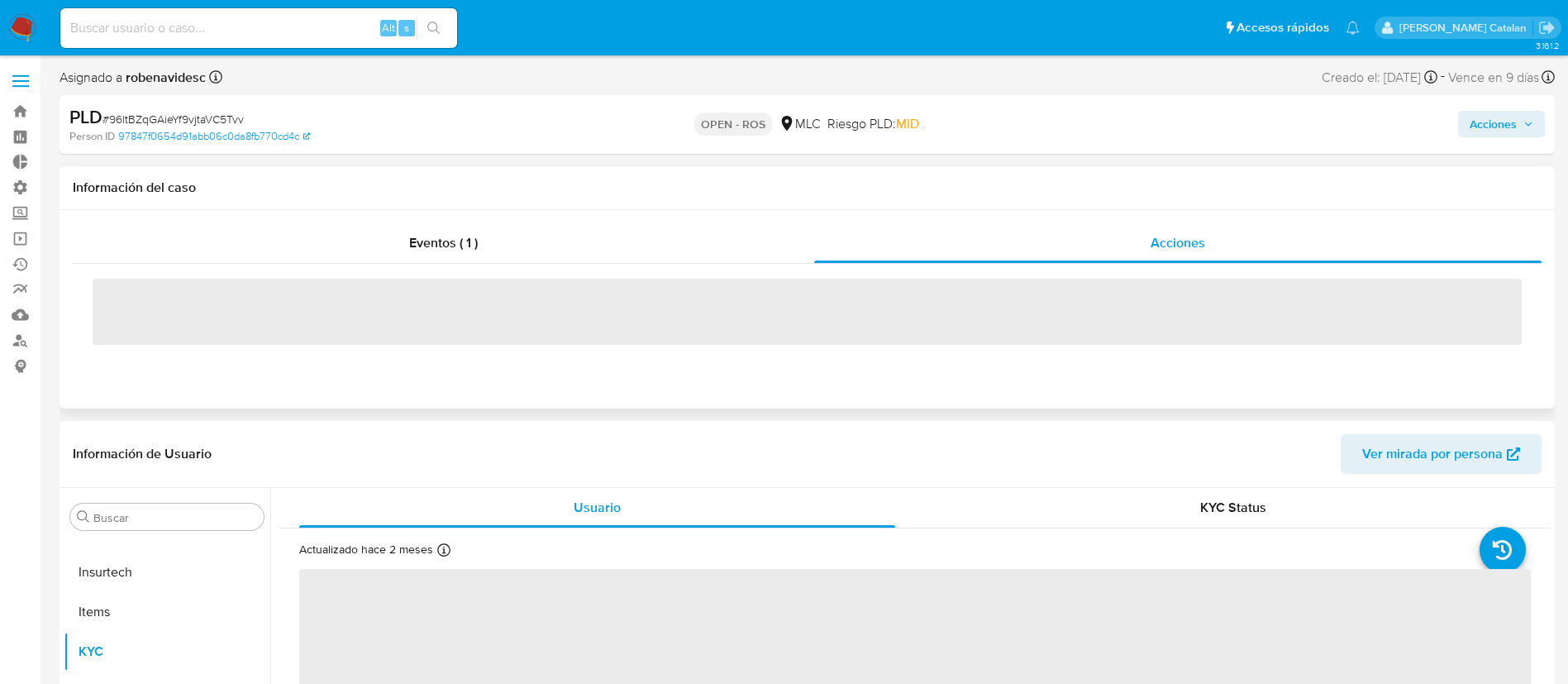
select select "10"
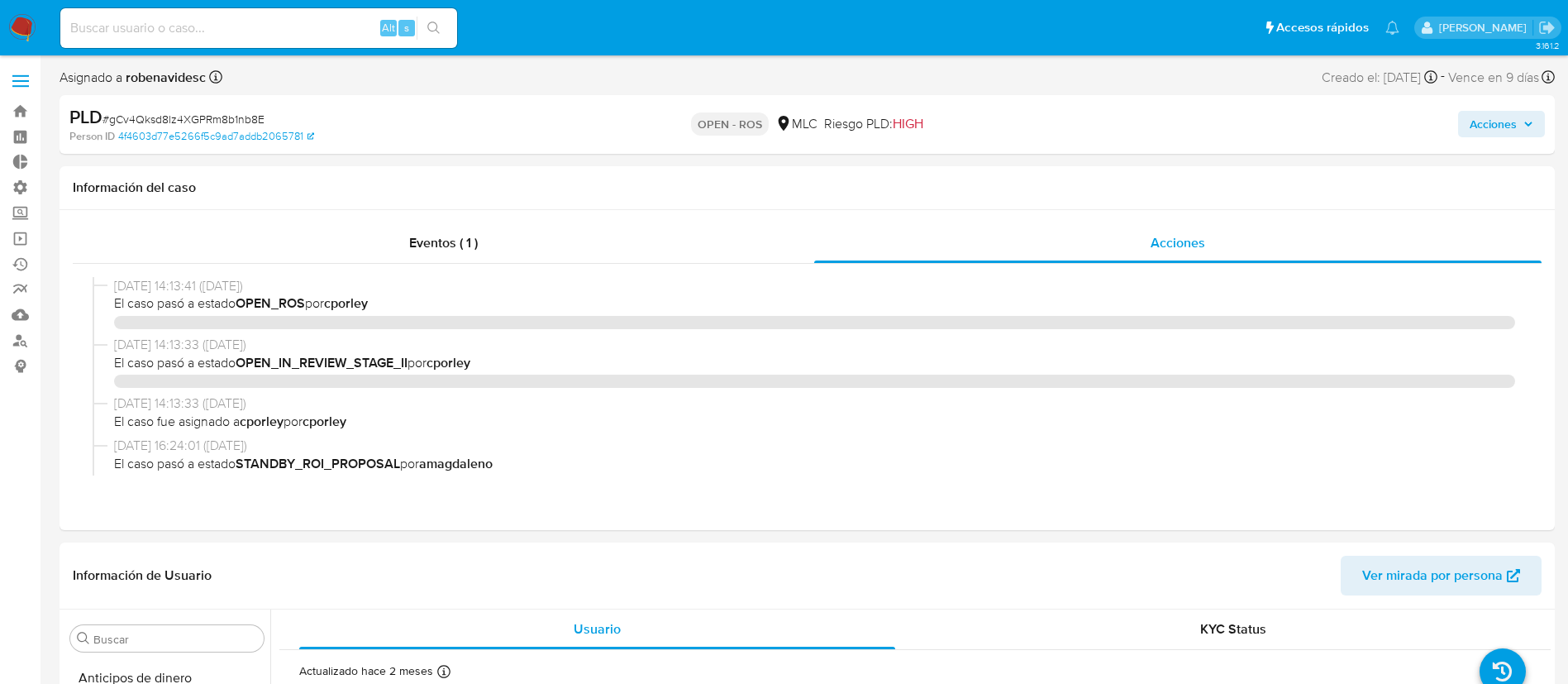
select select "10"
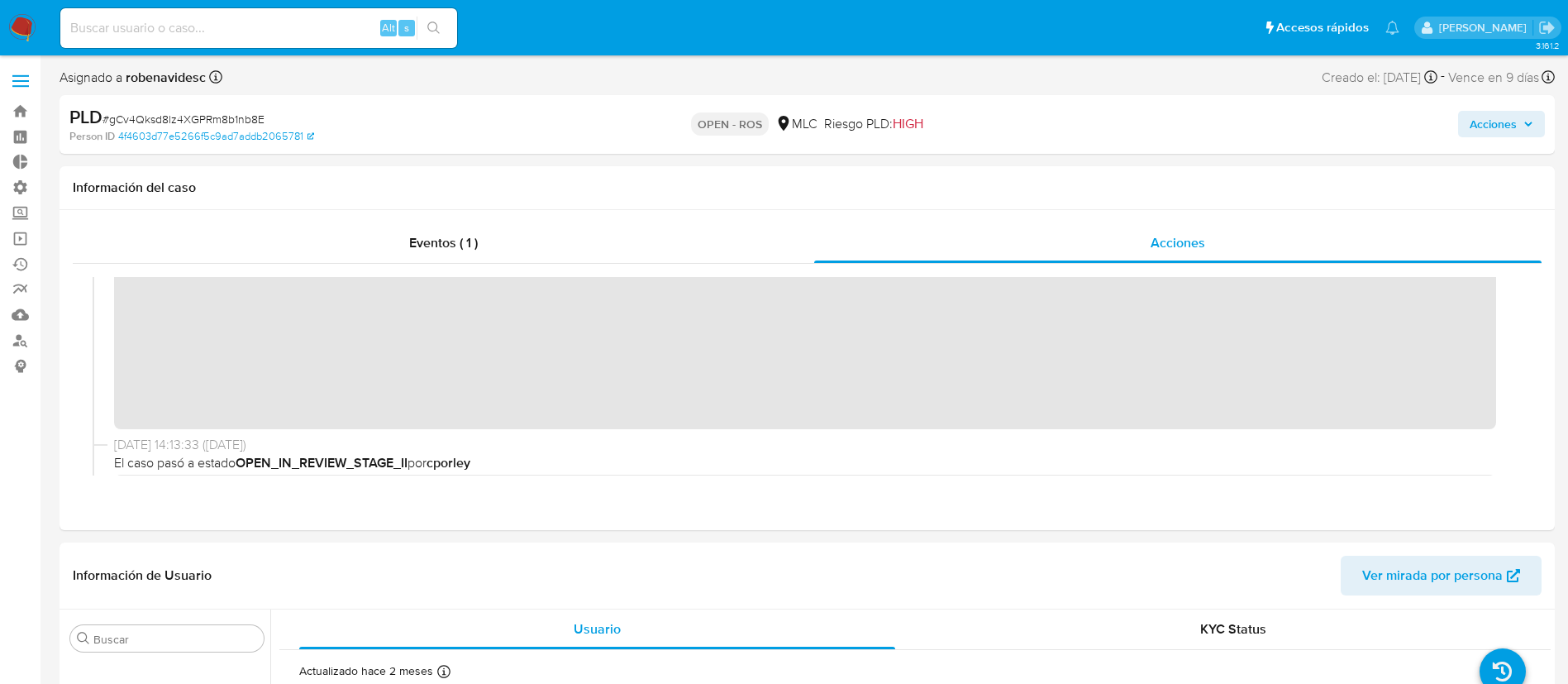
scroll to position [131, 0]
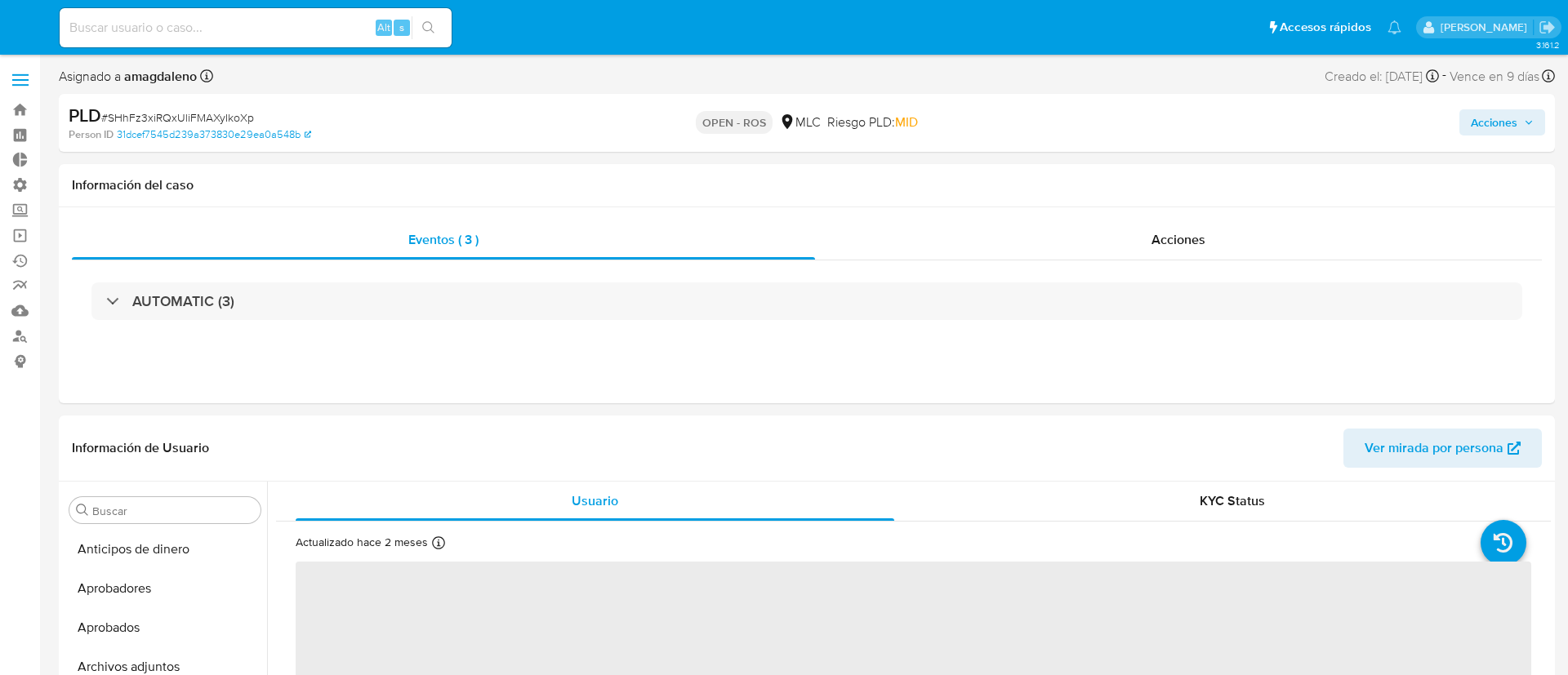
select select "10"
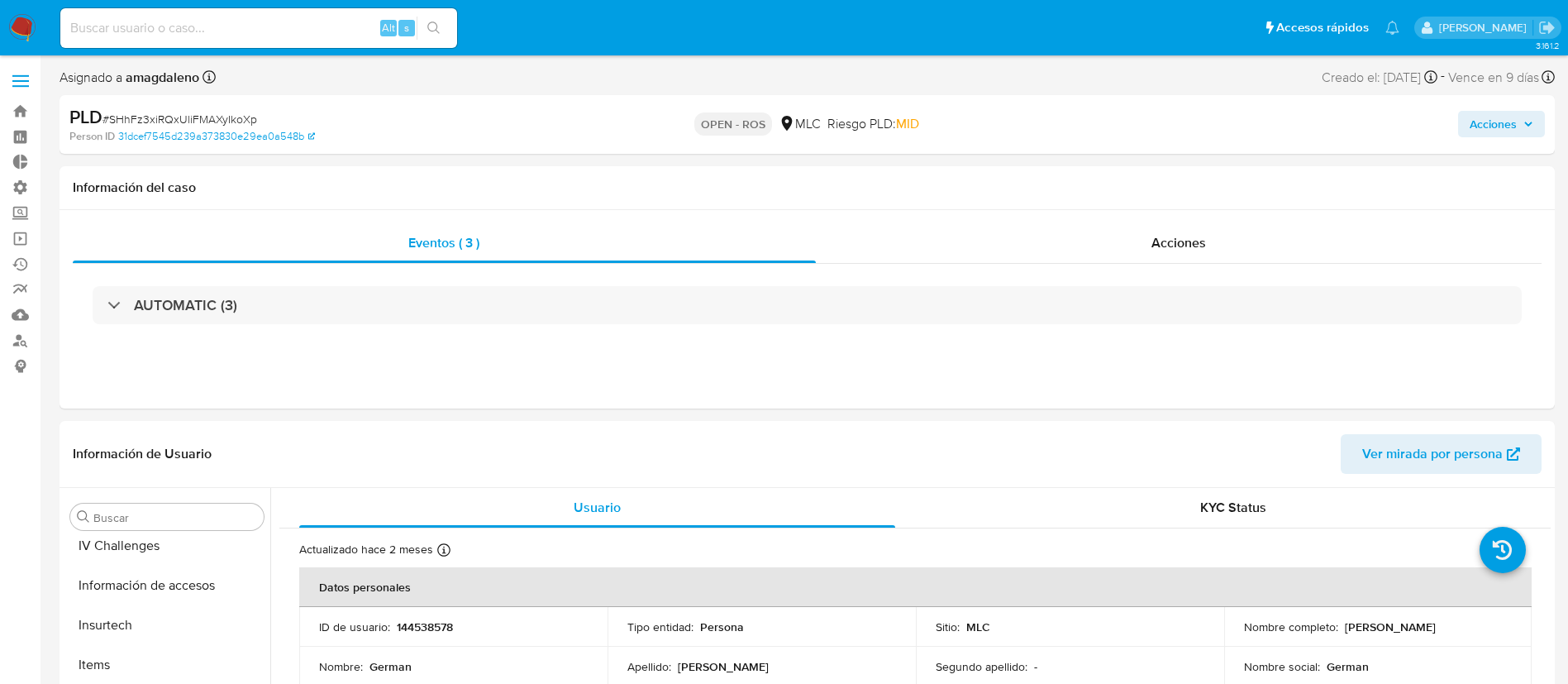
scroll to position [778, 0]
drag, startPoint x: 496, startPoint y: 632, endPoint x: 435, endPoint y: 626, distance: 61.3
click at [435, 626] on div "ID de usuario : 144538578" at bounding box center [453, 626] width 269 height 14
click at [1113, 224] on div "Acciones" at bounding box center [1179, 242] width 727 height 39
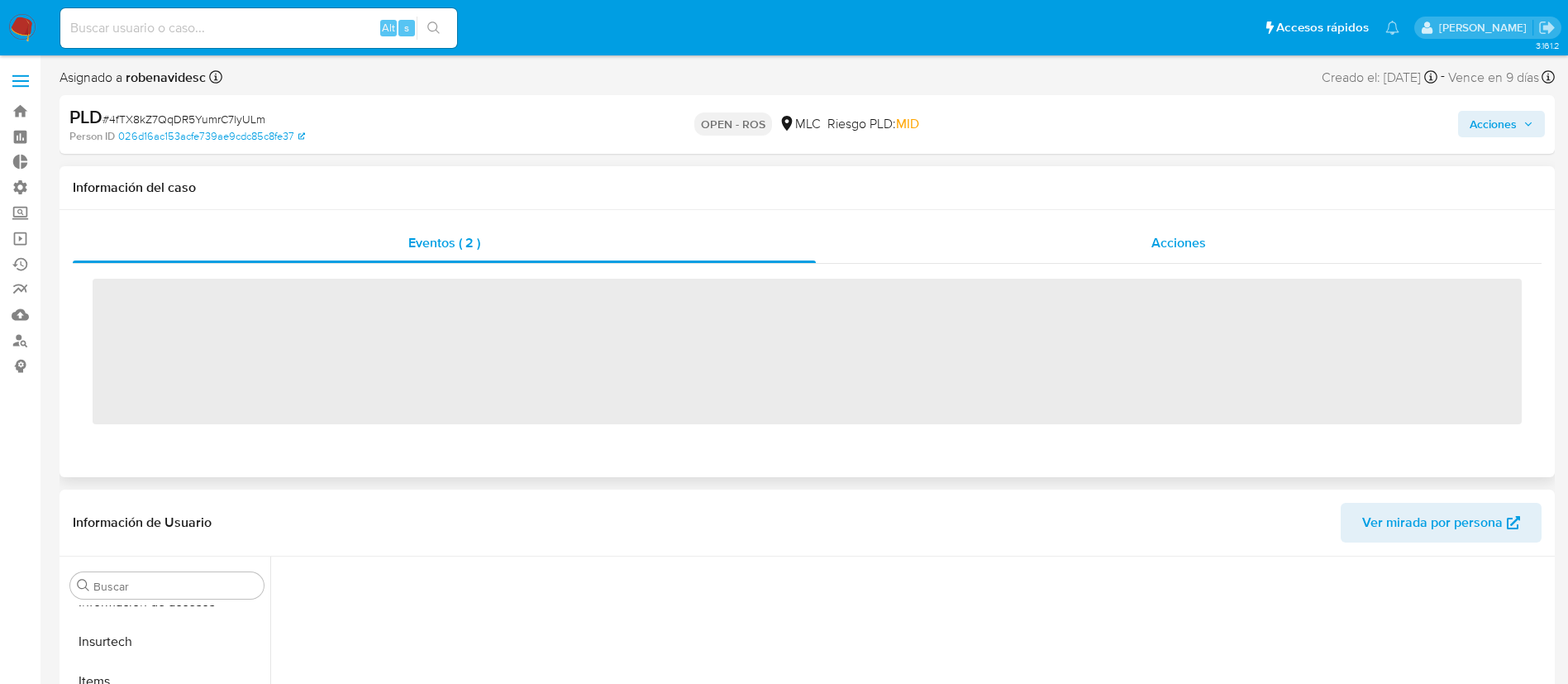
scroll to position [778, 0]
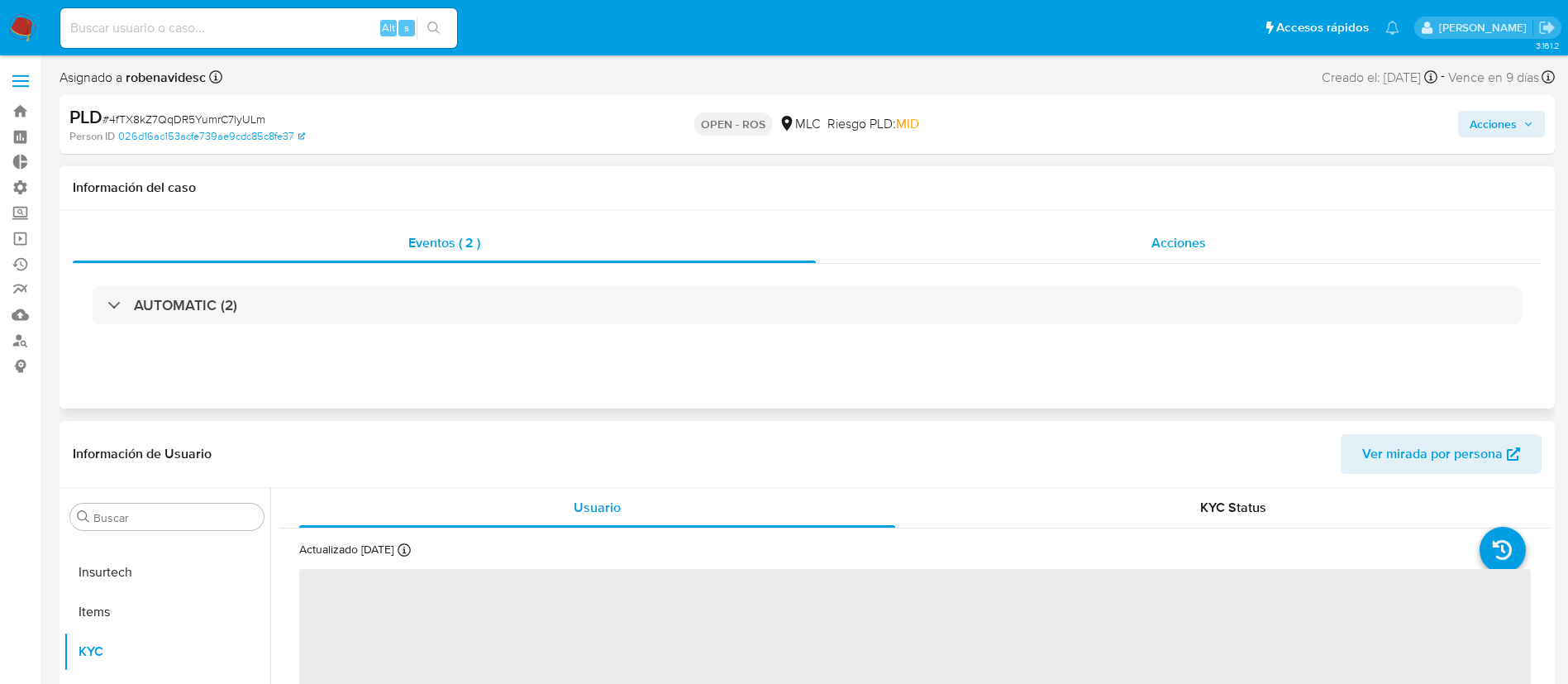
click at [1105, 234] on div "Acciones" at bounding box center [1179, 242] width 726 height 39
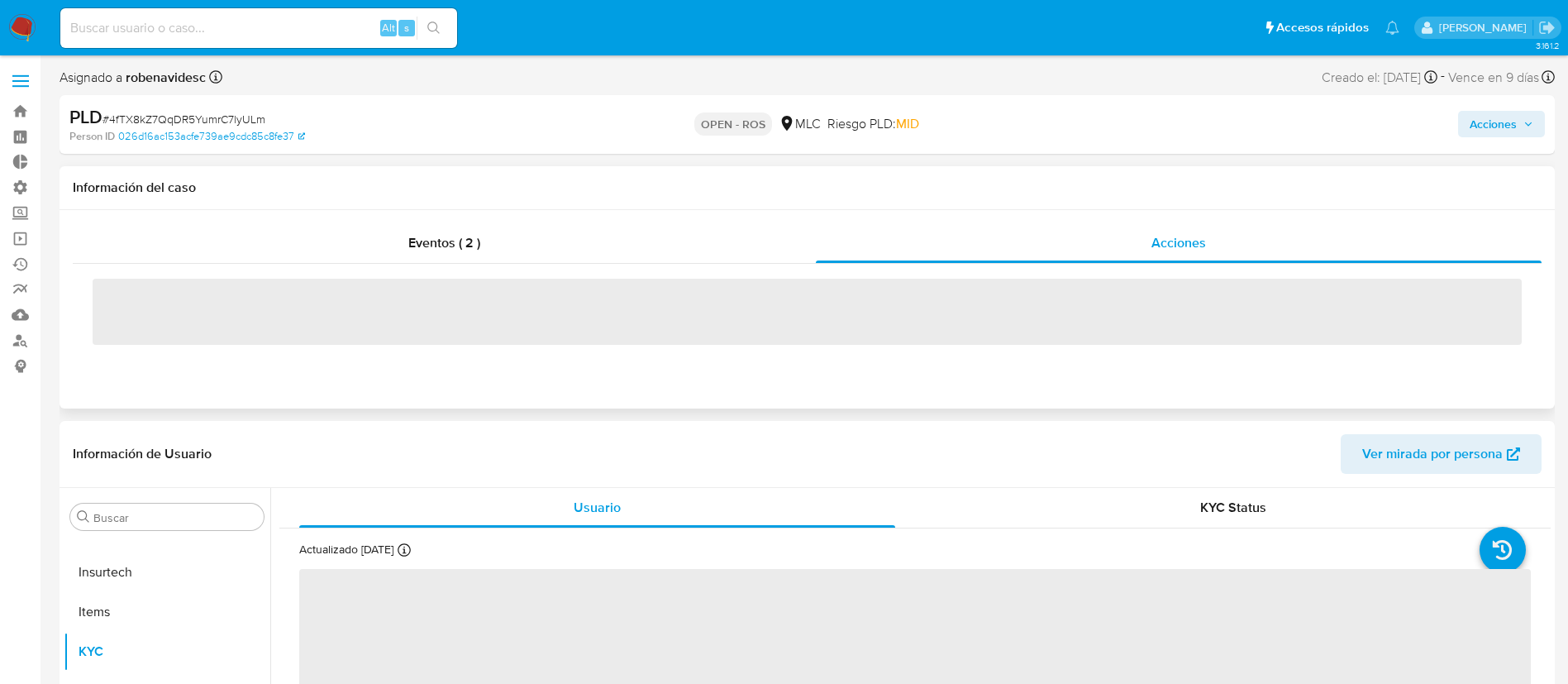
select select "10"
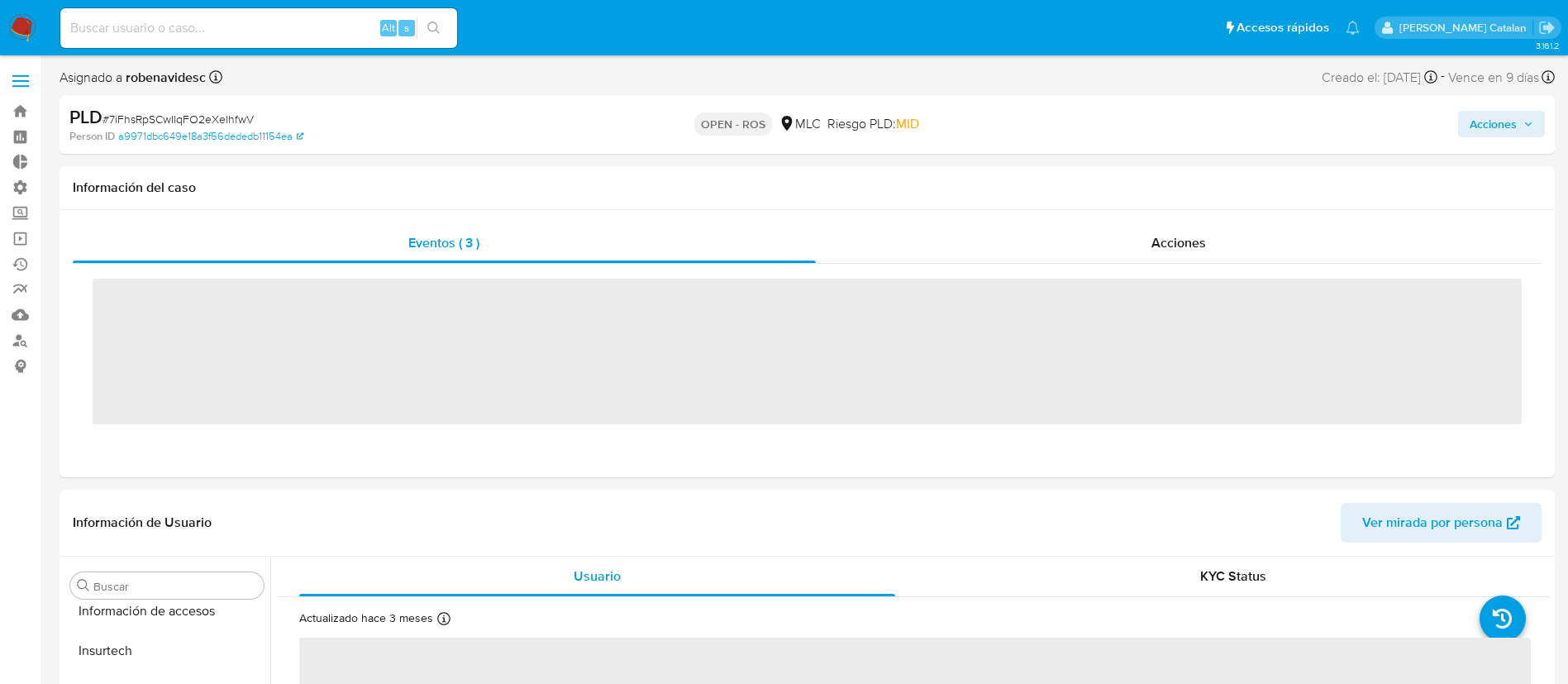
scroll to position [778, 0]
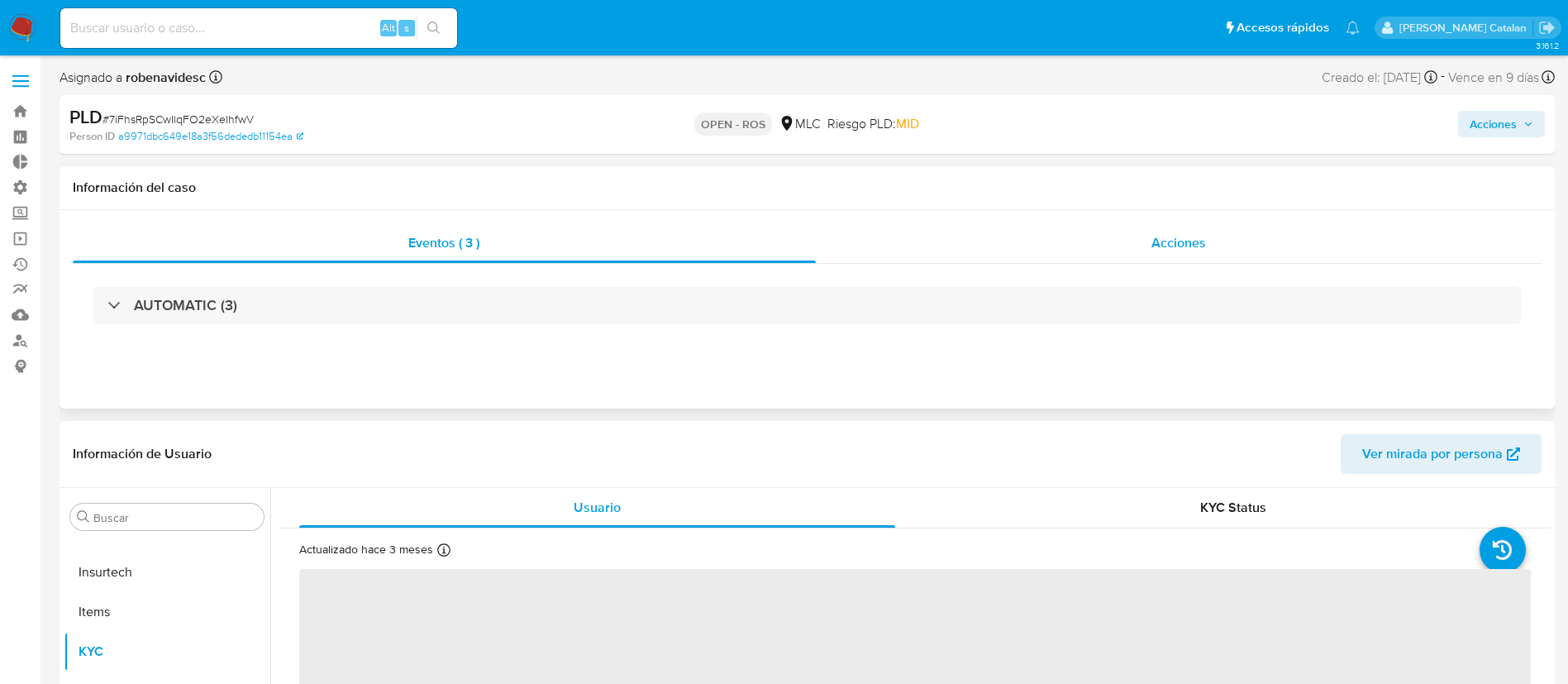
click at [1131, 235] on div "Acciones" at bounding box center [1179, 242] width 727 height 39
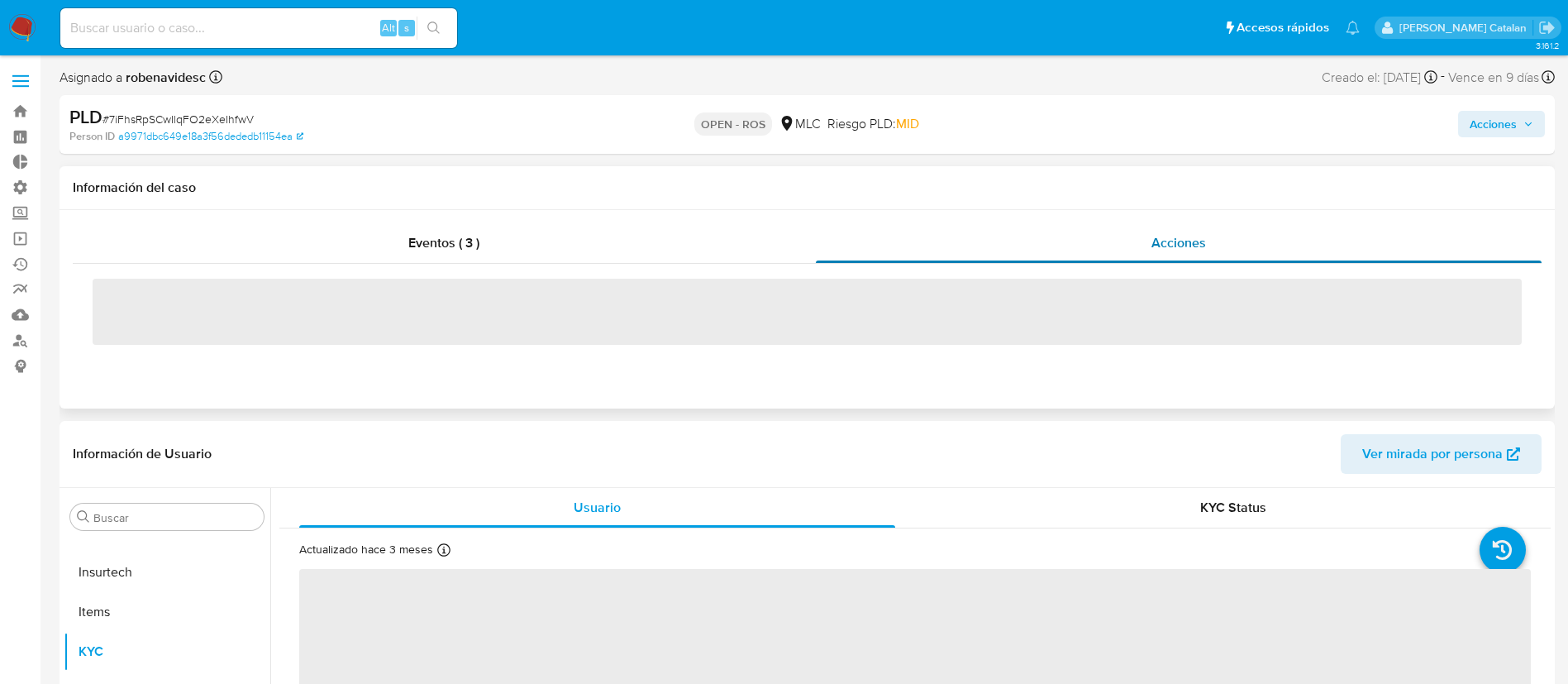
select select "10"
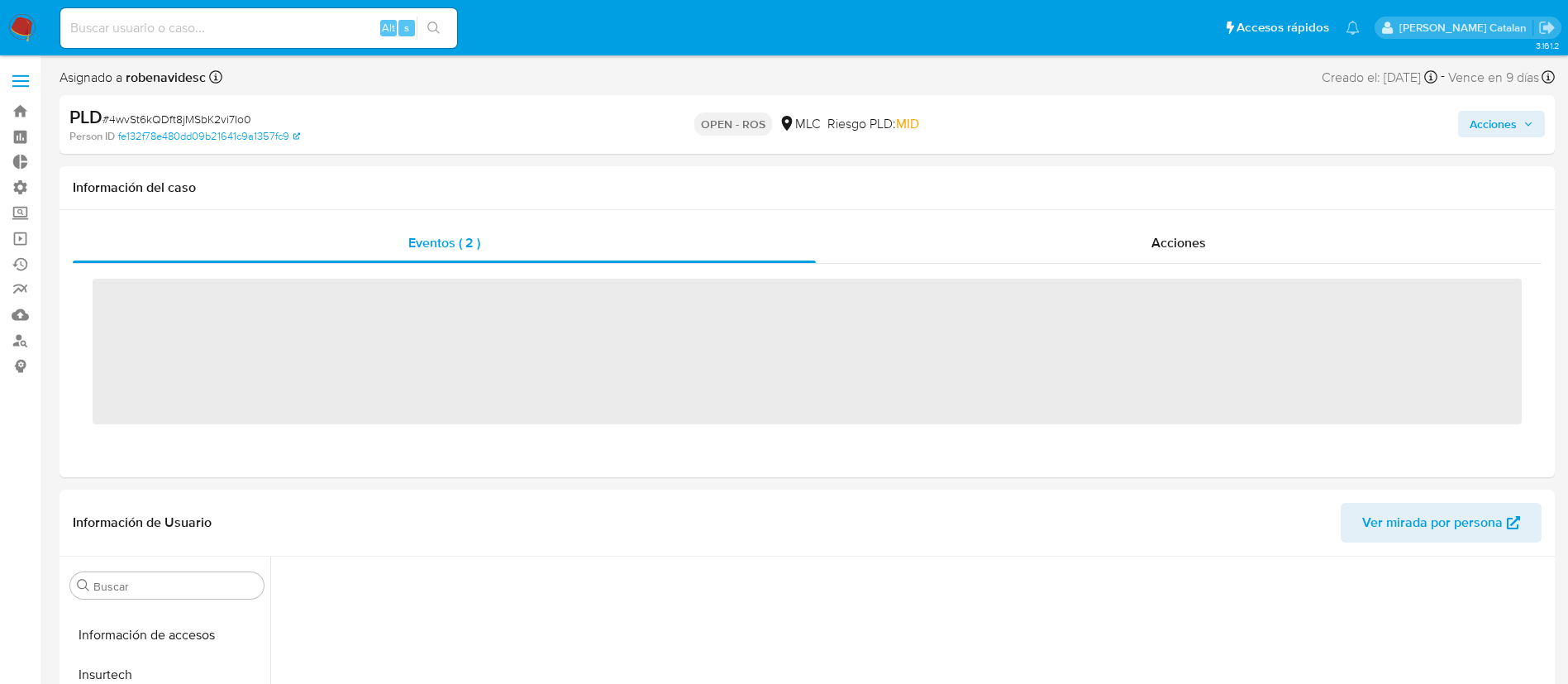
scroll to position [778, 0]
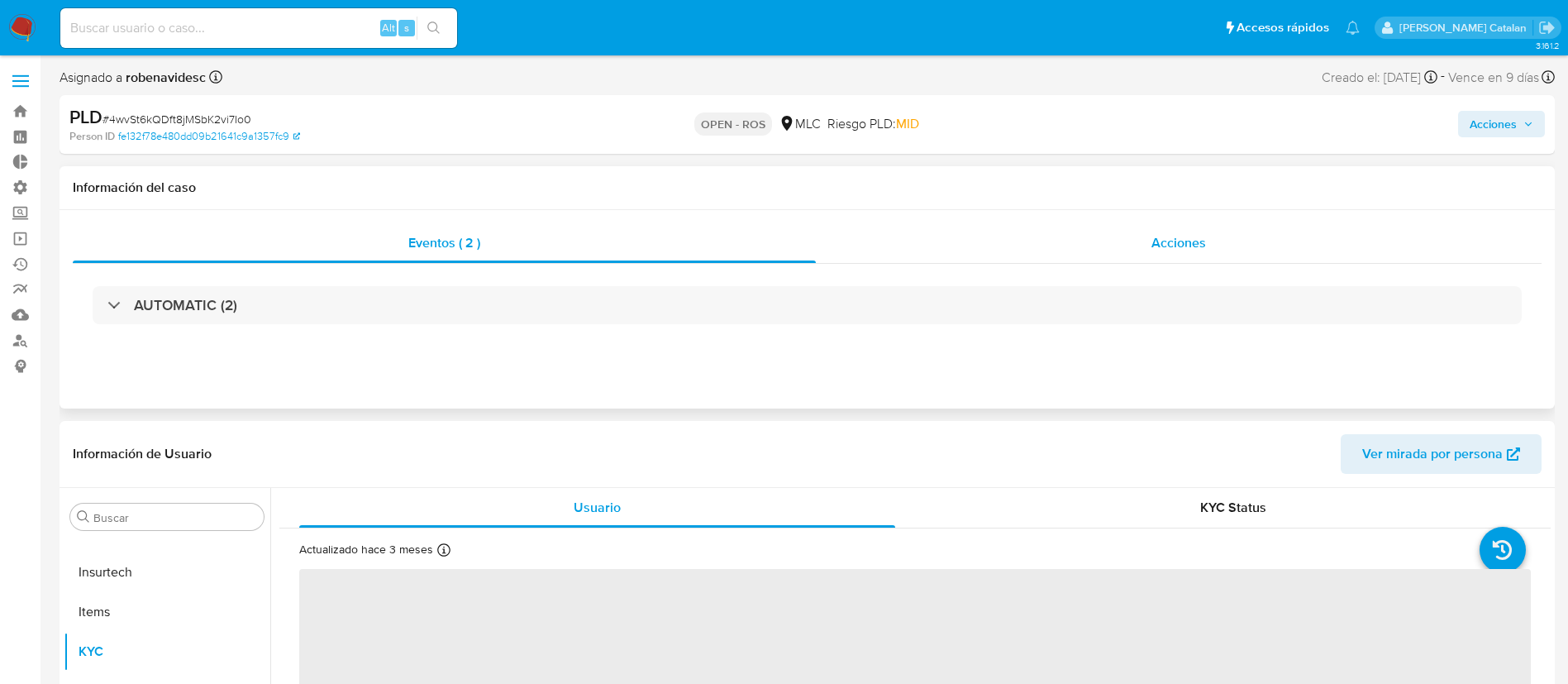
click at [1142, 230] on div "Acciones" at bounding box center [1179, 242] width 726 height 39
select select "10"
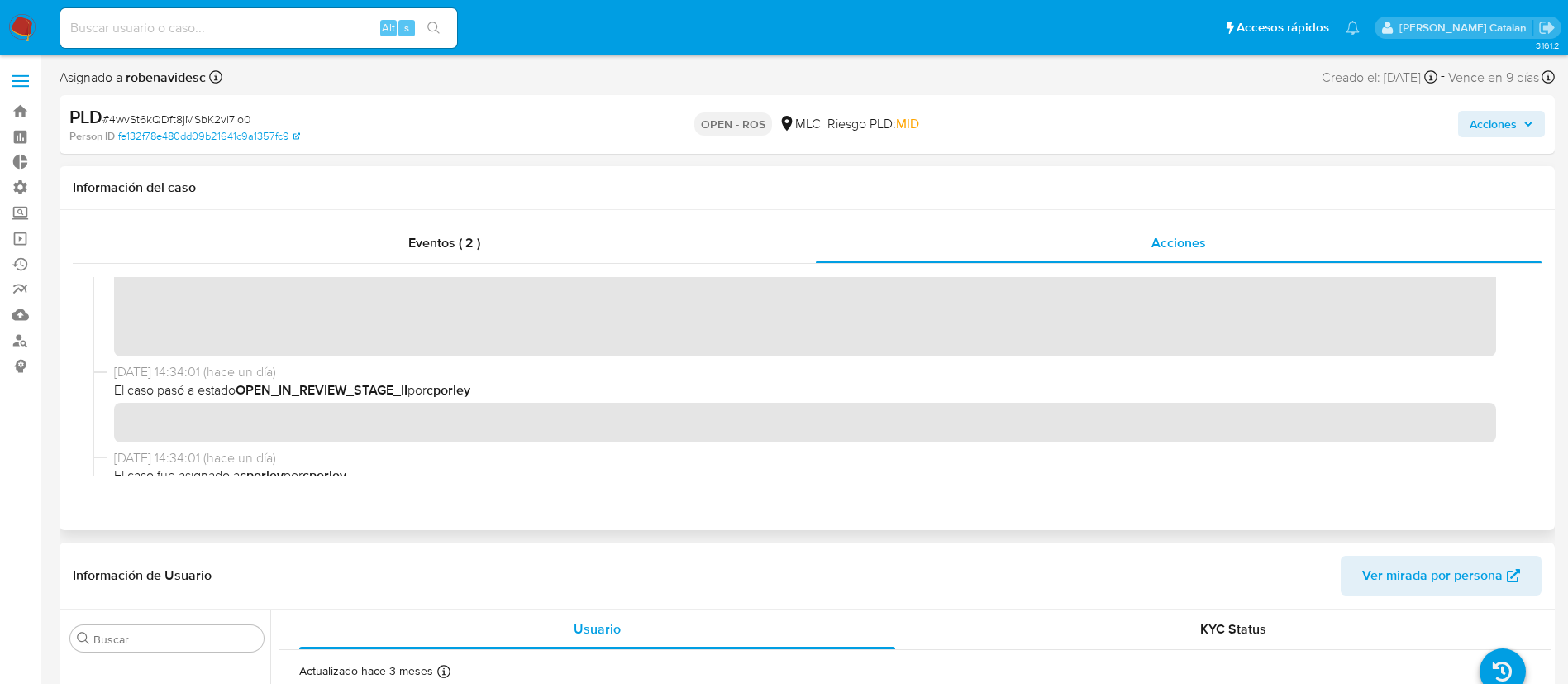
scroll to position [215, 0]
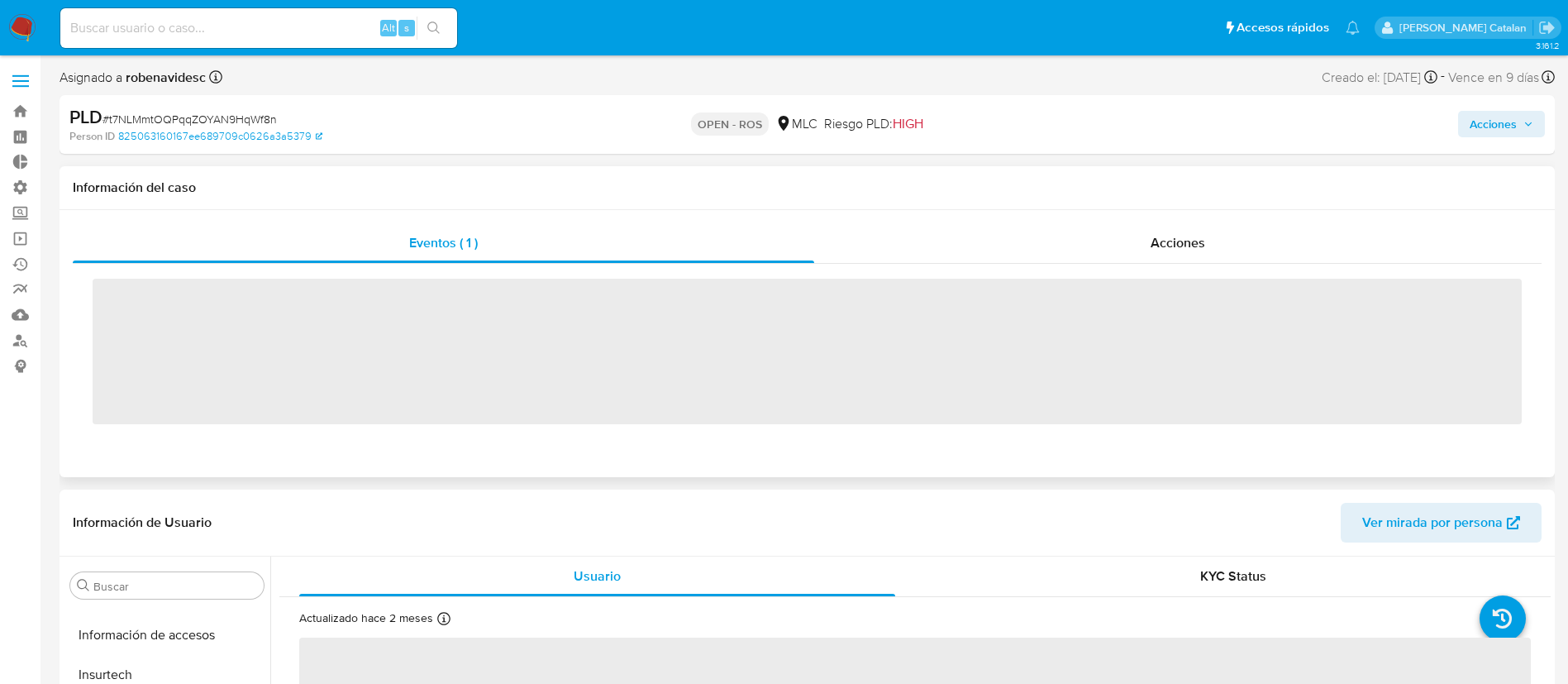
scroll to position [778, 0]
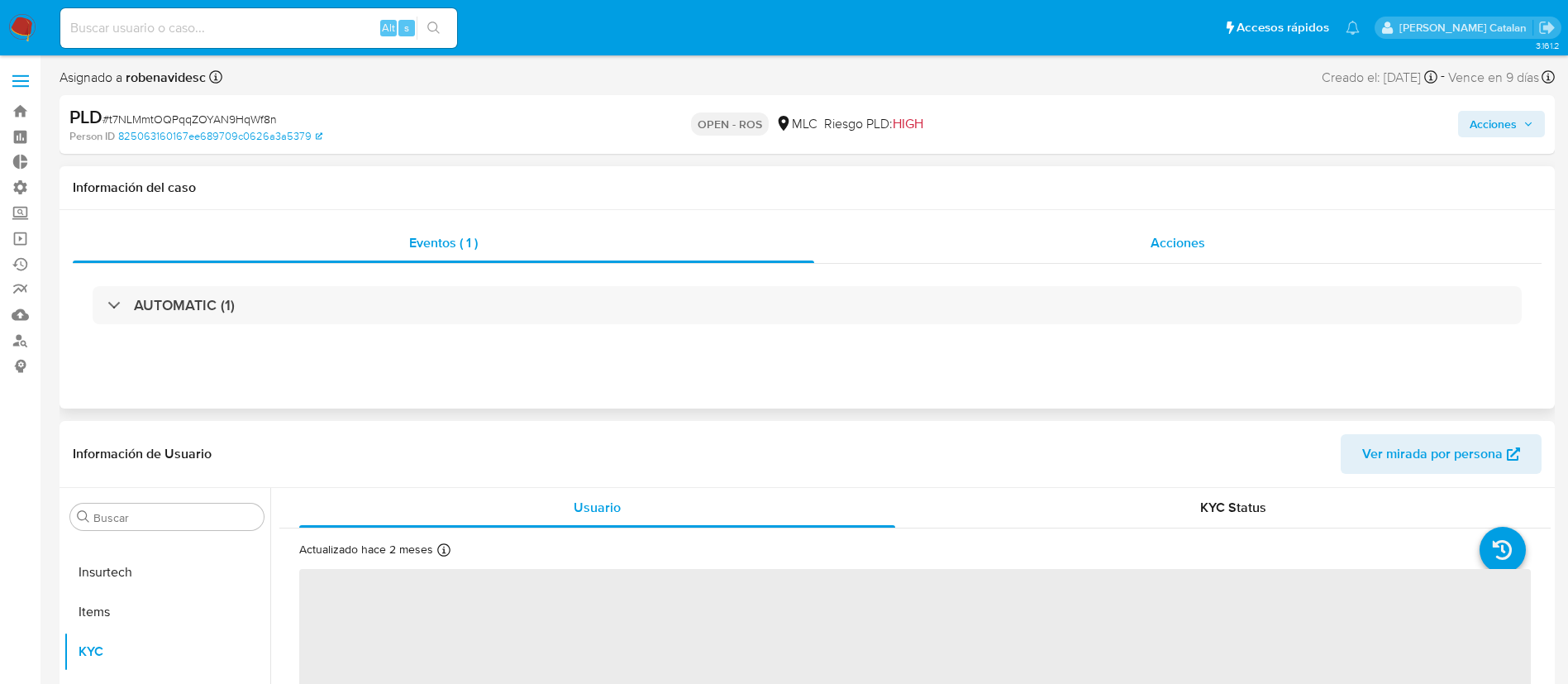
click at [1122, 244] on div "Acciones" at bounding box center [1178, 242] width 728 height 39
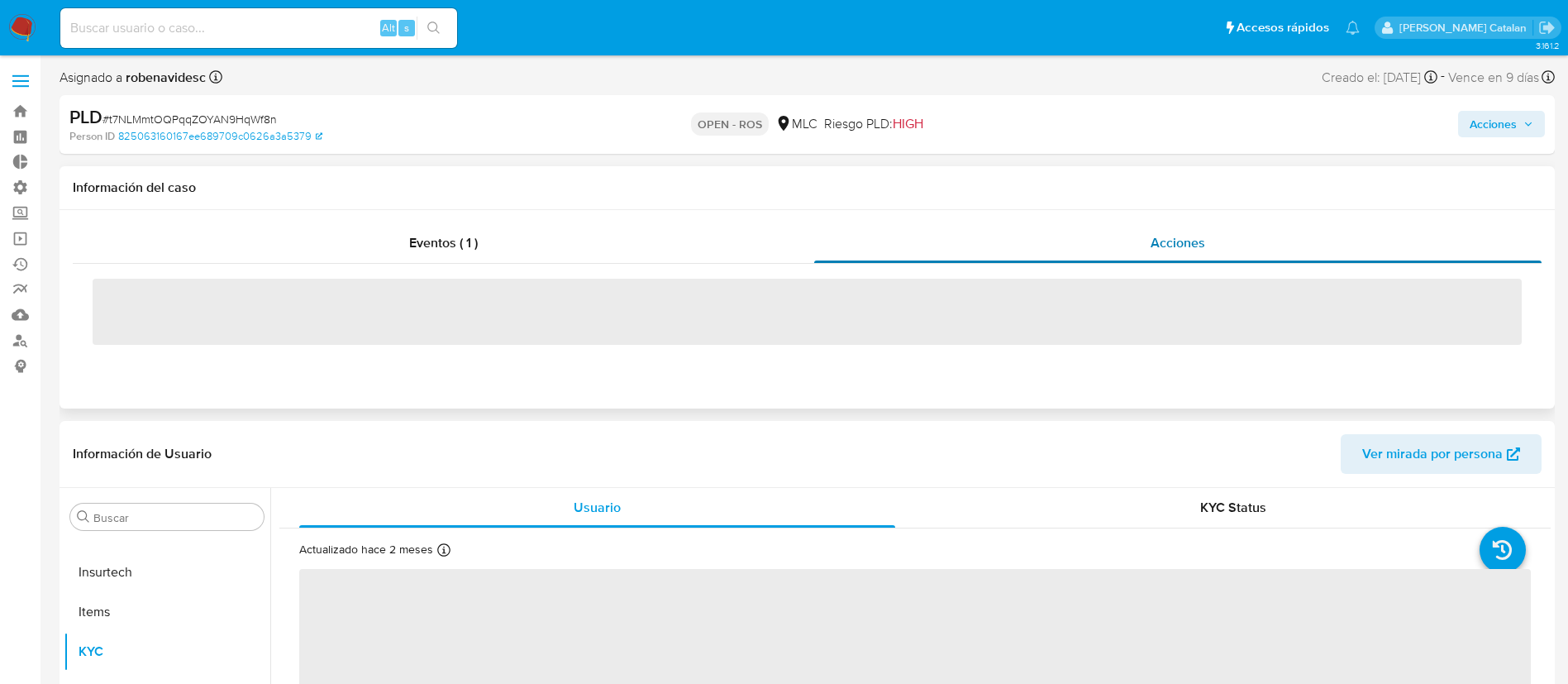
select select "10"
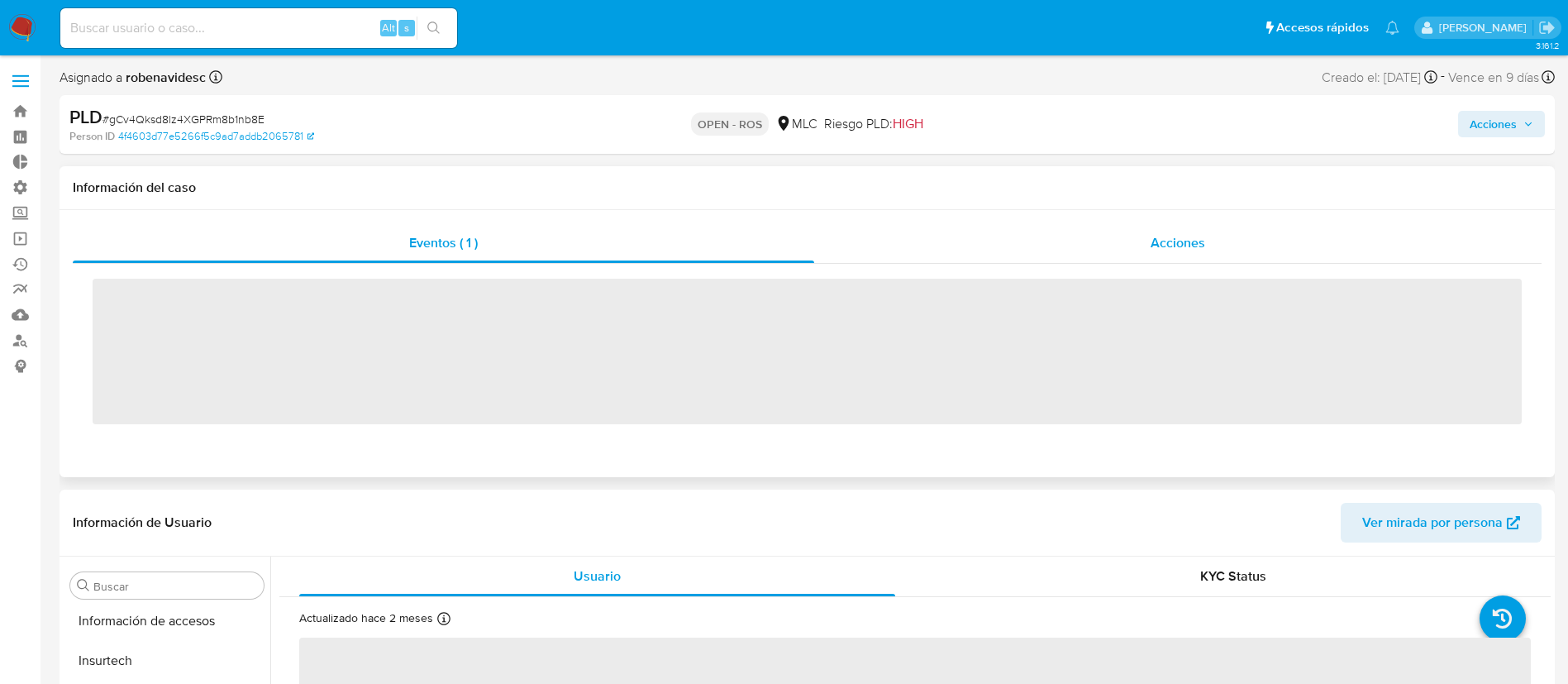
scroll to position [778, 0]
click at [1146, 247] on div "Acciones" at bounding box center [1178, 242] width 728 height 39
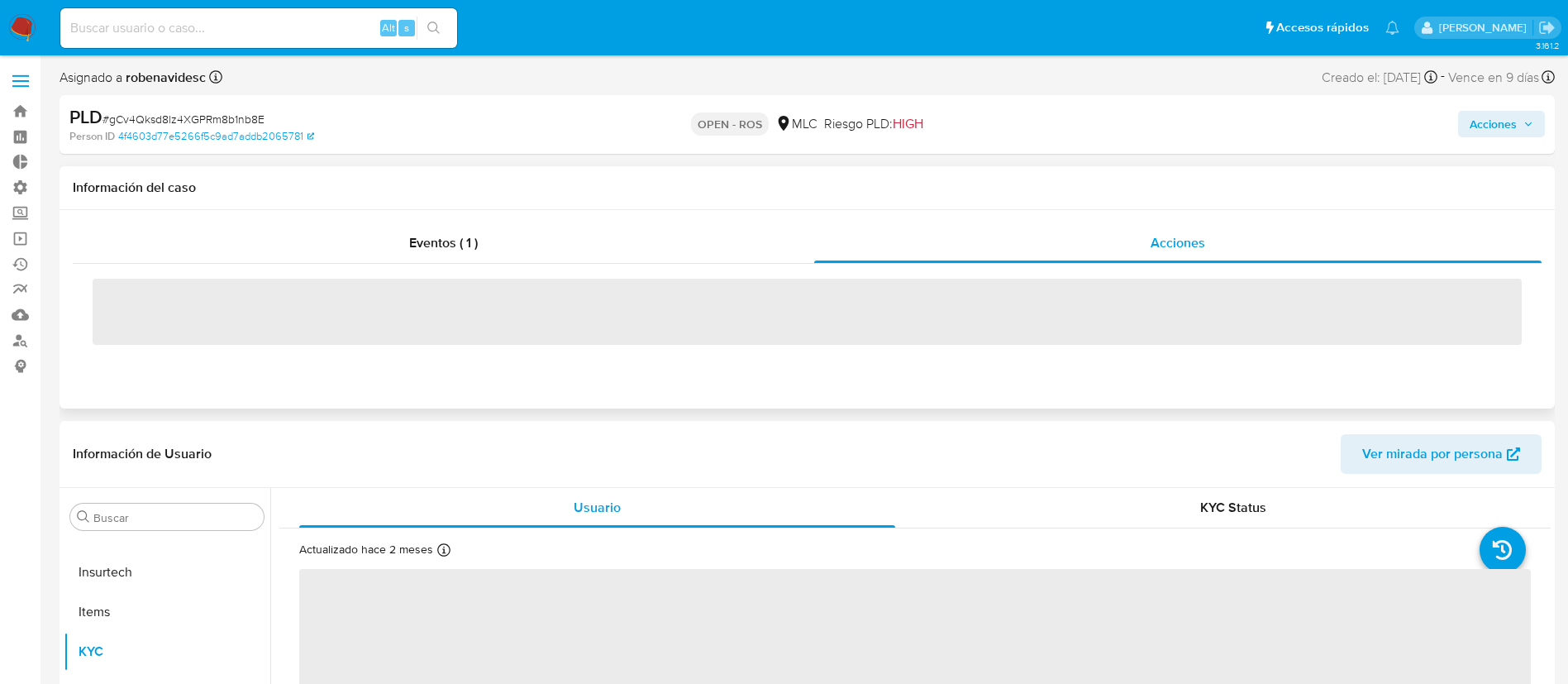
select select "10"
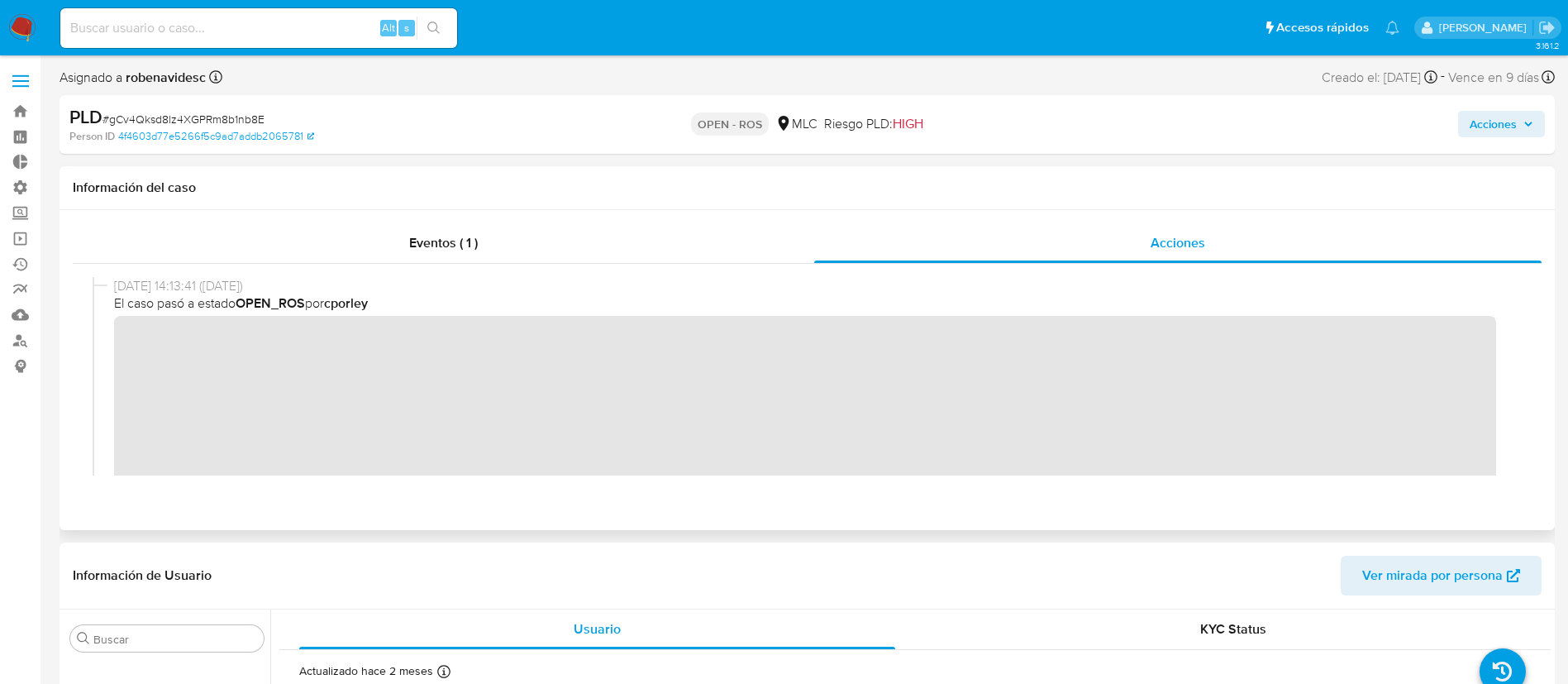
scroll to position [1, 0]
click at [113, 345] on div "30/09/2025 14:13:41 (hace un día) El caso pasó a estado OPEN_ROS por cporley" at bounding box center [807, 413] width 1430 height 273
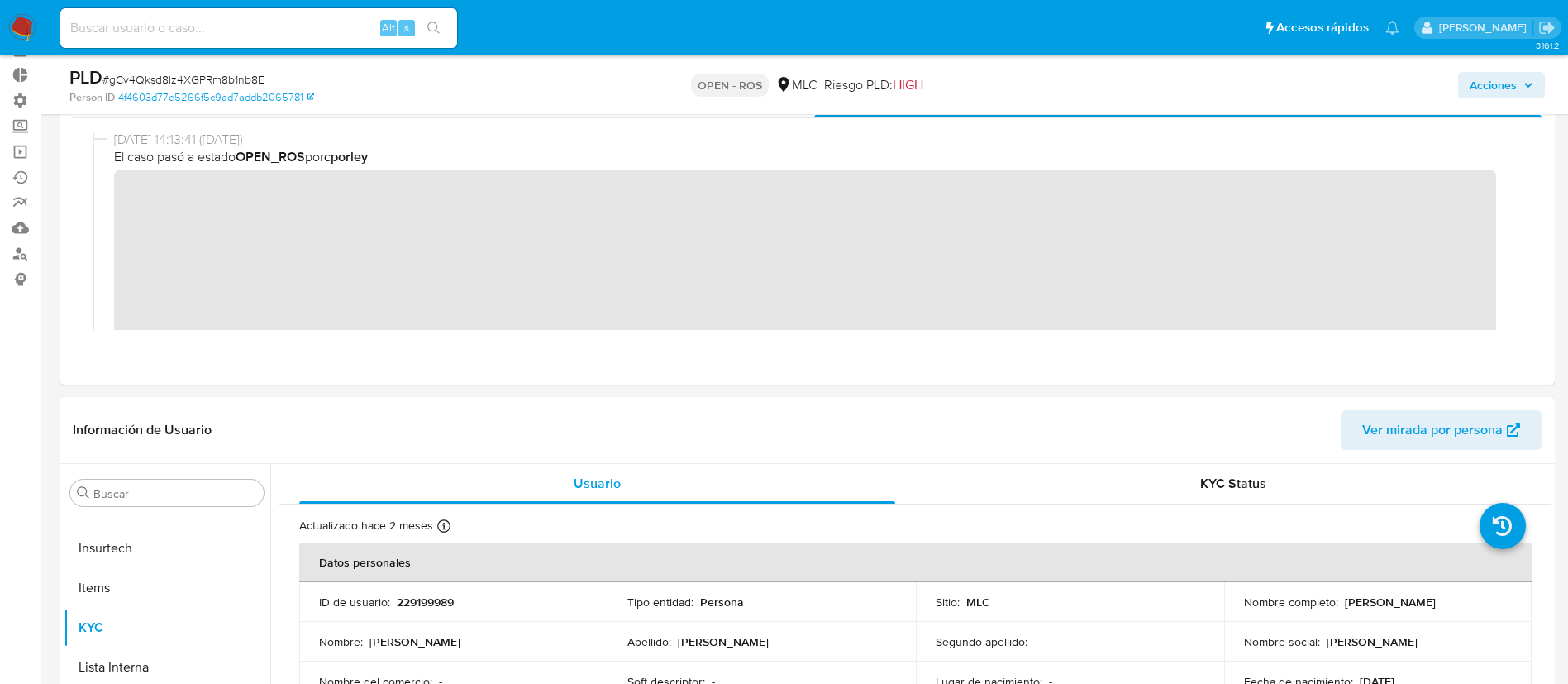
scroll to position [88, 0]
drag, startPoint x: 469, startPoint y: 594, endPoint x: 392, endPoint y: 607, distance: 78.1
click at [392, 607] on div "ID de usuario : 229199989" at bounding box center [453, 599] width 269 height 14
copy div "229199989"
click at [1091, 445] on header "Información de Usuario Ver mirada por persona" at bounding box center [808, 428] width 1469 height 39
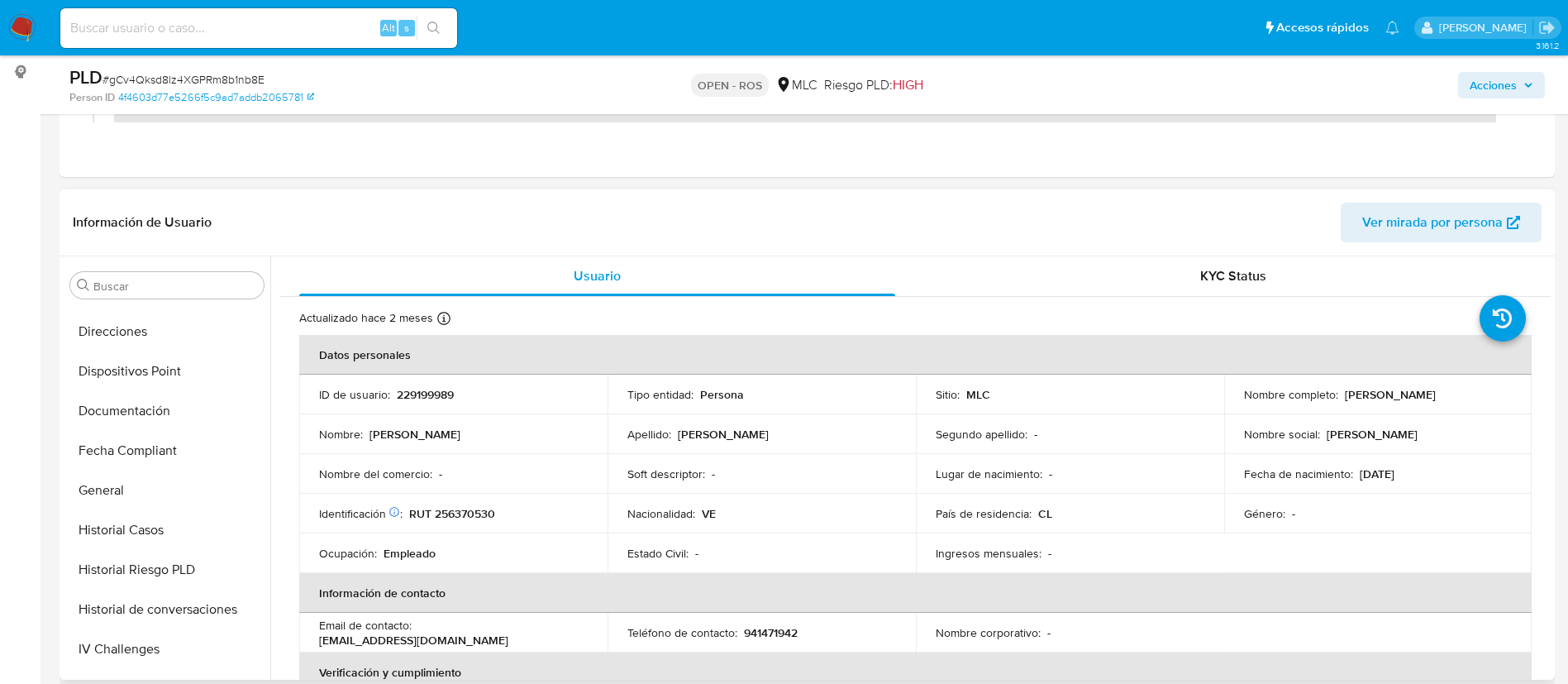
scroll to position [389, 0]
click at [142, 530] on button "Historial Casos" at bounding box center [159, 531] width 193 height 39
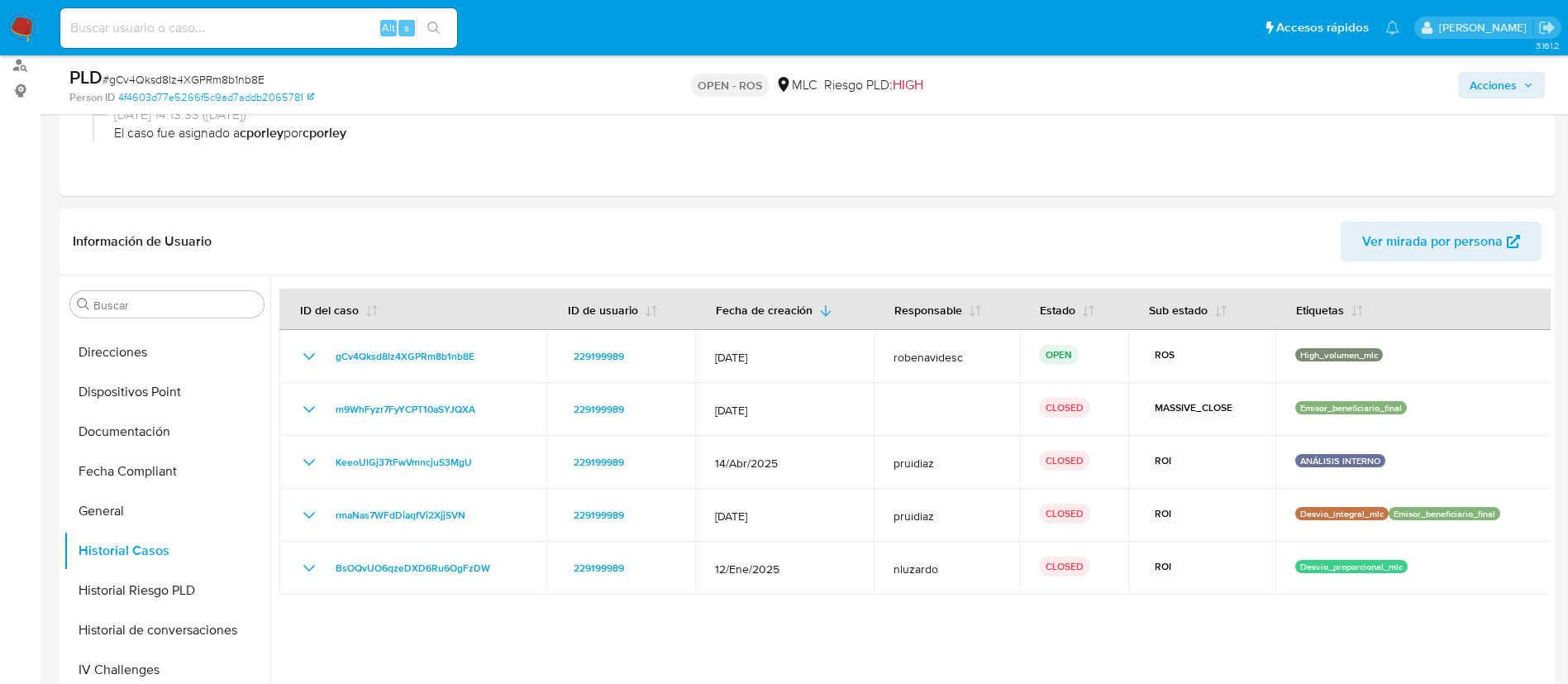
scroll to position [282, 0]
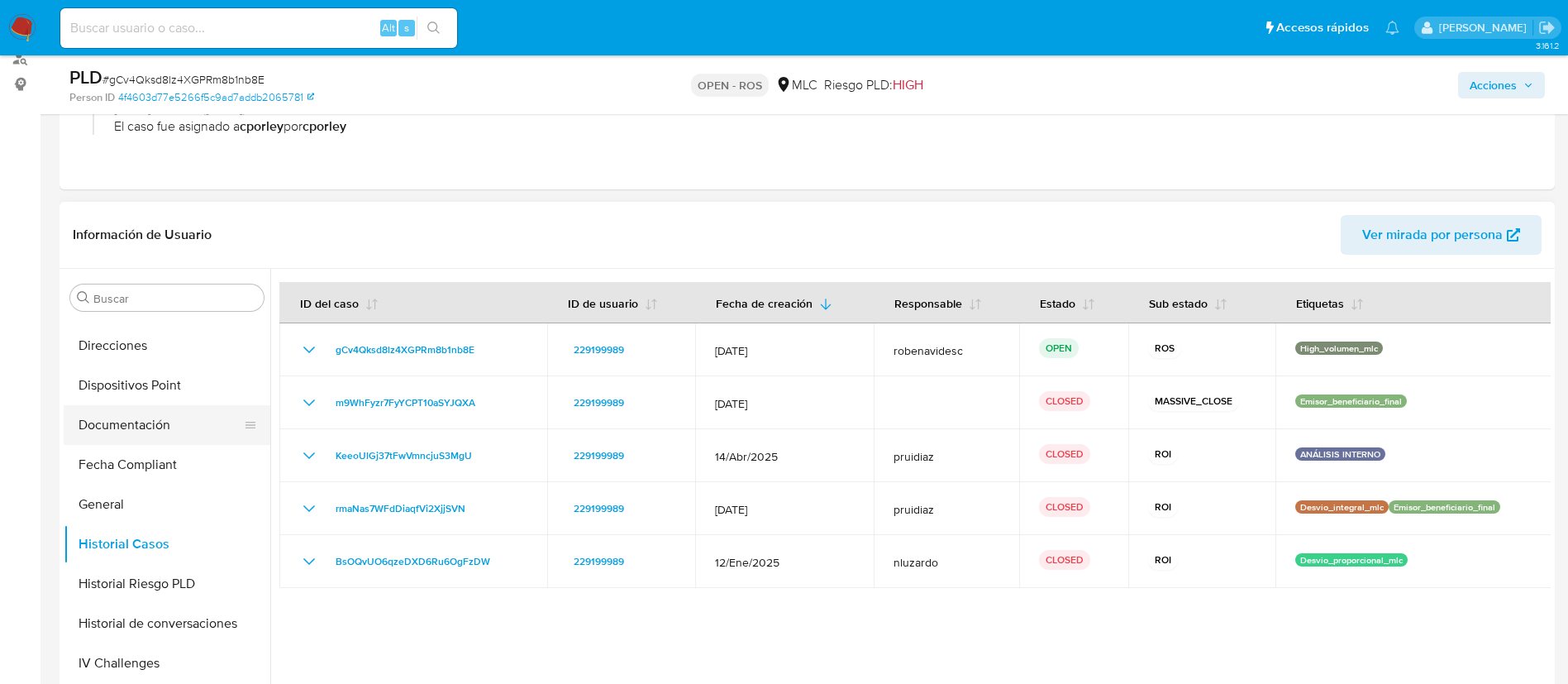
click at [108, 426] on button "Documentación" at bounding box center [159, 425] width 193 height 39
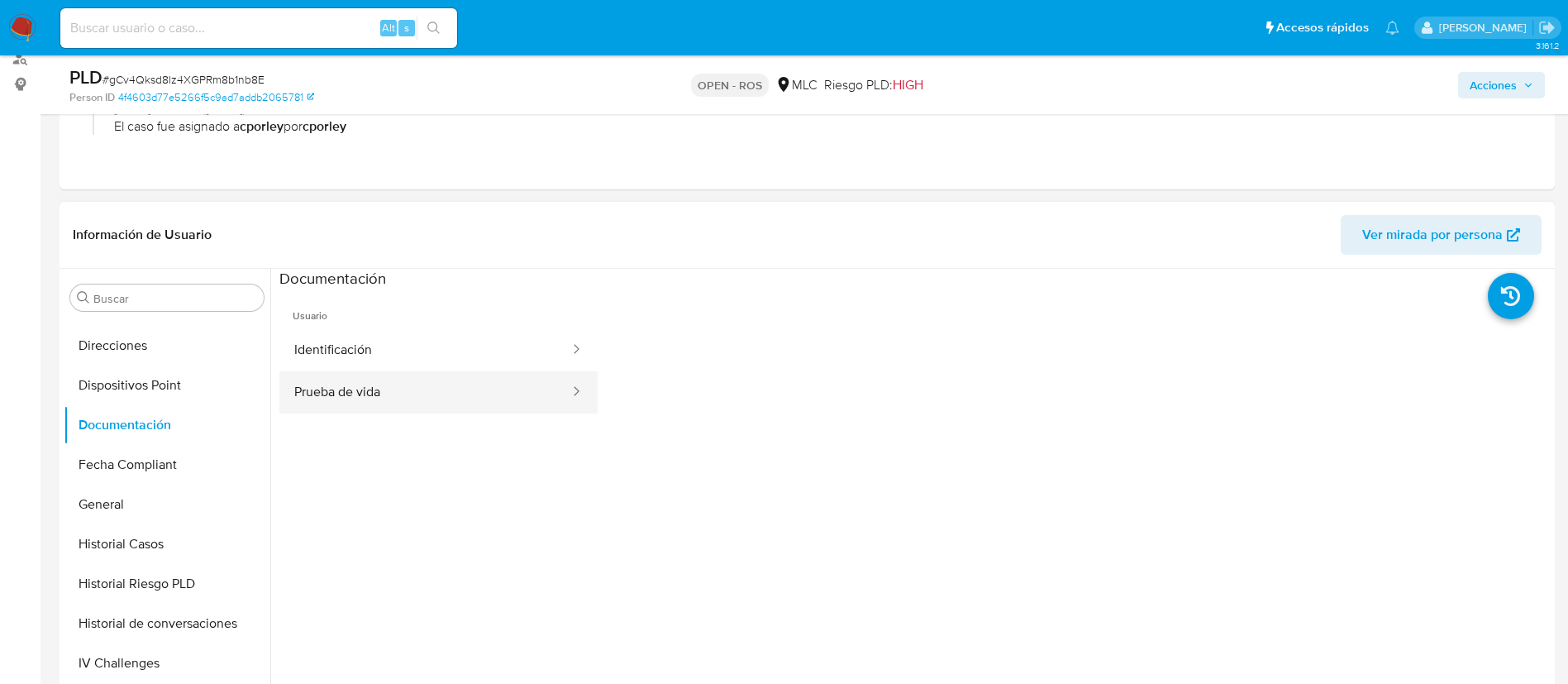
click at [401, 380] on button "Prueba de vida" at bounding box center [425, 393] width 292 height 42
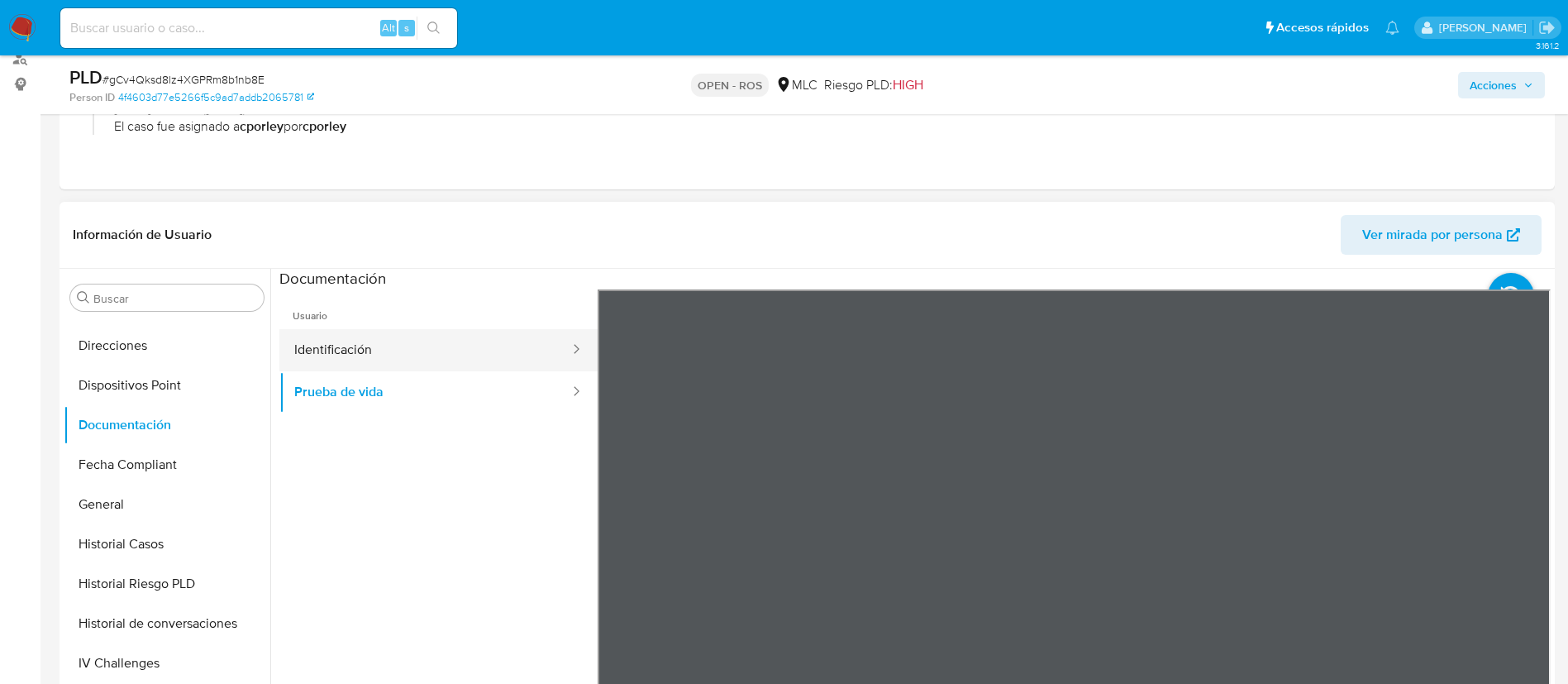
click at [405, 354] on button "Identificación" at bounding box center [425, 351] width 292 height 42
click at [390, 600] on ul "Usuario Identificación Prueba de vida" at bounding box center [438, 527] width 318 height 476
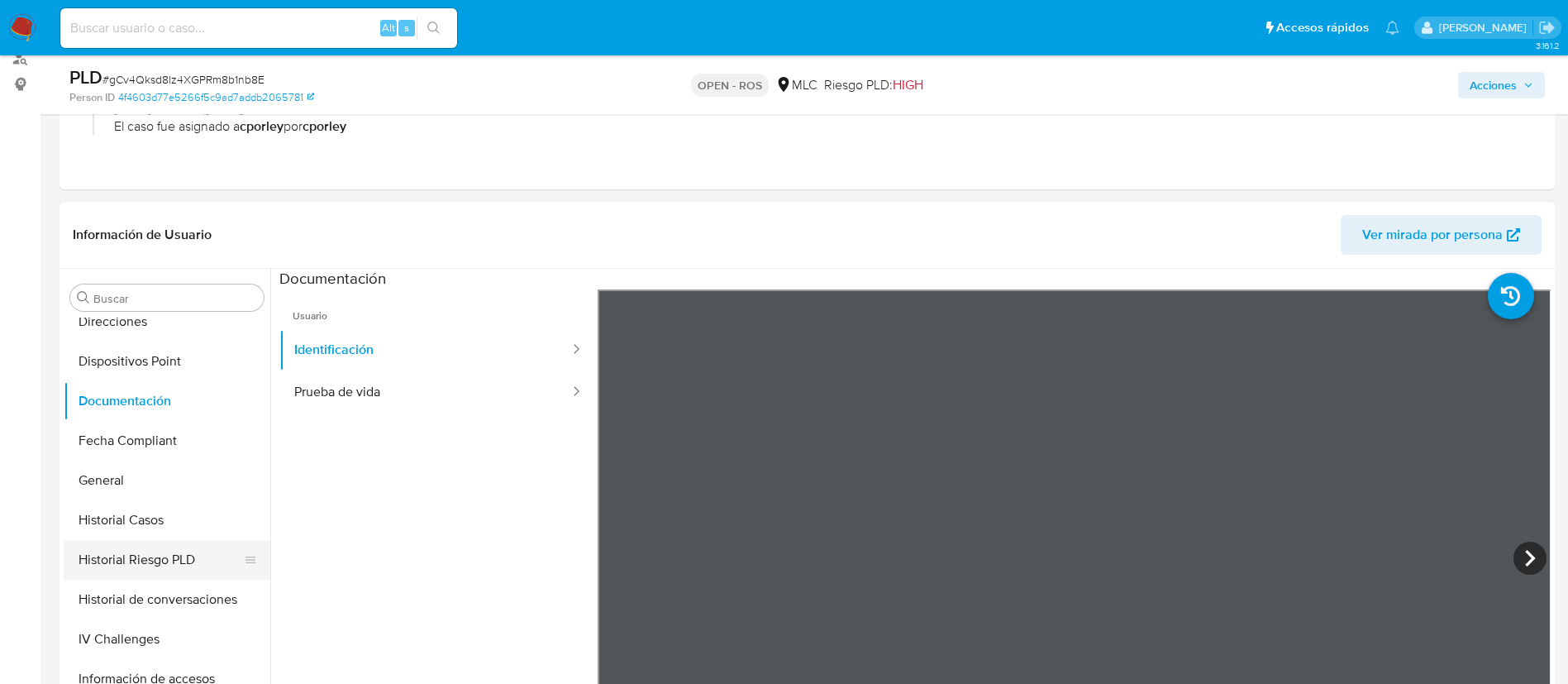
scroll to position [413, 0]
click at [130, 521] on button "Historial Casos" at bounding box center [159, 519] width 193 height 39
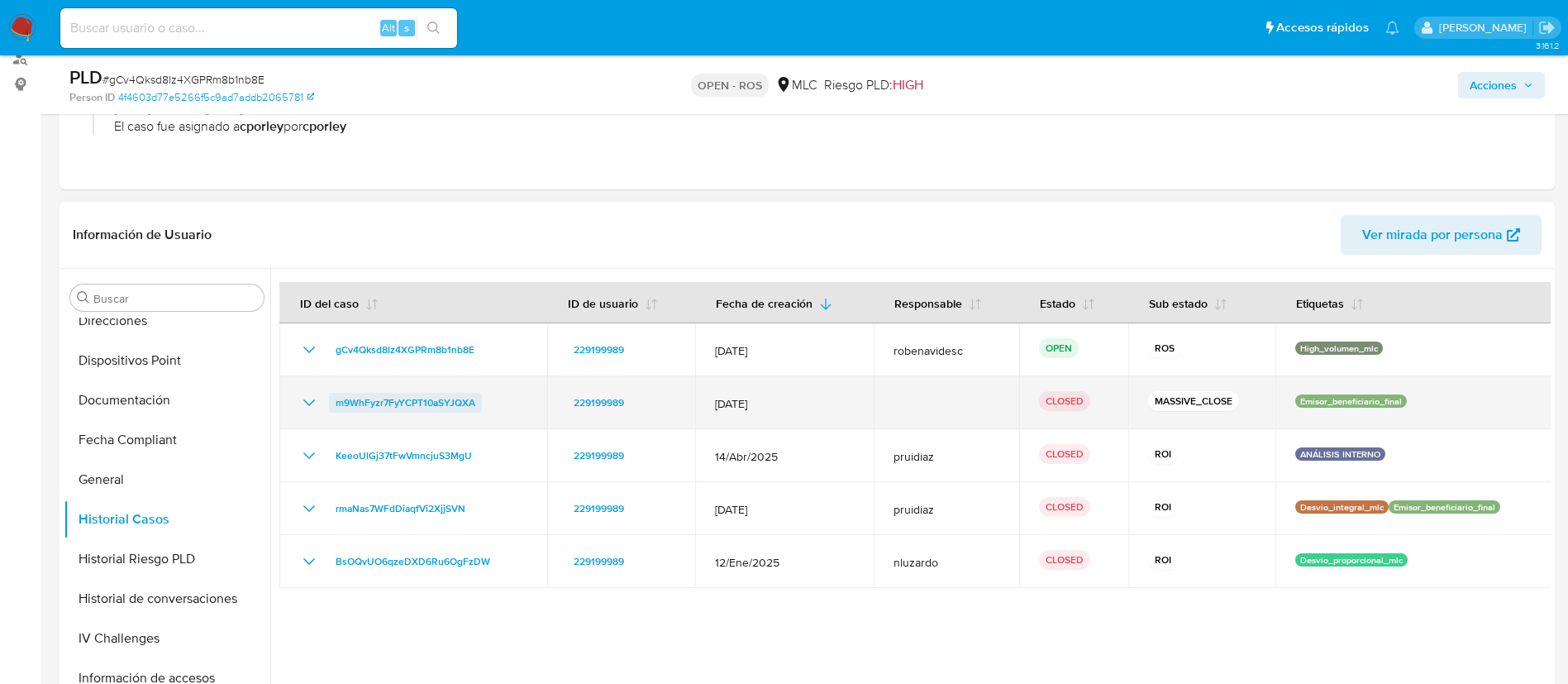
click at [377, 402] on span "m9WhFyzr7FyYCPT10aSYJQXA" at bounding box center [406, 403] width 140 height 20
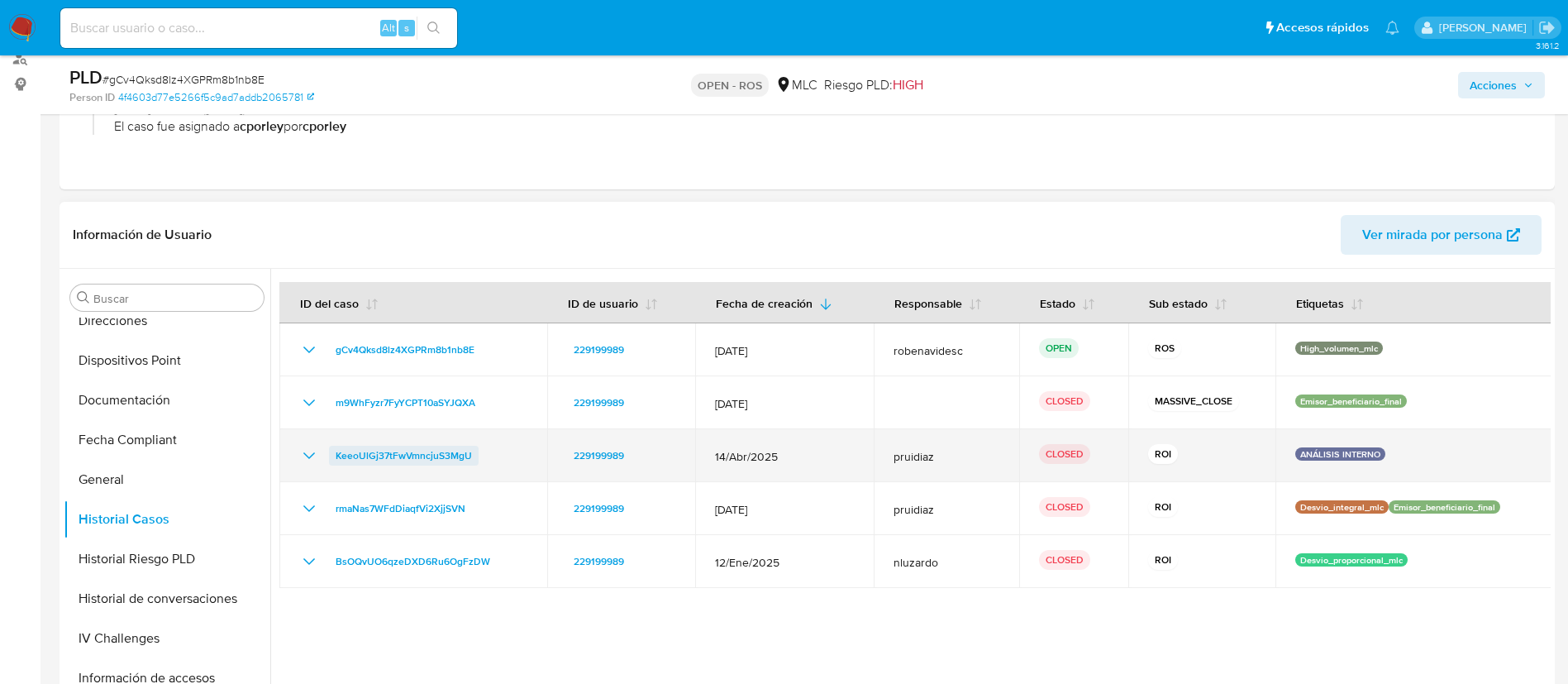
click at [413, 457] on span "KeeoUlGj37tFwVmncjuS3MgU" at bounding box center [404, 455] width 136 height 20
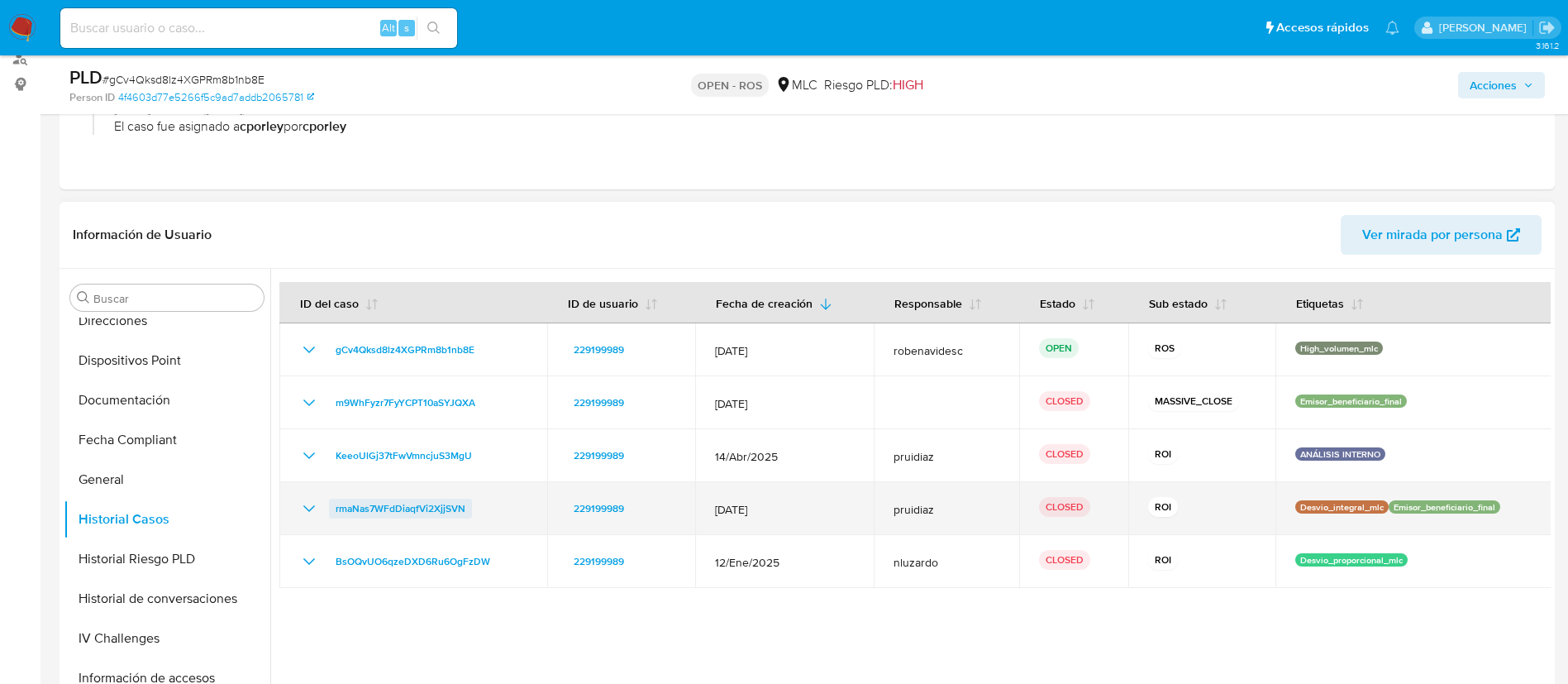
click at [382, 514] on span "rmaNas7WFdDiaqfVi2XjjSVN" at bounding box center [400, 508] width 130 height 20
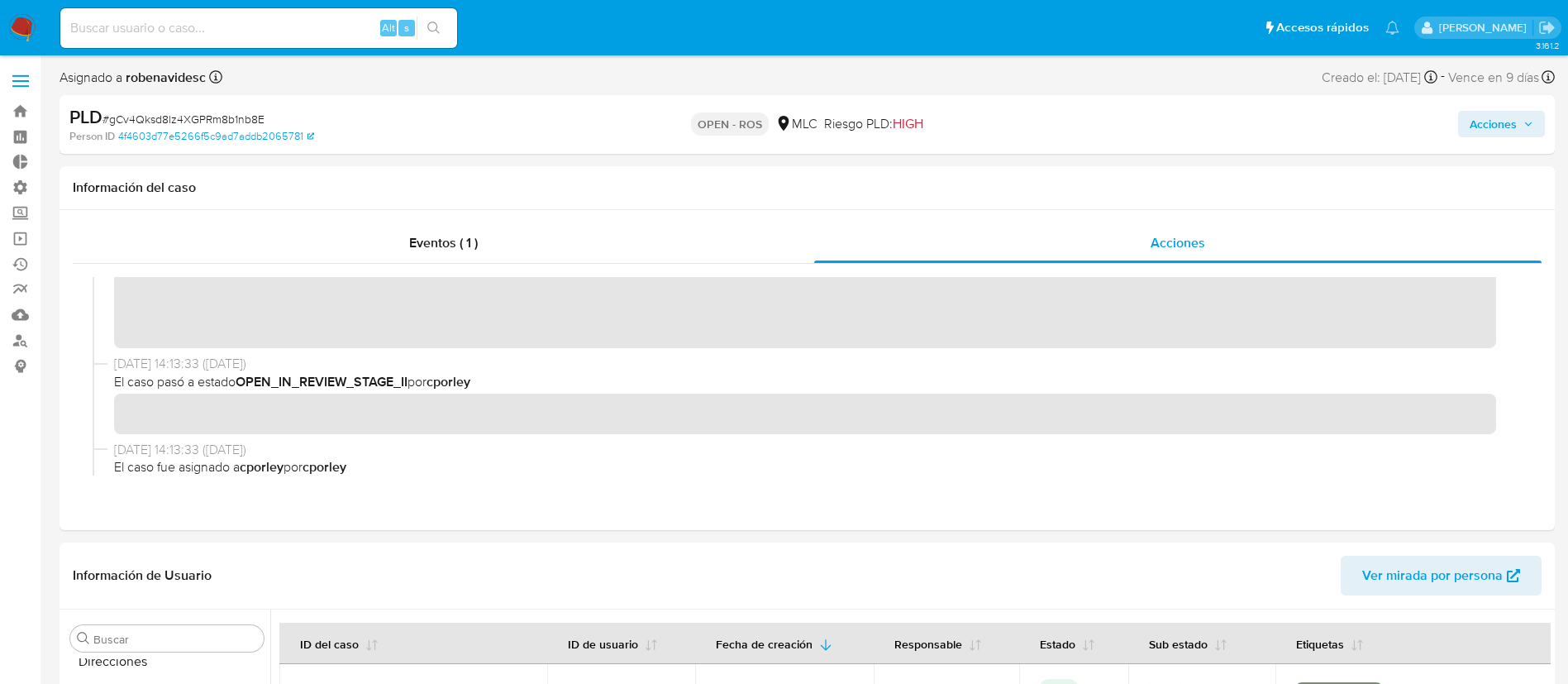
click at [1485, 130] on span "Acciones" at bounding box center [1493, 124] width 47 height 27
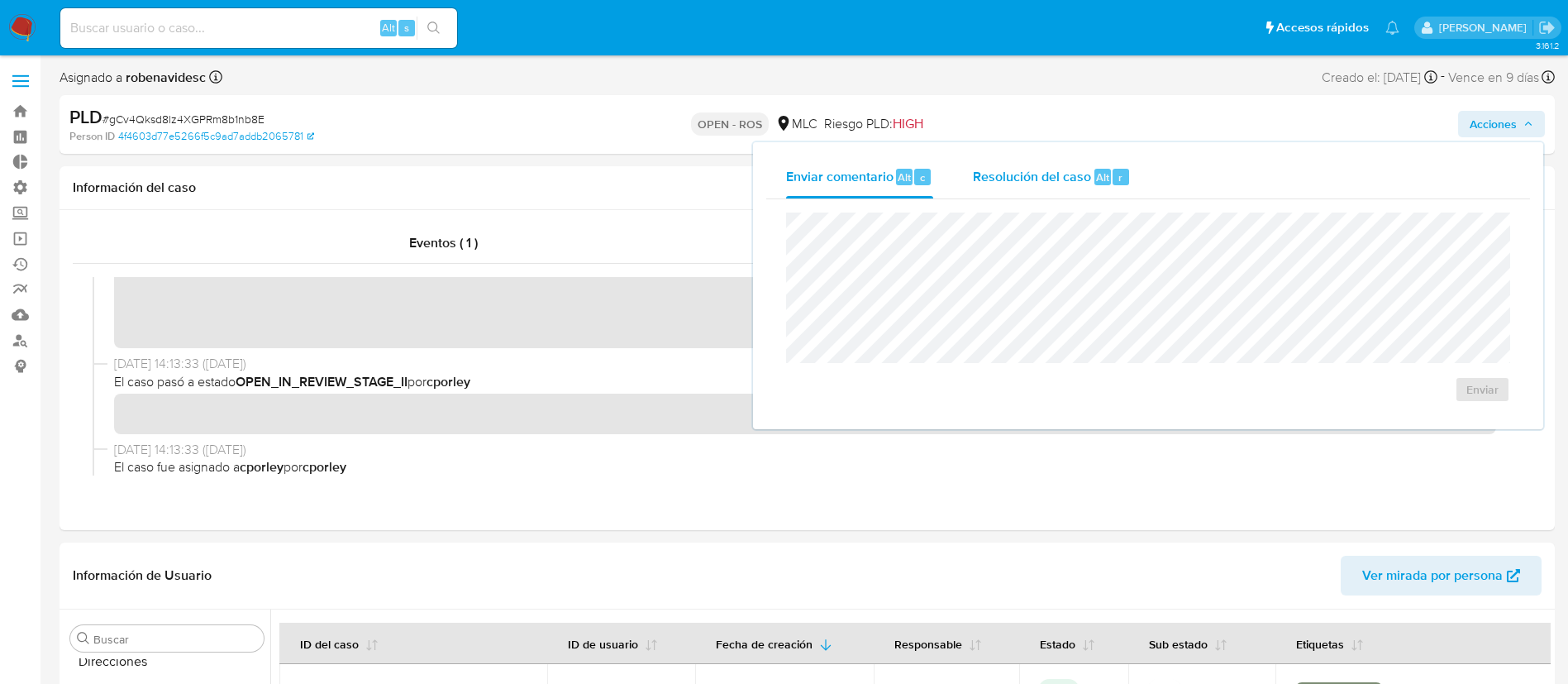
click at [1127, 165] on div "Resolución del caso Alt r" at bounding box center [1051, 177] width 157 height 43
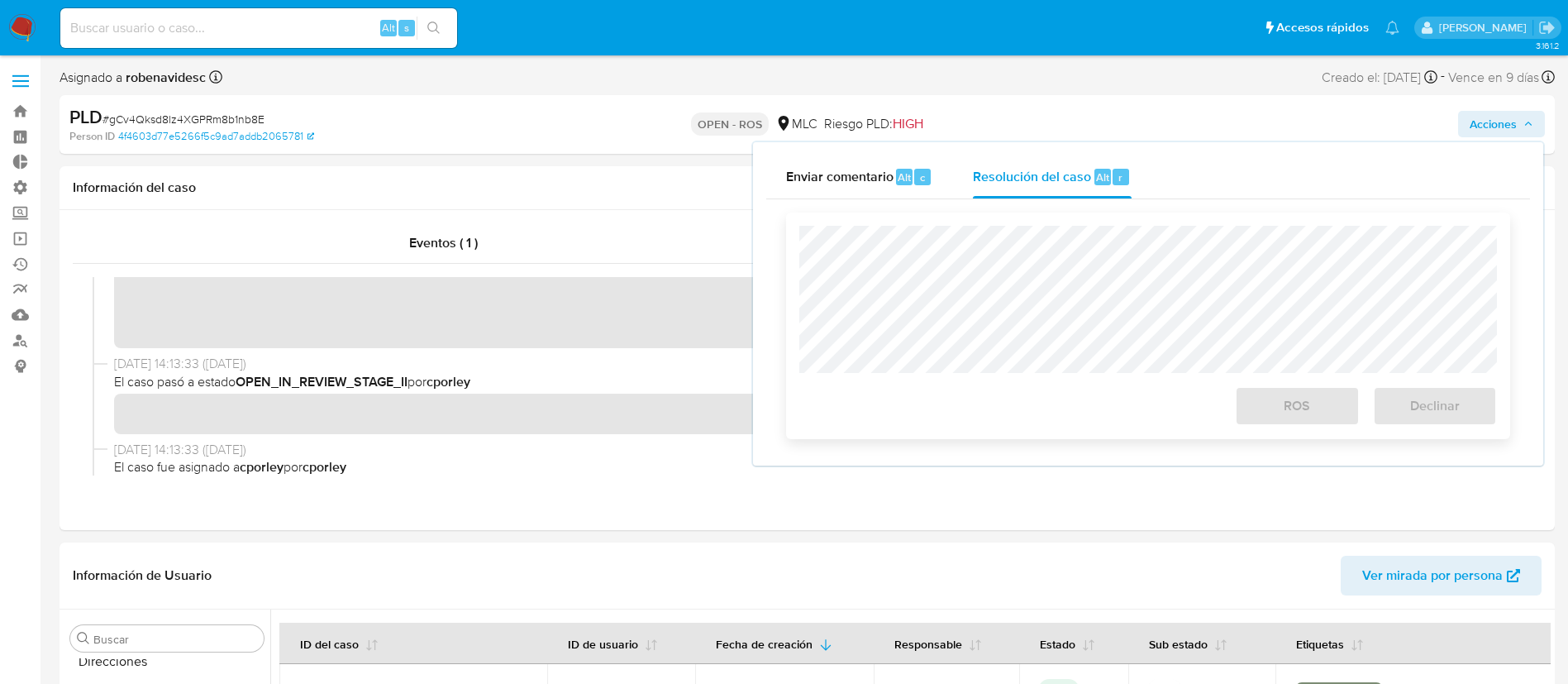
click at [1123, 228] on div at bounding box center [1148, 299] width 698 height 147
click at [779, 270] on div "Cierre de caso ROS Declinar" at bounding box center [1148, 325] width 764 height 253
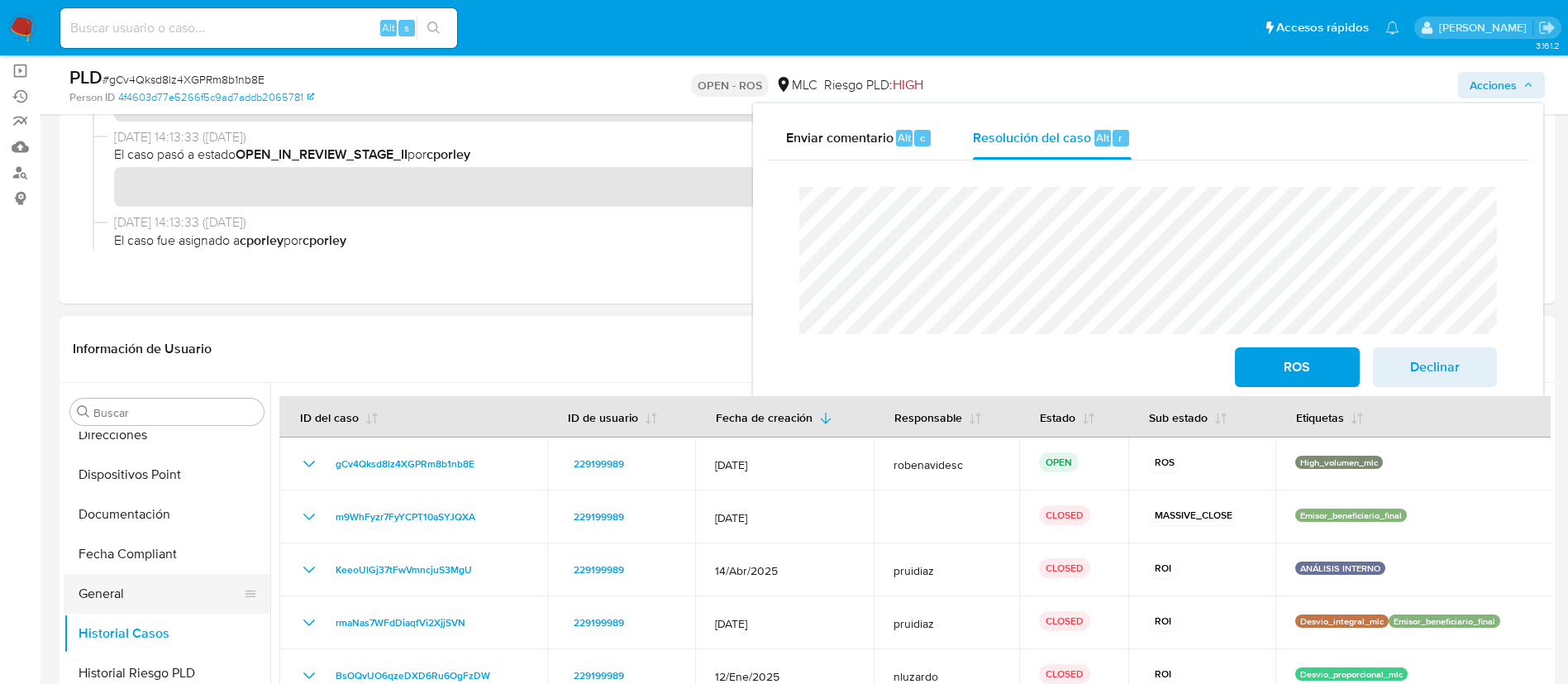
scroll to position [169, 0]
click at [137, 522] on button "Documentación" at bounding box center [159, 513] width 193 height 39
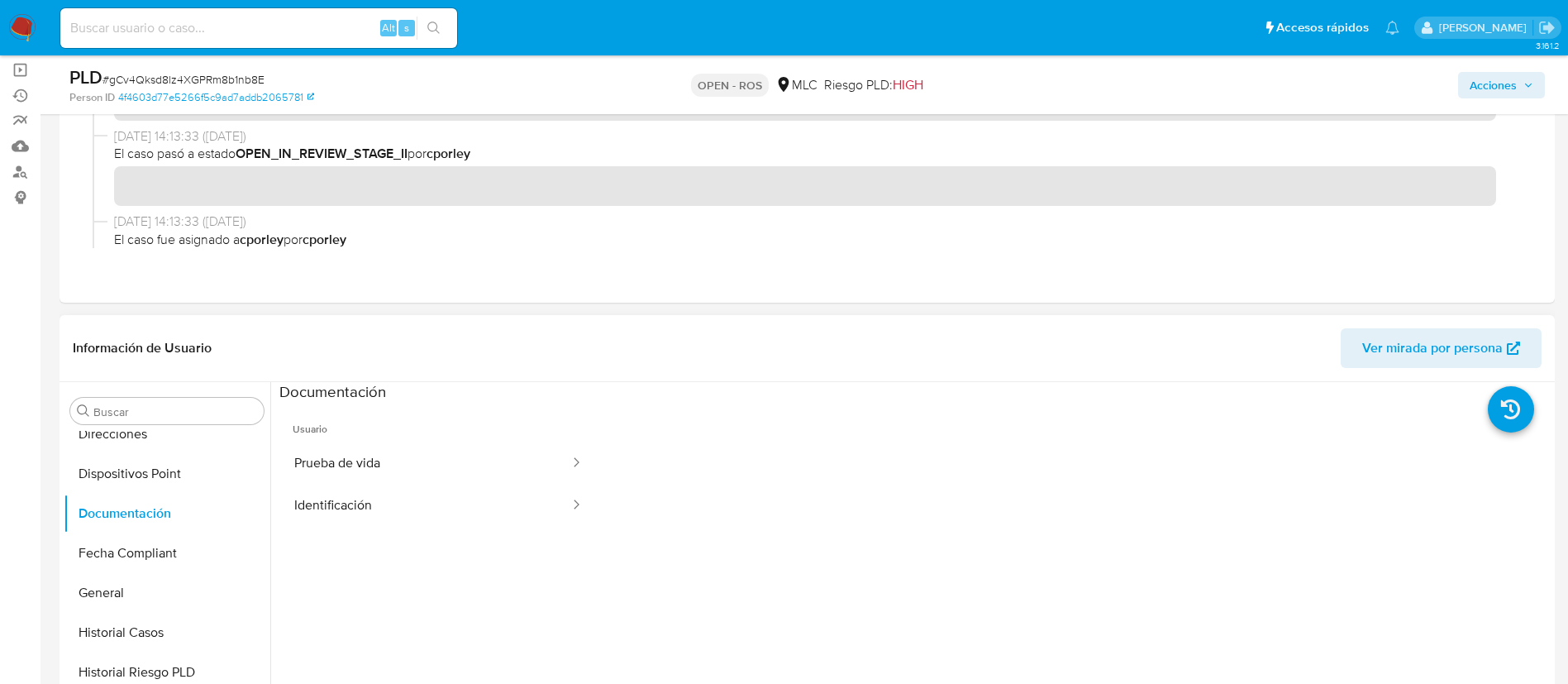
click at [440, 598] on ul "Usuario Prueba de vida Identificación" at bounding box center [438, 641] width 318 height 476
click at [389, 476] on button "Prueba de vida" at bounding box center [425, 464] width 292 height 42
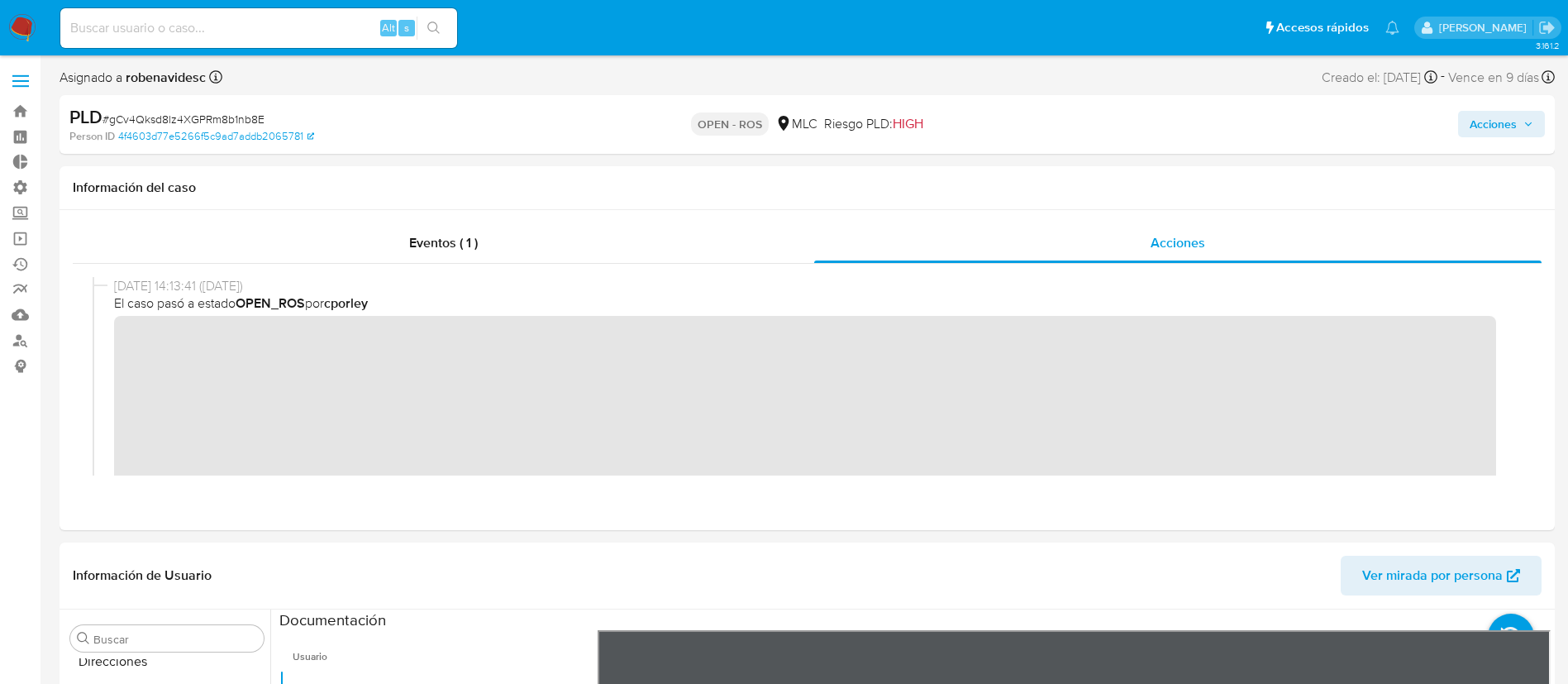
click at [1521, 134] on span "Acciones" at bounding box center [1502, 124] width 63 height 23
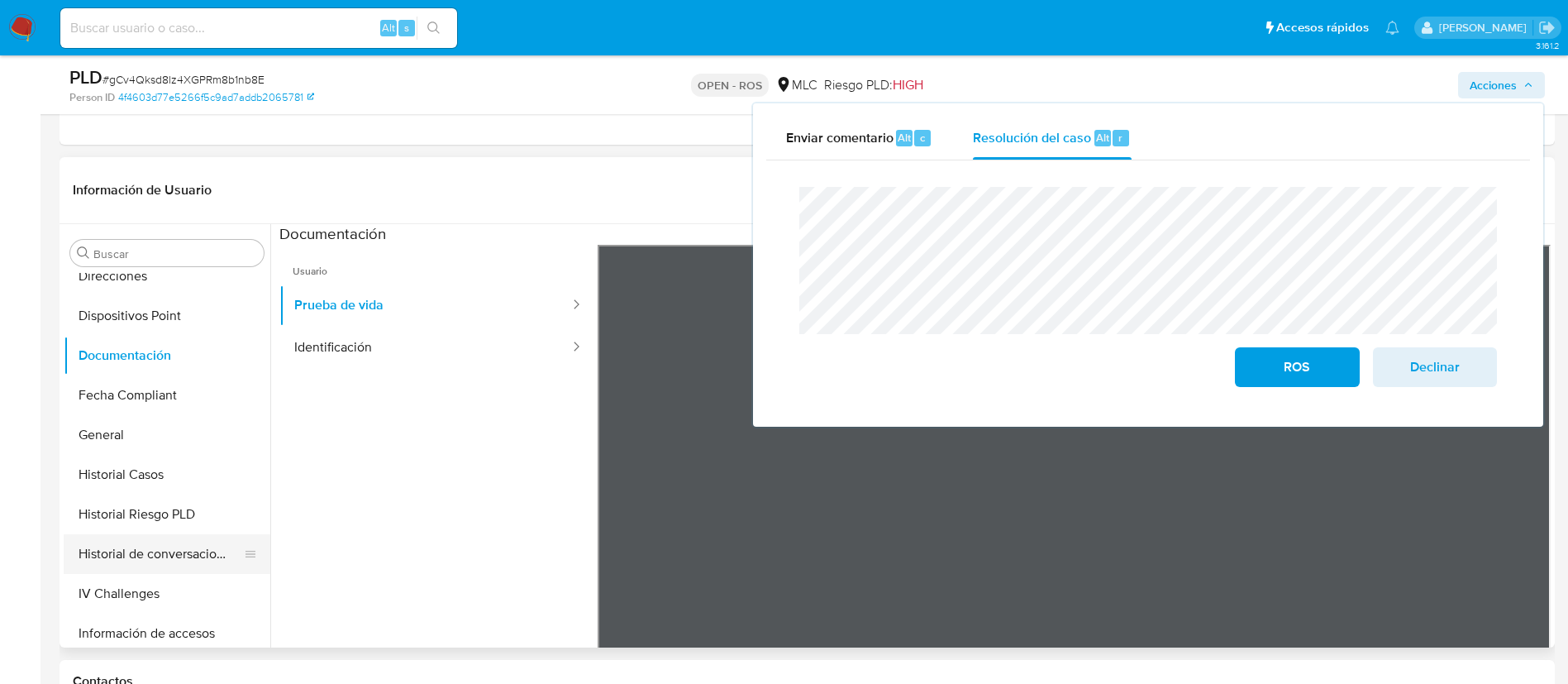
scroll to position [594, 0]
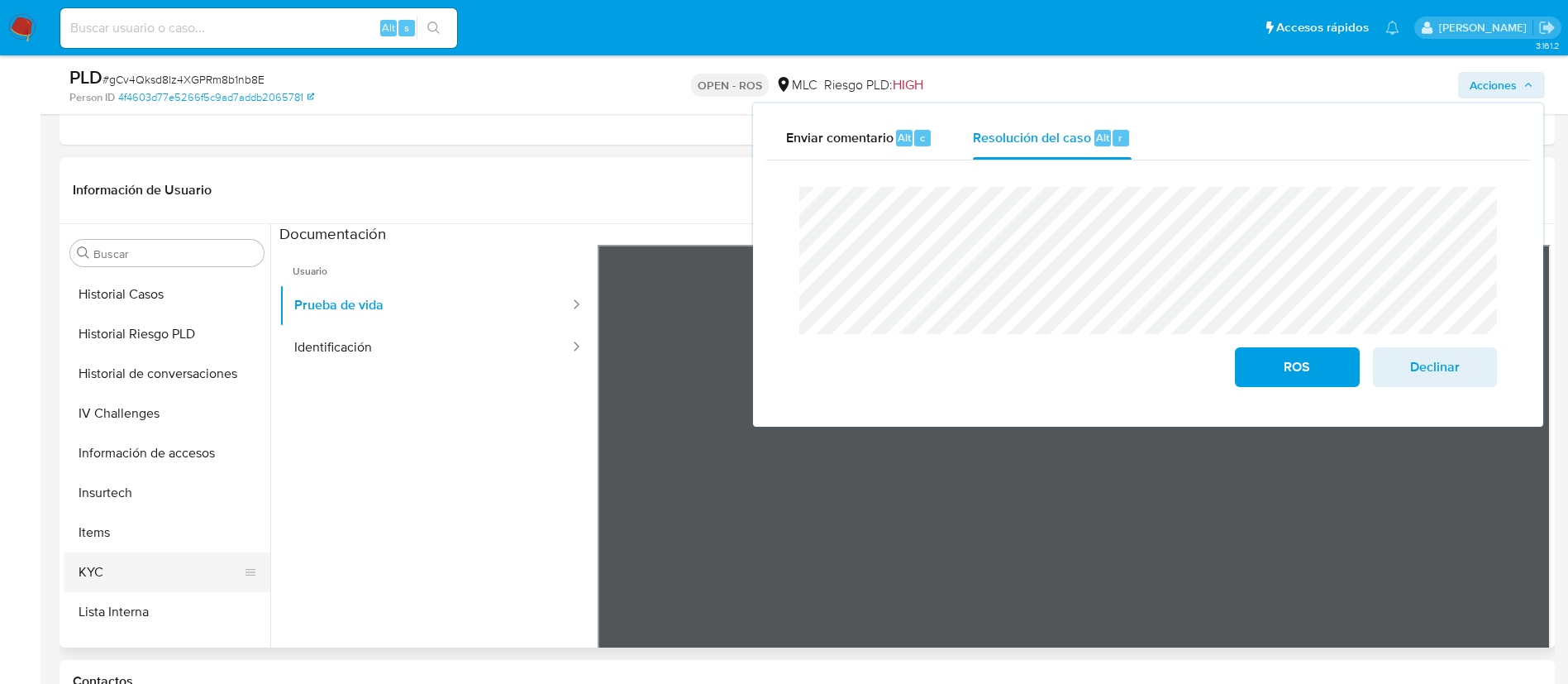
click at [134, 566] on button "KYC" at bounding box center [159, 572] width 193 height 39
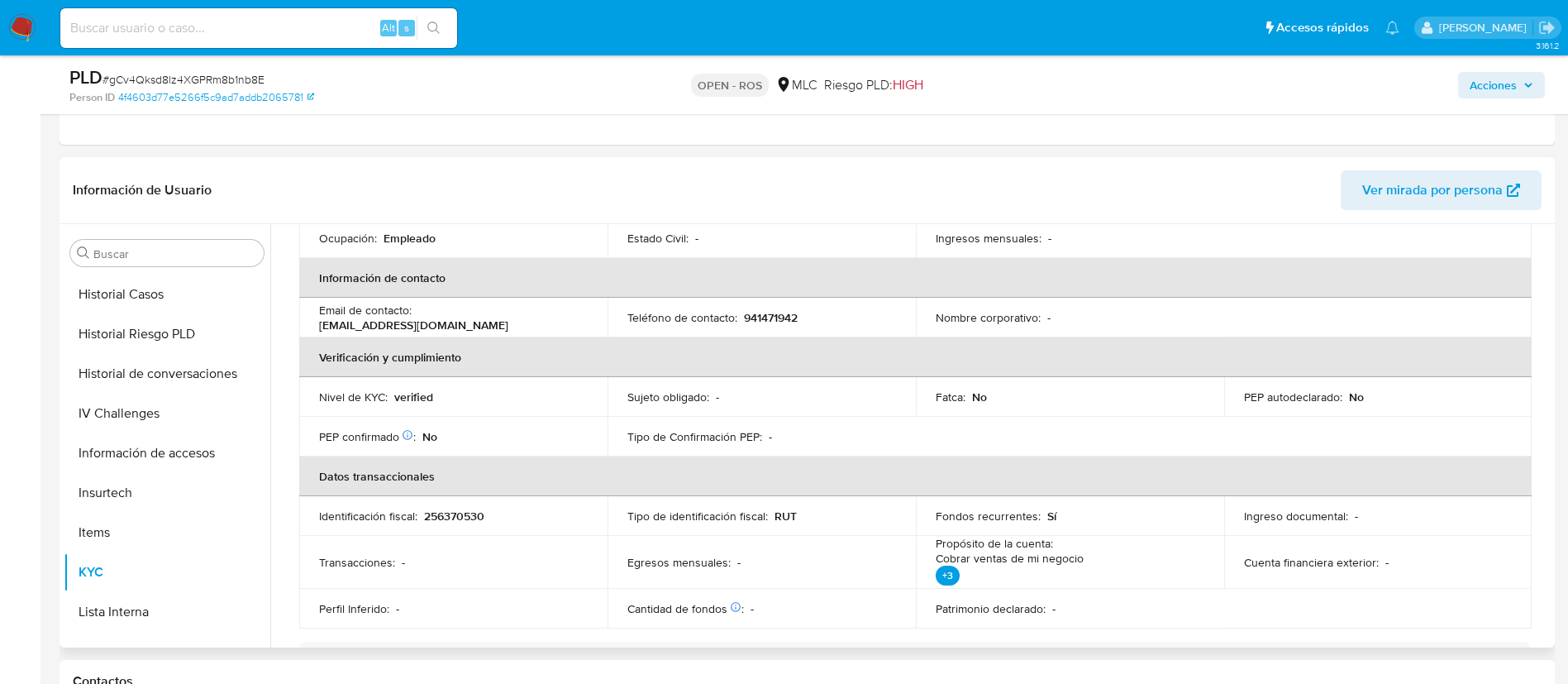
scroll to position [0, 0]
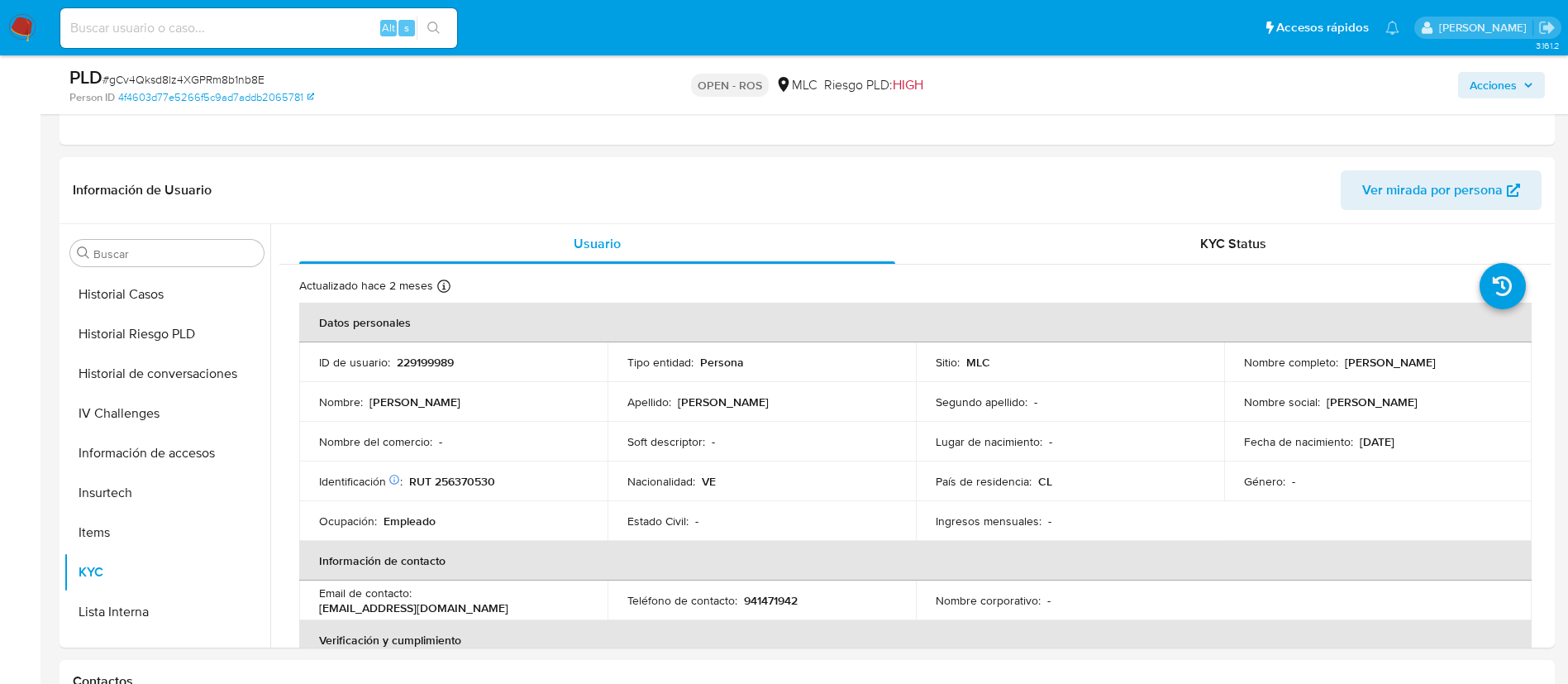
click at [1518, 86] on span "Acciones" at bounding box center [1502, 86] width 63 height 23
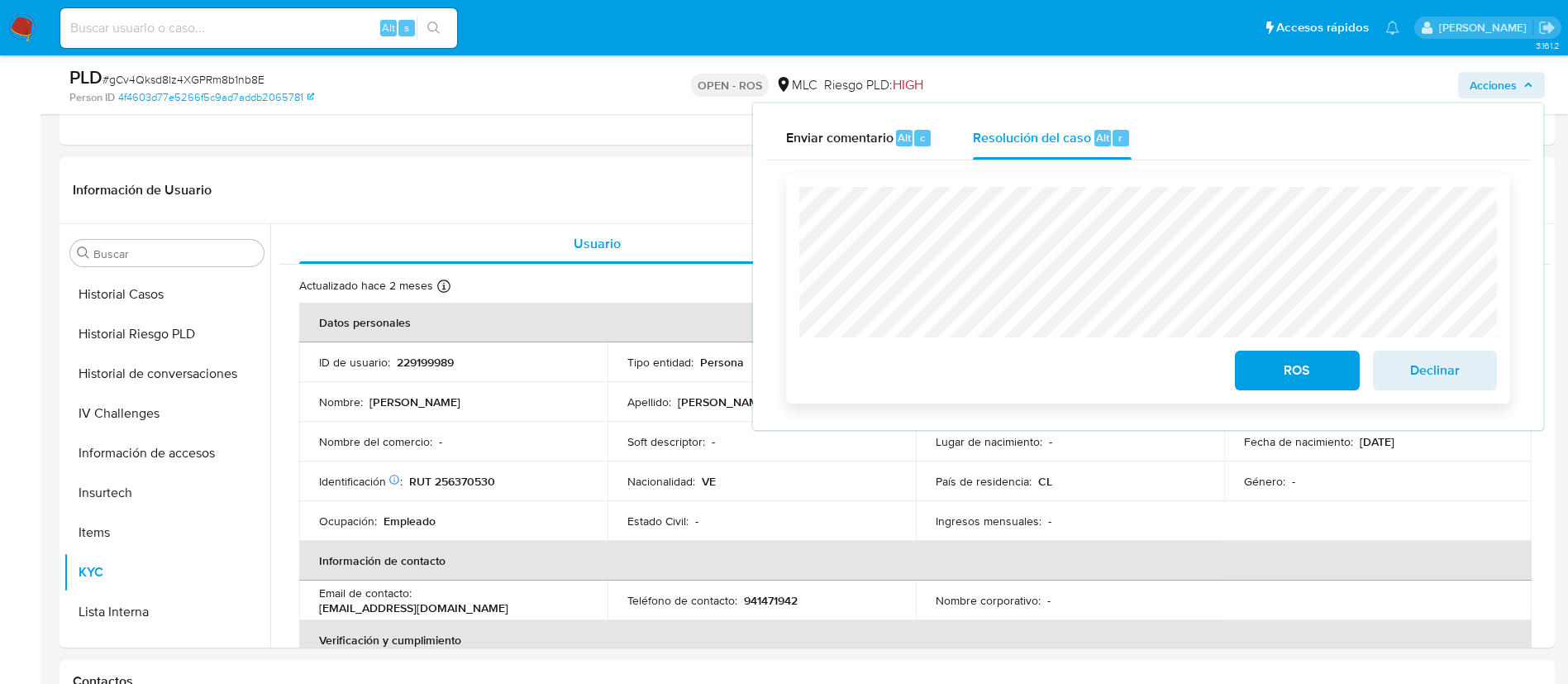
click at [1251, 378] on button "ROS" at bounding box center [1296, 370] width 124 height 39
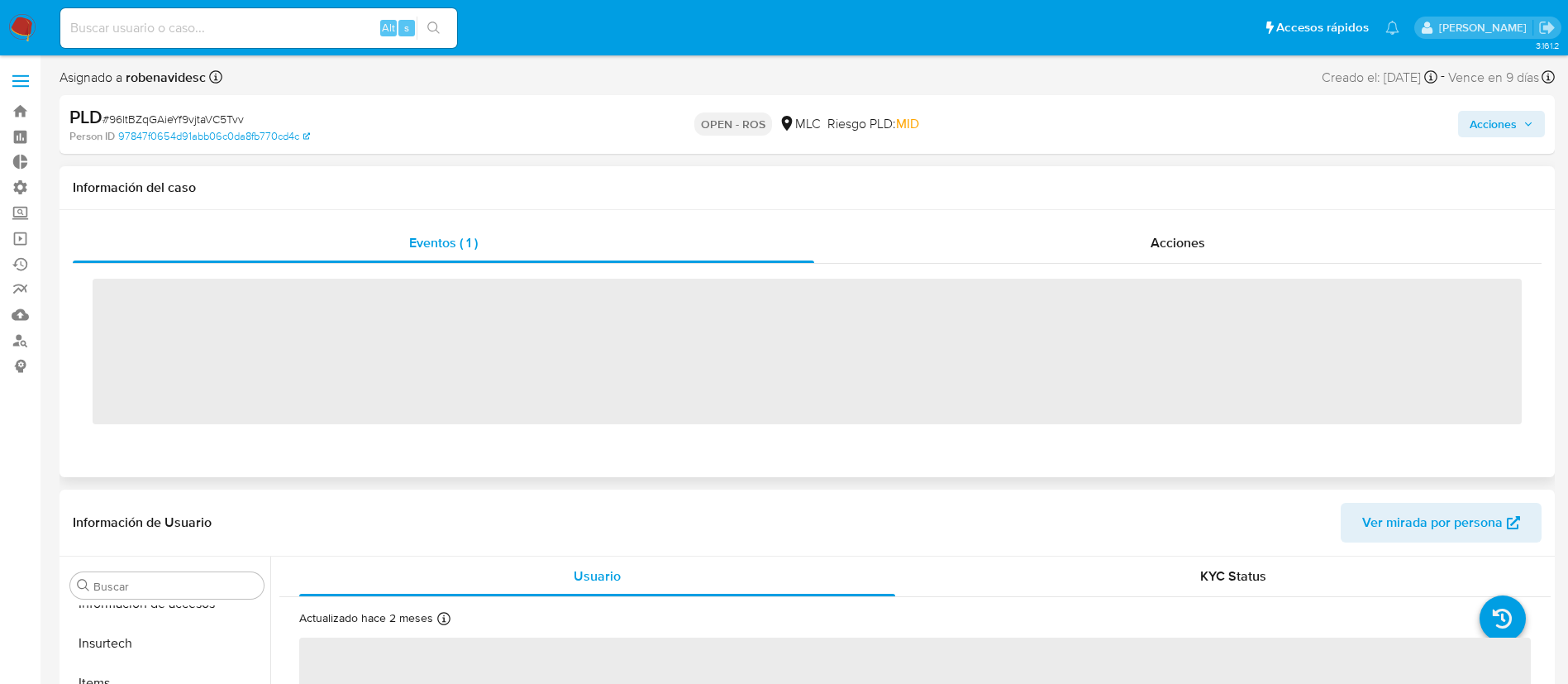
scroll to position [778, 0]
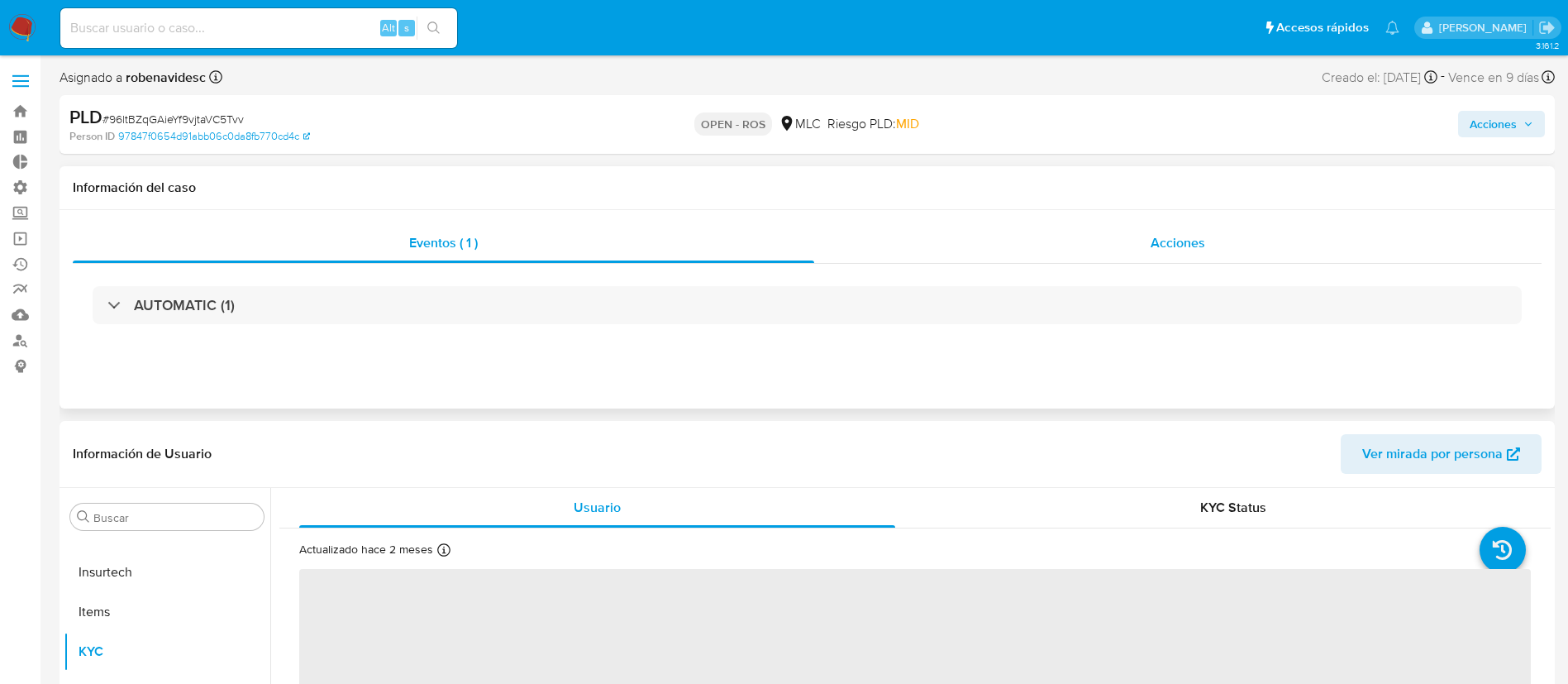
click at [1188, 244] on span "Acciones" at bounding box center [1178, 243] width 55 height 19
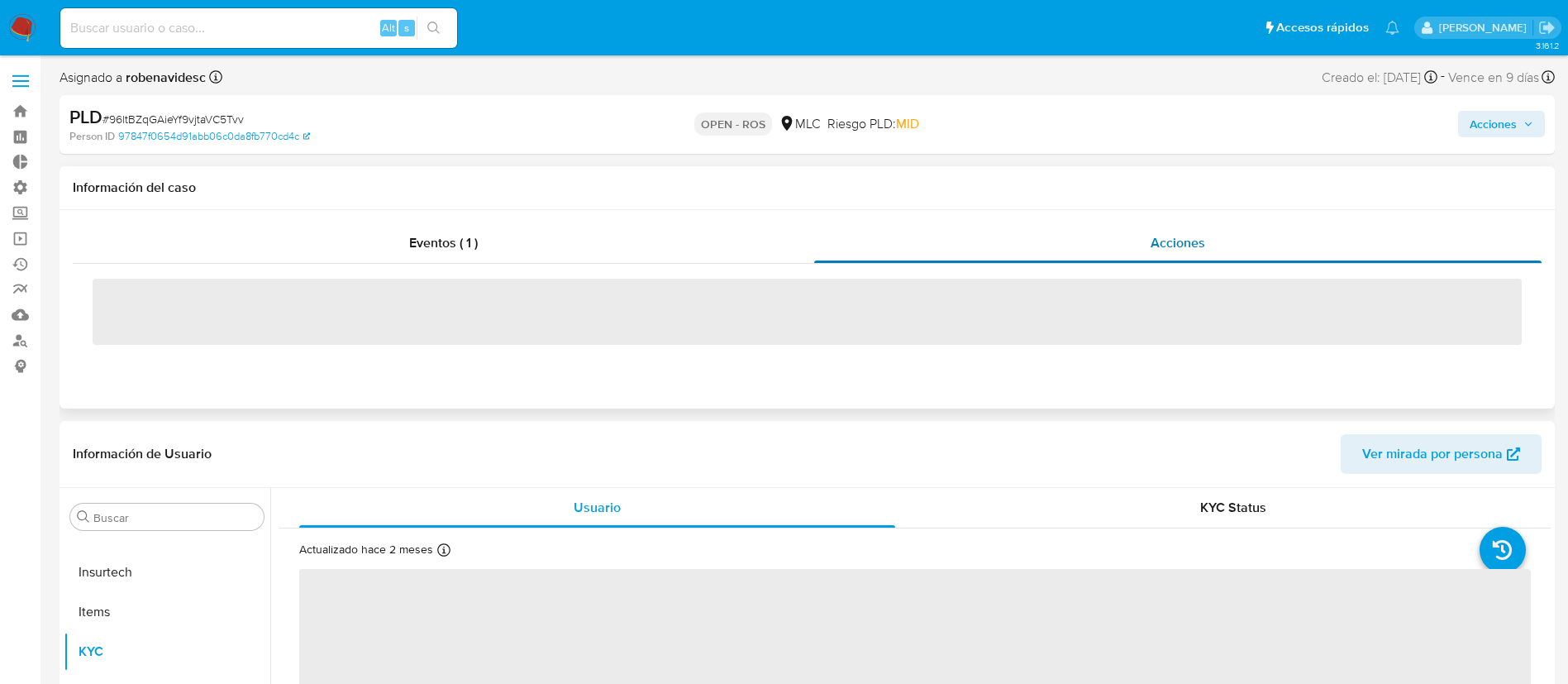
select select "10"
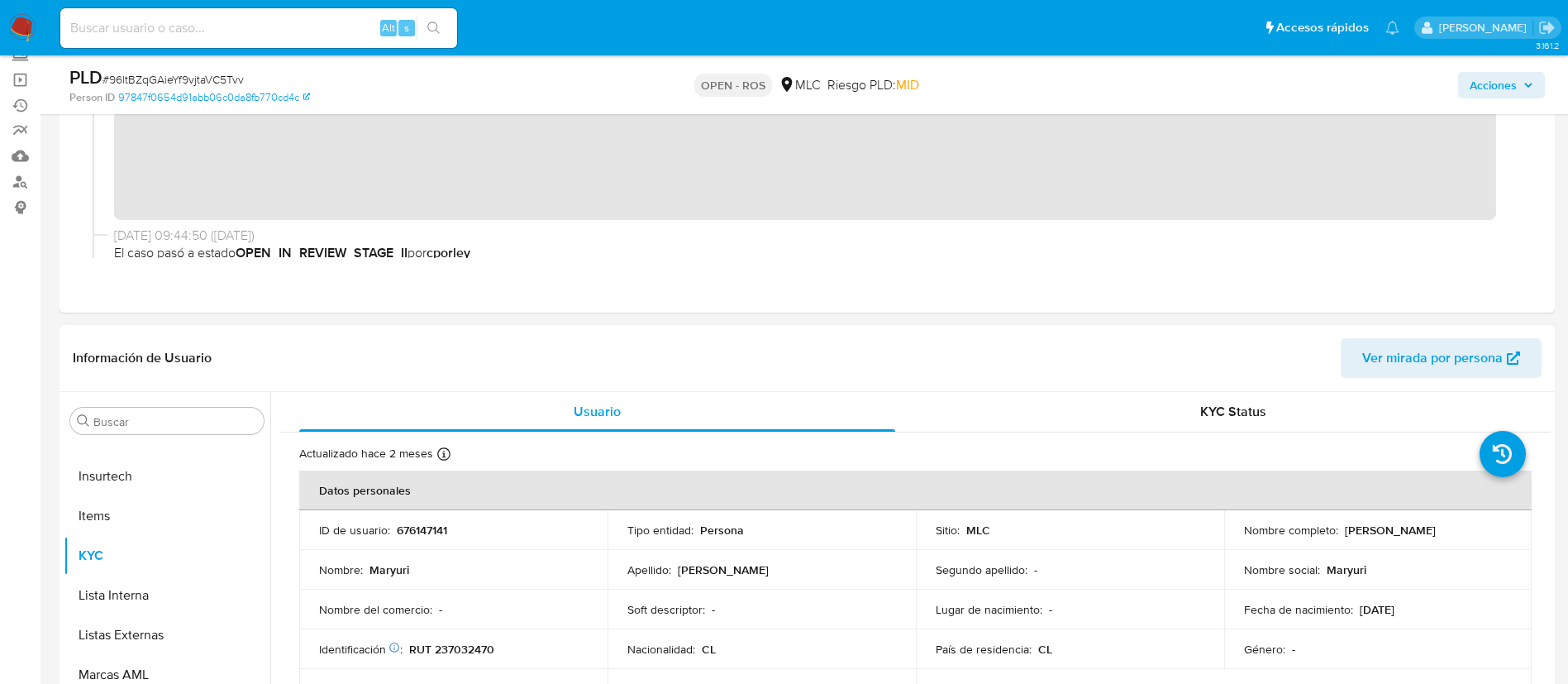
scroll to position [170, 0]
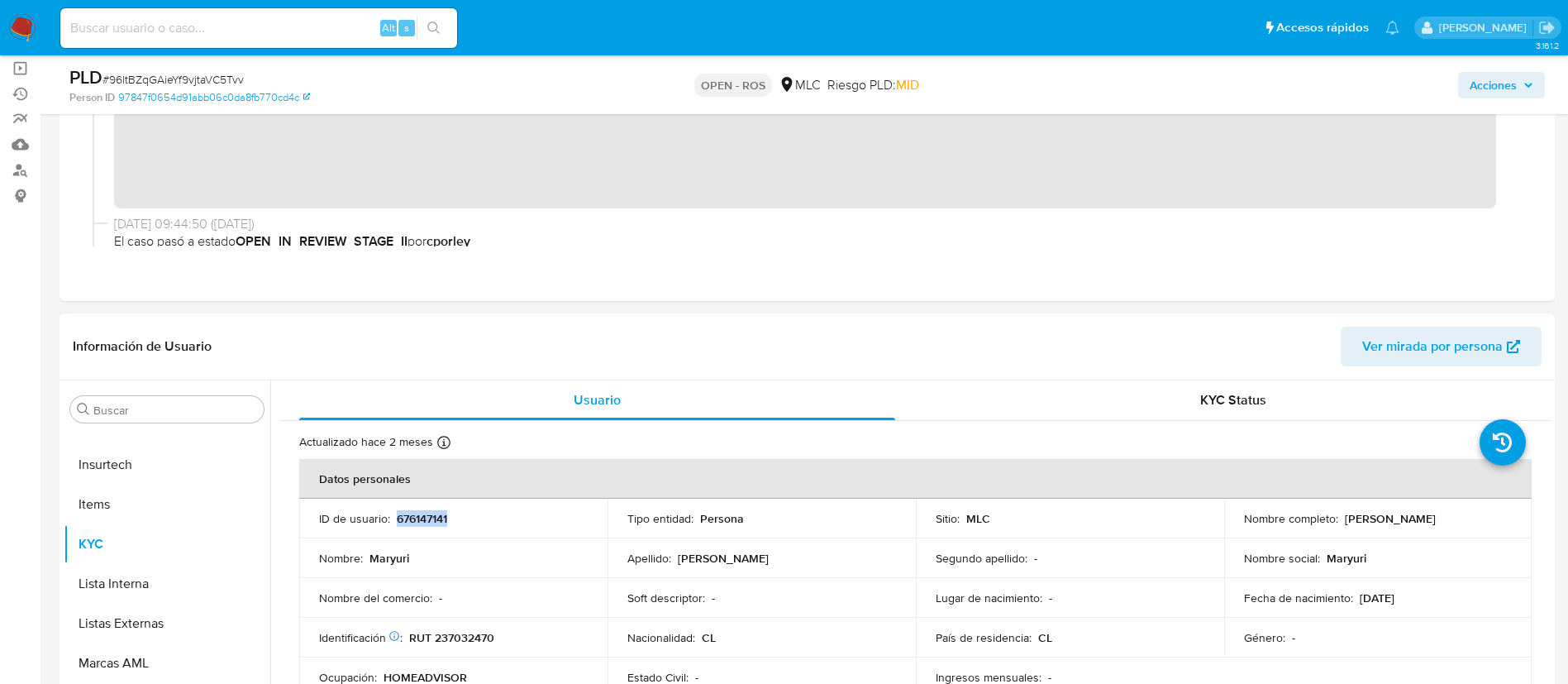
drag, startPoint x: 469, startPoint y: 512, endPoint x: 398, endPoint y: 514, distance: 71.0
click at [398, 514] on div "ID de usuario : 676147141" at bounding box center [453, 518] width 269 height 14
copy p "676147141"
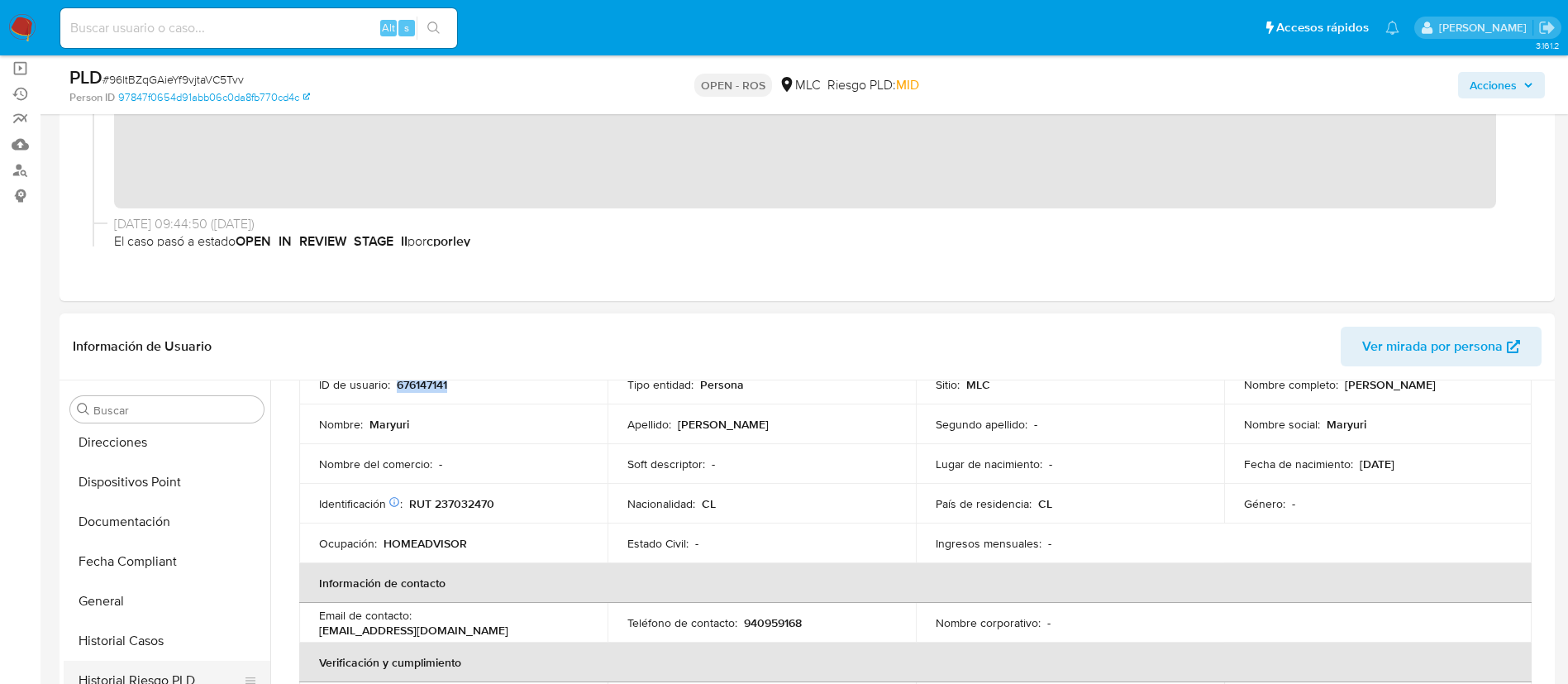
scroll to position [403, 0]
click at [174, 518] on button "Documentación" at bounding box center [166, 522] width 206 height 39
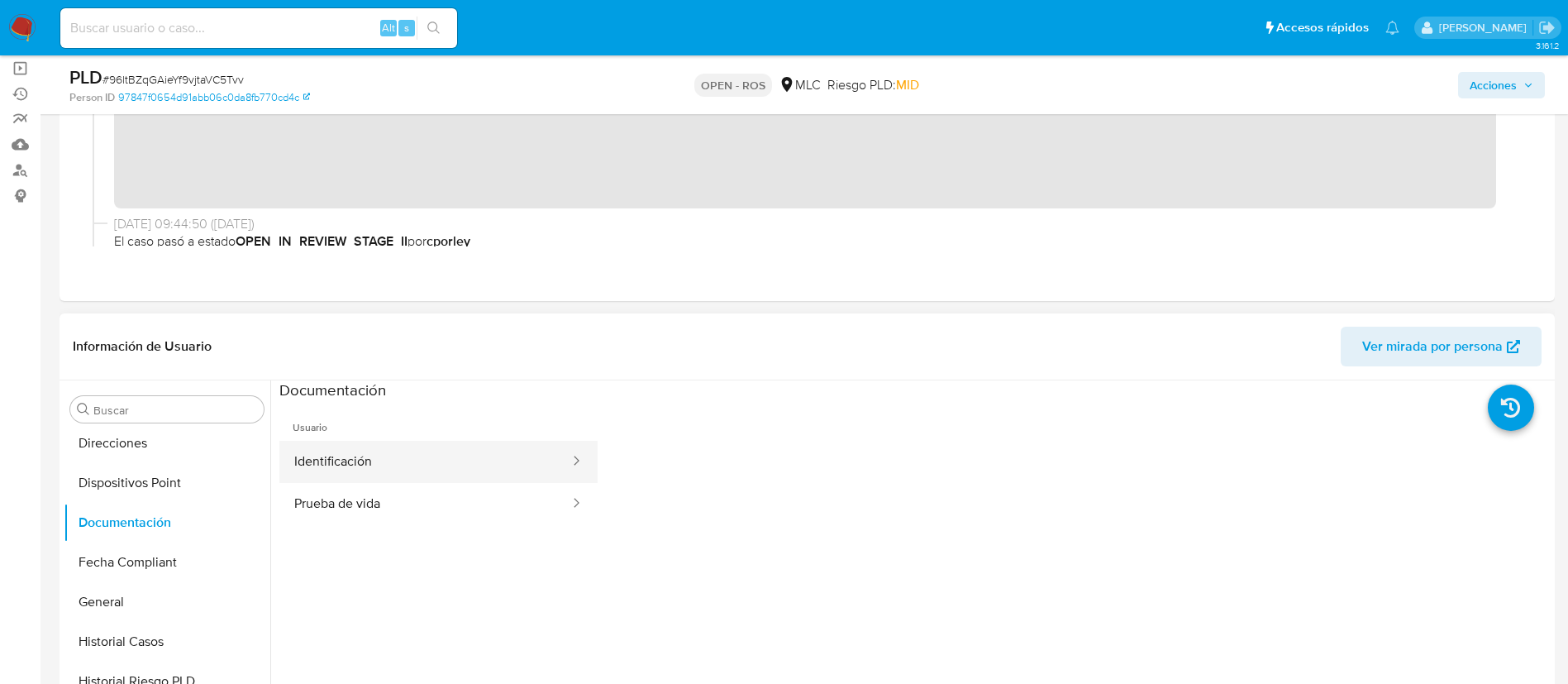
click at [558, 466] on div at bounding box center [571, 462] width 27 height 19
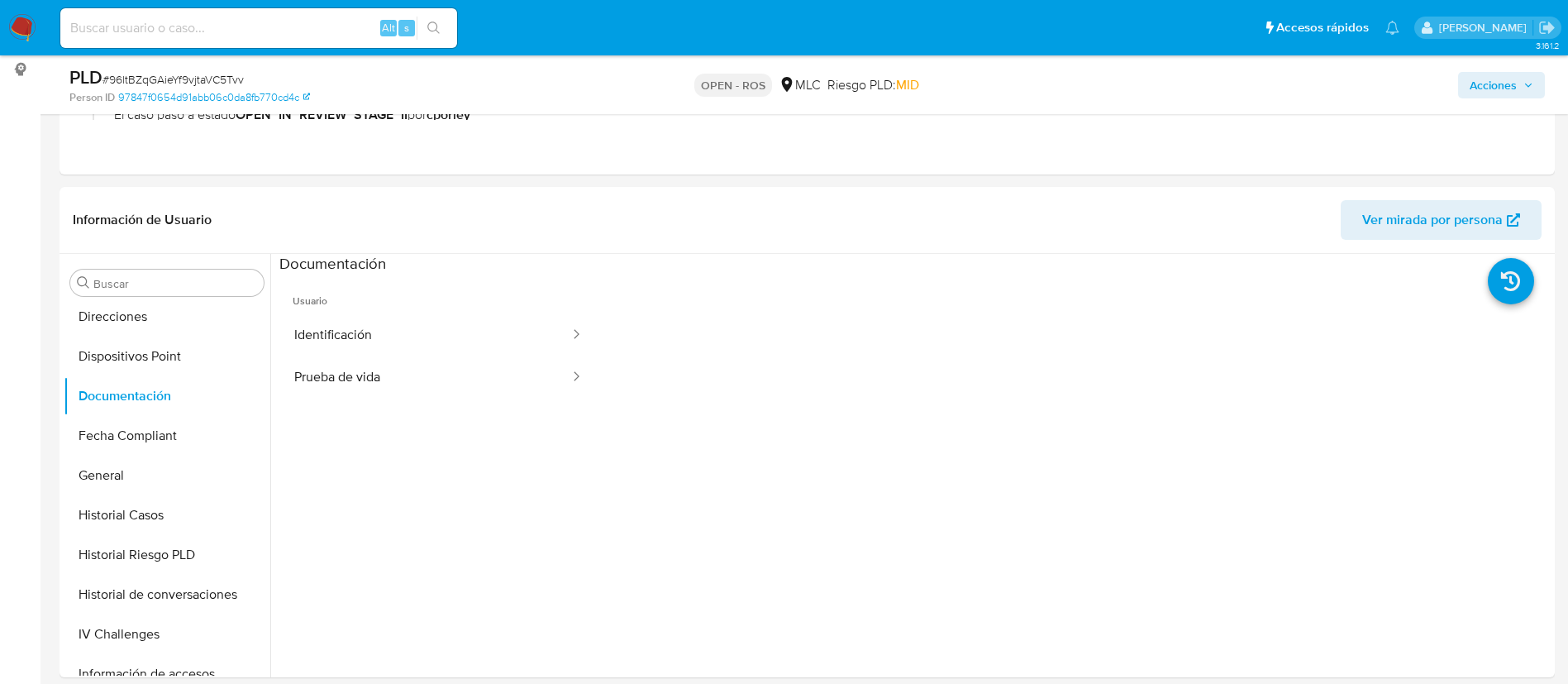
scroll to position [303, 0]
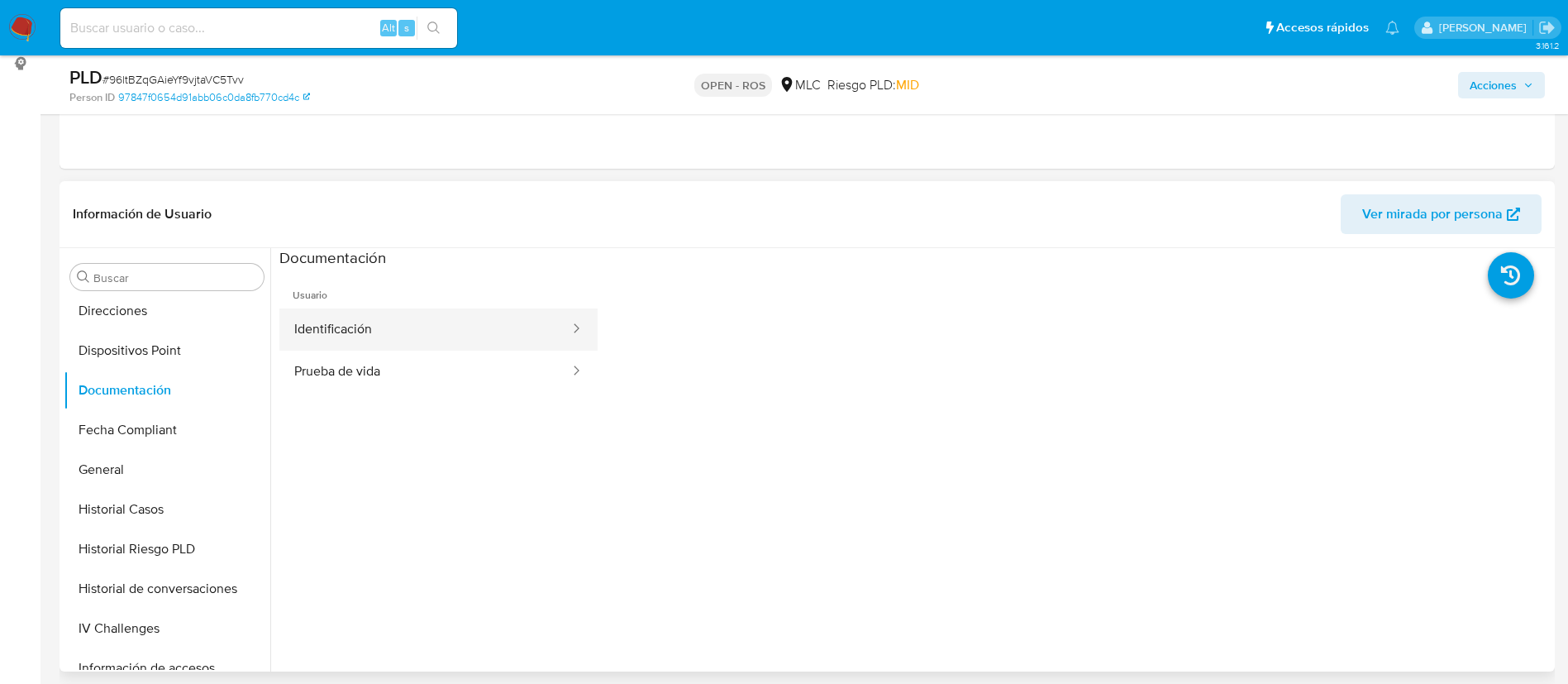
click at [498, 322] on button "Identificación" at bounding box center [425, 330] width 292 height 42
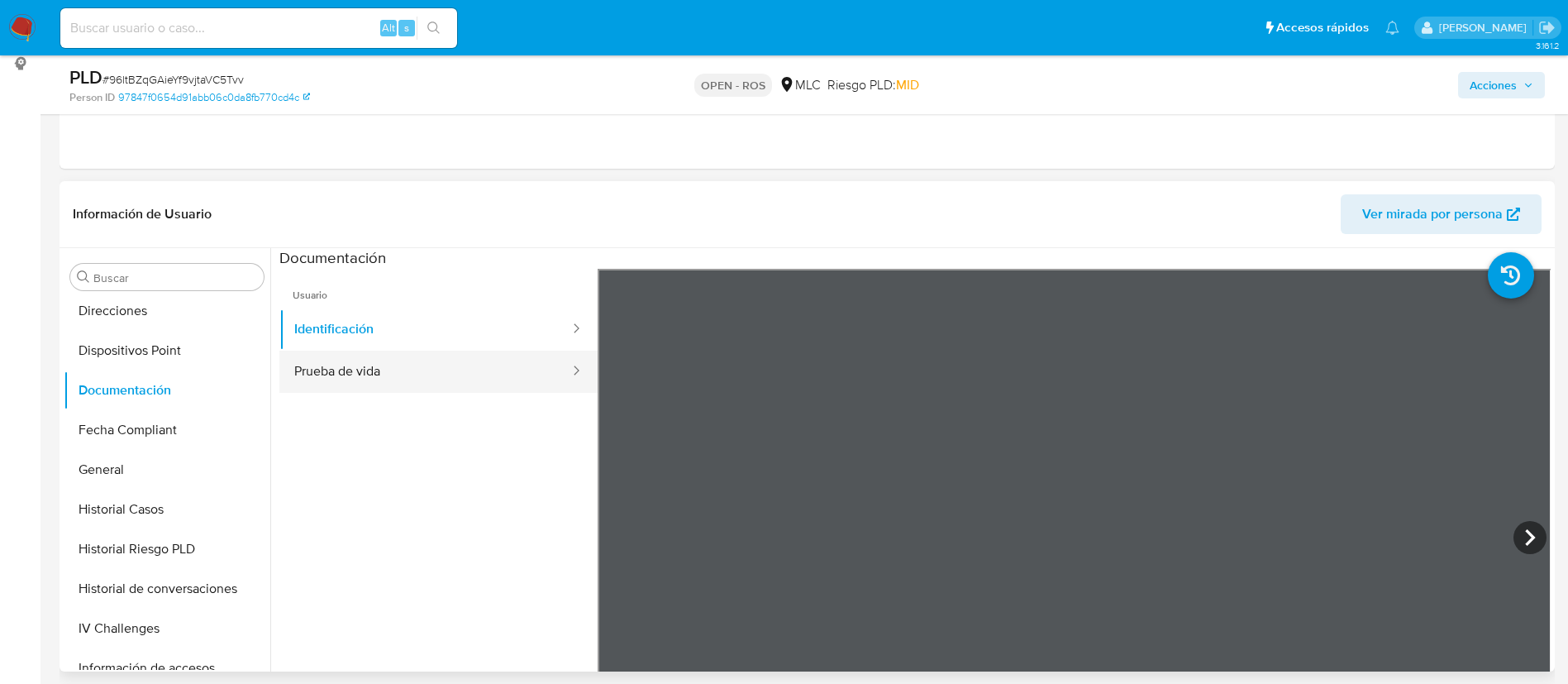
click at [401, 377] on button "Prueba de vida" at bounding box center [425, 372] width 292 height 42
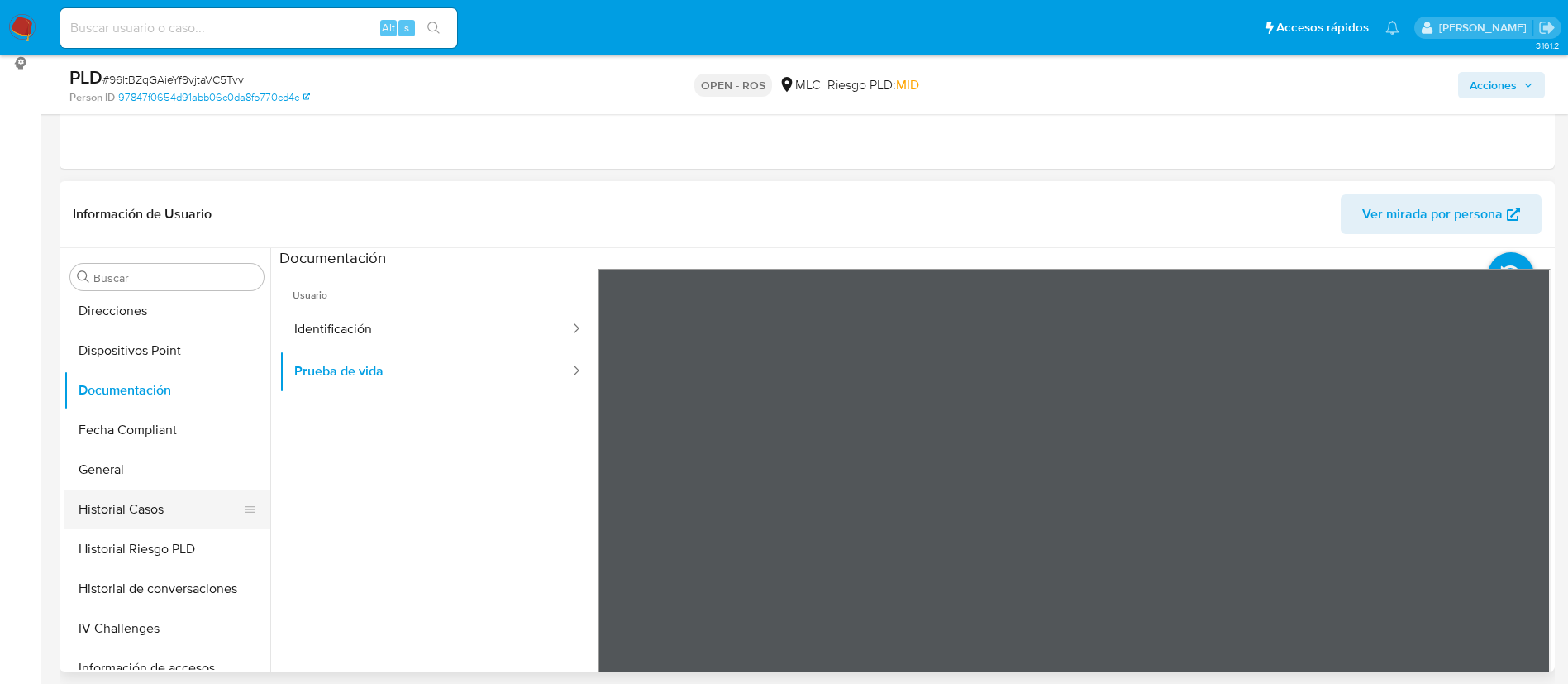
click at [137, 491] on button "Historial Casos" at bounding box center [159, 509] width 193 height 39
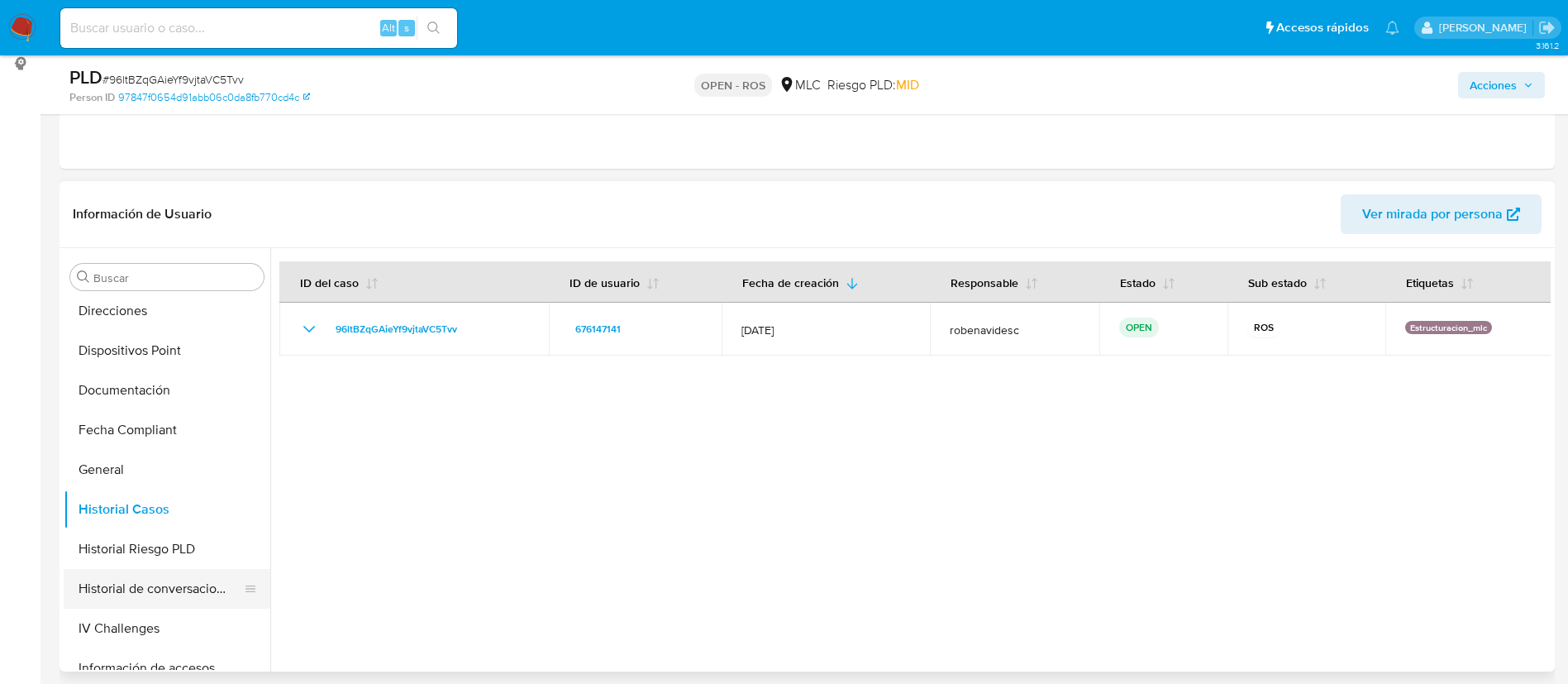
click at [111, 590] on button "Historial de conversaciones" at bounding box center [159, 588] width 193 height 39
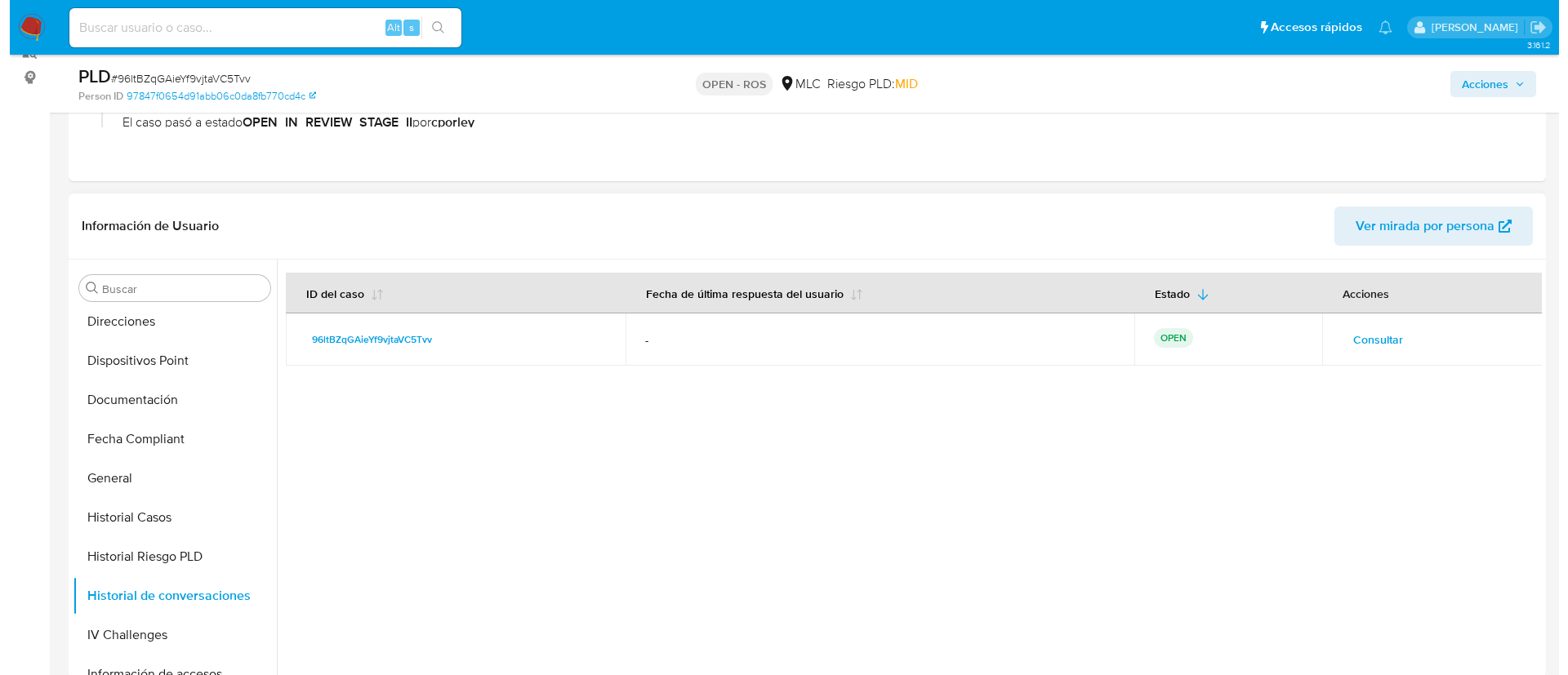
scroll to position [285, 0]
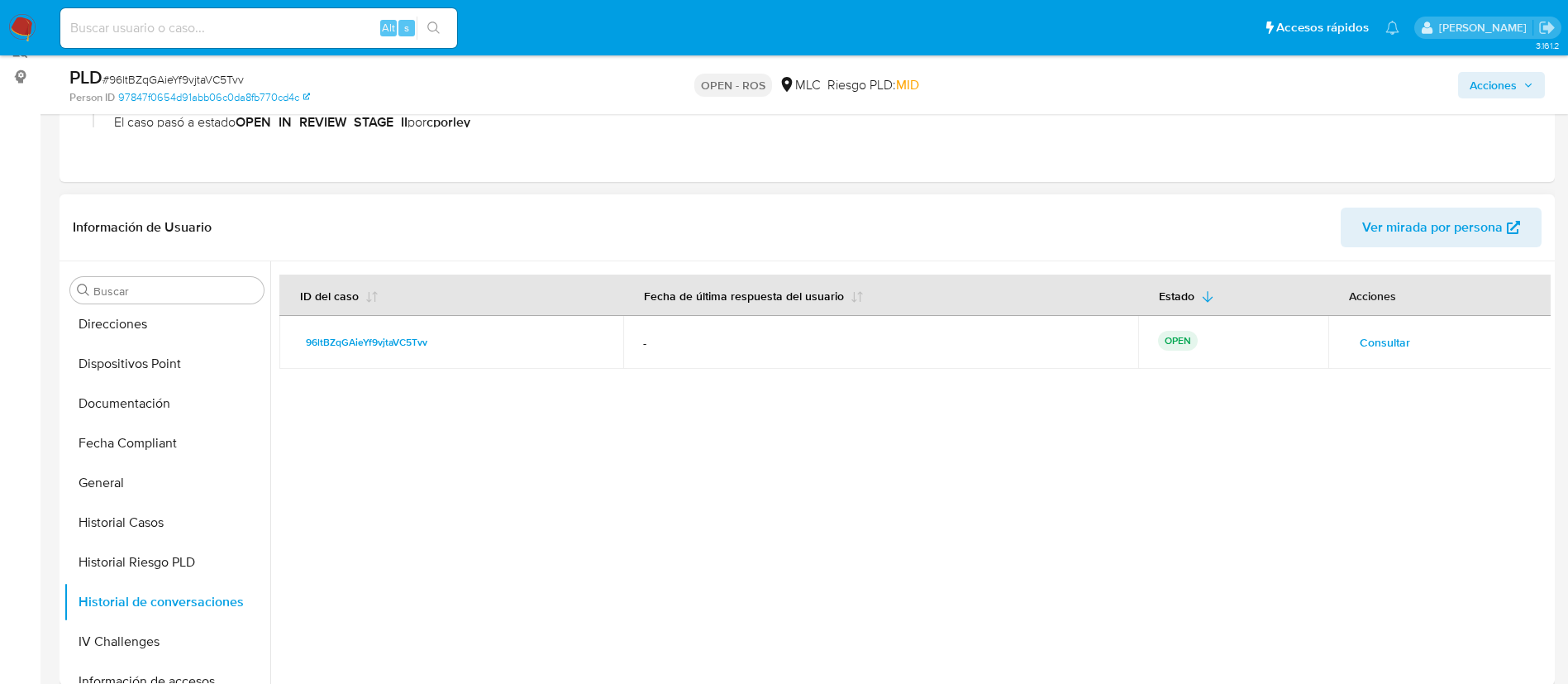
click at [1388, 334] on span "Consultar" at bounding box center [1385, 342] width 51 height 23
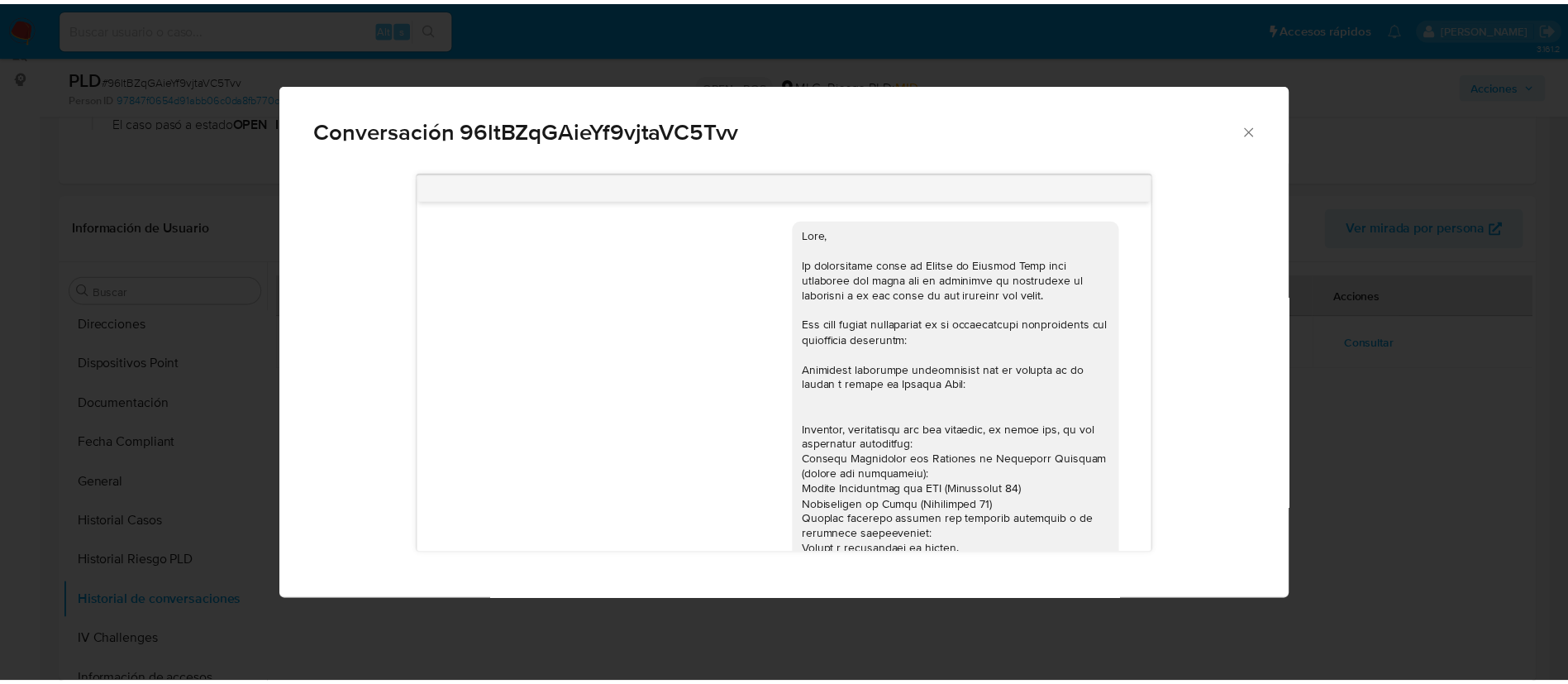
scroll to position [313, 0]
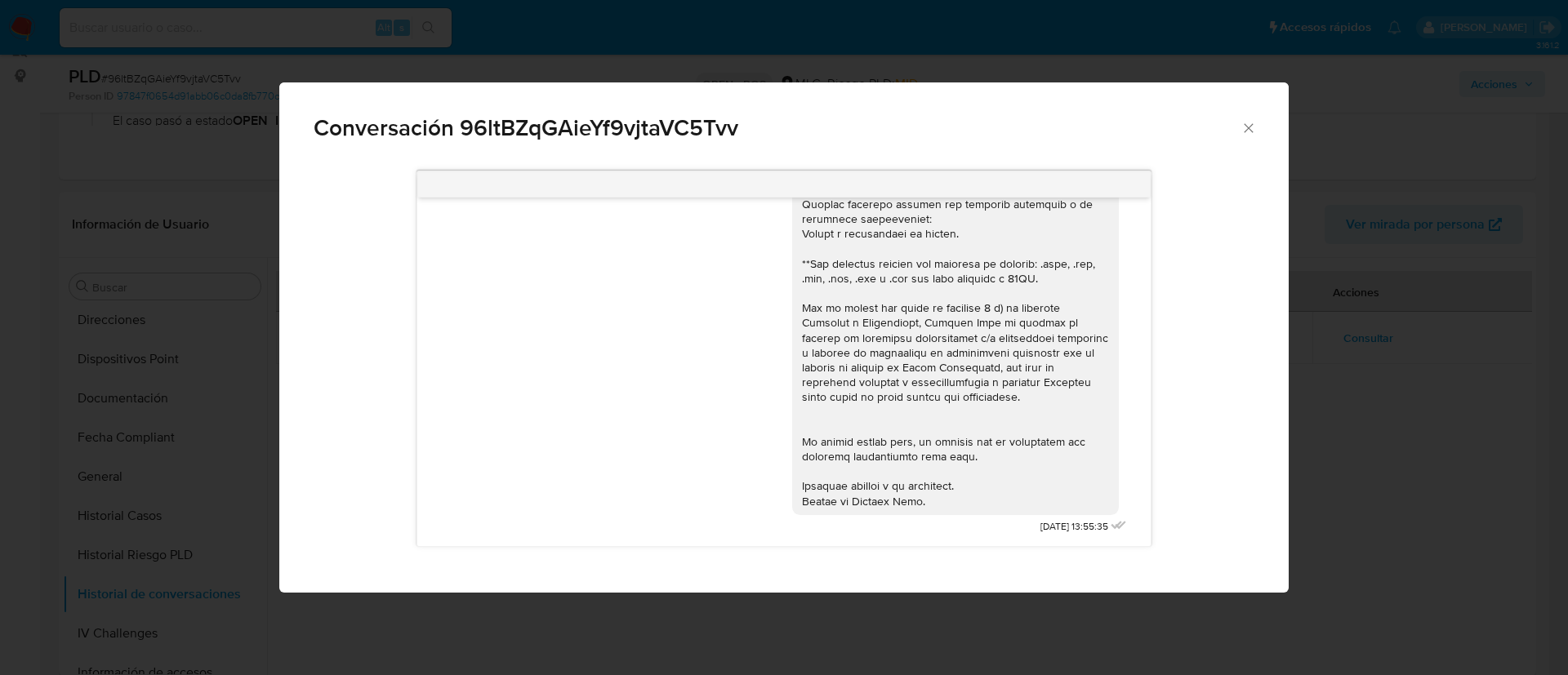
click at [1243, 126] on icon "Cerrar" at bounding box center [1248, 128] width 16 height 16
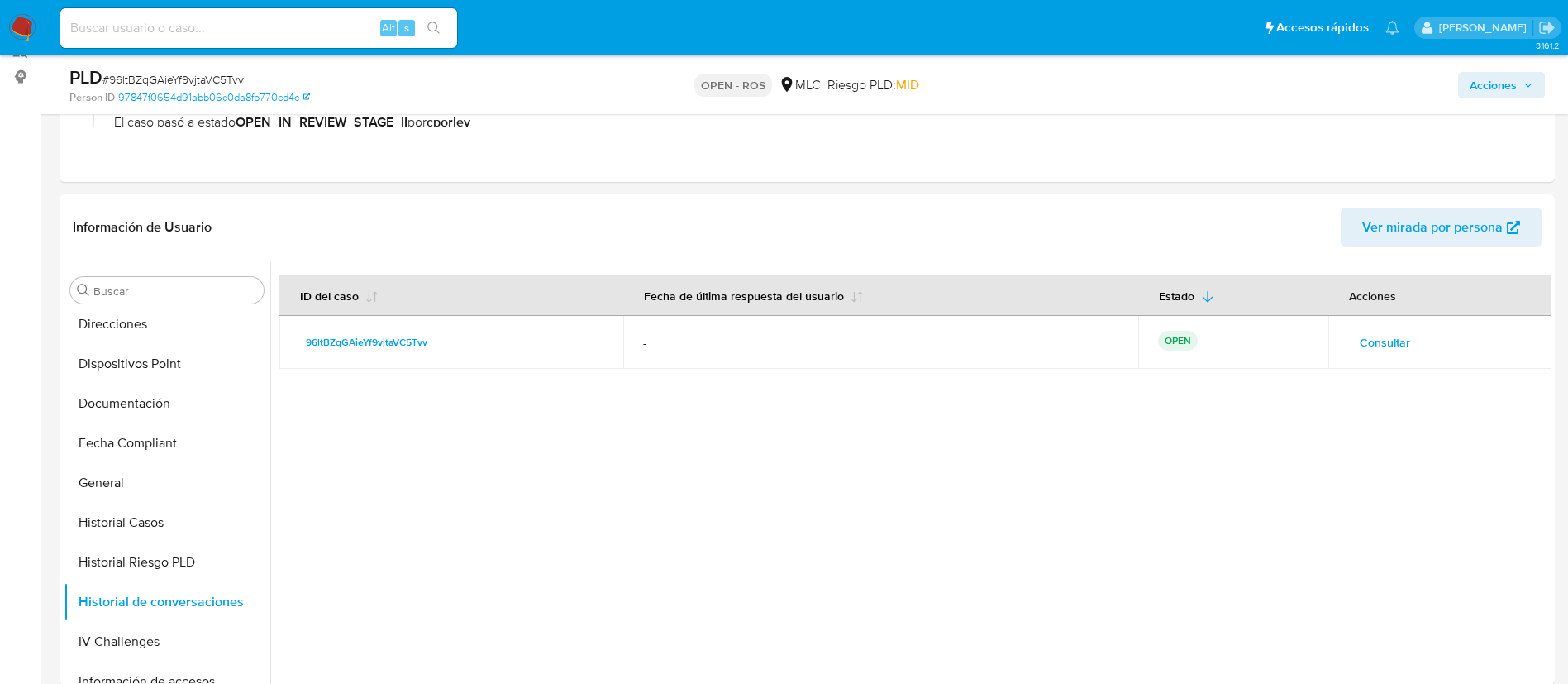
scroll to position [0, 0]
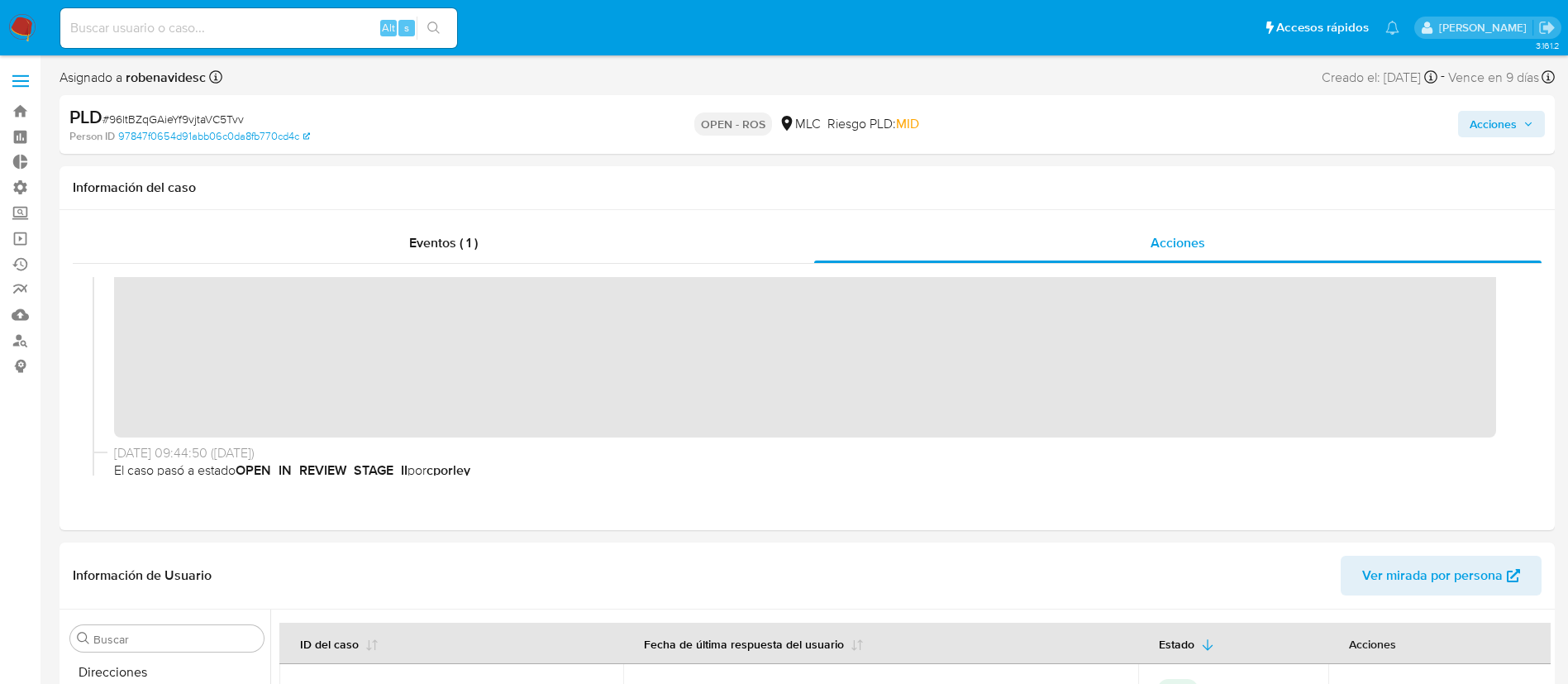
click at [1476, 128] on span "Acciones" at bounding box center [1493, 124] width 47 height 27
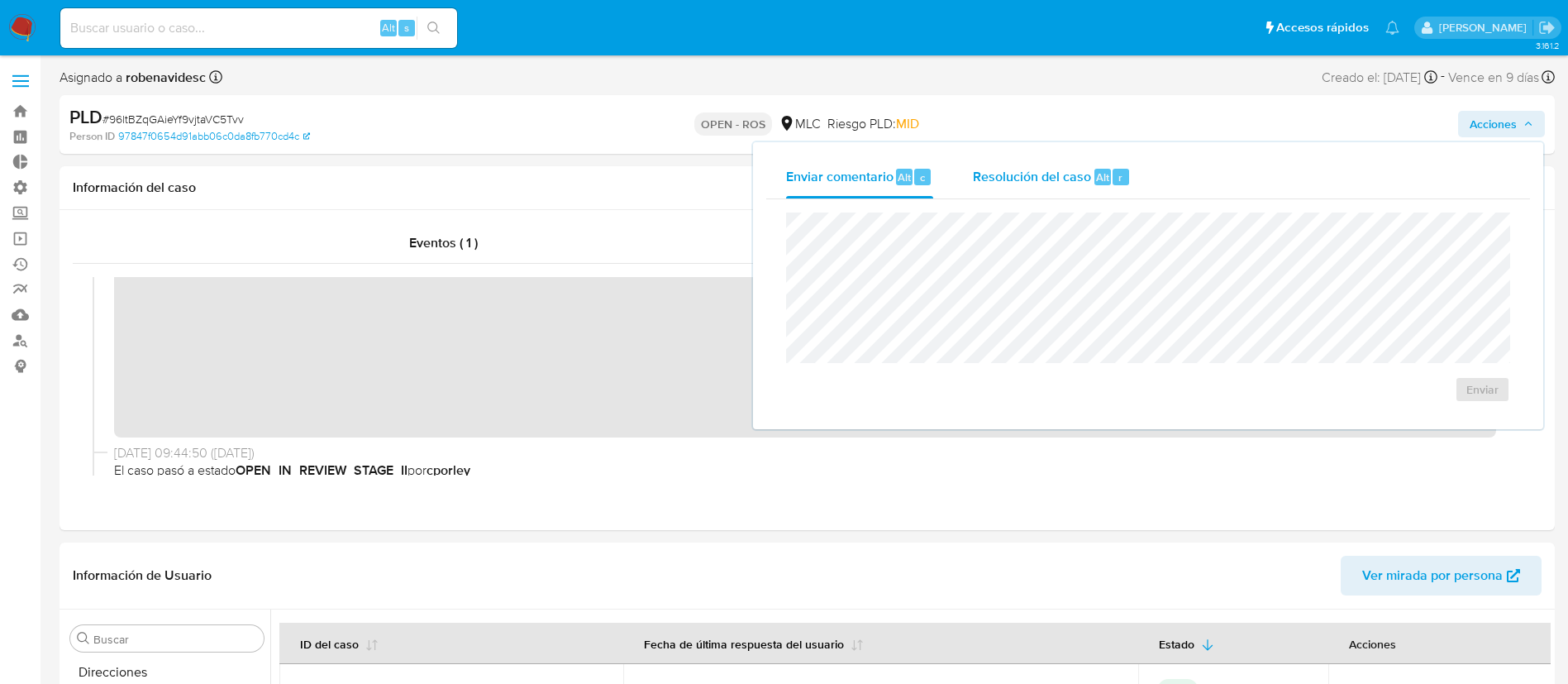
click at [1060, 195] on div "Resolución del caso Alt r" at bounding box center [1051, 177] width 157 height 43
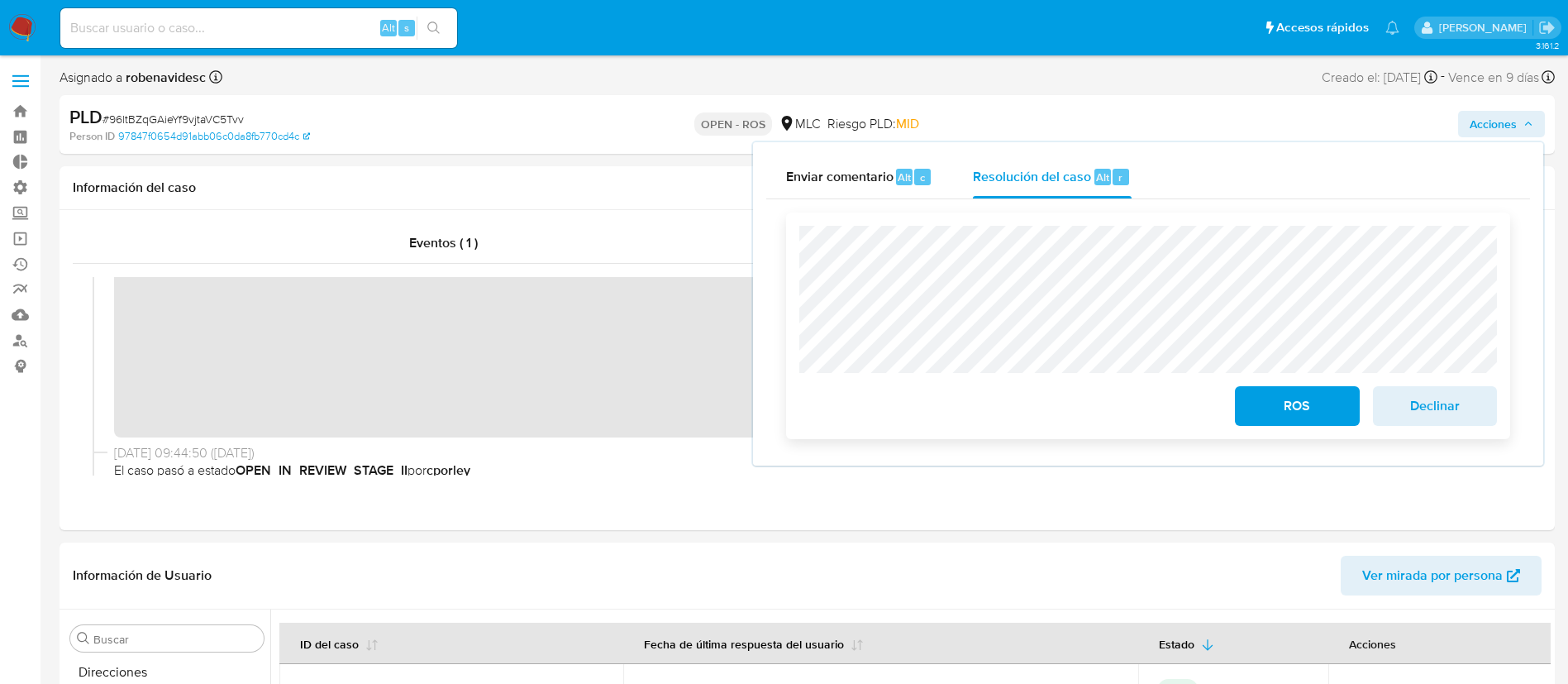
click at [789, 269] on div "ROS Declinar" at bounding box center [1148, 326] width 724 height 227
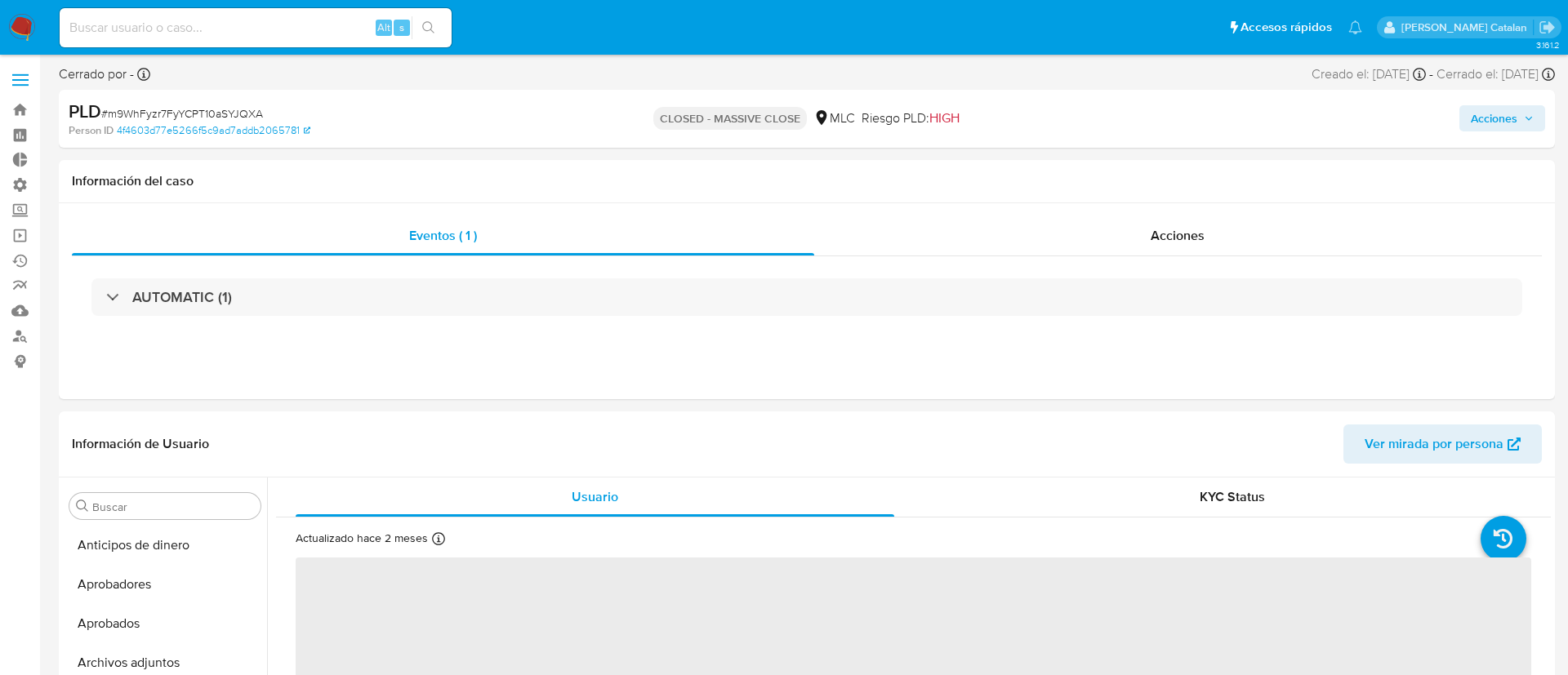
select select "10"
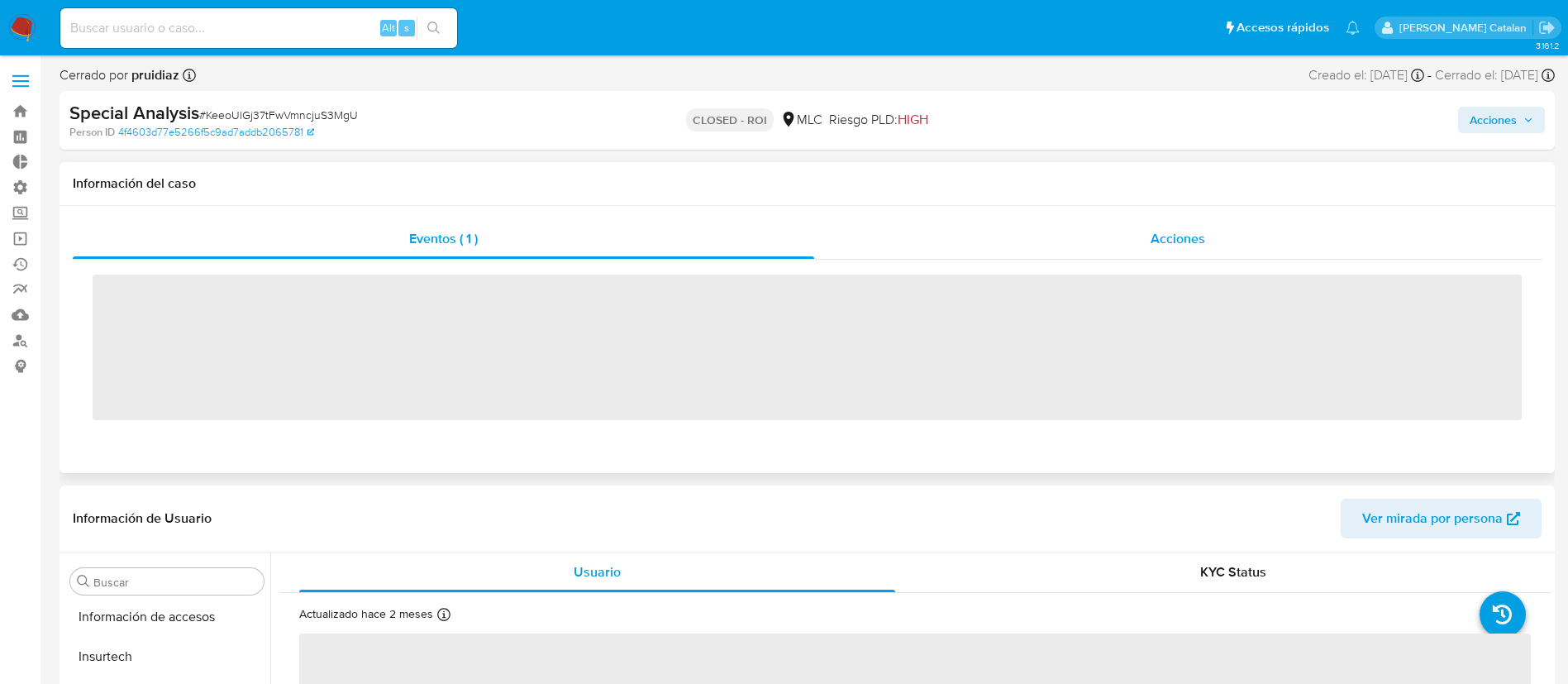
scroll to position [778, 0]
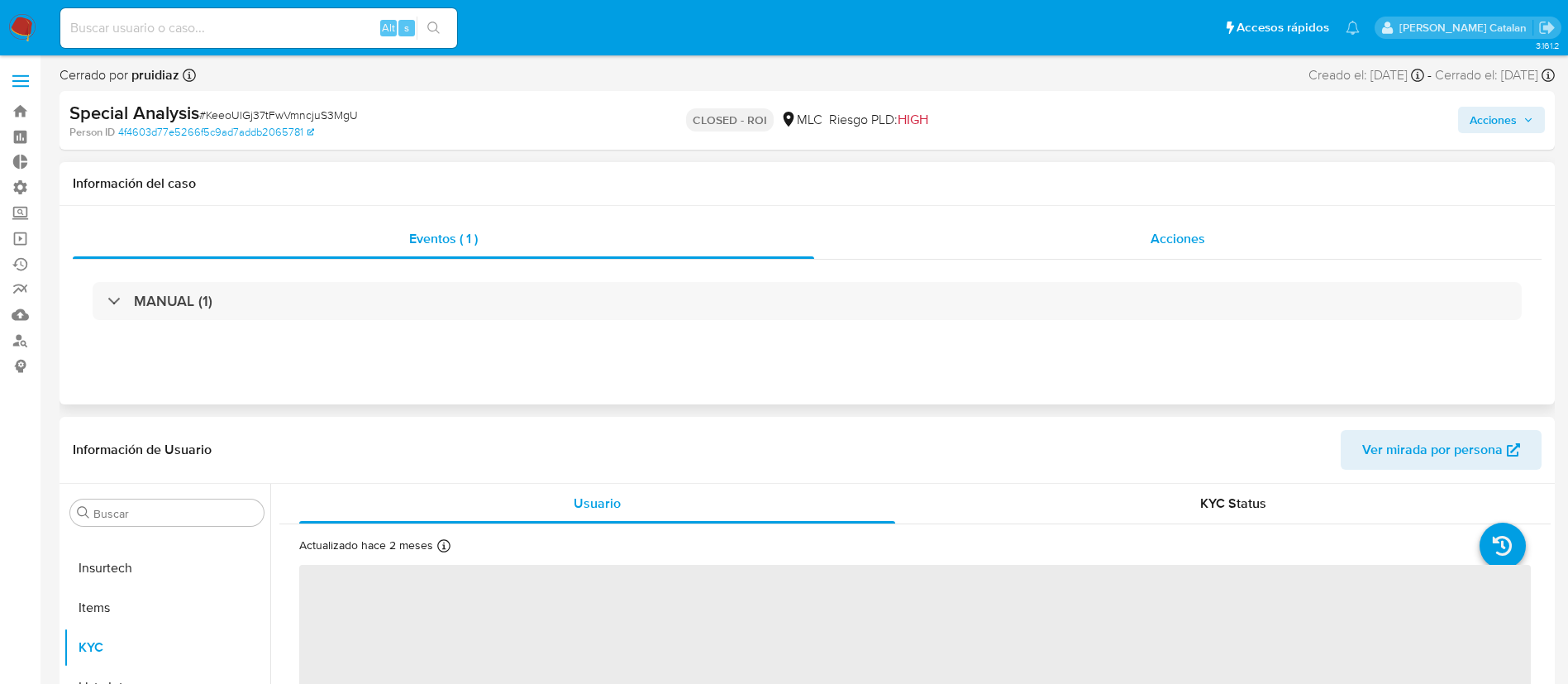
click at [1140, 229] on div "Acciones" at bounding box center [1178, 238] width 728 height 39
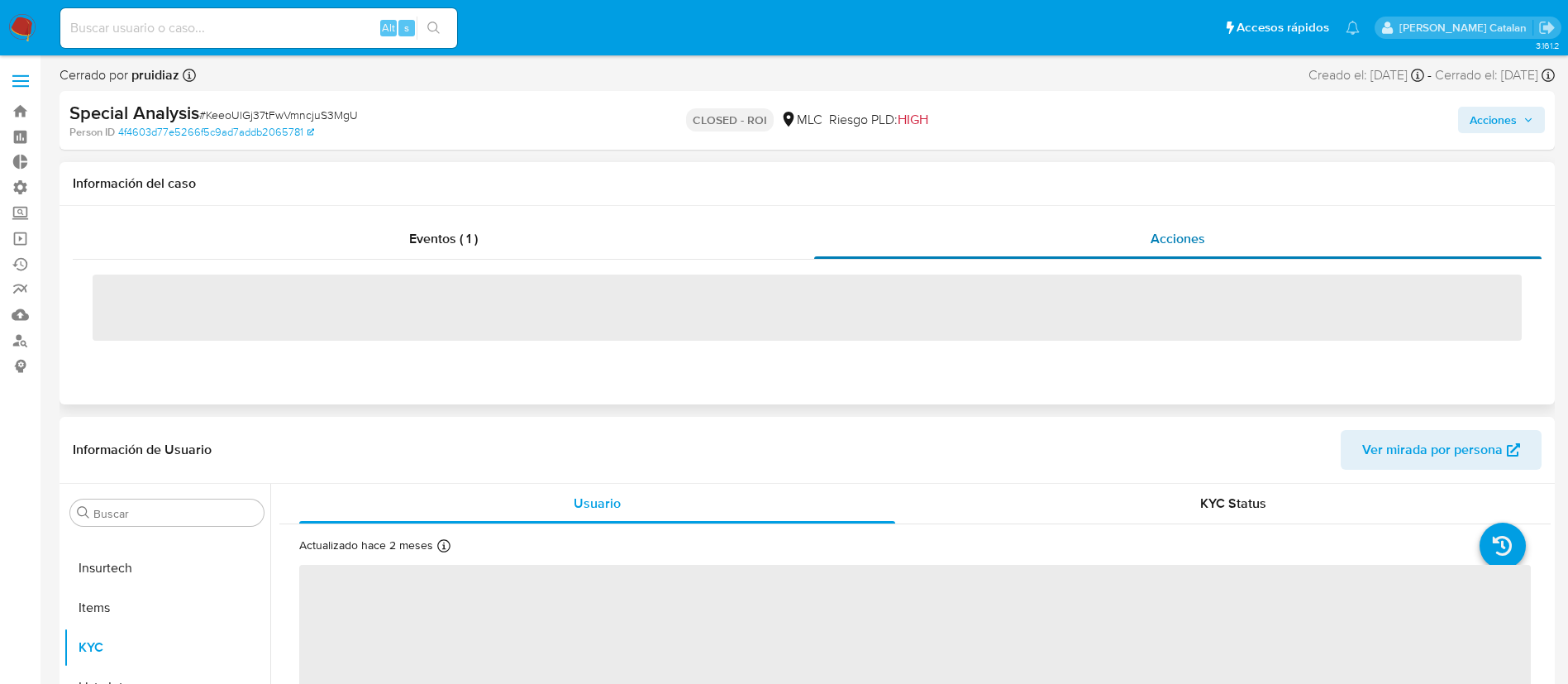
select select "10"
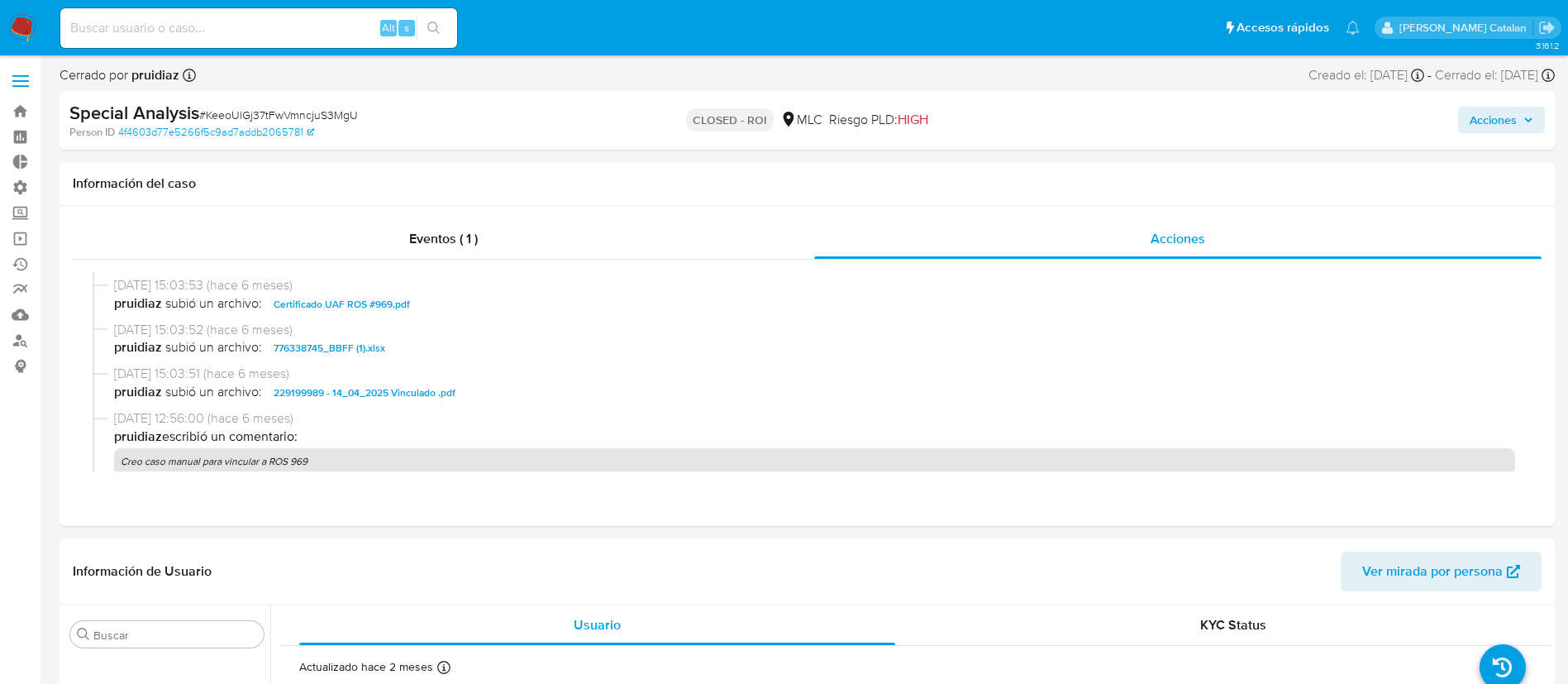
scroll to position [0, 0]
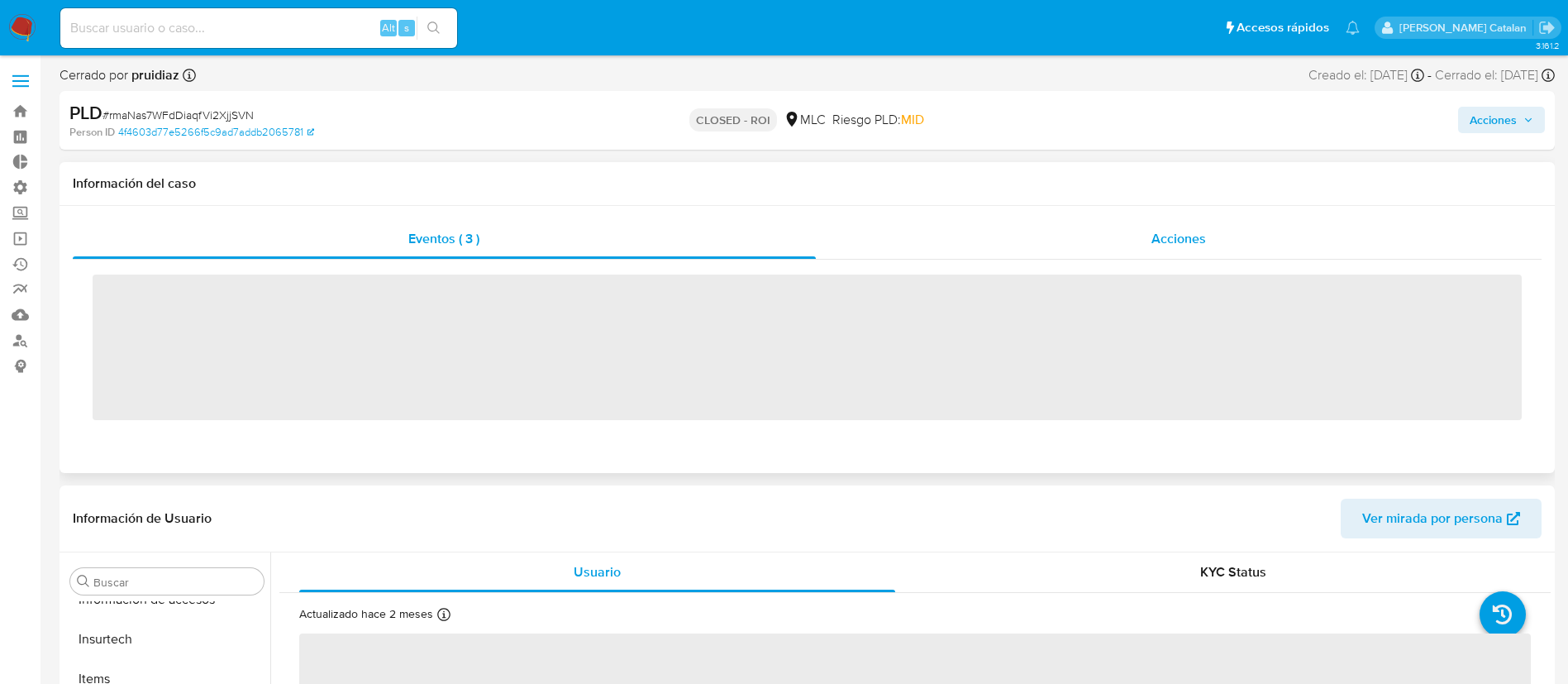
scroll to position [778, 0]
click at [1078, 237] on div "Acciones" at bounding box center [1179, 238] width 727 height 39
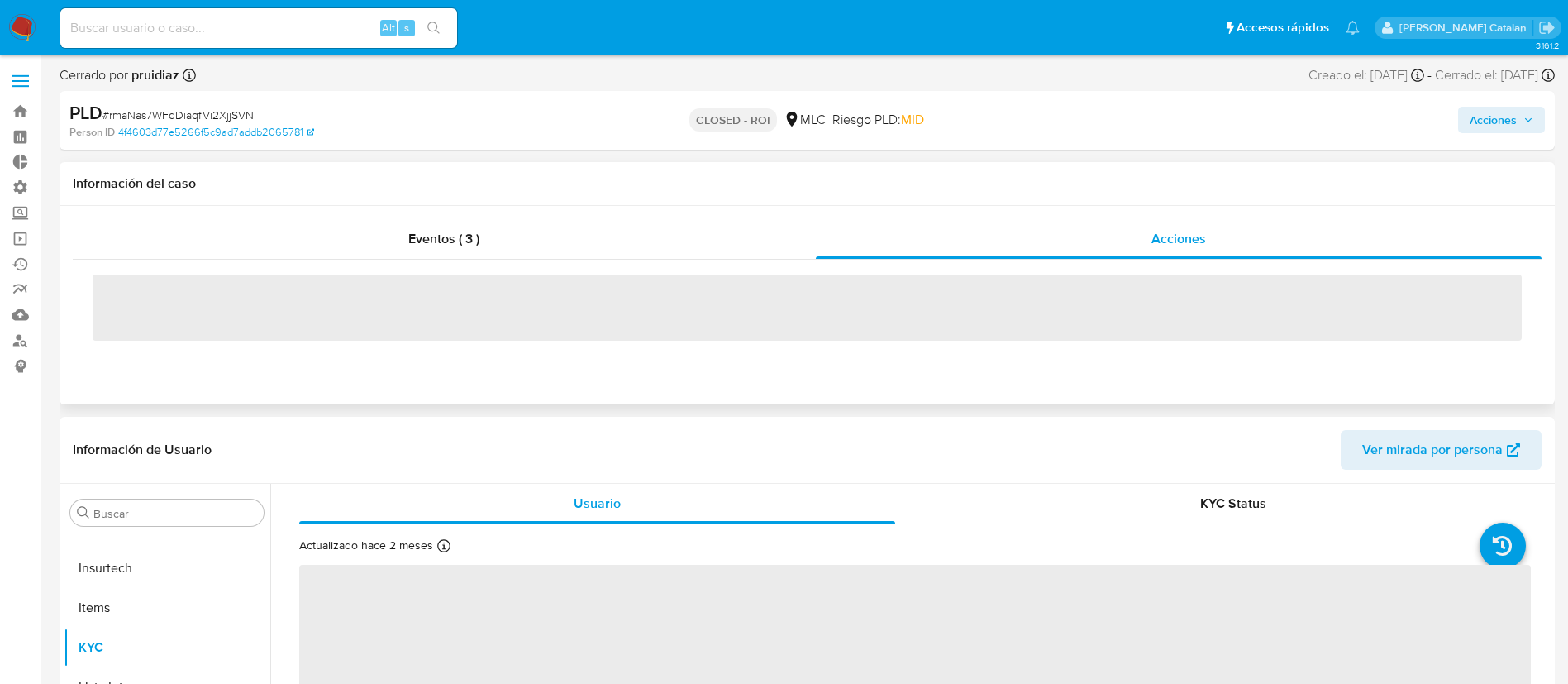
select select "10"
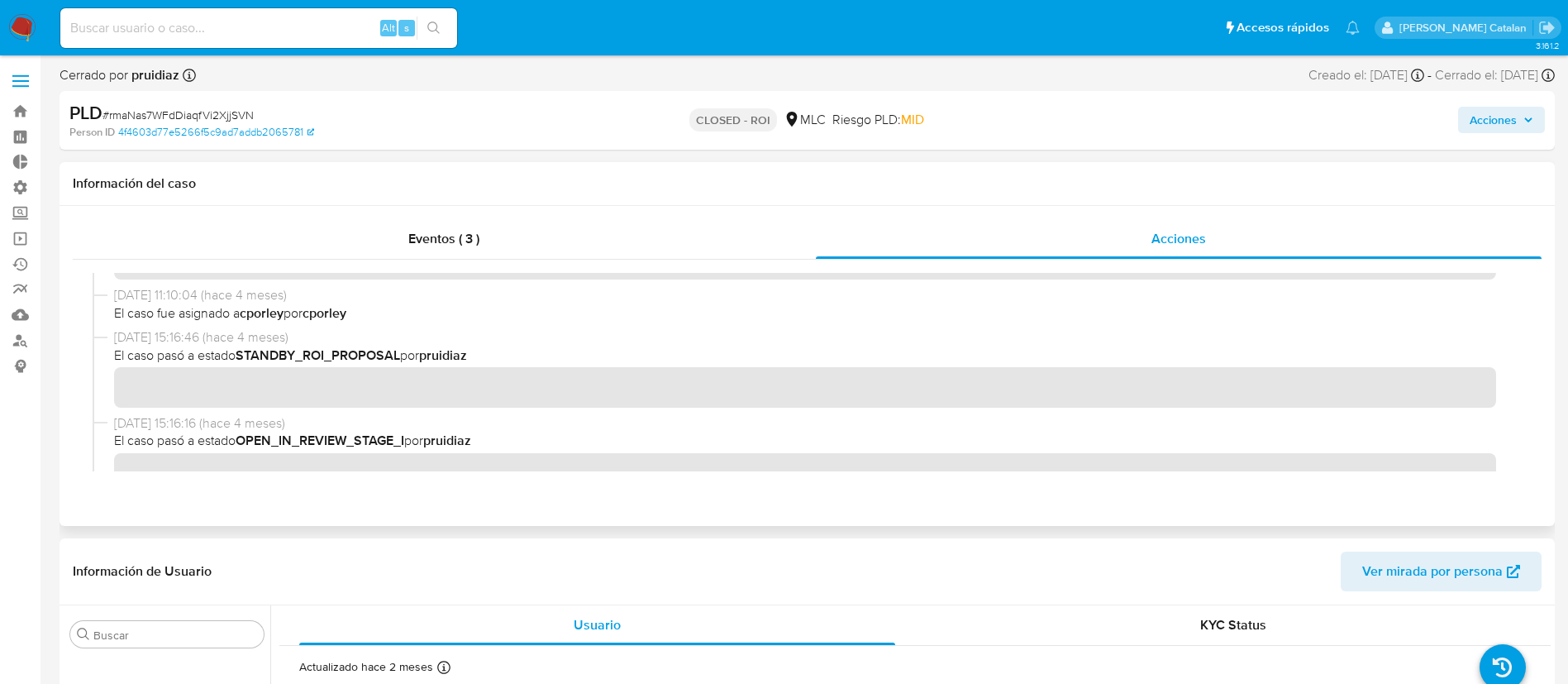
scroll to position [0, 0]
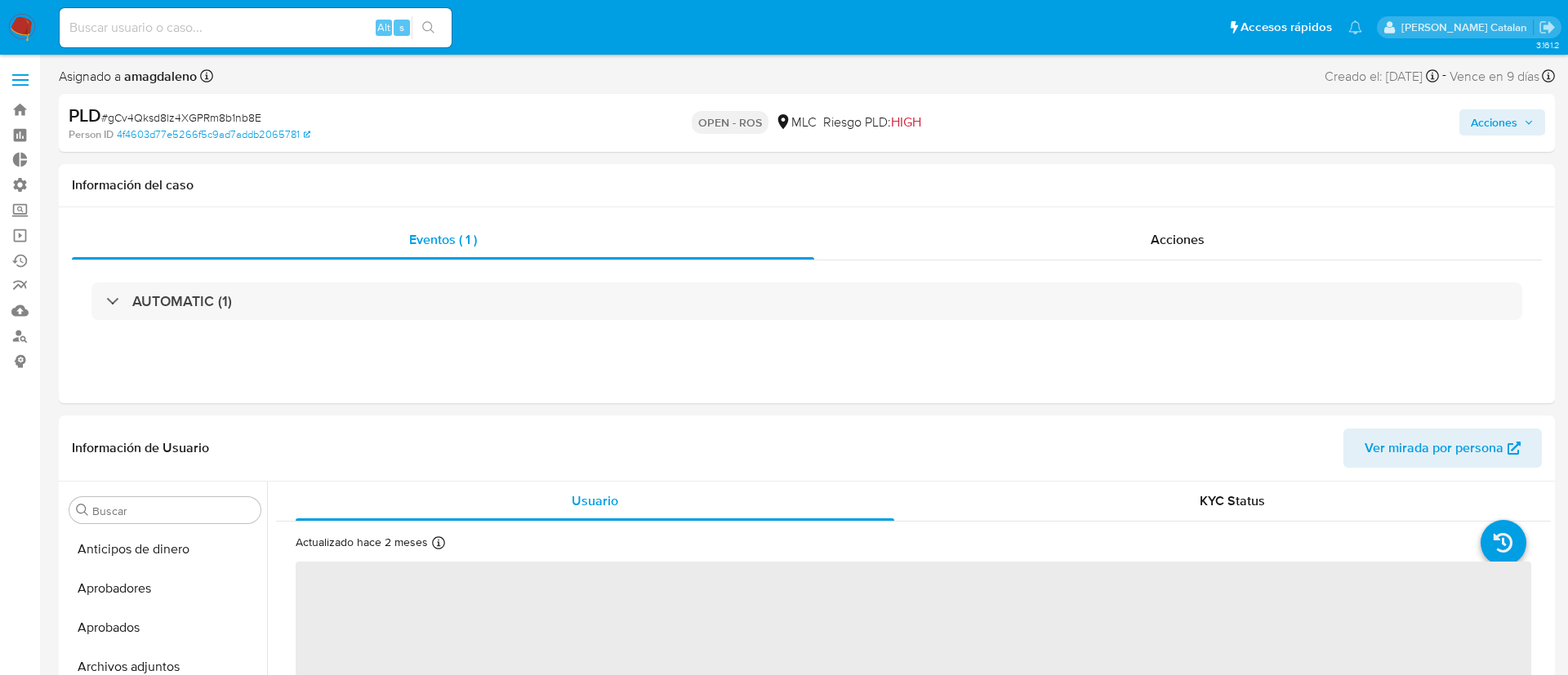
select select "10"
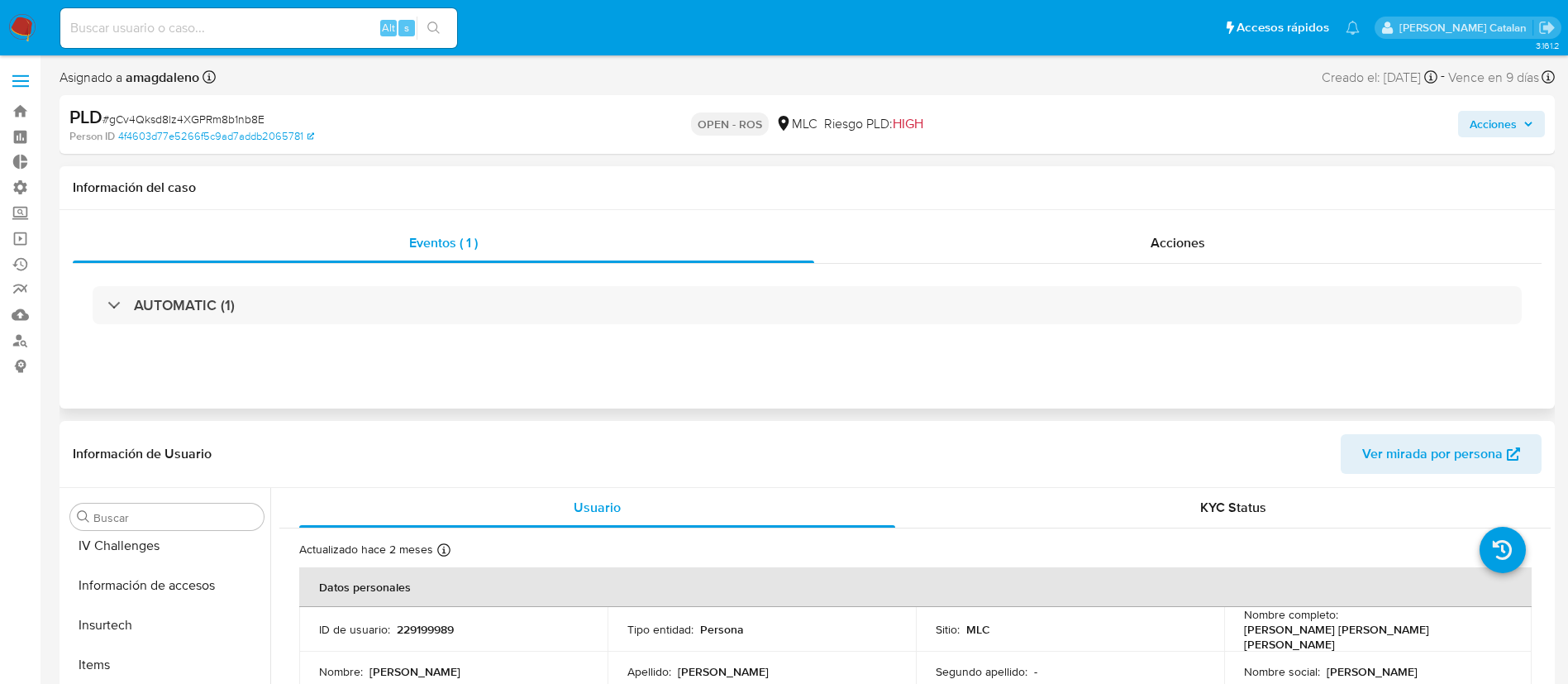
scroll to position [778, 0]
drag, startPoint x: 496, startPoint y: 626, endPoint x: 390, endPoint y: 627, distance: 106.0
click at [390, 627] on div "ID de usuario : 229199989" at bounding box center [453, 628] width 269 height 14
copy div "229199989"
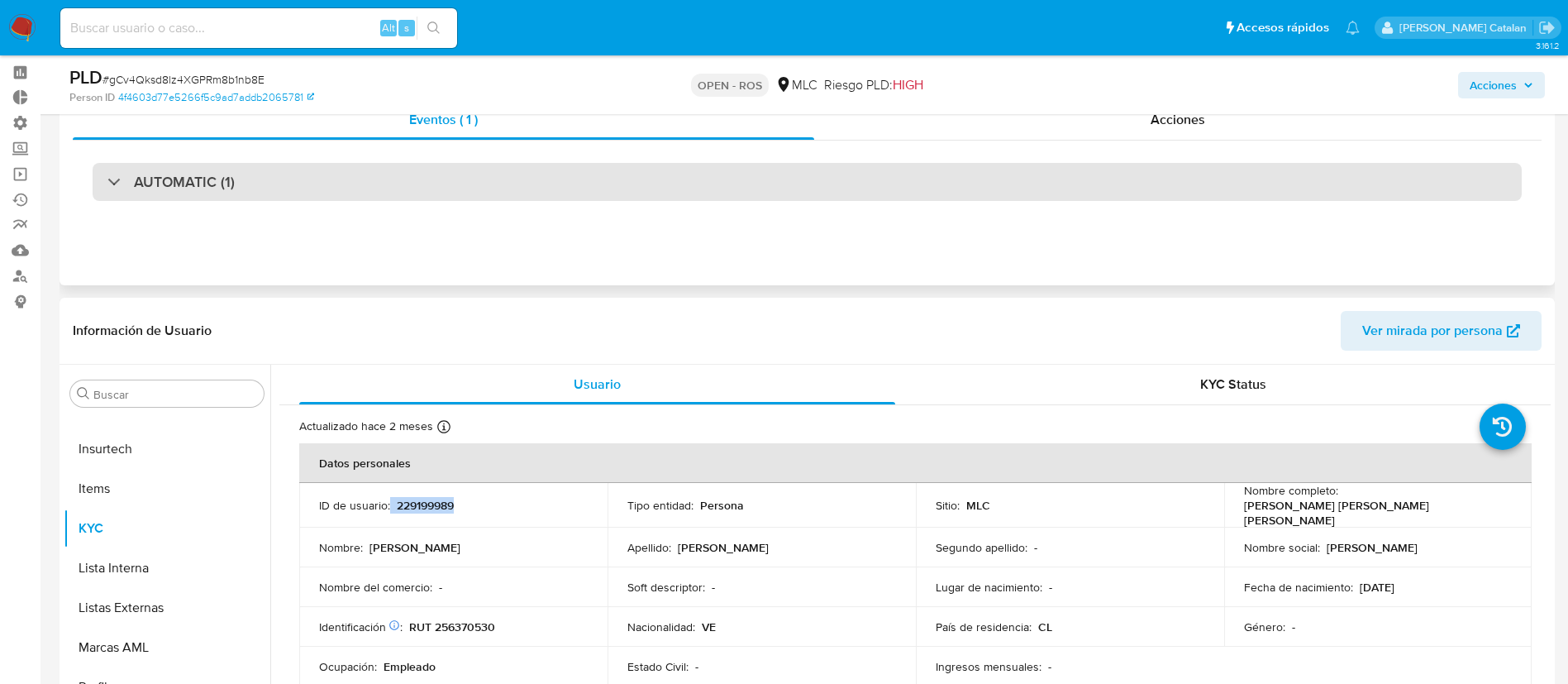
scroll to position [0, 0]
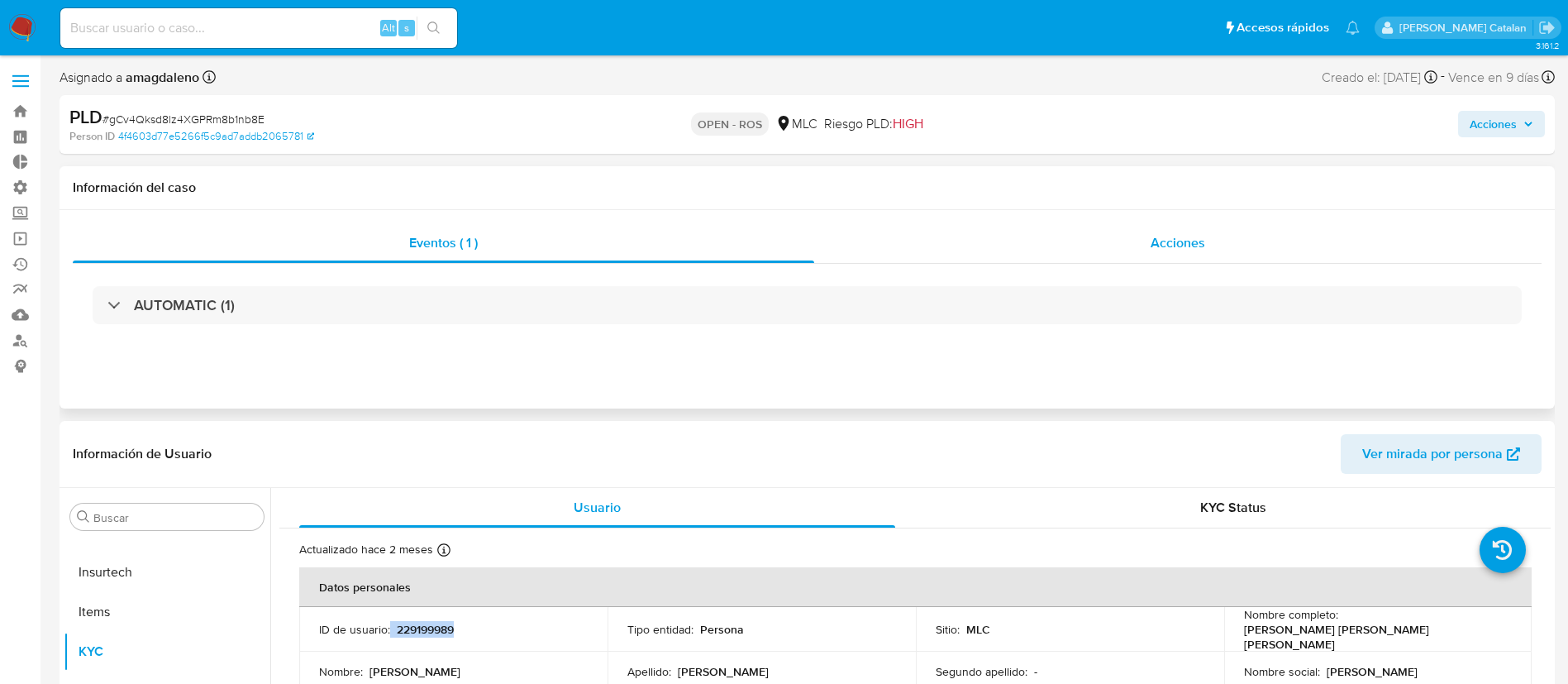
click at [1075, 234] on div "Acciones" at bounding box center [1178, 242] width 728 height 39
